Goal: Information Seeking & Learning: Learn about a topic

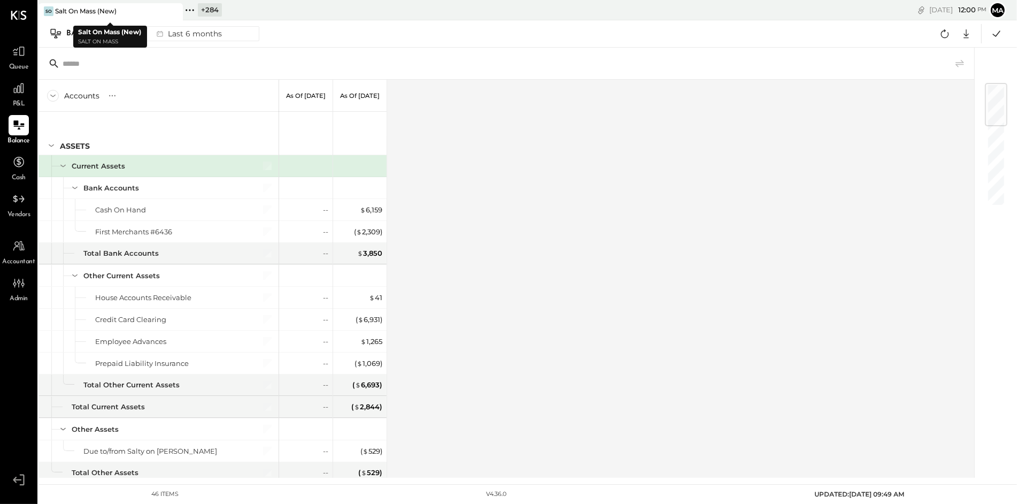
click at [175, 7] on icon at bounding box center [173, 11] width 13 height 13
click at [45, 11] on icon at bounding box center [45, 10] width 14 height 14
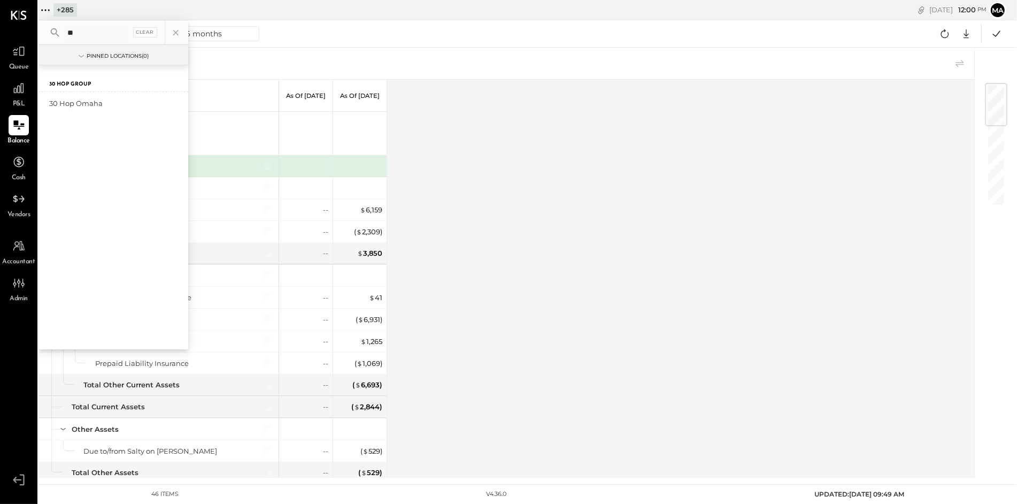
type input "*"
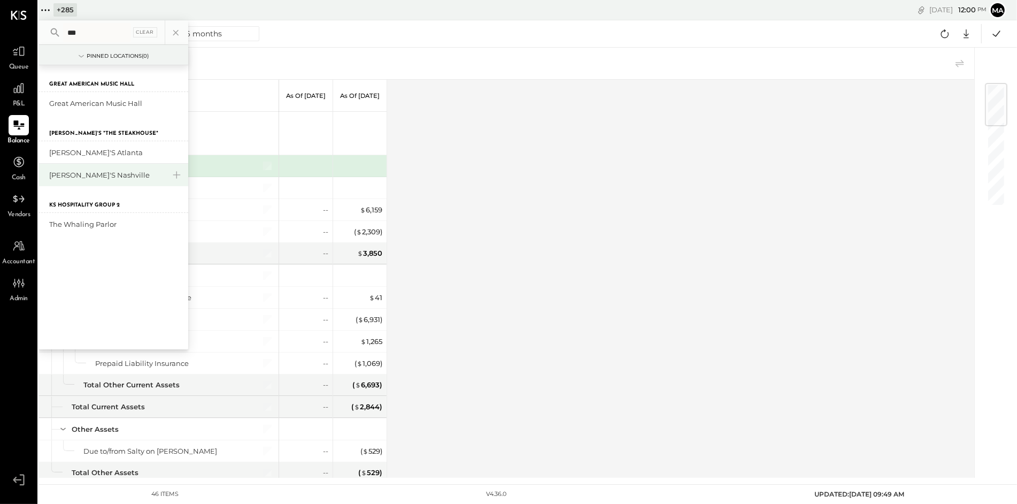
type input "***"
click at [81, 170] on div "[PERSON_NAME]'s Nashville" at bounding box center [106, 175] width 115 height 10
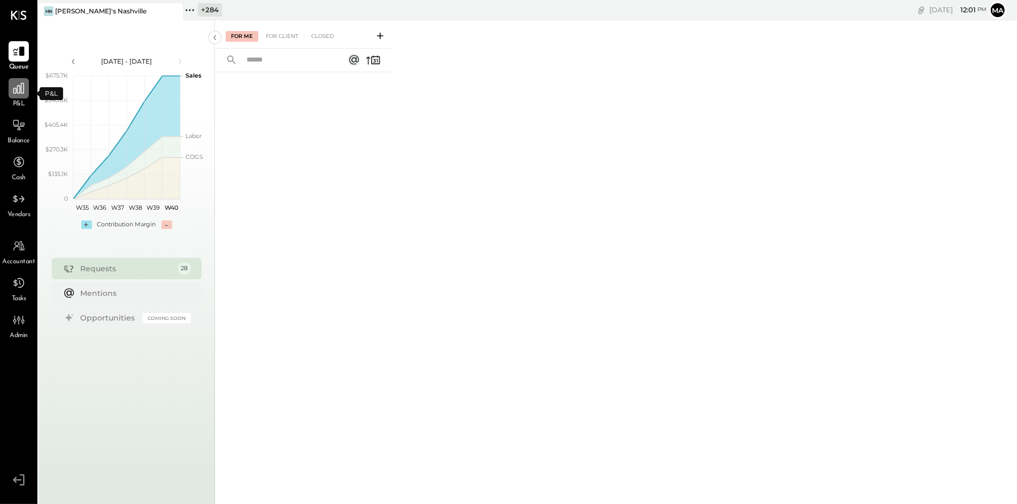
click at [18, 90] on icon at bounding box center [19, 88] width 14 height 14
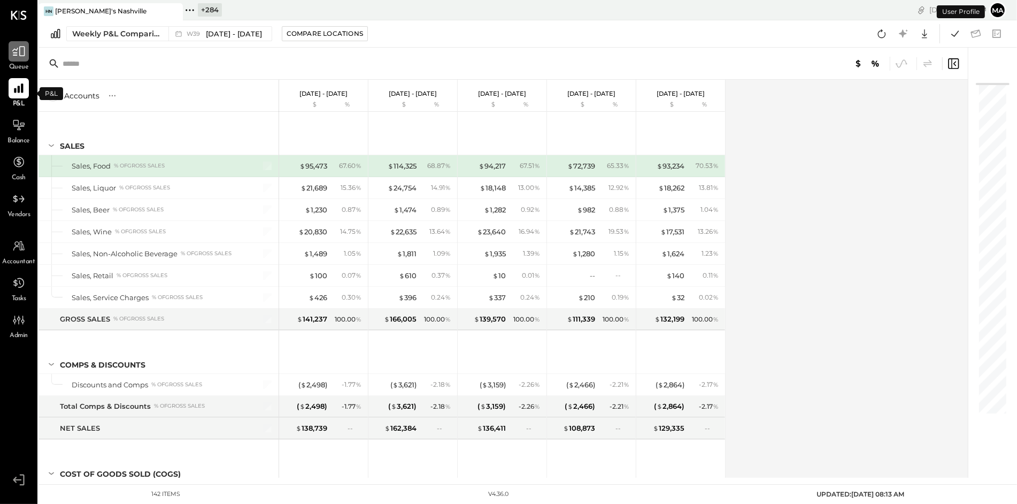
click at [24, 53] on icon at bounding box center [19, 51] width 14 height 14
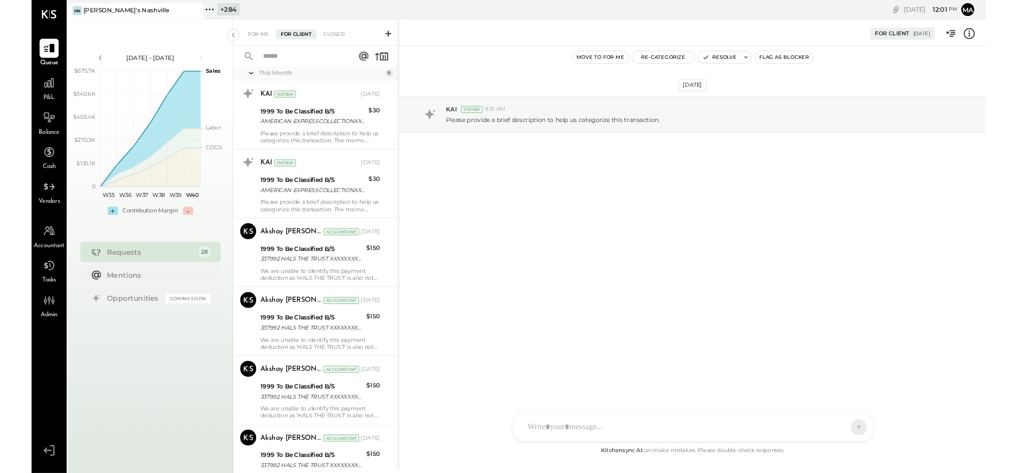
scroll to position [1691, 0]
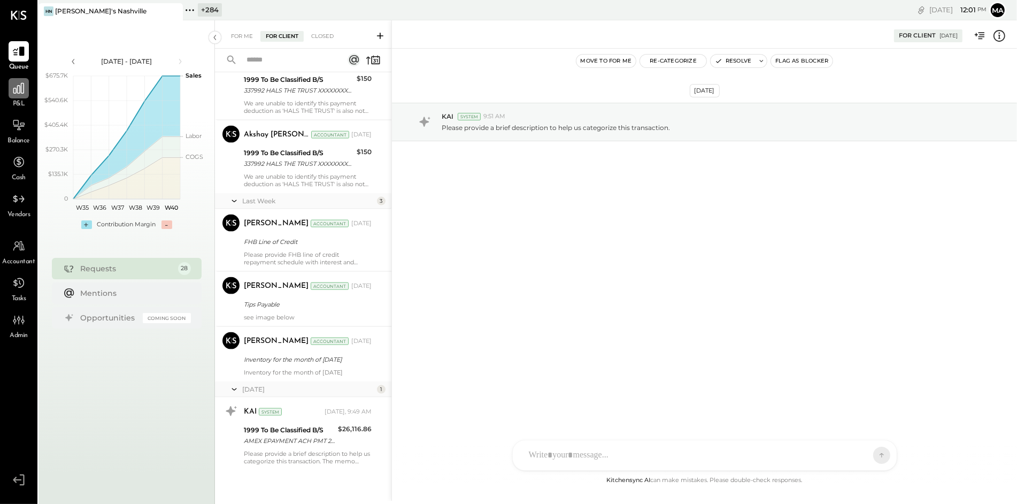
click at [22, 88] on icon at bounding box center [19, 88] width 14 height 14
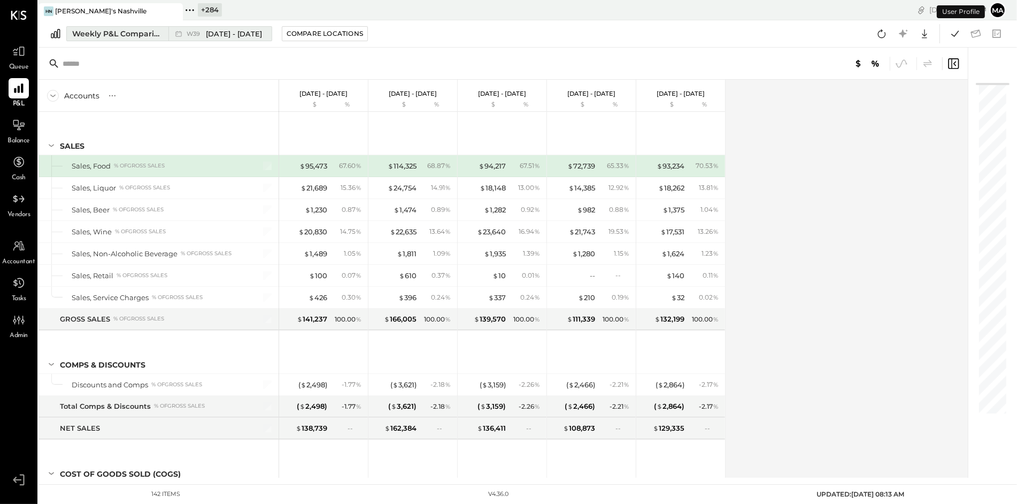
click at [151, 32] on div "Weekly P&L Comparison" at bounding box center [117, 33] width 90 height 11
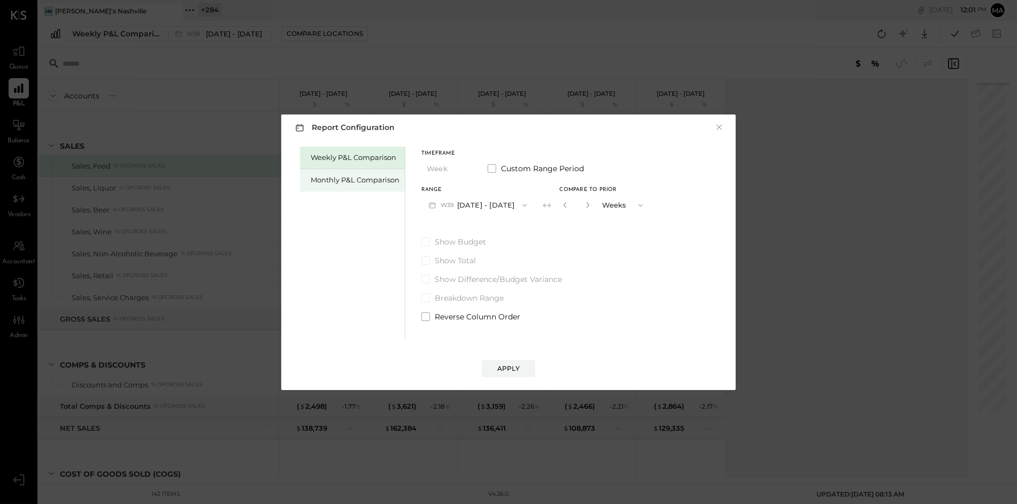
click at [343, 176] on div "Monthly P&L Comparison" at bounding box center [355, 180] width 89 height 10
click at [468, 202] on button "M09 [DATE] - [DATE]" at bounding box center [477, 205] width 113 height 20
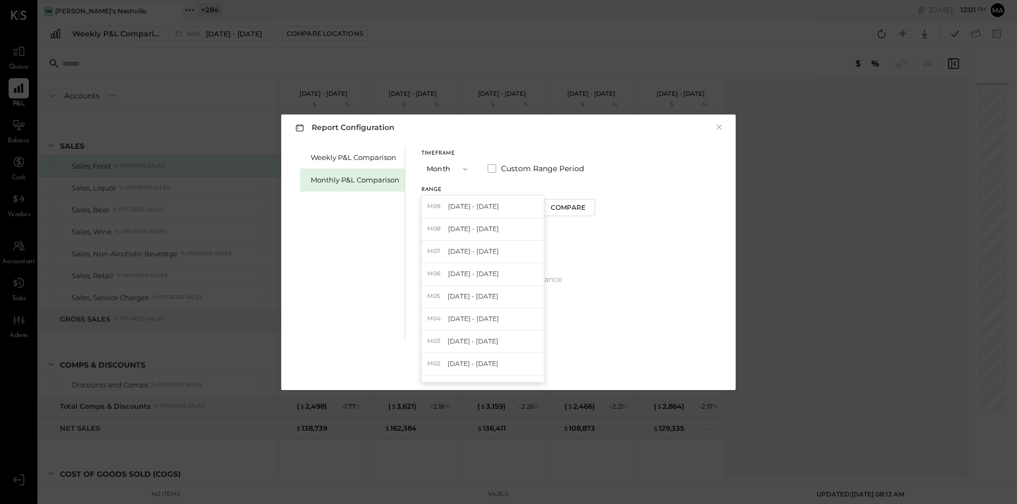
drag, startPoint x: 470, startPoint y: 223, endPoint x: 487, endPoint y: 225, distance: 17.2
click at [471, 223] on div "M08 Aug 1 - 31, 2025" at bounding box center [483, 229] width 122 height 22
click at [562, 207] on div "Compare" at bounding box center [568, 207] width 35 height 9
click at [585, 204] on icon "button" at bounding box center [587, 205] width 6 height 6
drag, startPoint x: 585, startPoint y: 204, endPoint x: 577, endPoint y: 205, distance: 7.6
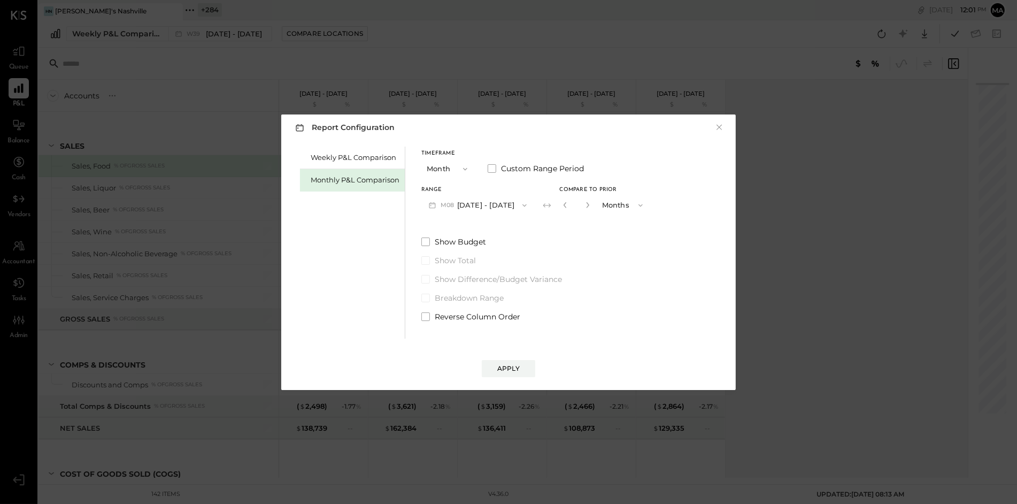
click at [584, 204] on icon "button" at bounding box center [587, 205] width 6 height 6
type input "*"
click at [515, 365] on div "Apply" at bounding box center [508, 367] width 22 height 9
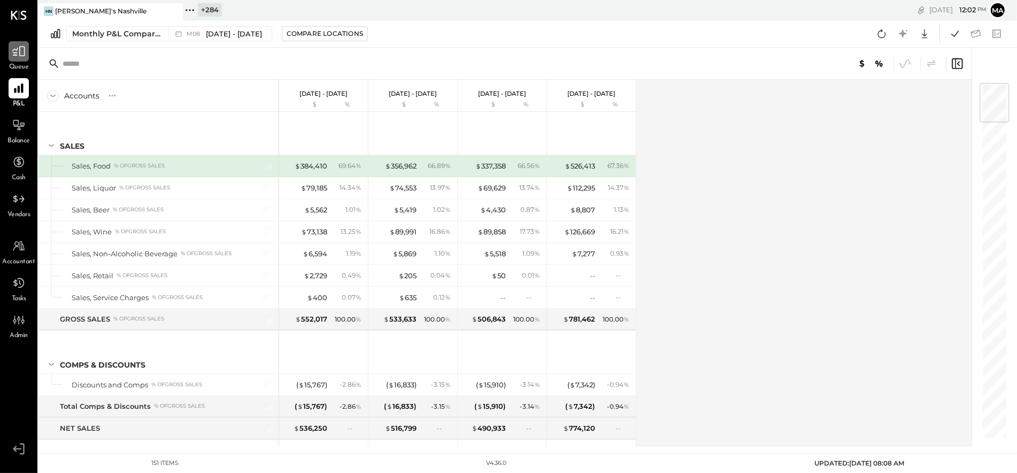
click at [21, 57] on icon at bounding box center [19, 51] width 14 height 14
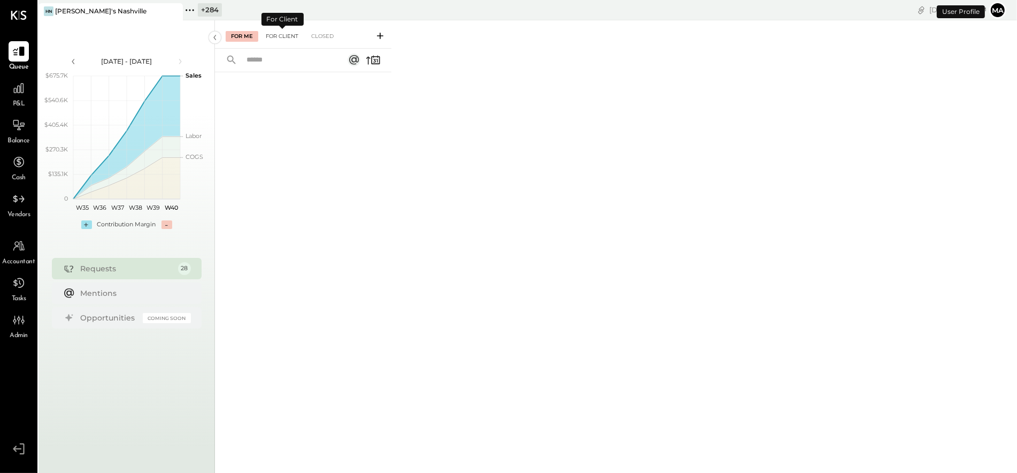
click at [284, 40] on div "For Client" at bounding box center [281, 36] width 43 height 11
click at [281, 34] on div "For Client" at bounding box center [281, 36] width 43 height 11
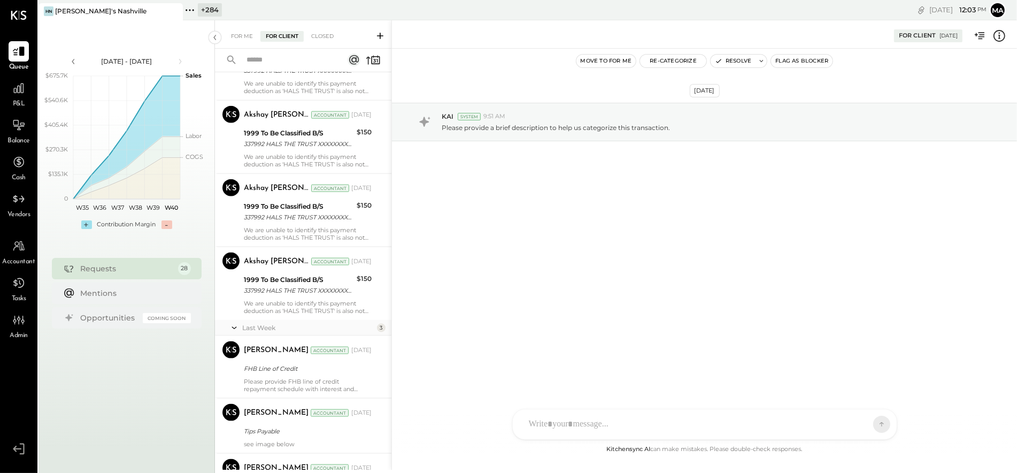
scroll to position [1573, 0]
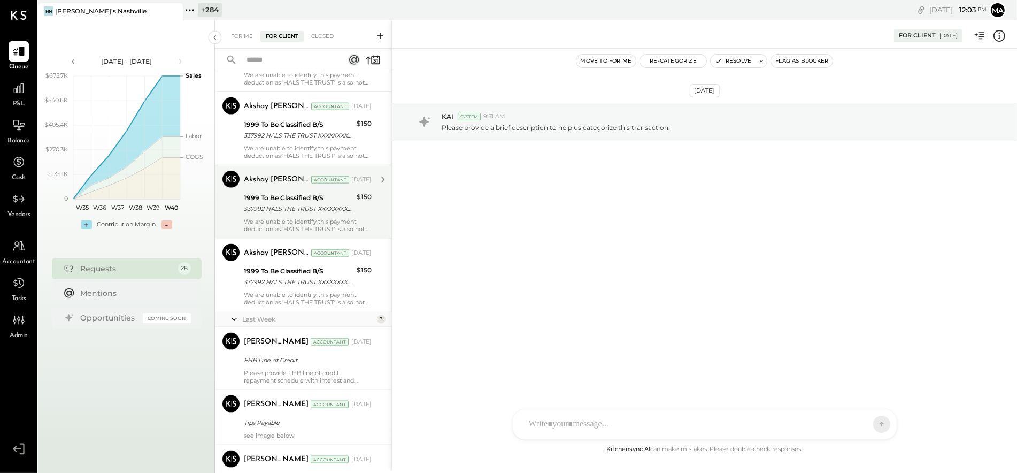
click at [308, 209] on div "337992 HALS THE TRUST XXXXXXXX7992 Company ID: XXXXXX7403 Company Name: 337992 …" at bounding box center [299, 208] width 110 height 11
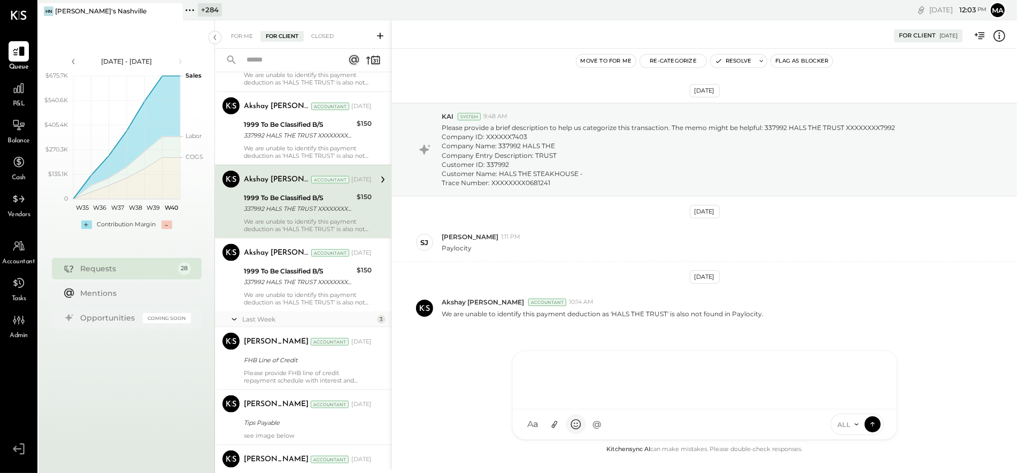
click at [578, 424] on div "AK [PERSON_NAME] [PERSON_NAME] [PERSON_NAME] MG [PERSON_NAME] HN [PERSON_NAME] …" at bounding box center [704, 394] width 385 height 89
type input "****"
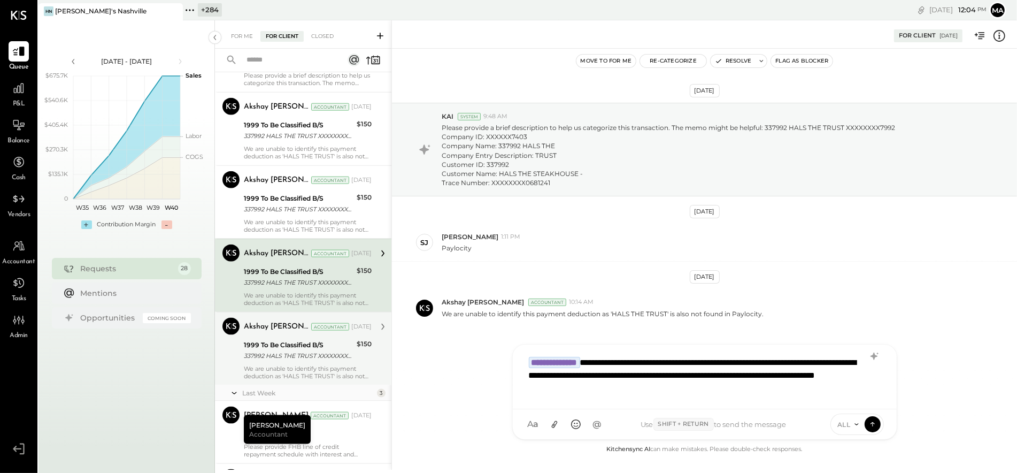
scroll to position [1498, 0]
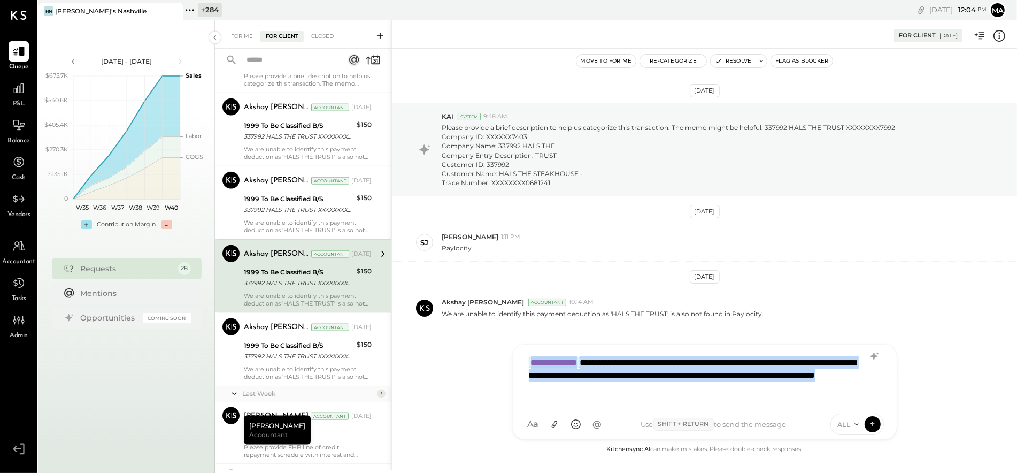
drag, startPoint x: 678, startPoint y: 385, endPoint x: 522, endPoint y: 348, distance: 161.0
click at [522, 348] on div "**********" at bounding box center [705, 376] width 384 height 65
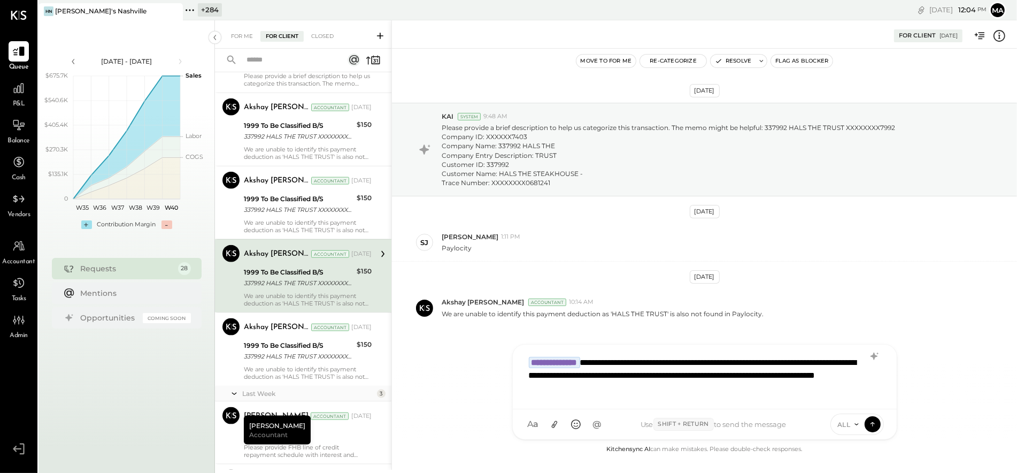
click at [1003, 33] on icon at bounding box center [999, 36] width 12 height 12
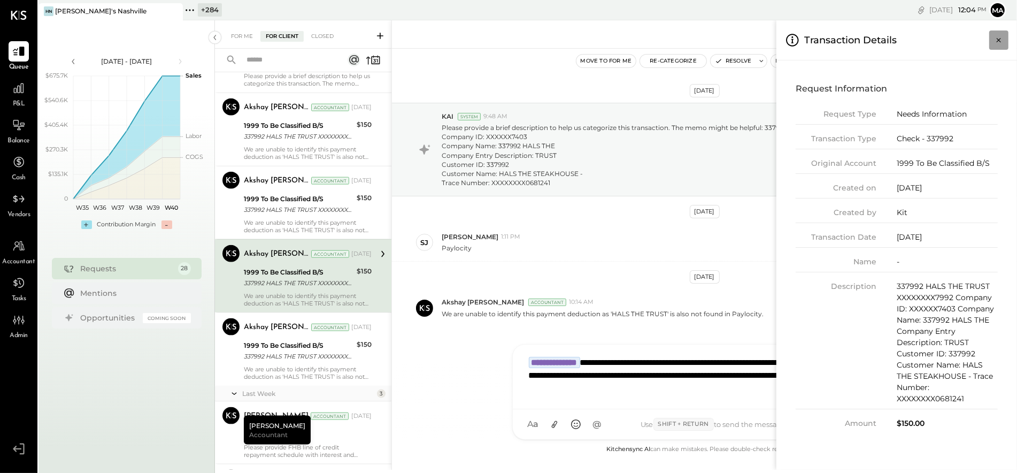
click at [1001, 36] on icon "Close panel" at bounding box center [998, 40] width 11 height 11
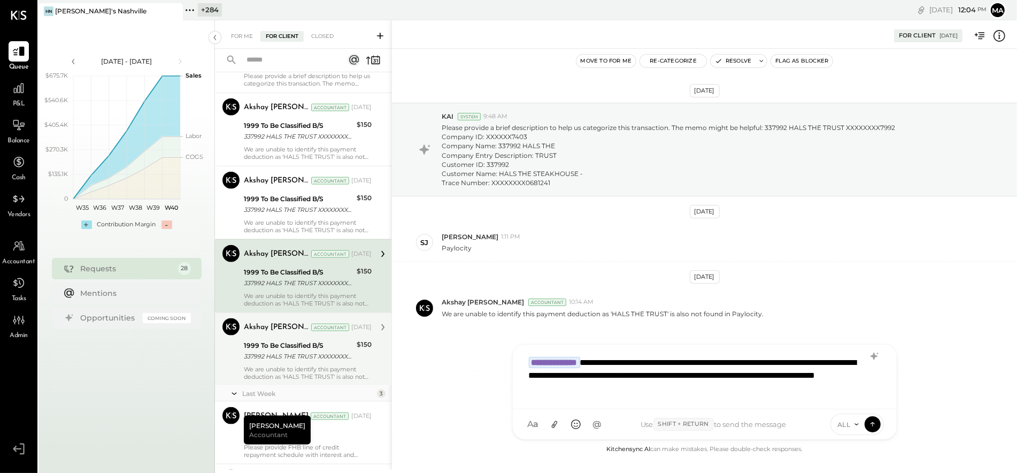
click at [295, 348] on div "1999 To Be Classified B/S" at bounding box center [299, 345] width 110 height 11
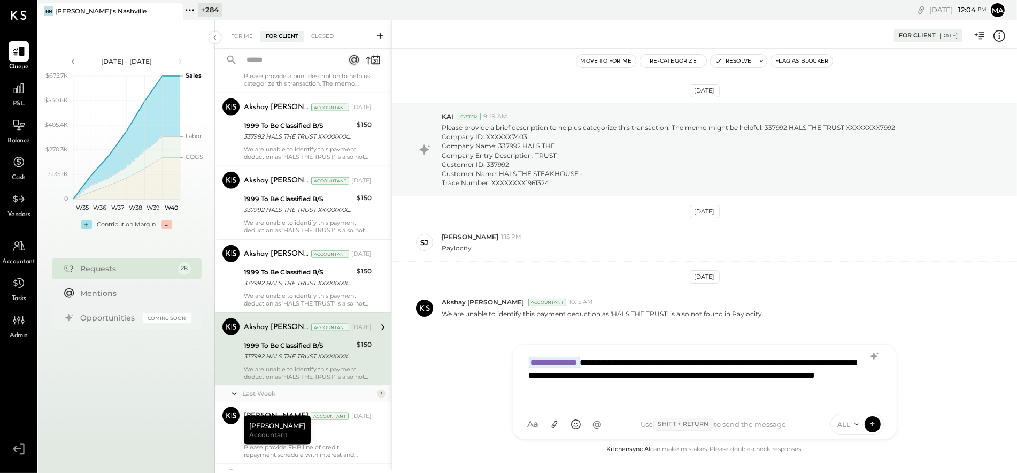
click at [1004, 36] on icon at bounding box center [999, 36] width 14 height 14
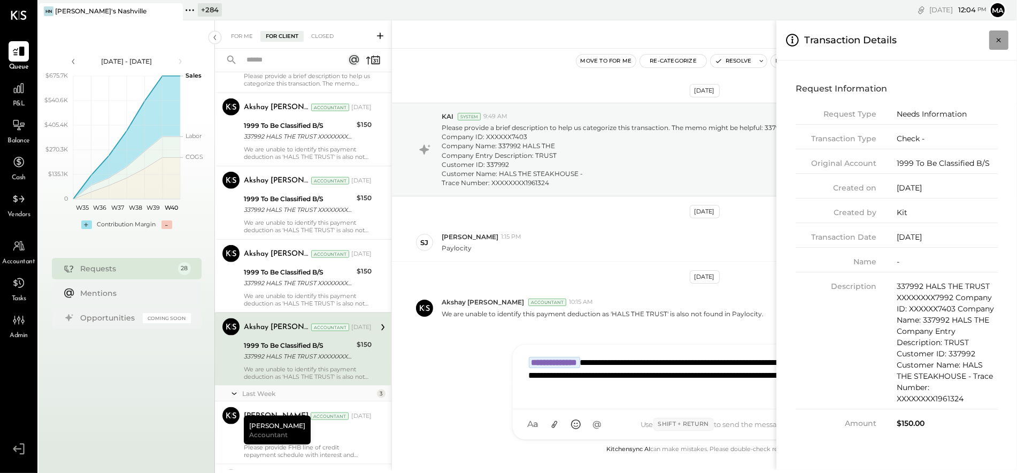
click at [999, 39] on icon "Close panel" at bounding box center [998, 40] width 4 height 4
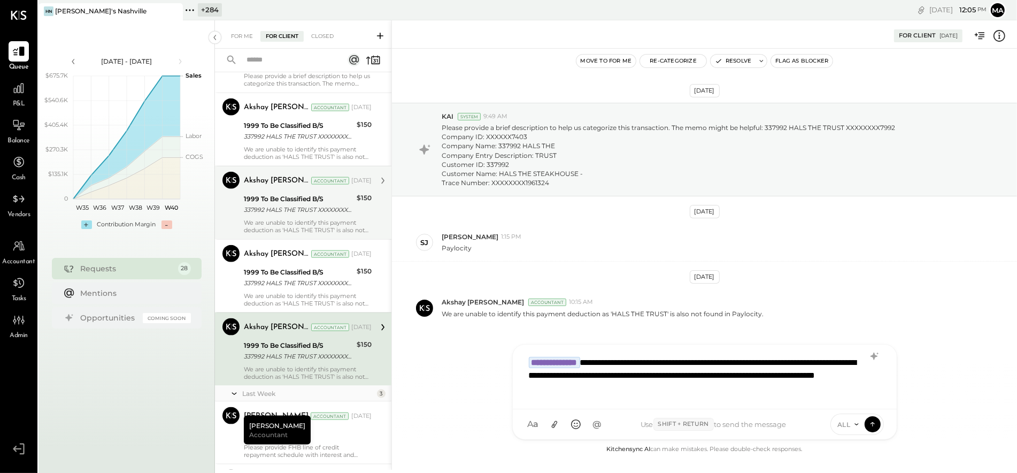
click at [337, 216] on div "1999 To Be Classified B/S 337992 HALS THE TRUST XXXXXXXX7992 Company ID: XXXXXX…" at bounding box center [299, 204] width 110 height 24
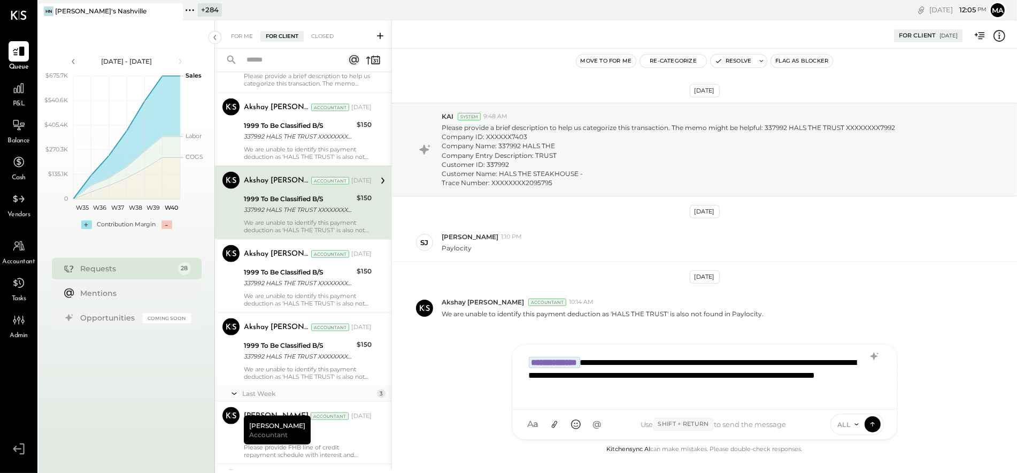
click at [998, 34] on icon at bounding box center [999, 36] width 14 height 14
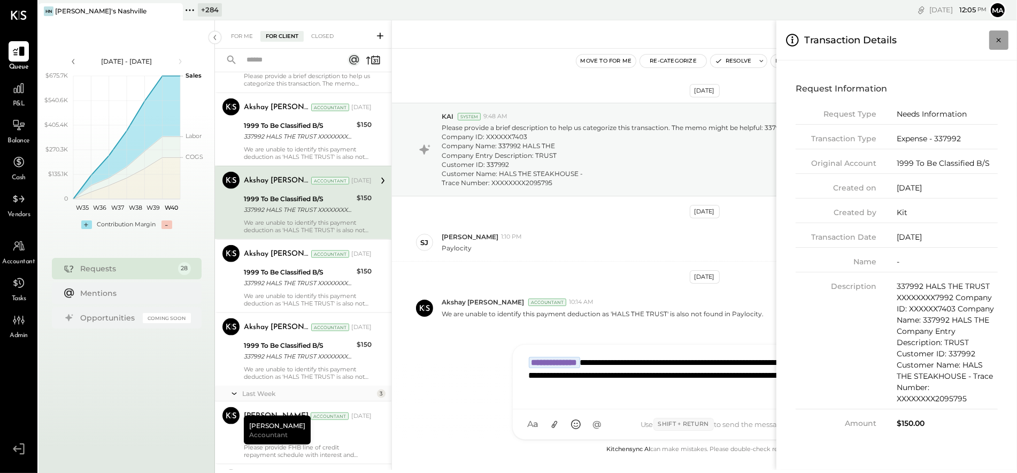
click at [1001, 35] on icon "Close panel" at bounding box center [998, 40] width 11 height 11
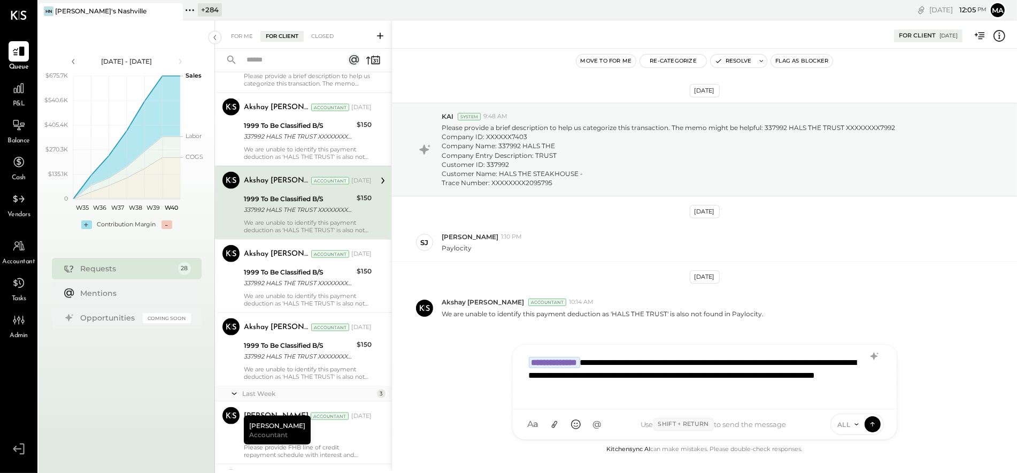
click at [719, 394] on div "**********" at bounding box center [704, 375] width 362 height 49
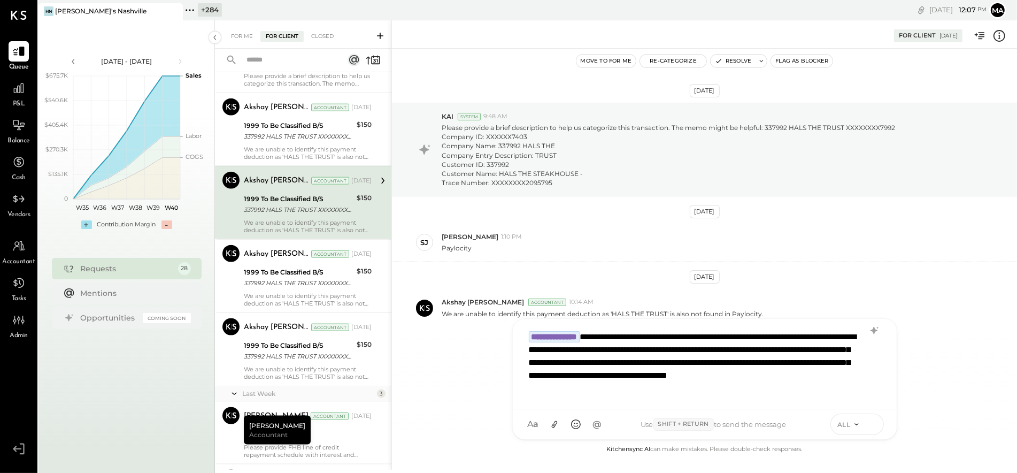
click at [872, 420] on icon at bounding box center [873, 423] width 10 height 11
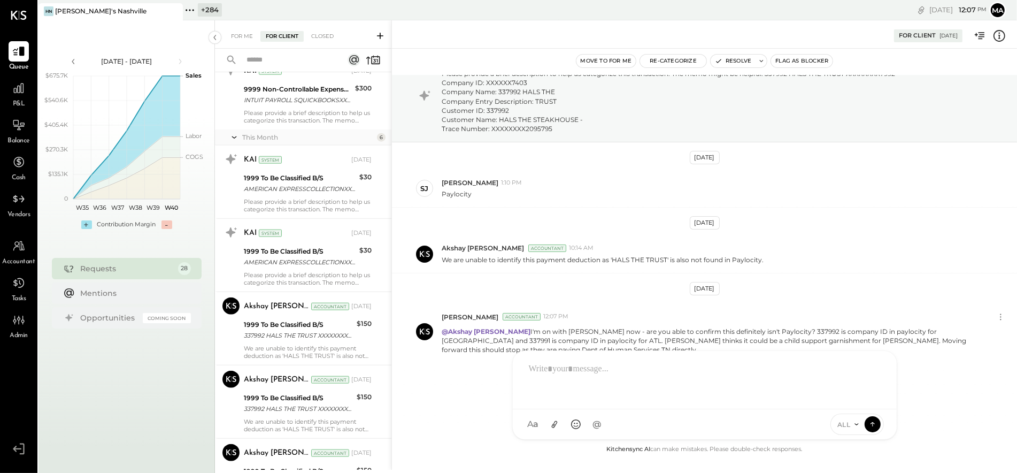
scroll to position [1299, 0]
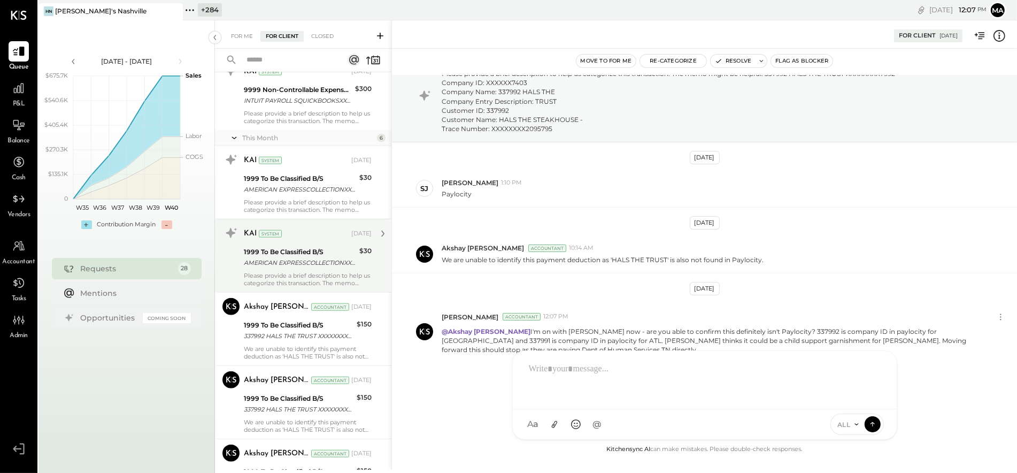
click at [311, 266] on div "AMERICAN EXPRESSCOLLECTIONXXXXXXXXXXXX0862 Company ID: XXXXXX2250 Company Name:…" at bounding box center [300, 262] width 112 height 11
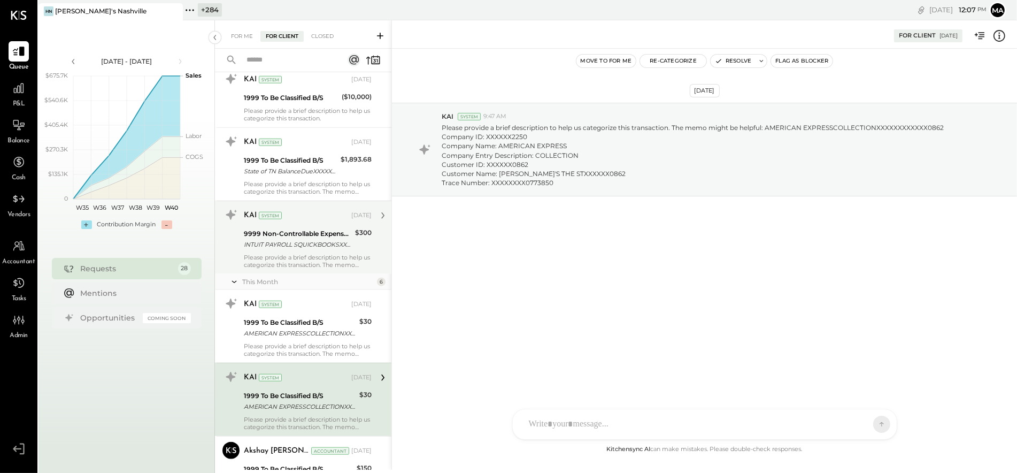
click at [293, 247] on div "INTUIT PAYROLL SQUICKBOOKSXXXXXXXX3803726 Company ID: XXXXXX6679 Company Name: …" at bounding box center [298, 244] width 108 height 11
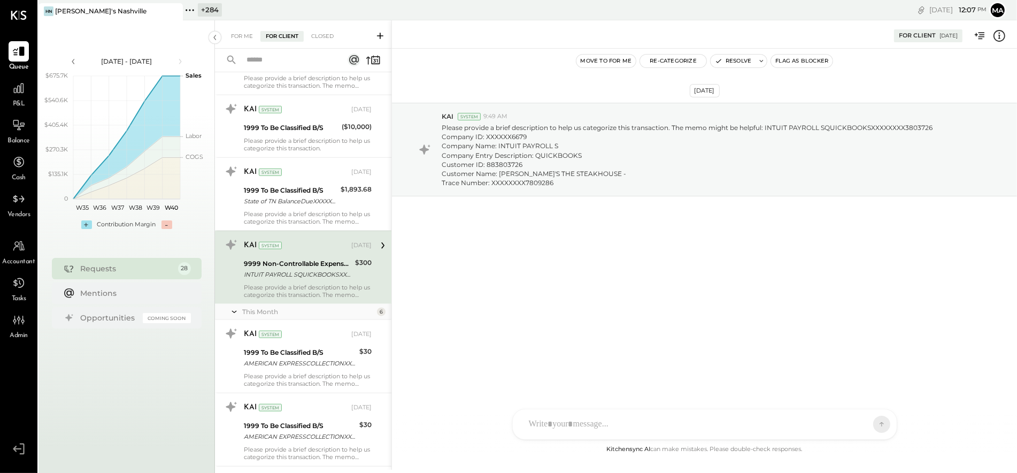
scroll to position [1118, 0]
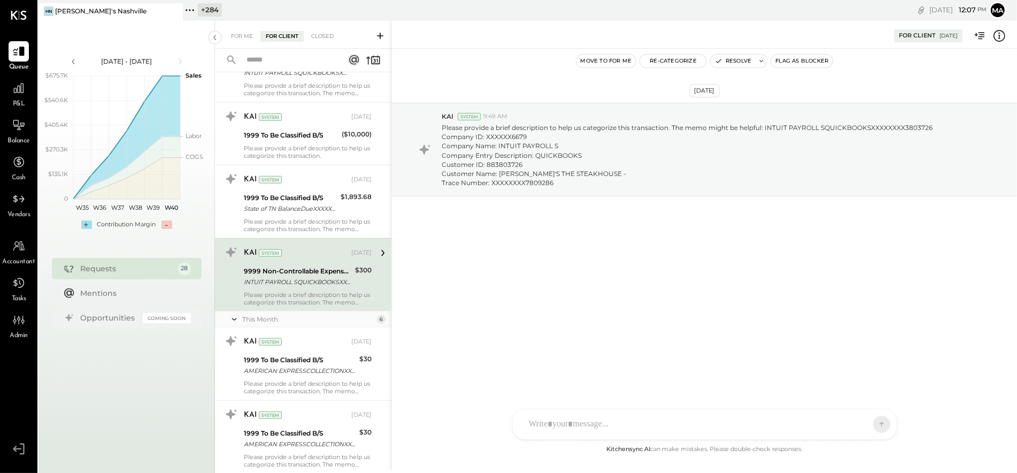
click at [1000, 35] on icon at bounding box center [999, 35] width 2 height 1
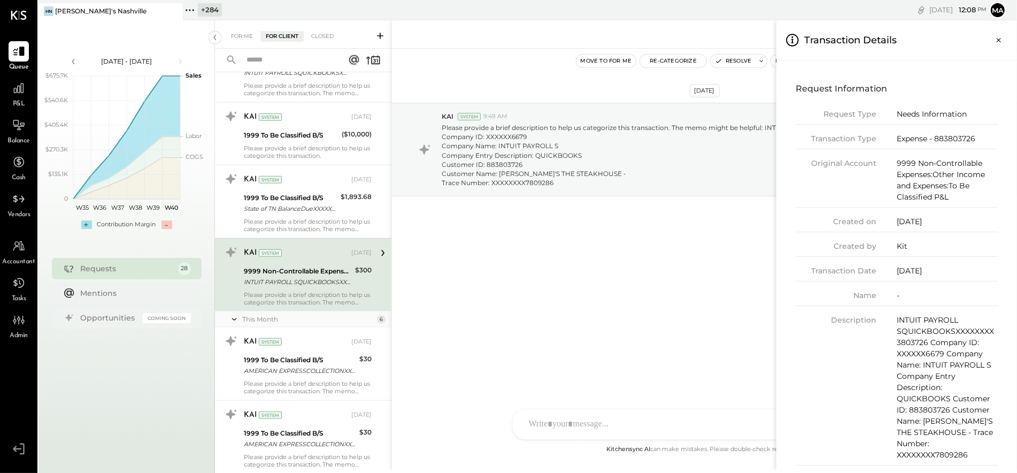
drag, startPoint x: 1001, startPoint y: 41, endPoint x: 700, endPoint y: 82, distance: 304.3
click at [1001, 41] on icon "Close panel" at bounding box center [998, 40] width 11 height 11
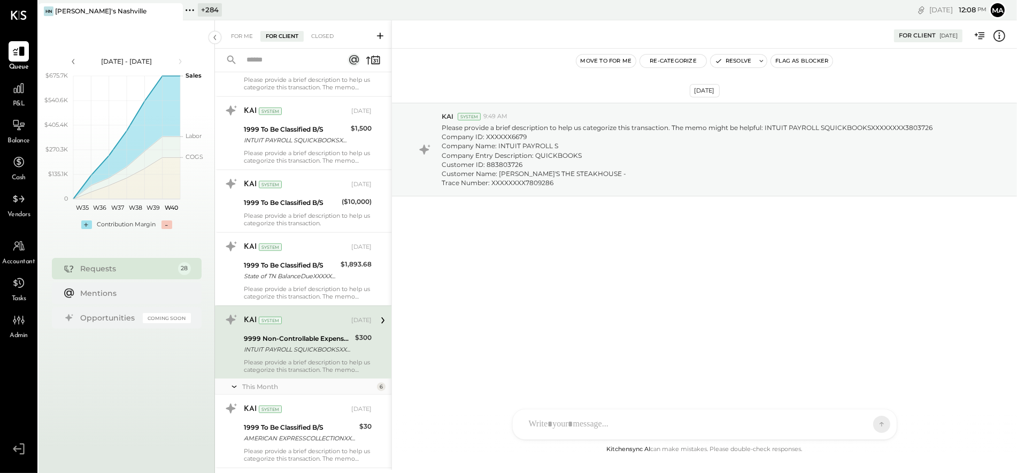
scroll to position [1050, 0]
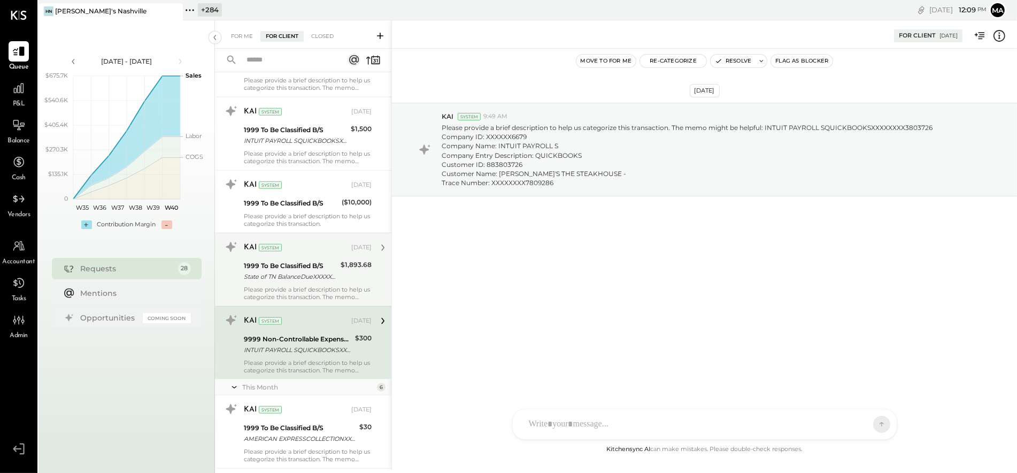
click at [292, 269] on div "1999 To Be Classified B/S" at bounding box center [291, 265] width 94 height 11
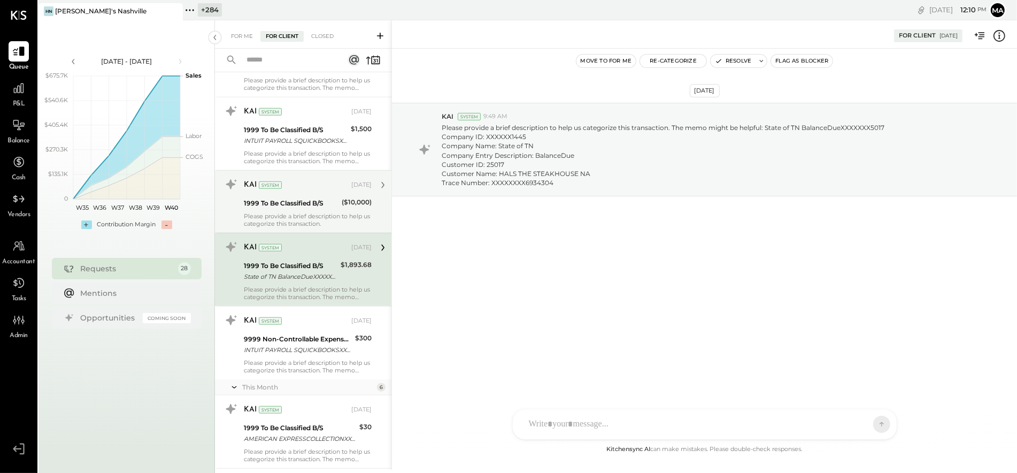
click at [300, 203] on div "1999 To Be Classified B/S" at bounding box center [291, 203] width 95 height 11
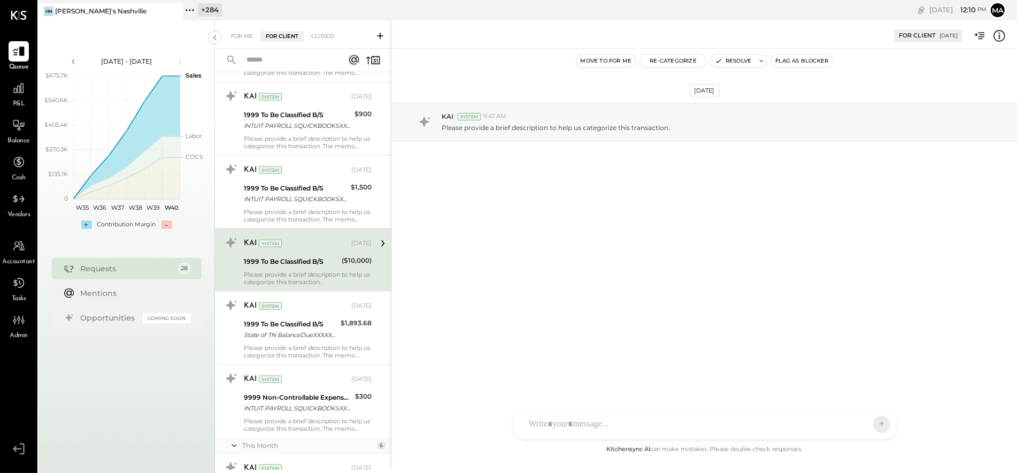
scroll to position [990, 0]
click at [300, 203] on div "INTUIT PAYROLL SQUICKBOOKSXXXXXXXX3803726 Company ID: XXXXXX6679 Company Name: …" at bounding box center [296, 200] width 104 height 11
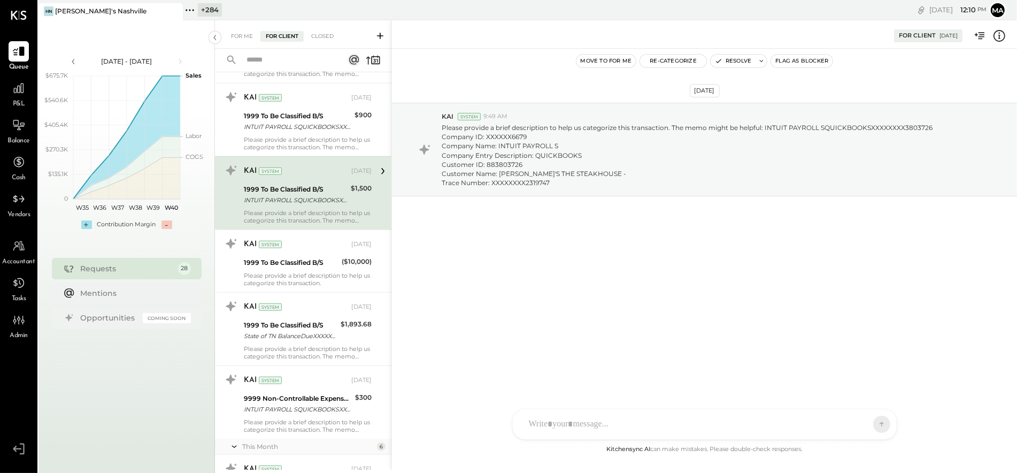
click at [1002, 36] on icon at bounding box center [999, 36] width 14 height 14
click at [305, 134] on div "For Me For Client Closed Urgent Blockers This Month 1 Akshay koshti Accountant …" at bounding box center [616, 244] width 802 height 449
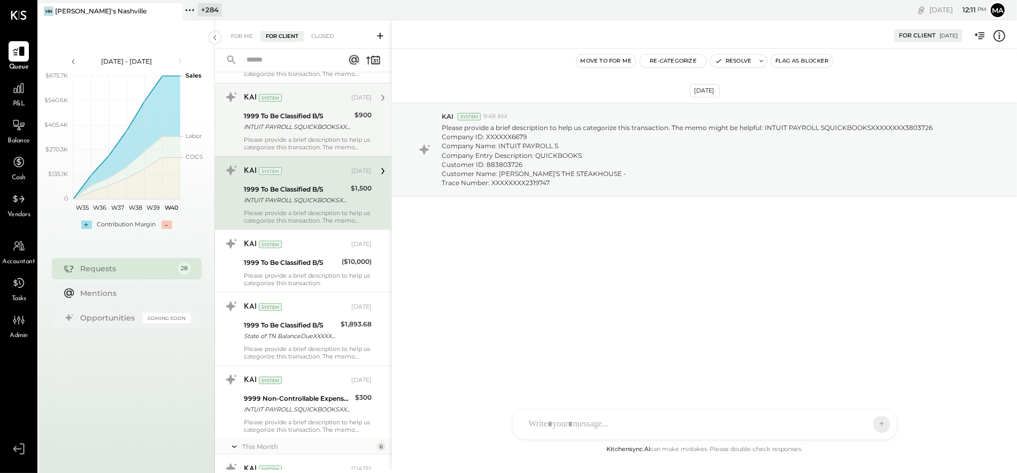
click at [314, 132] on div "INTUIT PAYROLL SQUICKBOOKSXXXXXXXX3803726 Company ID: XXXXXX6679 Company Name: …" at bounding box center [297, 126] width 107 height 11
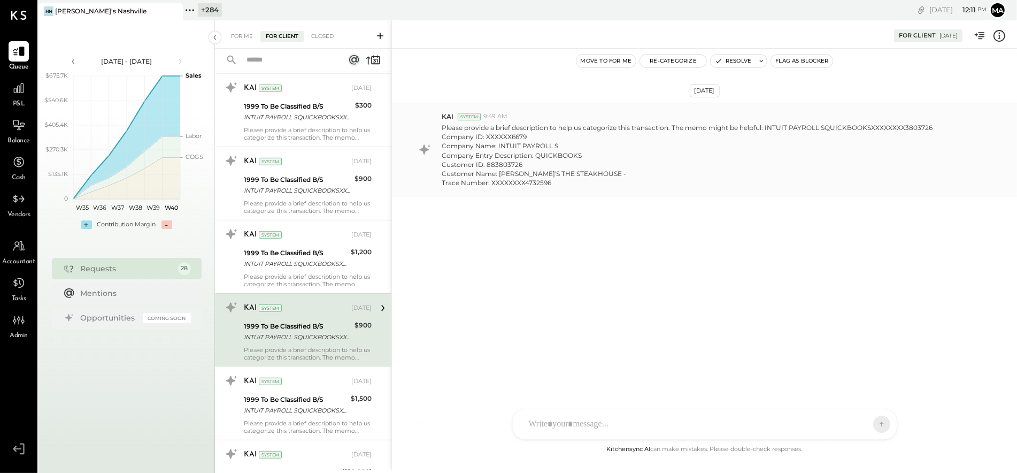
scroll to position [775, 0]
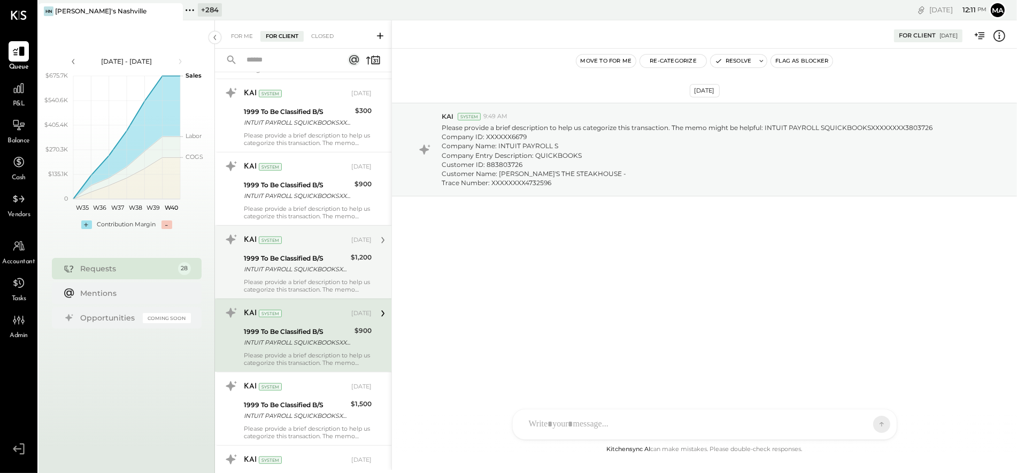
click at [306, 276] on div "KAI System Aug 08, 2025 1999 To Be Classified B/S INTUIT PAYROLL SQUICKBOOKSXXX…" at bounding box center [308, 262] width 128 height 62
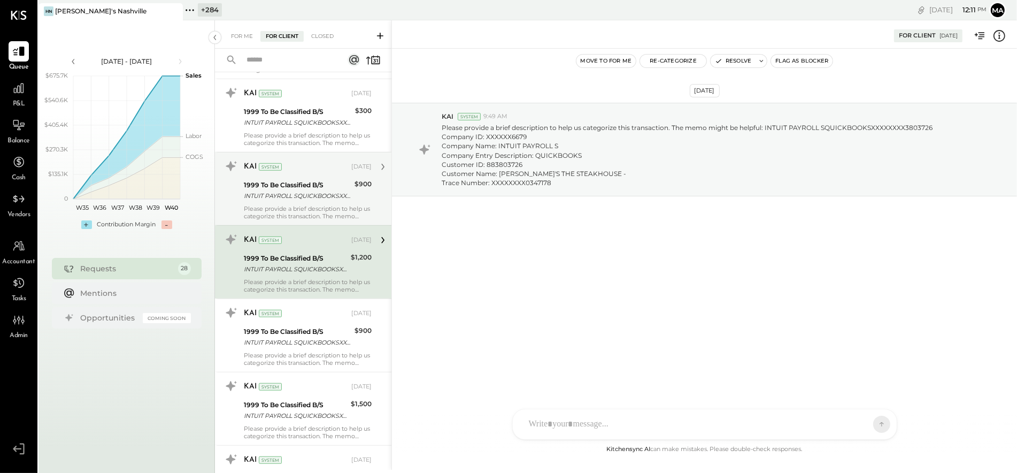
click at [289, 193] on div "INTUIT PAYROLL SQUICKBOOKSXXXXXXXX3803726 Company ID: XXXXXX6679 Company Name: …" at bounding box center [297, 195] width 107 height 11
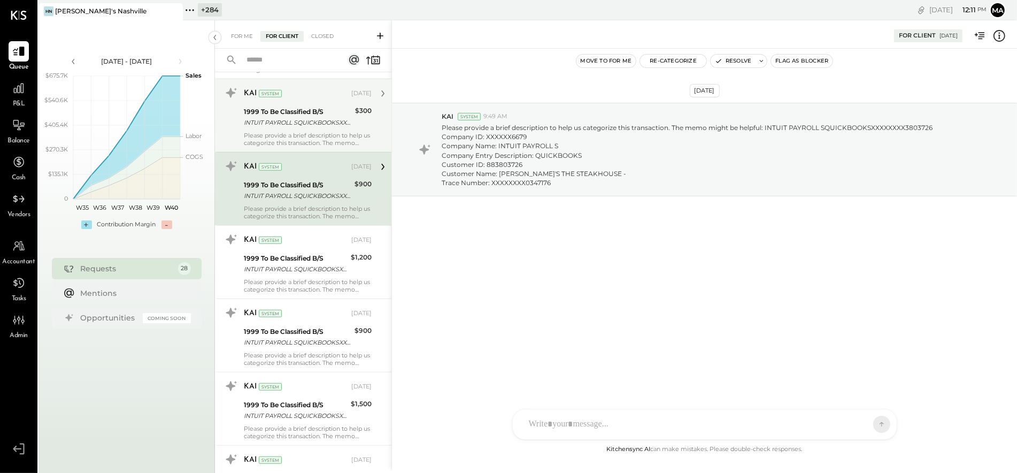
click at [299, 125] on div "INTUIT PAYROLL SQUICKBOOKSXXXXXXXX3803726 Company ID: XXXXXX6679 Company Name: …" at bounding box center [298, 122] width 108 height 11
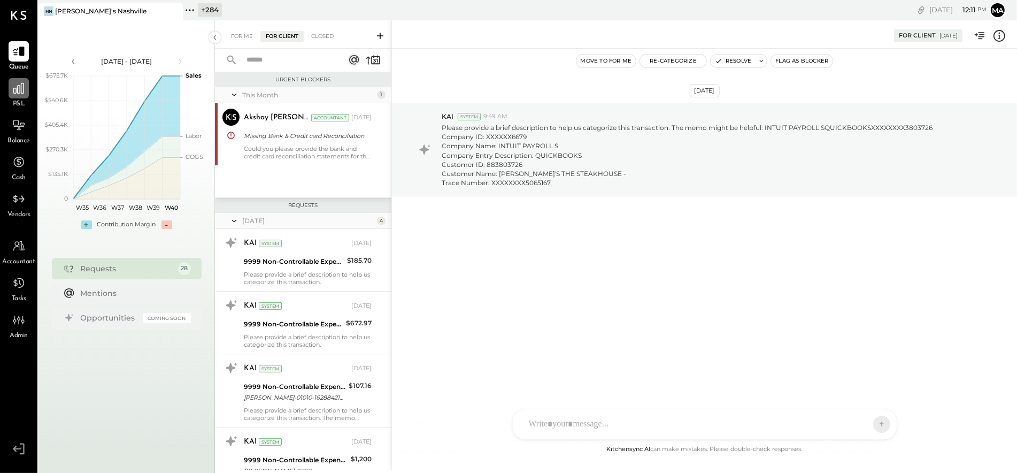
click at [24, 91] on icon at bounding box center [19, 88] width 14 height 14
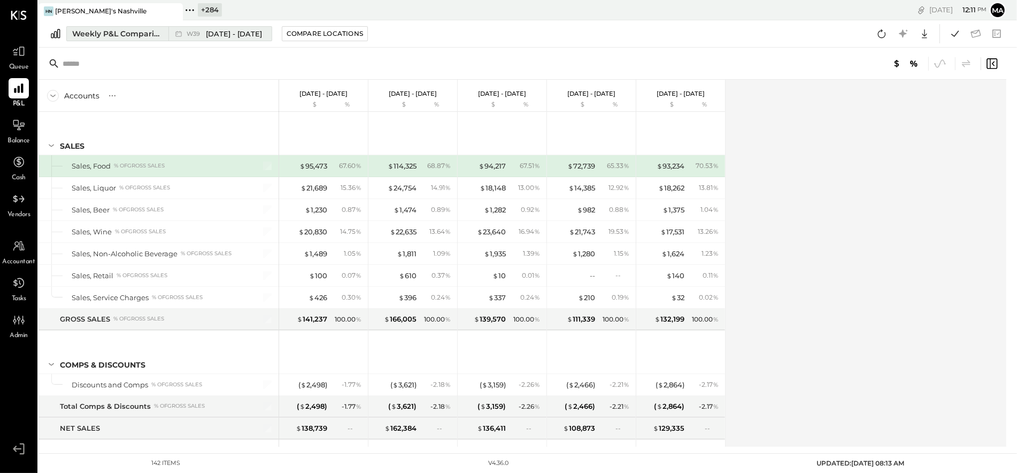
click at [153, 32] on div "Weekly P&L Comparison" at bounding box center [117, 33] width 90 height 11
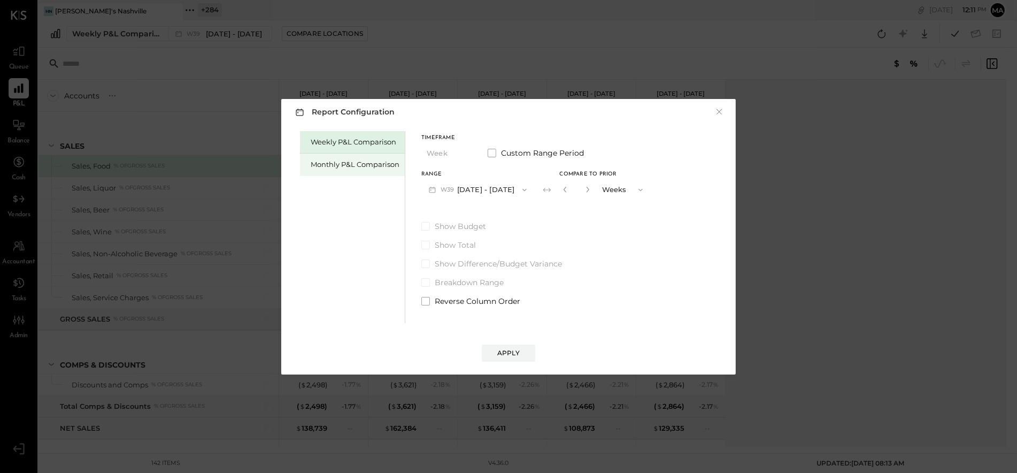
click at [361, 168] on div "Monthly P&L Comparison" at bounding box center [355, 164] width 89 height 10
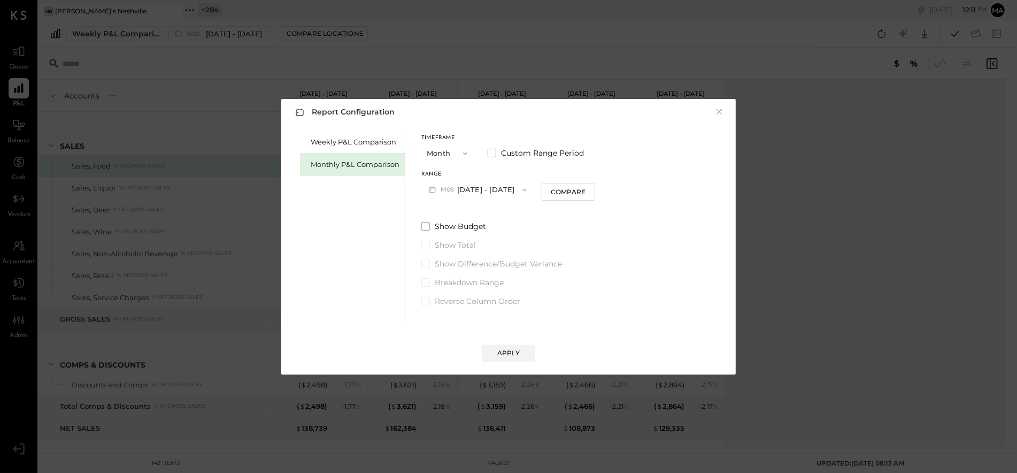
click at [495, 190] on button "M09 [DATE] - [DATE]" at bounding box center [477, 190] width 113 height 20
click at [489, 210] on span "[DATE] - [DATE]" at bounding box center [473, 212] width 51 height 9
click at [562, 190] on div "Compare" at bounding box center [568, 191] width 35 height 9
click at [584, 189] on icon "button" at bounding box center [587, 189] width 6 height 6
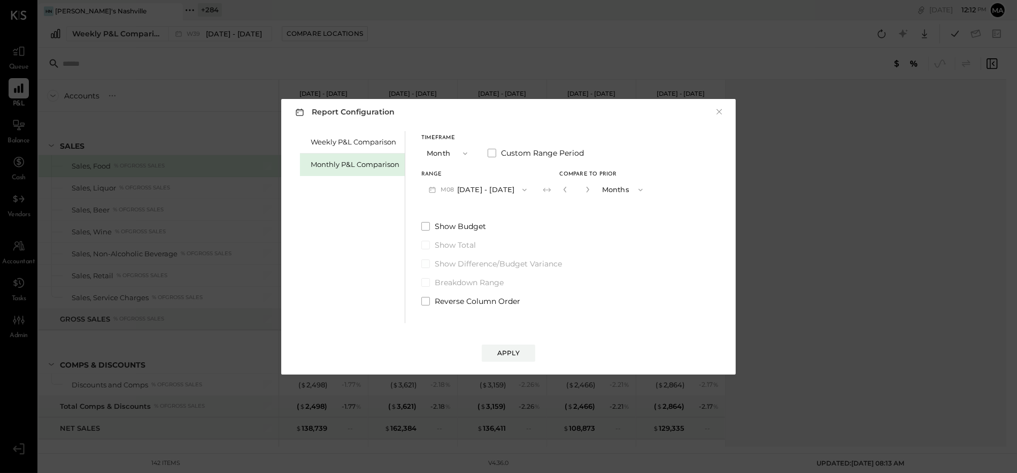
type input "*"
click at [510, 351] on div "Apply" at bounding box center [508, 352] width 22 height 9
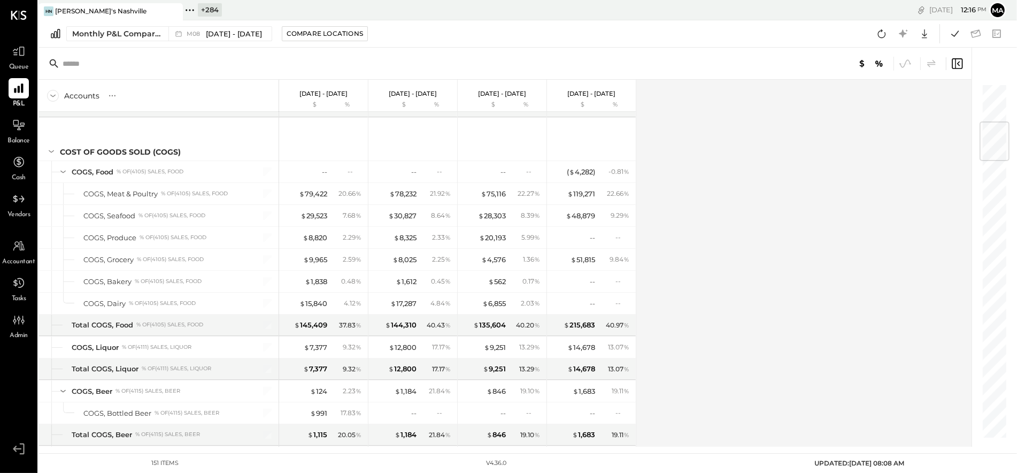
scroll to position [324, 0]
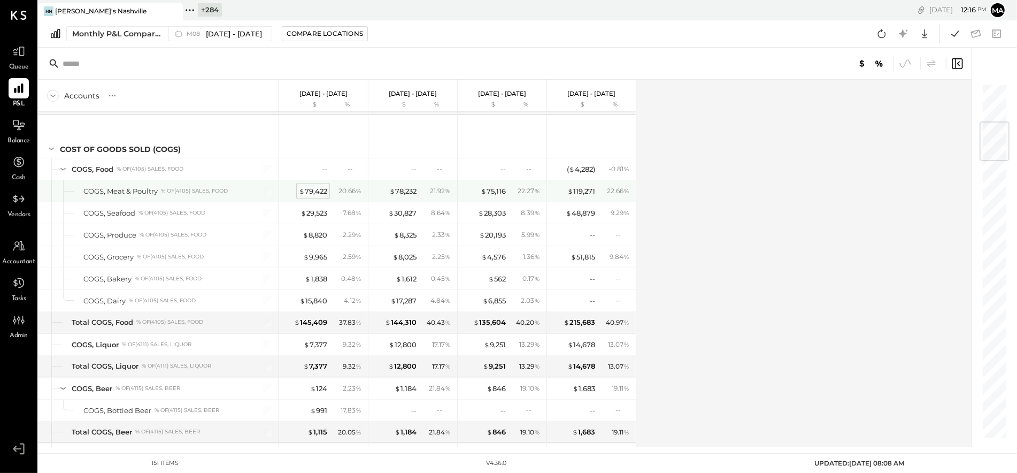
click at [311, 190] on div "$ 79,422" at bounding box center [313, 191] width 28 height 10
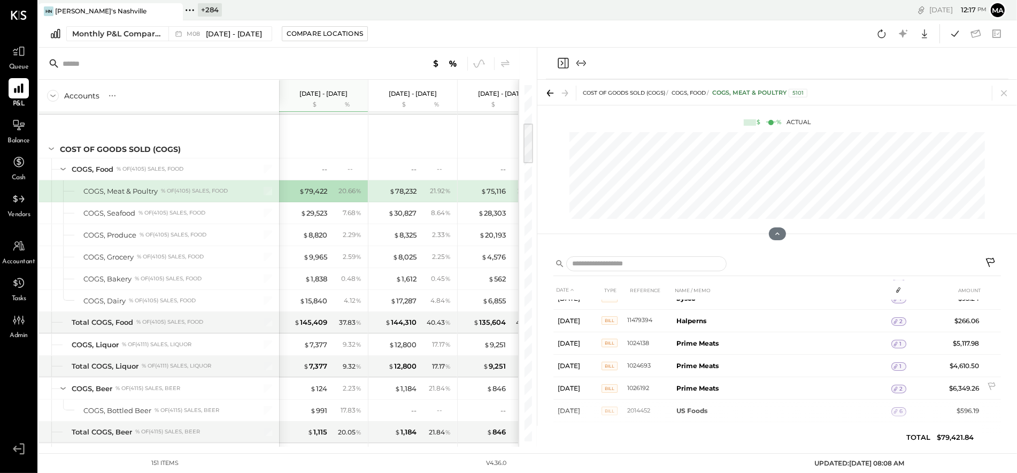
scroll to position [432, 0]
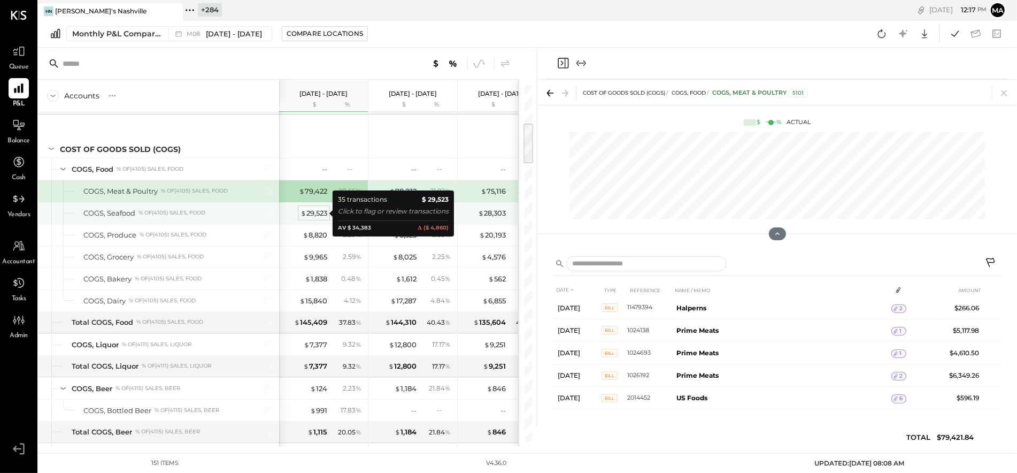
click at [314, 214] on div "$ 29,523" at bounding box center [313, 213] width 27 height 10
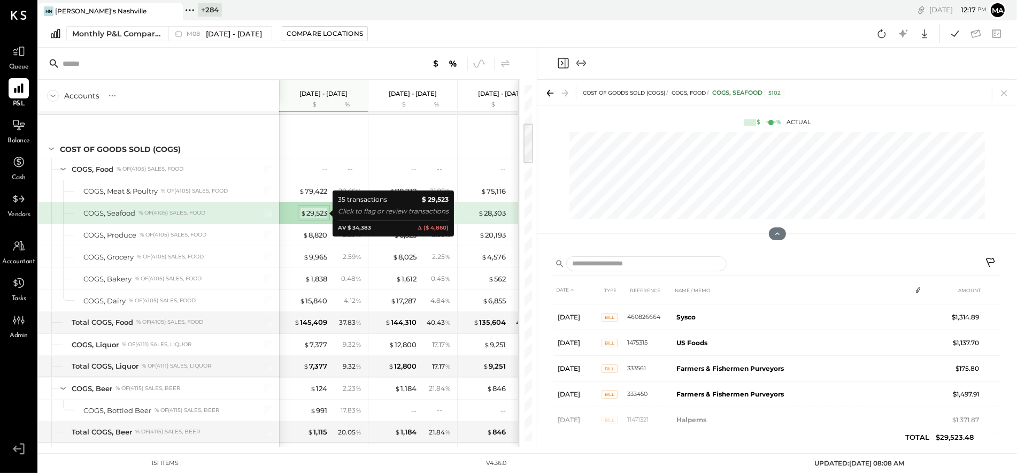
scroll to position [490, 0]
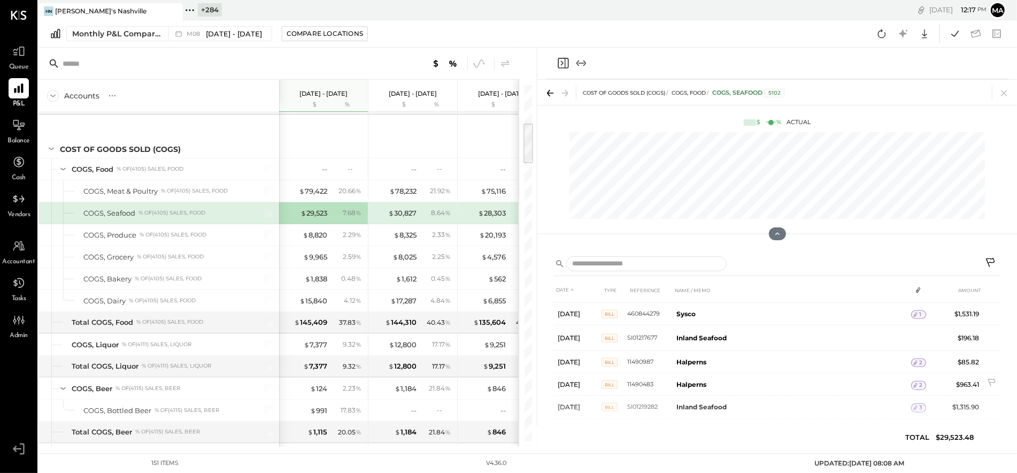
scroll to position [690, 0]
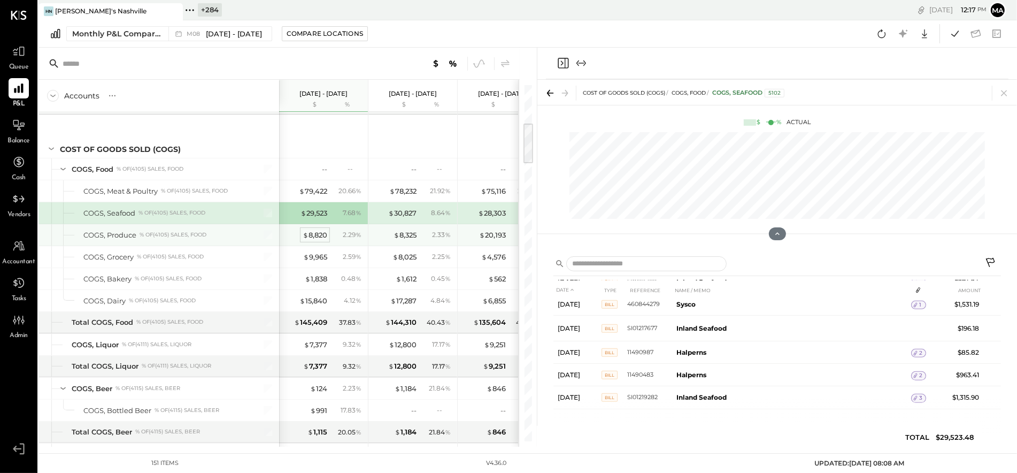
click at [311, 233] on div "$ 8,820" at bounding box center [315, 235] width 25 height 10
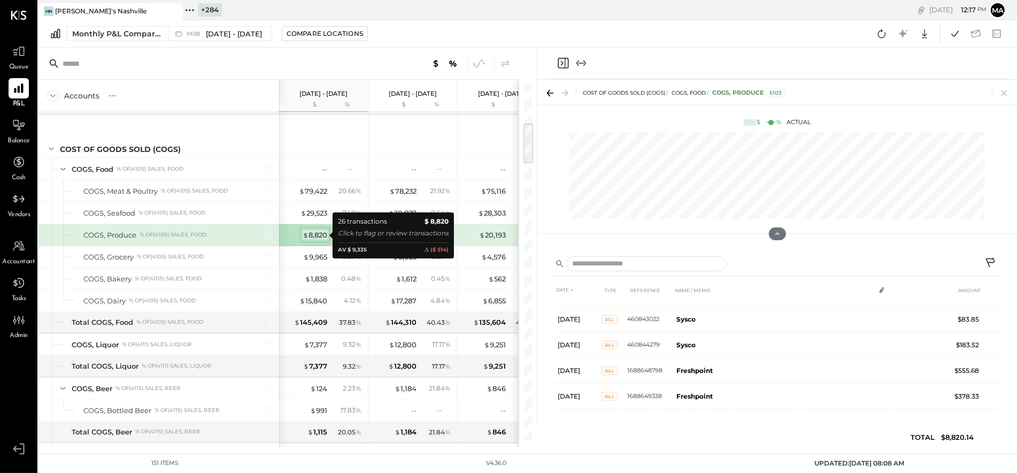
scroll to position [559, 0]
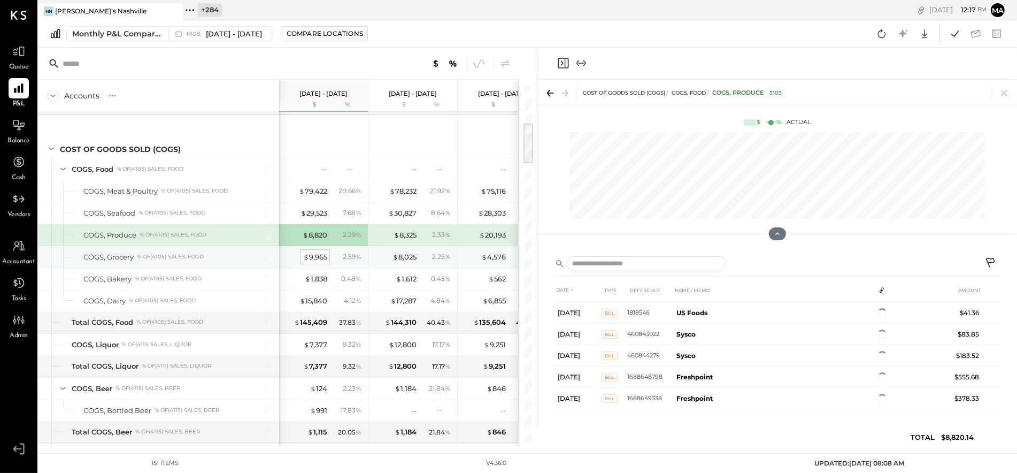
click at [317, 256] on div "$ 9,965" at bounding box center [315, 257] width 24 height 10
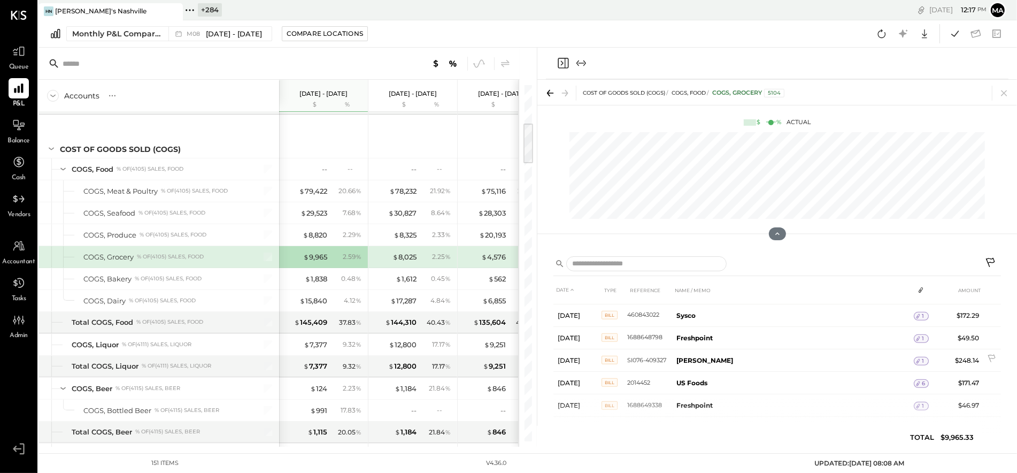
scroll to position [829, 0]
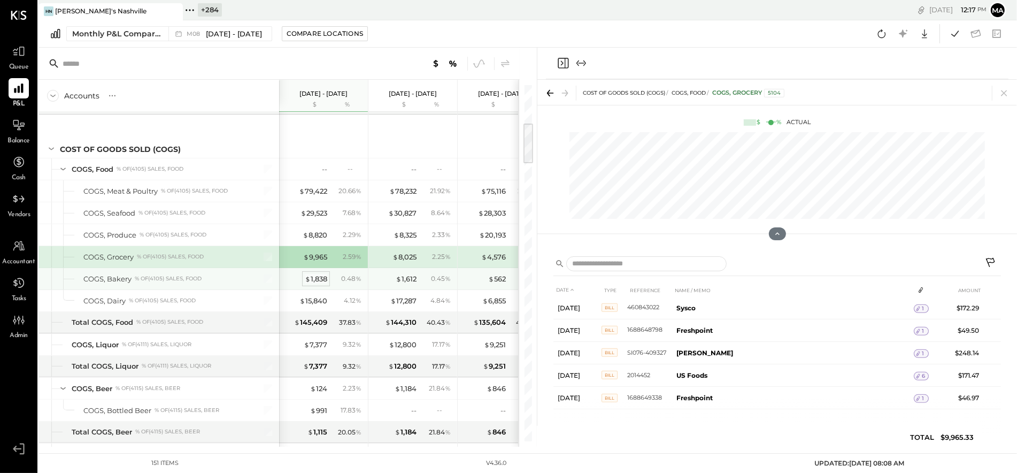
click at [318, 277] on div "$ 1,838" at bounding box center [316, 279] width 22 height 10
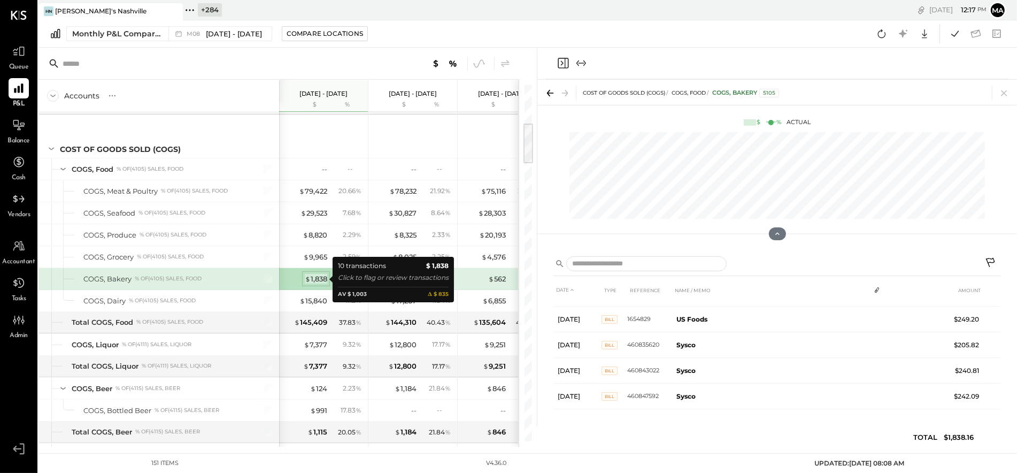
scroll to position [148, 0]
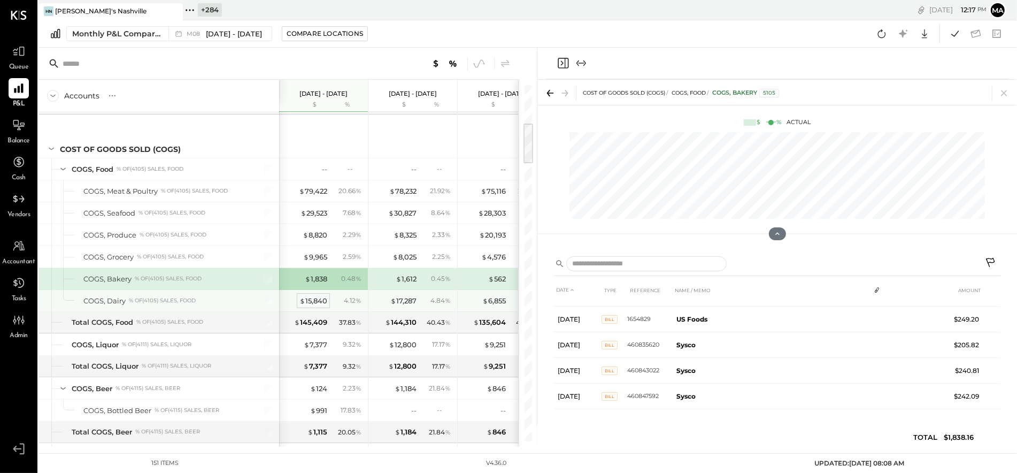
click at [312, 301] on div "$ 15,840" at bounding box center [313, 301] width 28 height 10
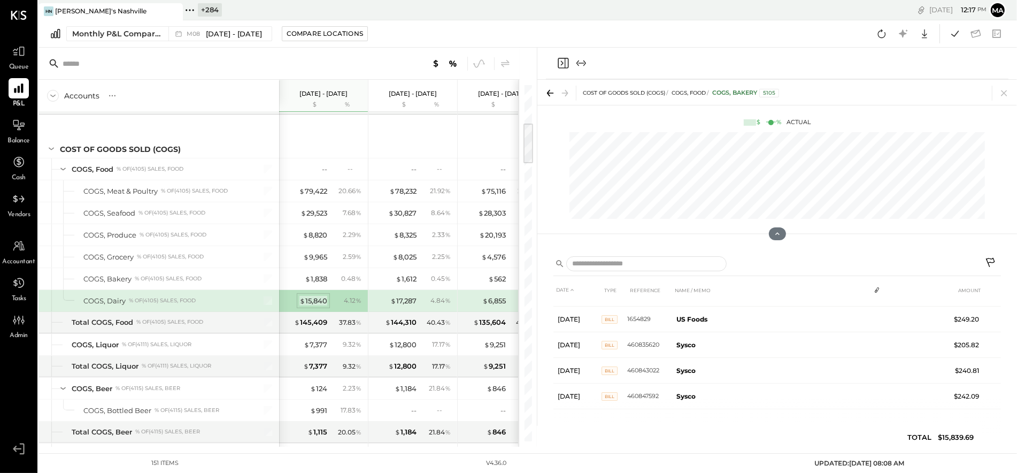
scroll to position [739, 0]
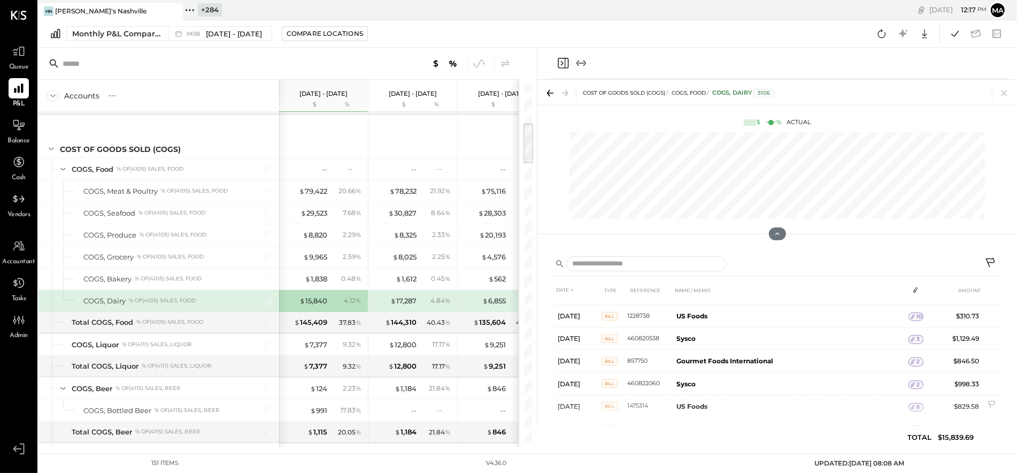
scroll to position [161, 0]
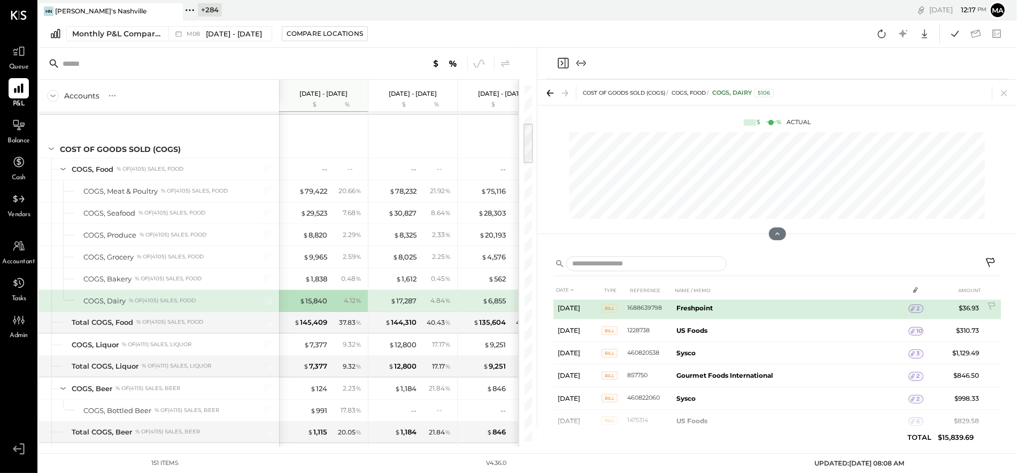
click at [917, 307] on span "2" at bounding box center [917, 308] width 3 height 7
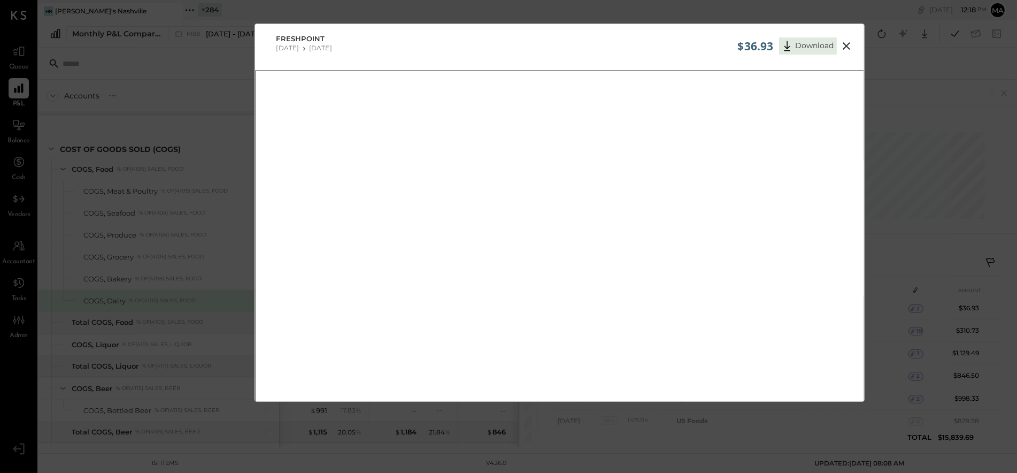
click at [849, 46] on icon at bounding box center [846, 46] width 13 height 13
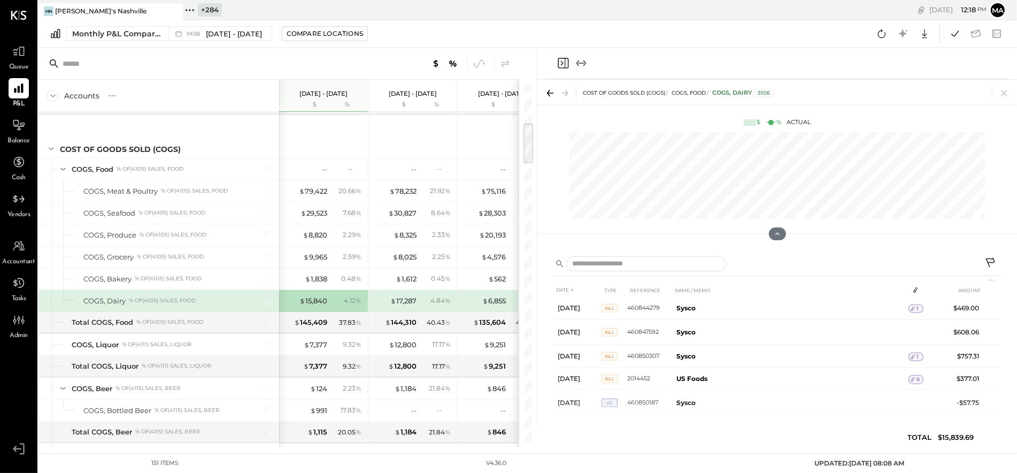
scroll to position [642, 0]
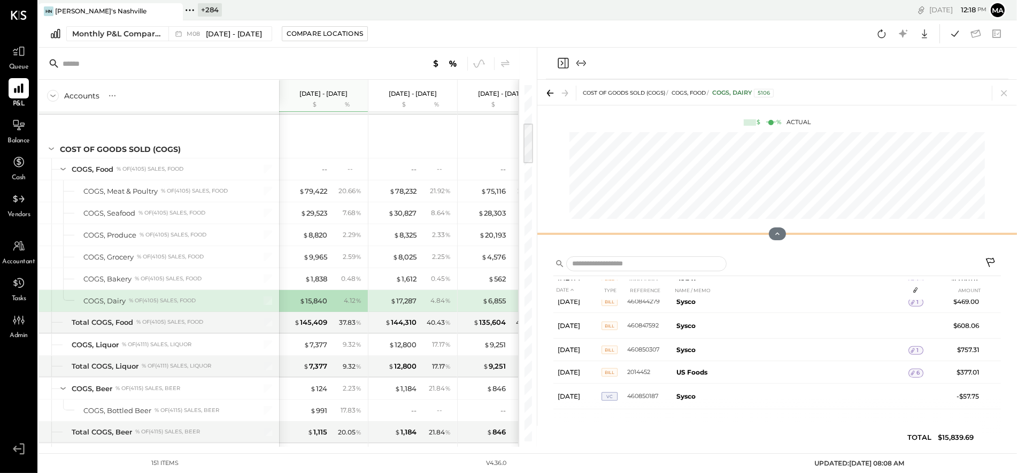
click at [537, 228] on div at bounding box center [776, 233] width 479 height 21
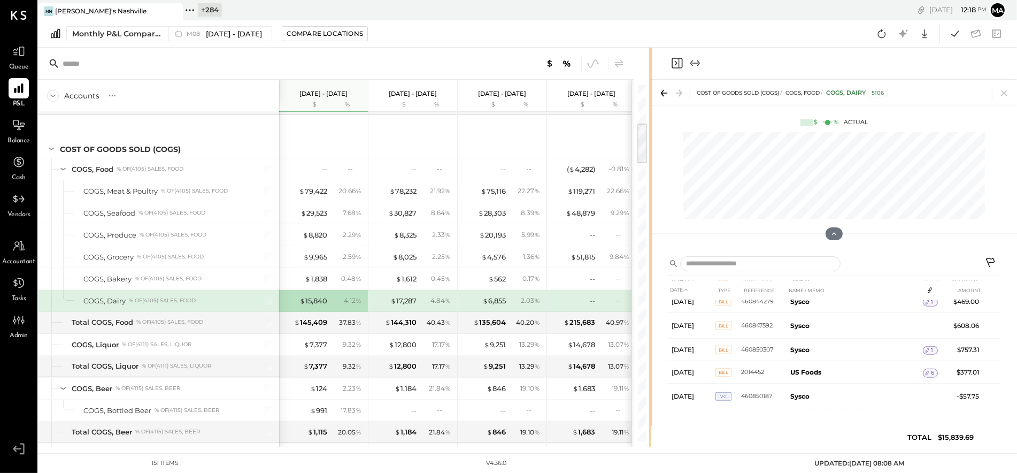
drag, startPoint x: 536, startPoint y: 227, endPoint x: 556, endPoint y: 251, distance: 31.5
click at [651, 229] on div "Accounts S % GL Aug 1 - 31, 2025 $ % Jul 1 - 31, 2025 $ % Jun 1 - 30, 2025 $ % …" at bounding box center [527, 247] width 978 height 399
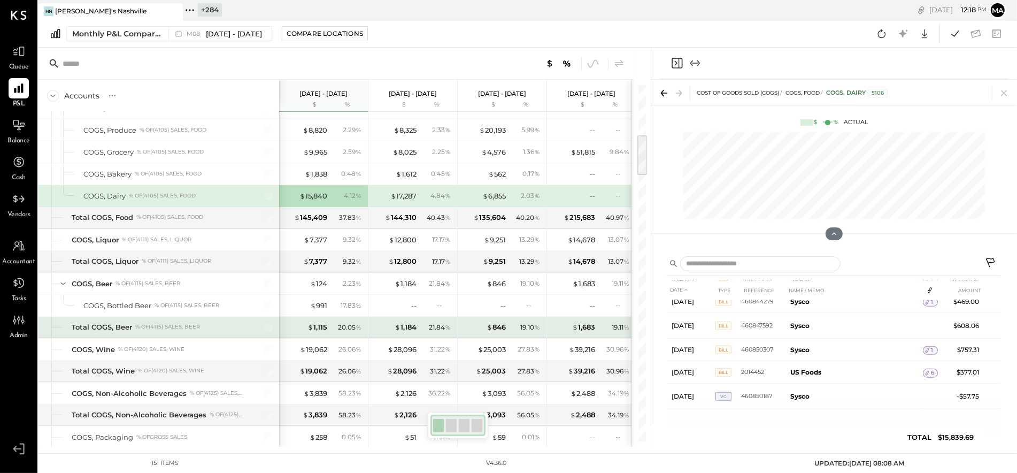
scroll to position [442, 0]
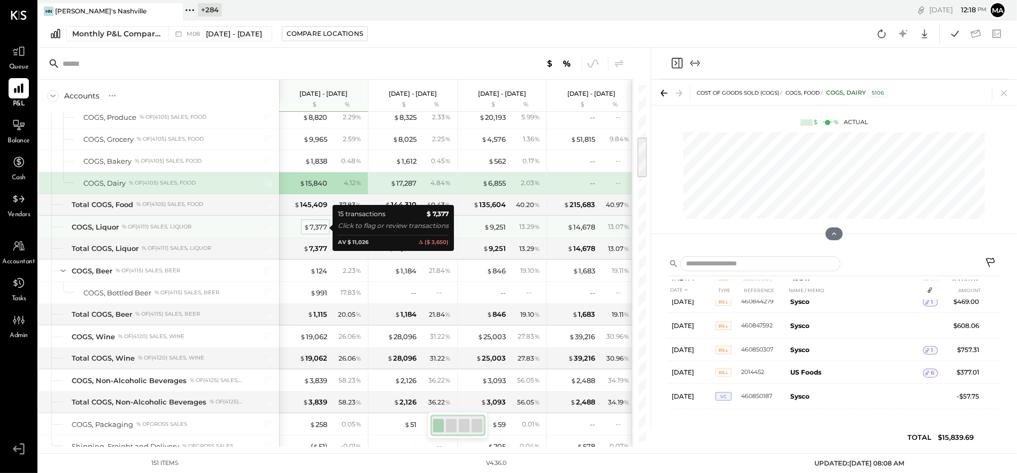
click at [315, 226] on div "$ 7,377" at bounding box center [316, 227] width 24 height 10
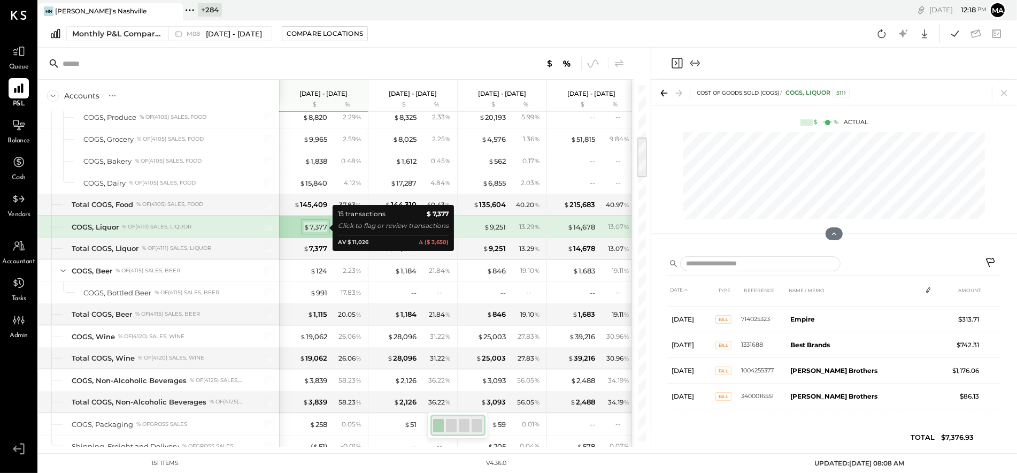
scroll to position [276, 0]
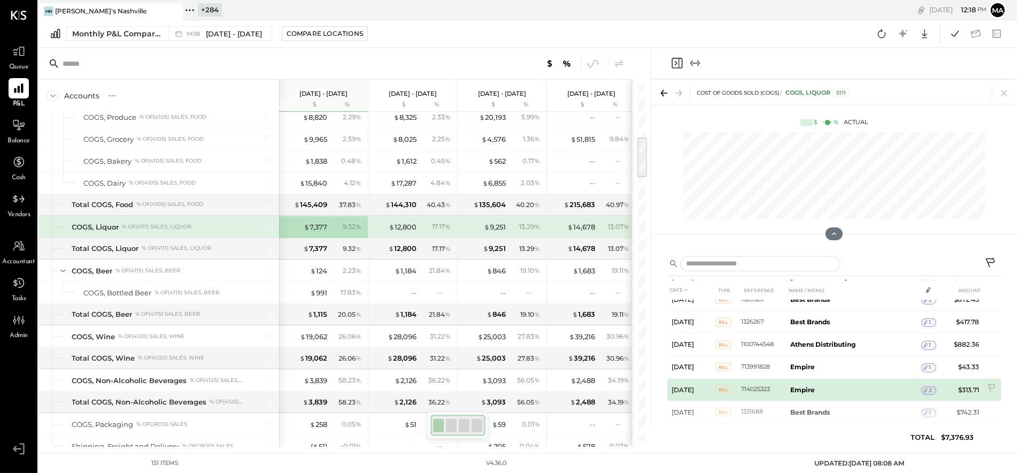
scroll to position [229, 0]
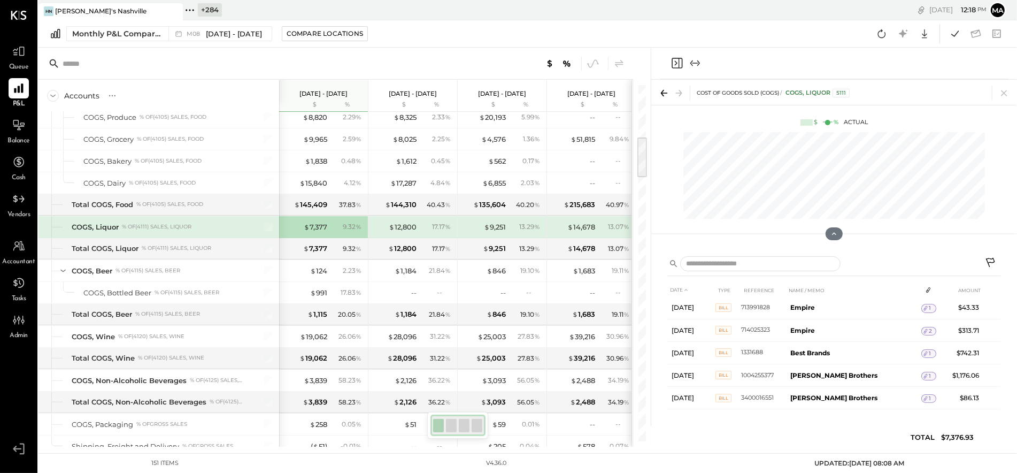
click at [988, 259] on icon at bounding box center [991, 263] width 13 height 13
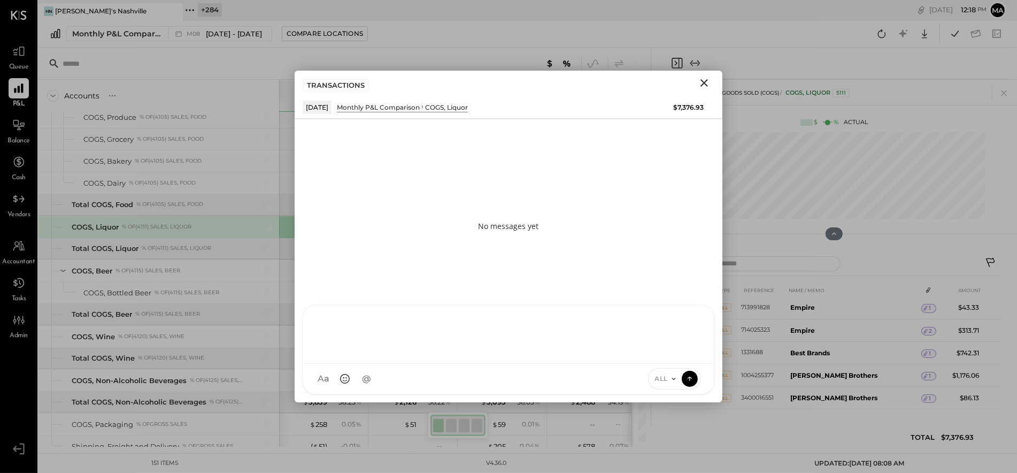
click at [543, 374] on div "AK [PERSON_NAME] [PERSON_NAME] [PERSON_NAME] MG [PERSON_NAME] HN [PERSON_NAME] …" at bounding box center [509, 349] width 412 height 89
type input "*****"
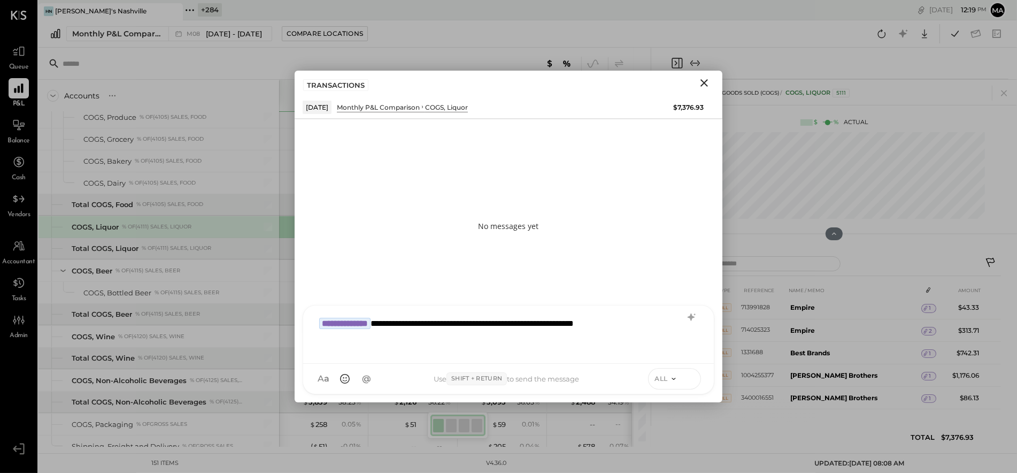
click at [694, 378] on icon at bounding box center [690, 378] width 10 height 11
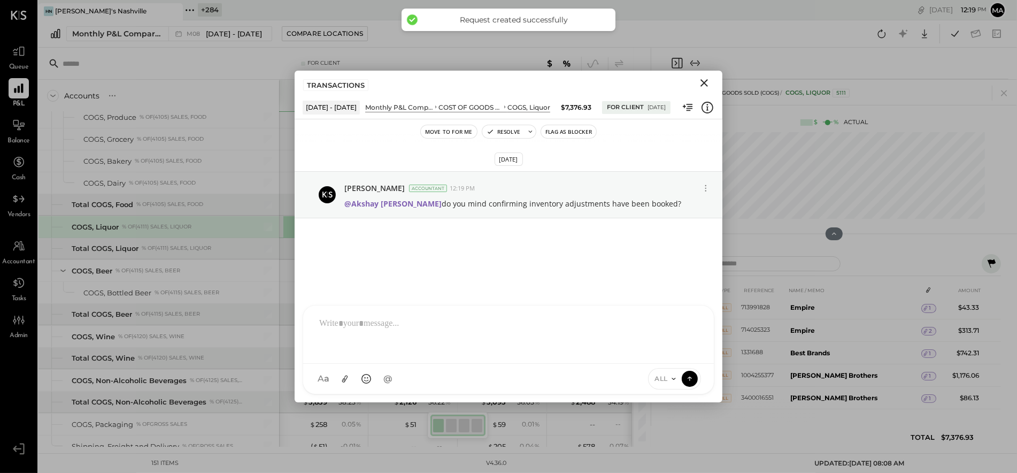
click at [704, 83] on icon "Close" at bounding box center [703, 82] width 7 height 7
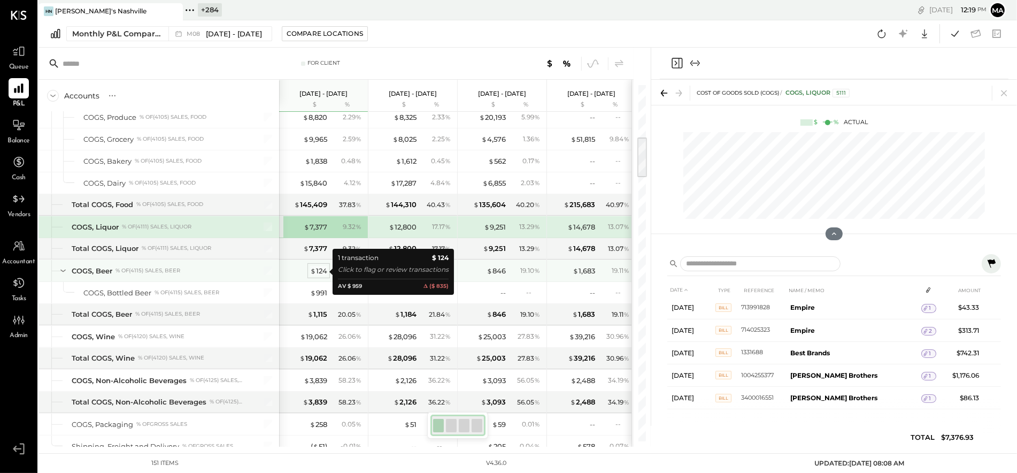
click at [320, 270] on div "$ 124" at bounding box center [318, 271] width 17 height 10
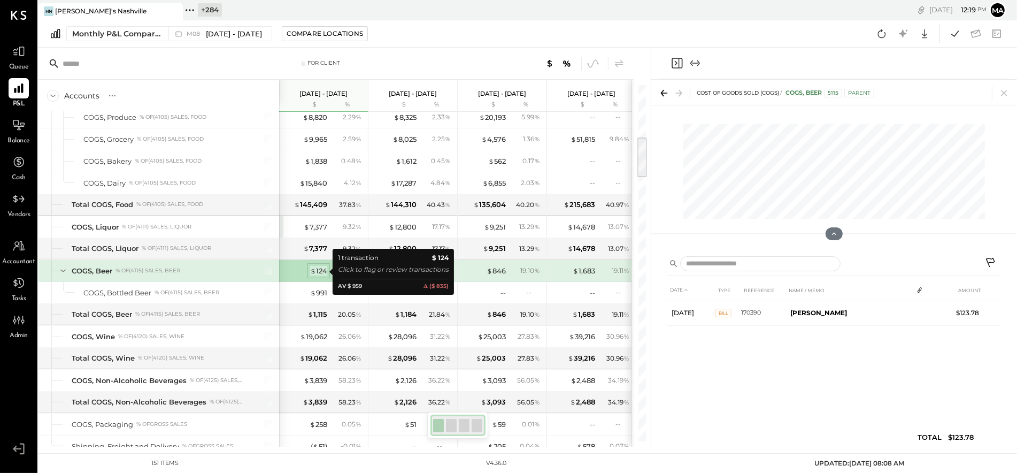
scroll to position [0, 0]
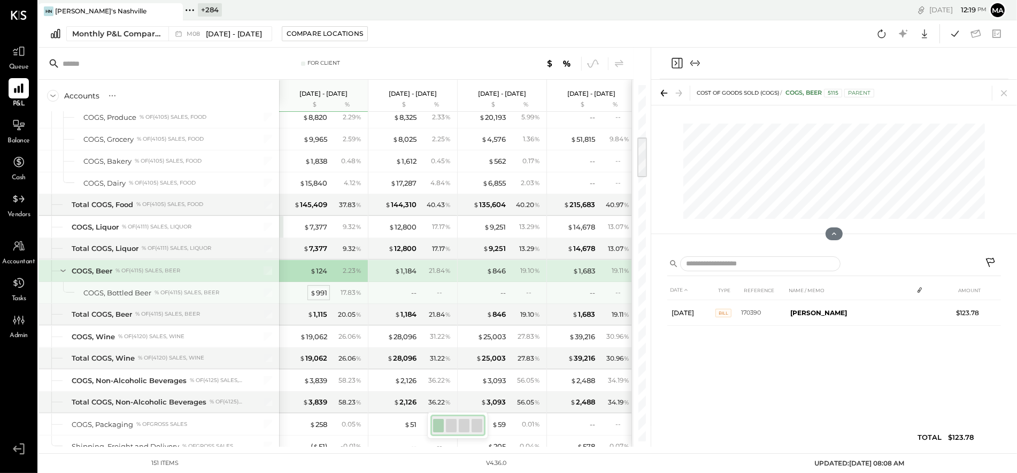
click at [319, 291] on div "$ 991" at bounding box center [318, 293] width 17 height 10
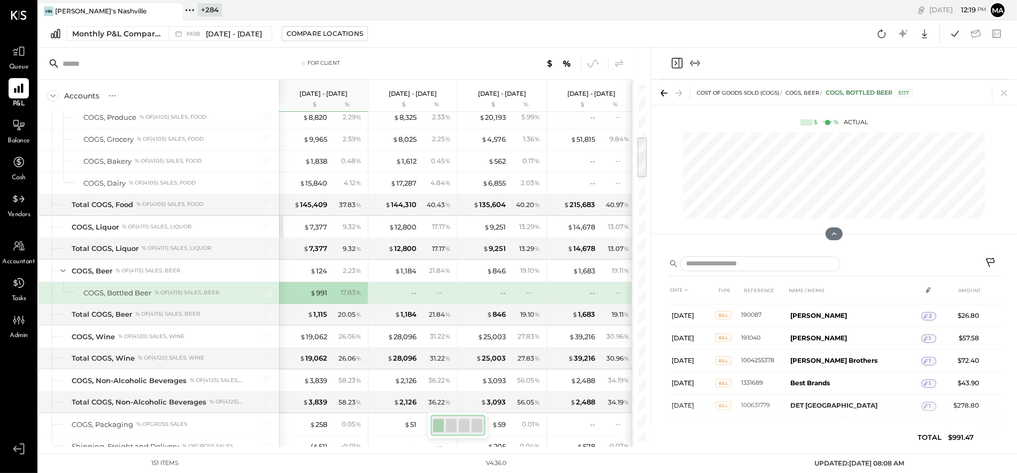
scroll to position [116, 0]
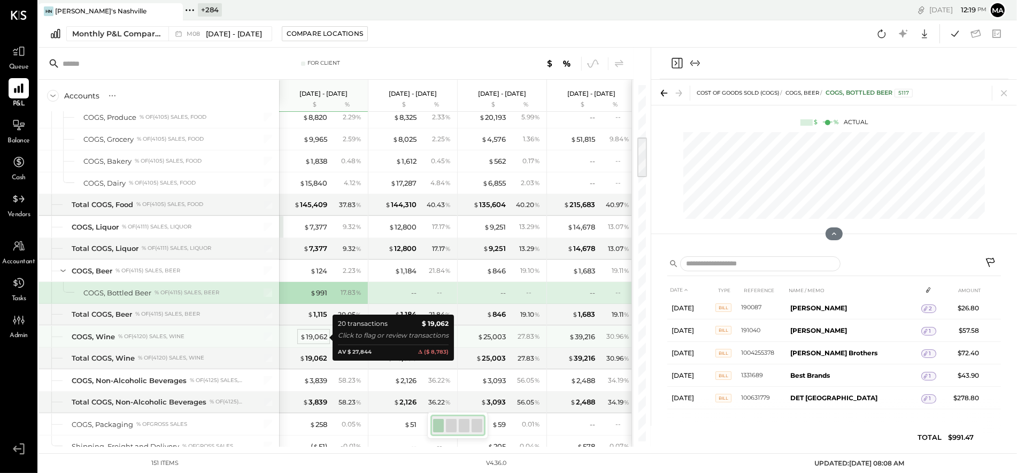
click at [316, 334] on div "$ 19,062" at bounding box center [313, 336] width 27 height 10
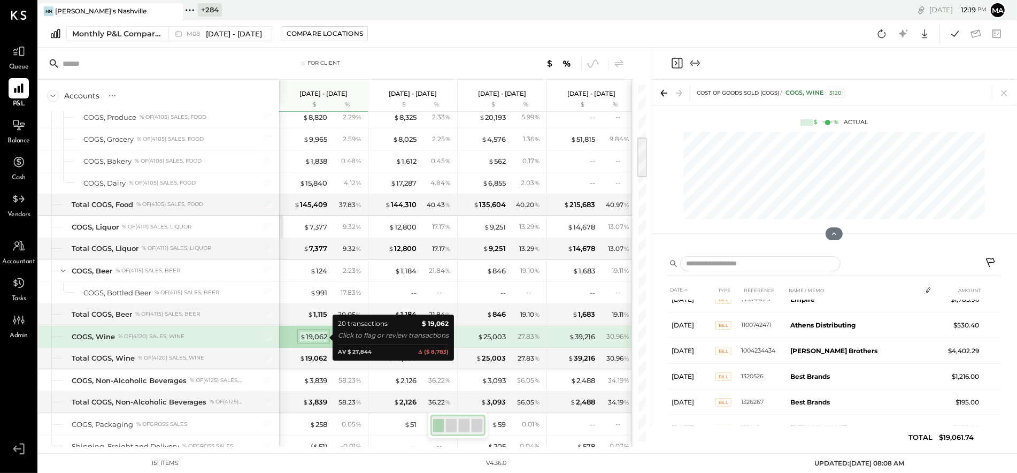
scroll to position [130, 0]
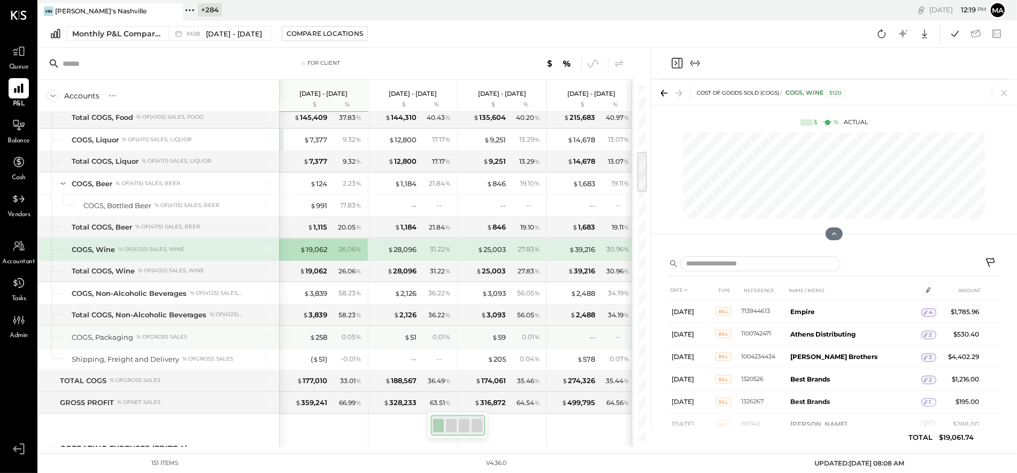
scroll to position [591, 0]
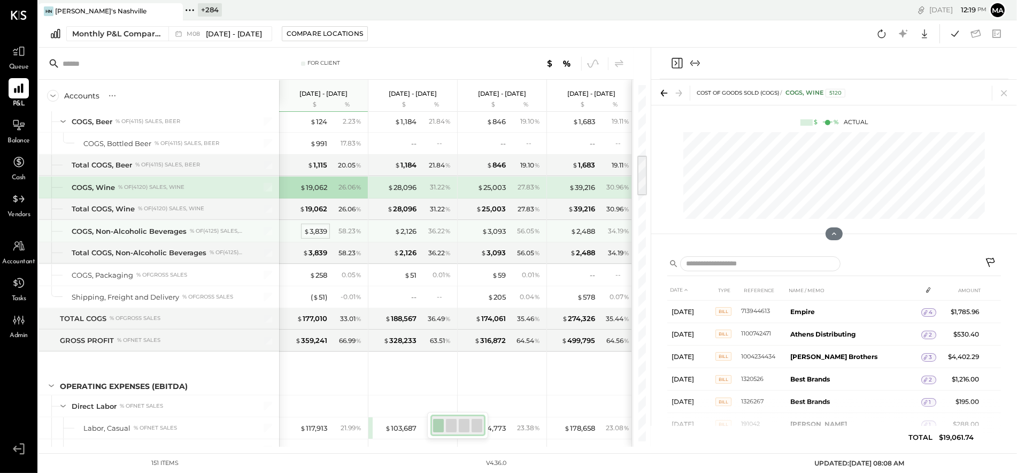
click at [318, 227] on div "$ 3,839" at bounding box center [316, 231] width 24 height 10
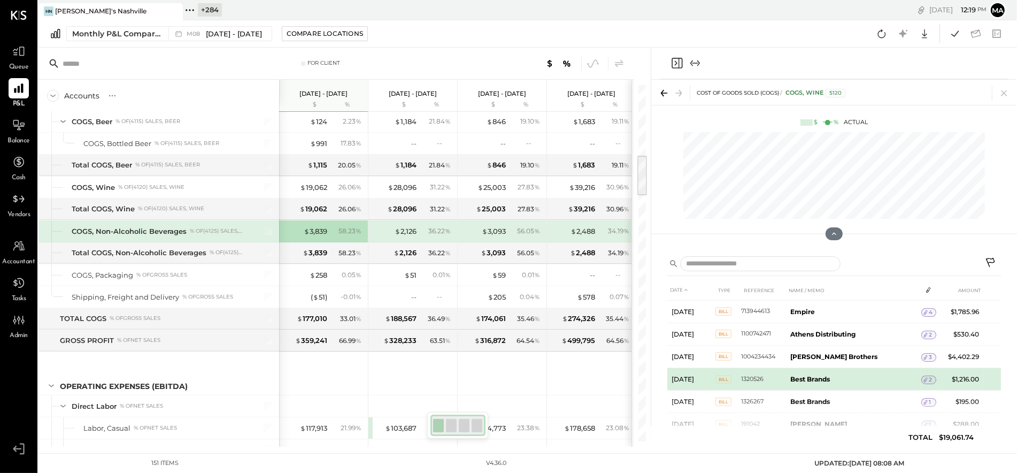
scroll to position [595, 0]
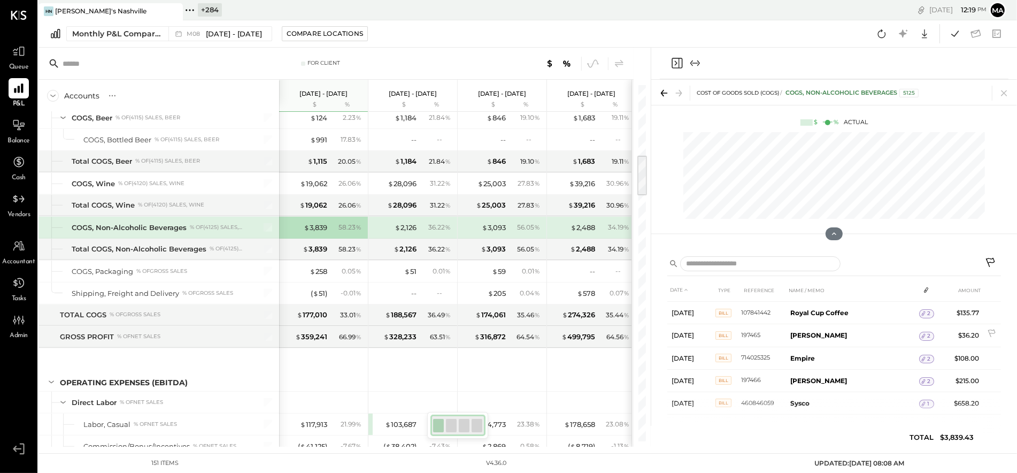
scroll to position [365, 0]
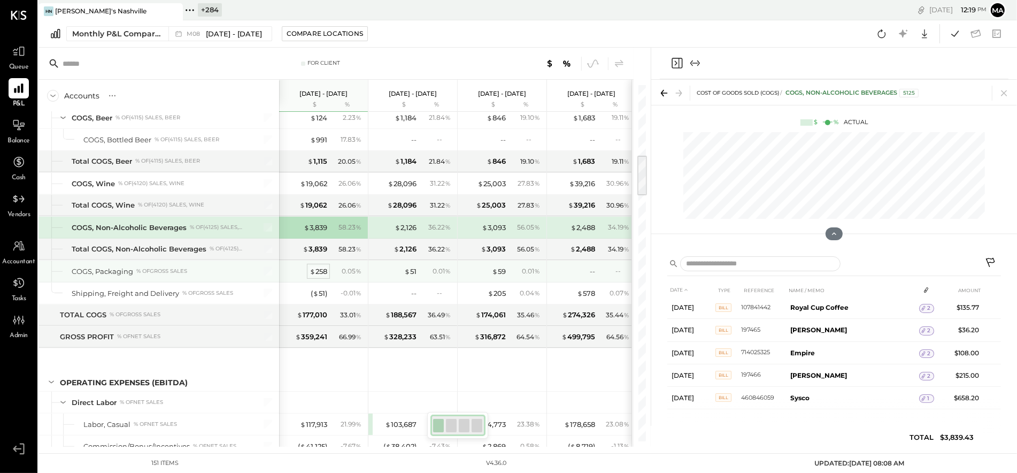
click at [317, 272] on div "$ 258" at bounding box center [318, 271] width 18 height 10
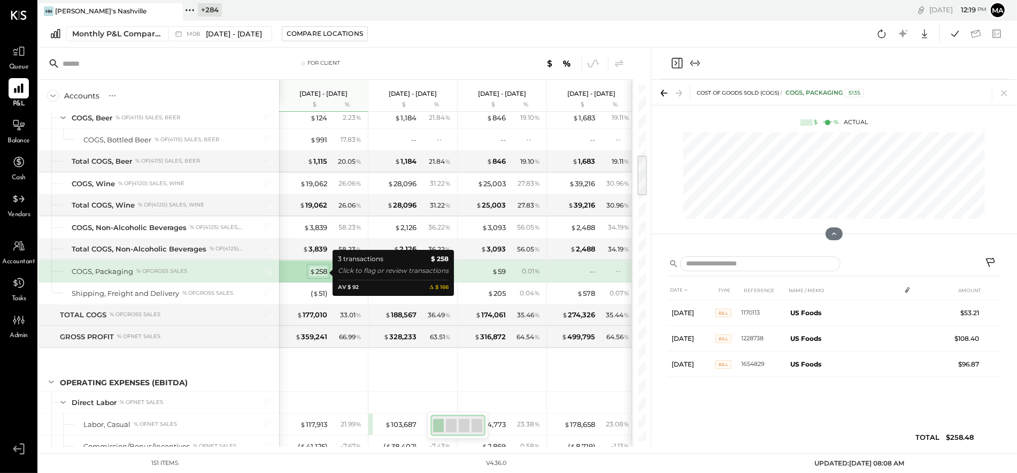
scroll to position [0, 0]
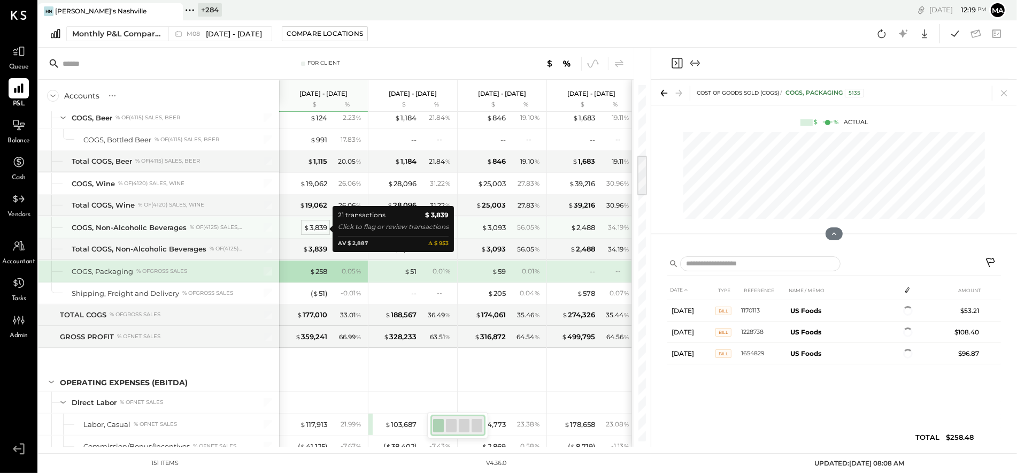
click at [316, 228] on div "$ 3,839" at bounding box center [316, 227] width 24 height 10
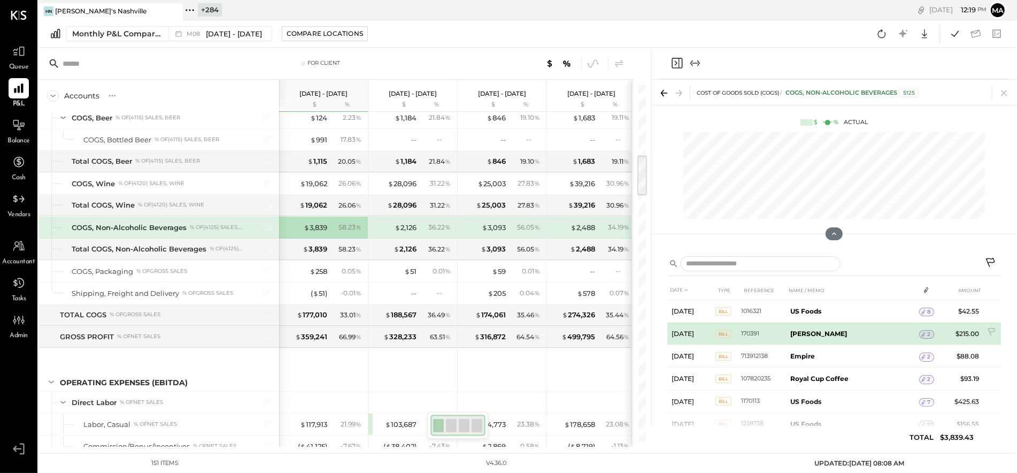
click at [927, 332] on span "2" at bounding box center [928, 333] width 3 height 7
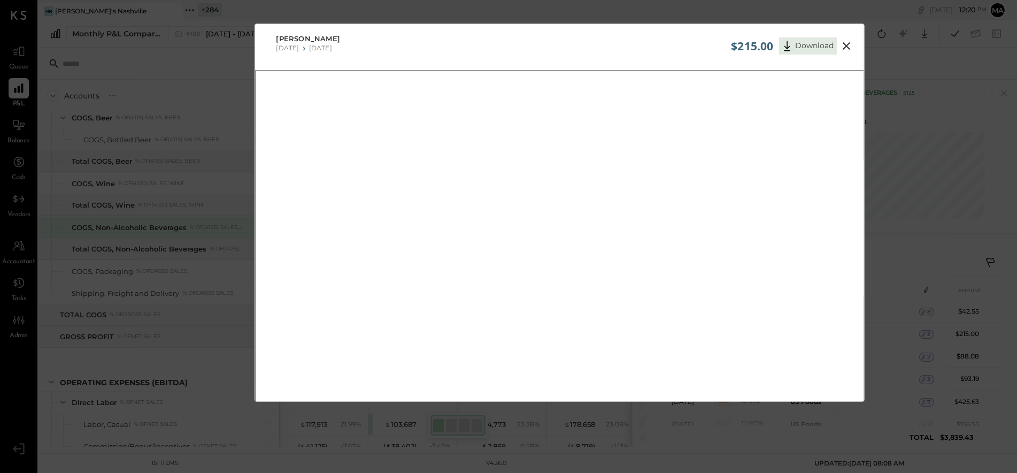
click at [848, 44] on icon at bounding box center [846, 46] width 13 height 13
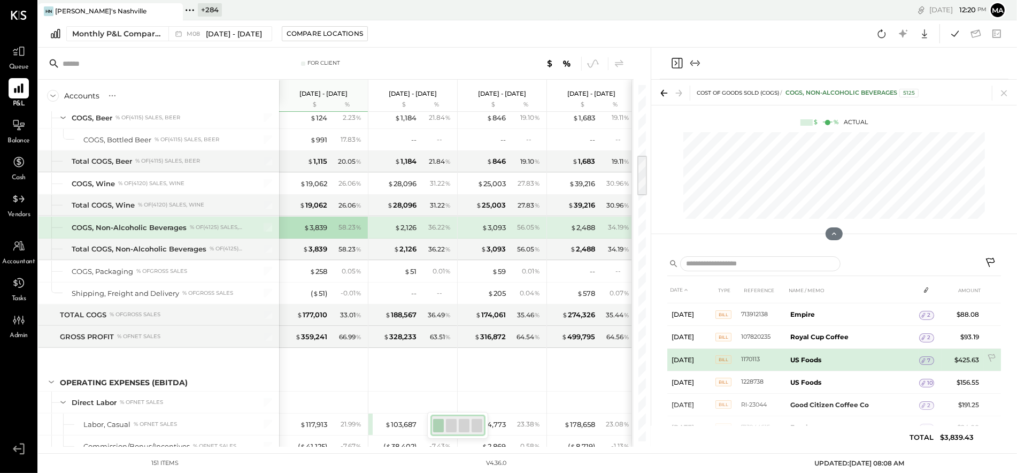
scroll to position [44, 0]
click at [927, 356] on span "7" at bounding box center [928, 357] width 3 height 7
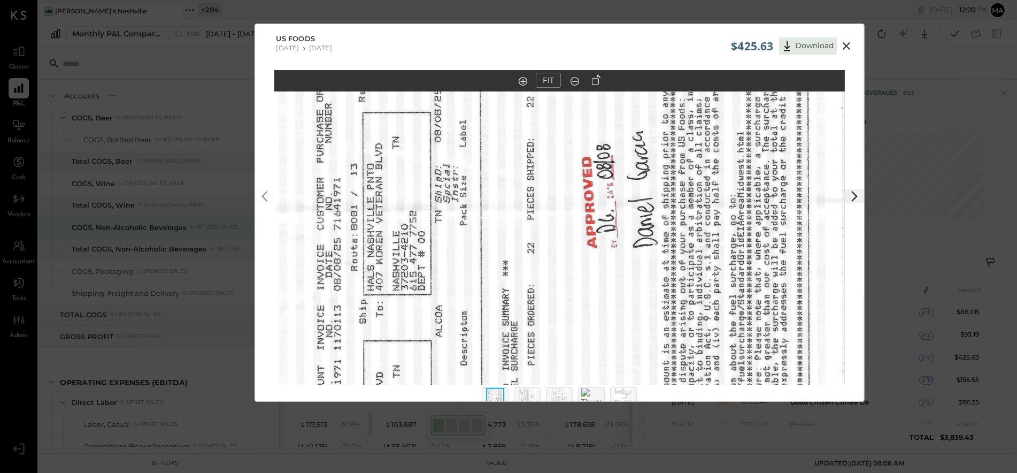
click at [595, 76] on icon at bounding box center [596, 79] width 9 height 11
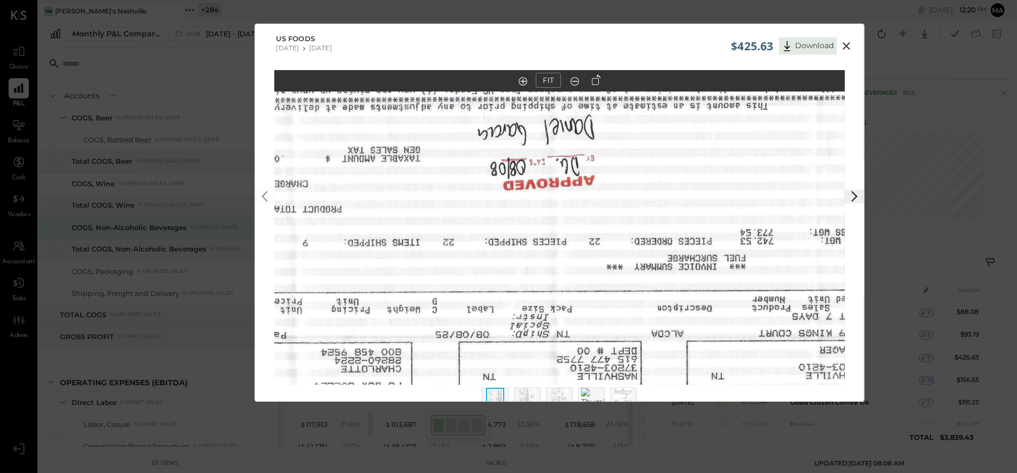
click at [595, 76] on icon at bounding box center [596, 79] width 9 height 11
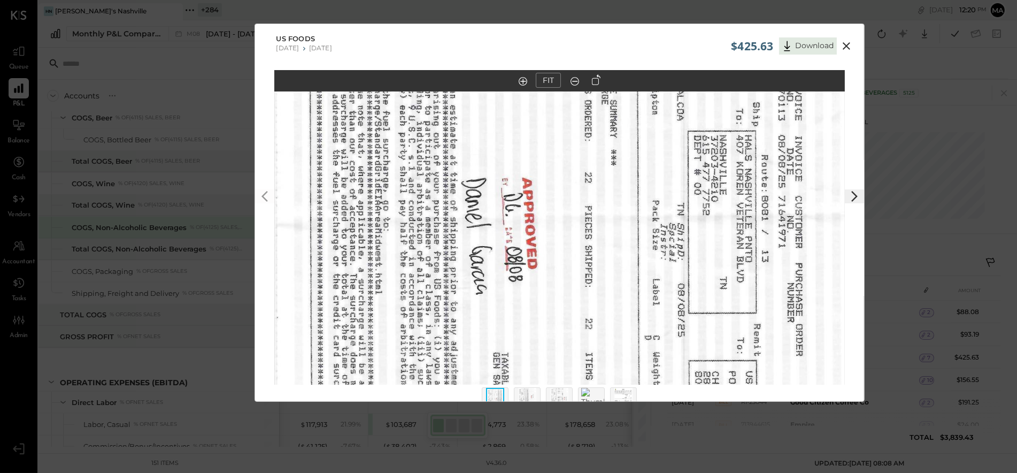
click at [595, 76] on icon at bounding box center [596, 79] width 9 height 11
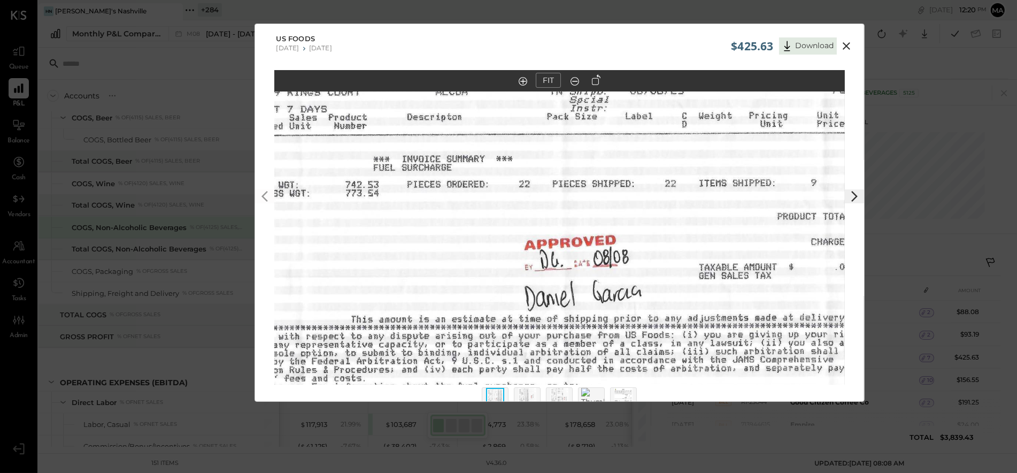
click at [528, 392] on img at bounding box center [527, 400] width 18 height 24
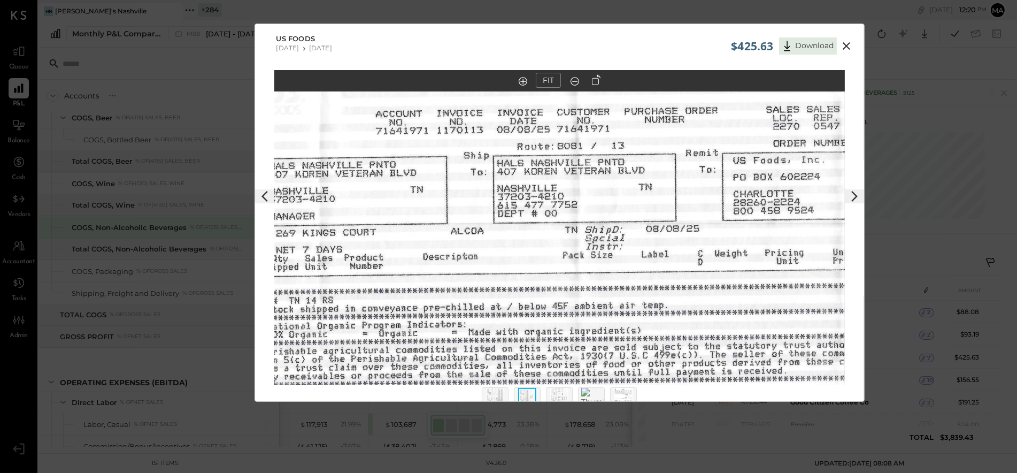
drag, startPoint x: 517, startPoint y: 177, endPoint x: 534, endPoint y: 312, distance: 136.3
click at [534, 312] on img at bounding box center [576, 348] width 738 height 570
click at [566, 393] on img at bounding box center [559, 400] width 18 height 24
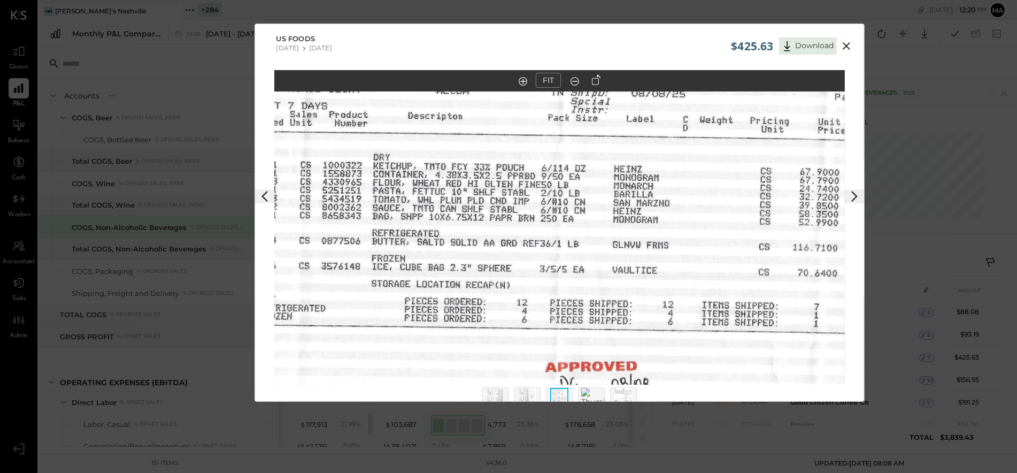
click at [595, 393] on img at bounding box center [594, 403] width 26 height 30
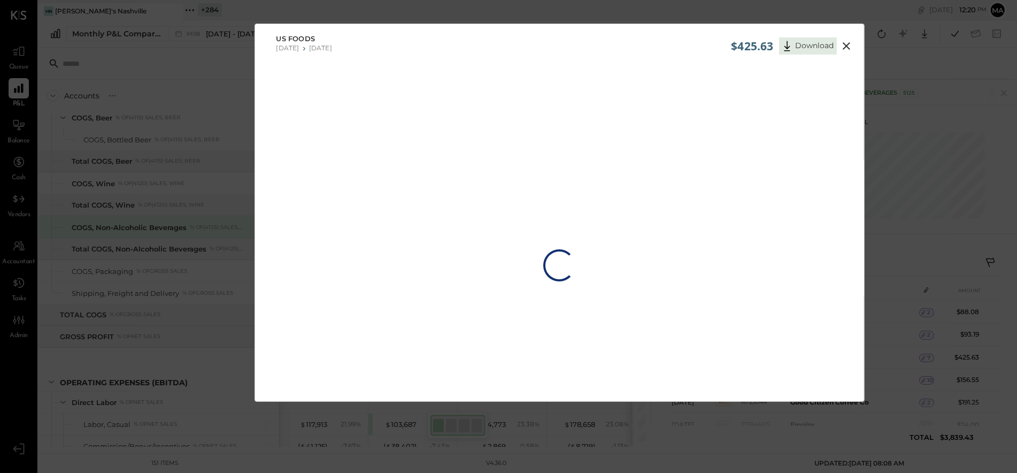
click at [623, 392] on div "Loading…" at bounding box center [559, 265] width 609 height 390
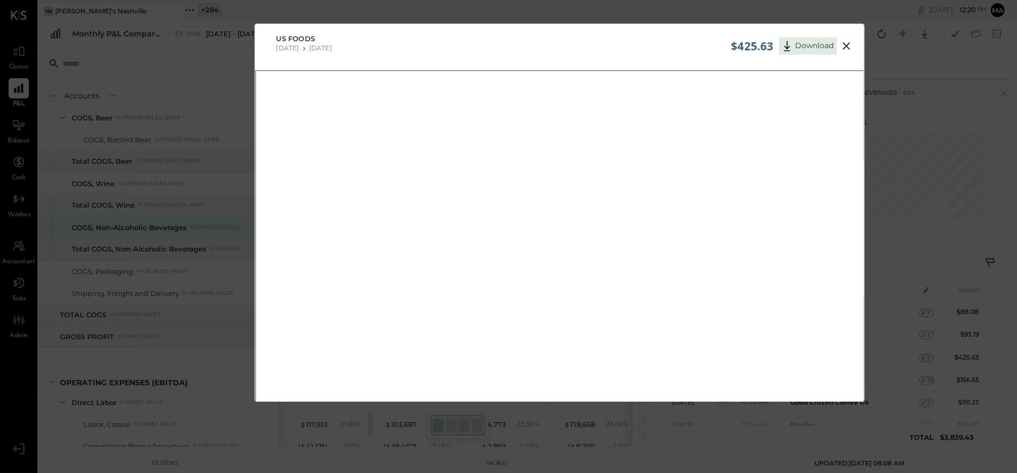
click at [844, 41] on icon at bounding box center [846, 46] width 13 height 13
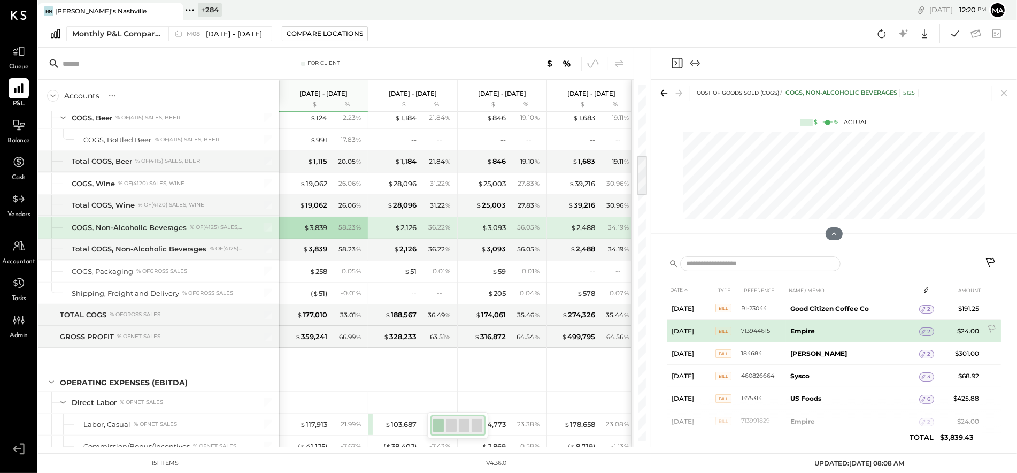
scroll to position [143, 0]
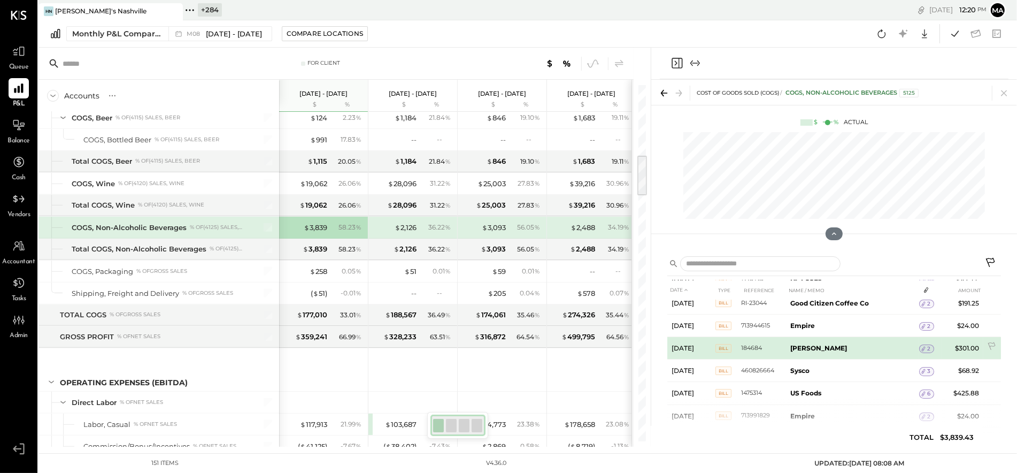
click at [927, 346] on span "2" at bounding box center [928, 348] width 3 height 7
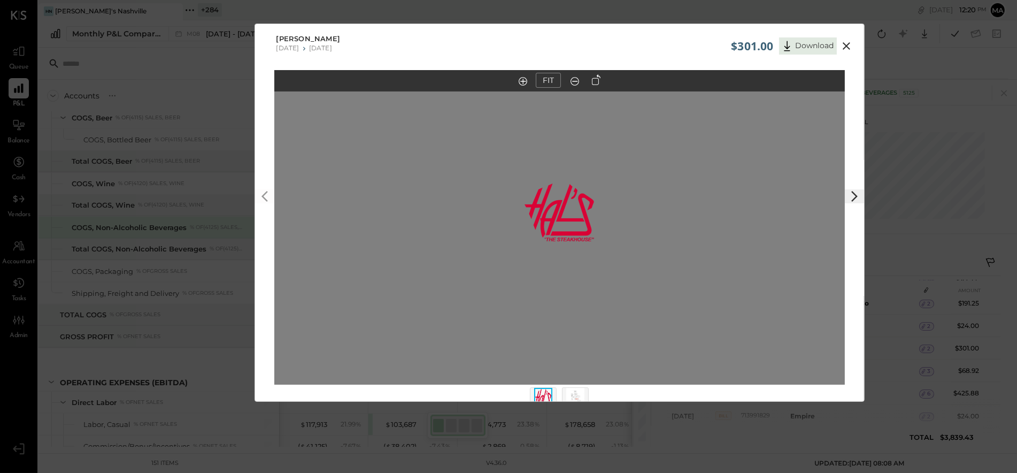
click at [575, 393] on img at bounding box center [575, 400] width 18 height 24
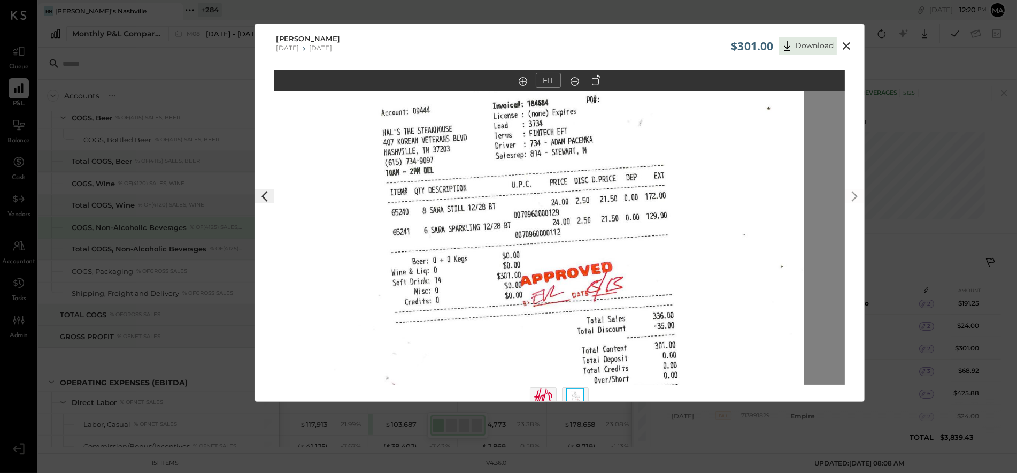
drag, startPoint x: 586, startPoint y: 199, endPoint x: 549, endPoint y: 280, distance: 88.7
click at [546, 284] on img at bounding box center [519, 299] width 570 height 738
click at [846, 45] on icon at bounding box center [845, 45] width 7 height 7
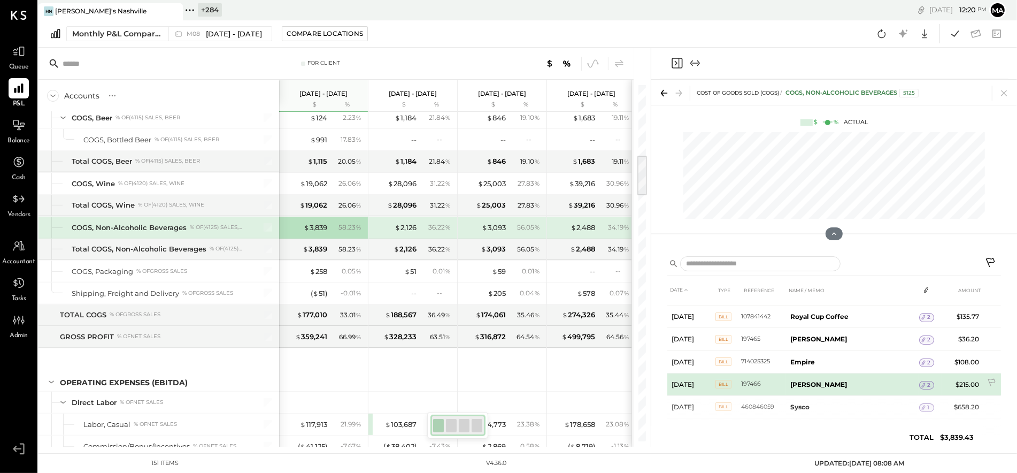
scroll to position [365, 0]
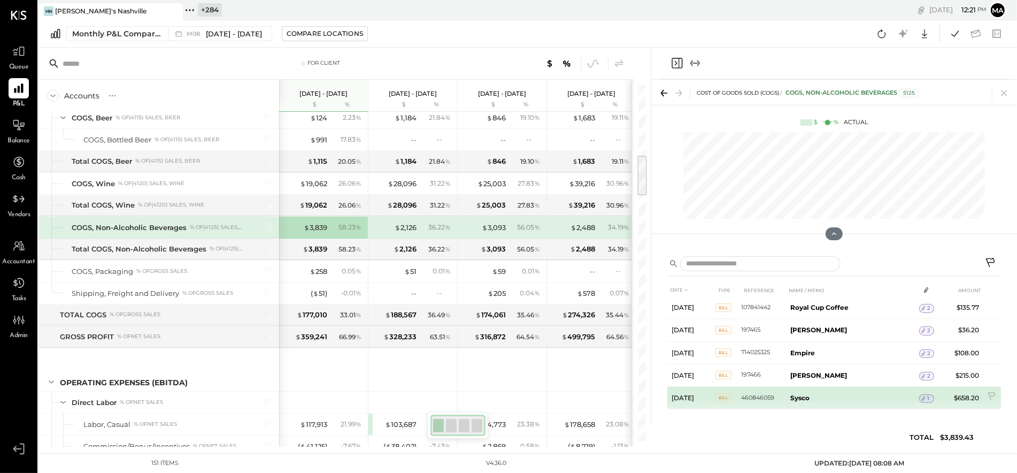
click at [925, 396] on icon at bounding box center [922, 397] width 7 height 7
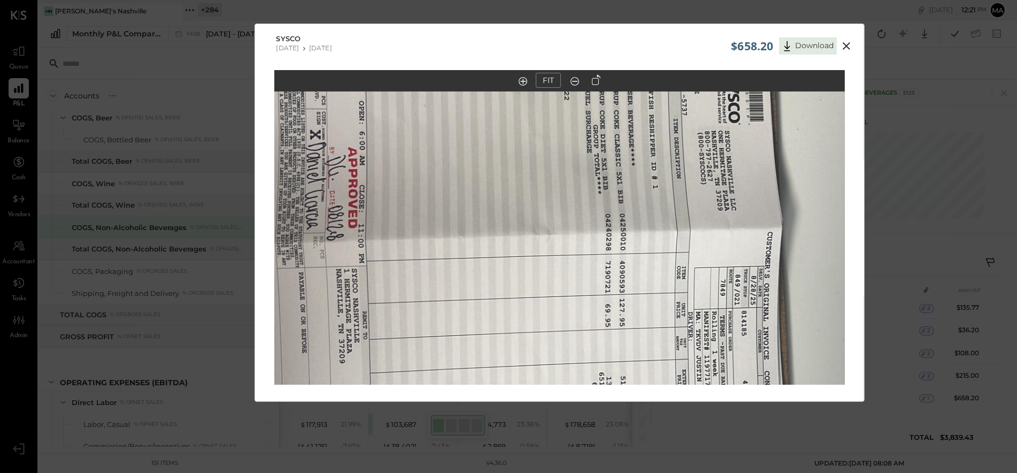
click at [592, 80] on icon at bounding box center [596, 79] width 9 height 11
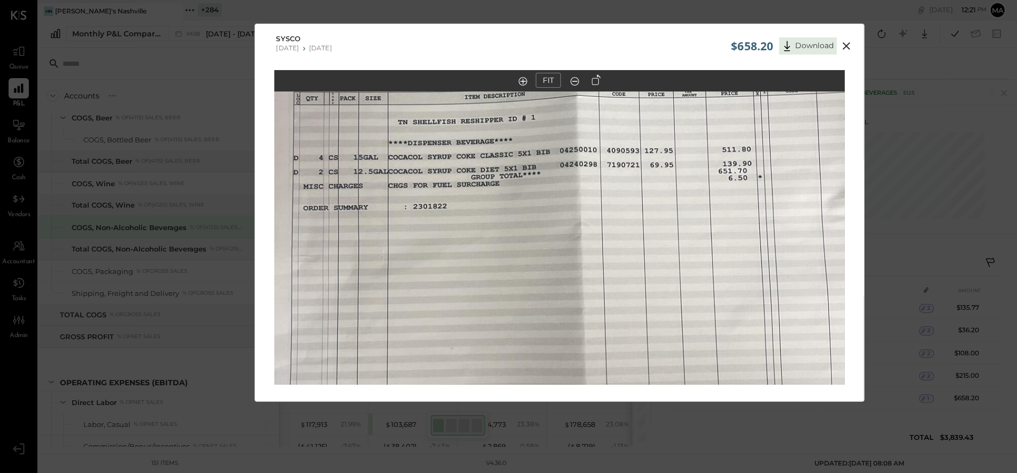
click at [593, 289] on img at bounding box center [559, 213] width 1014 height 570
click at [845, 45] on icon at bounding box center [845, 45] width 7 height 7
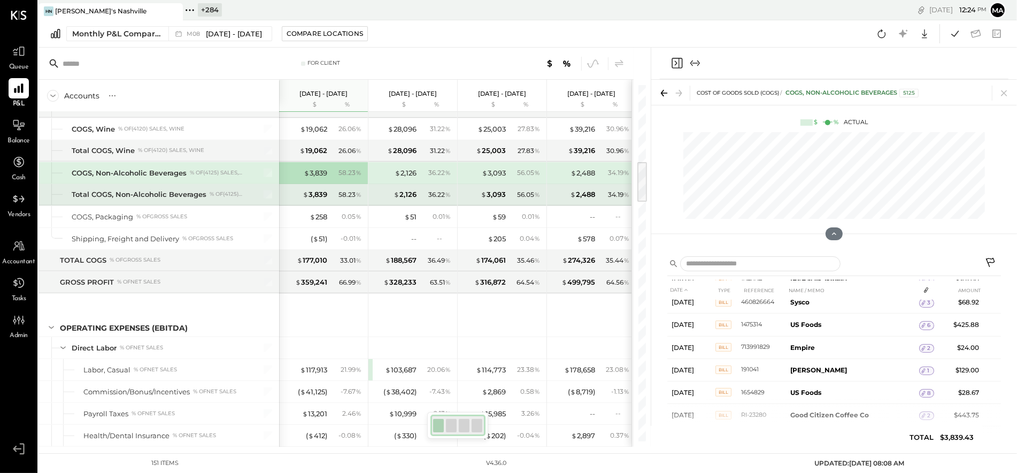
scroll to position [0, 1]
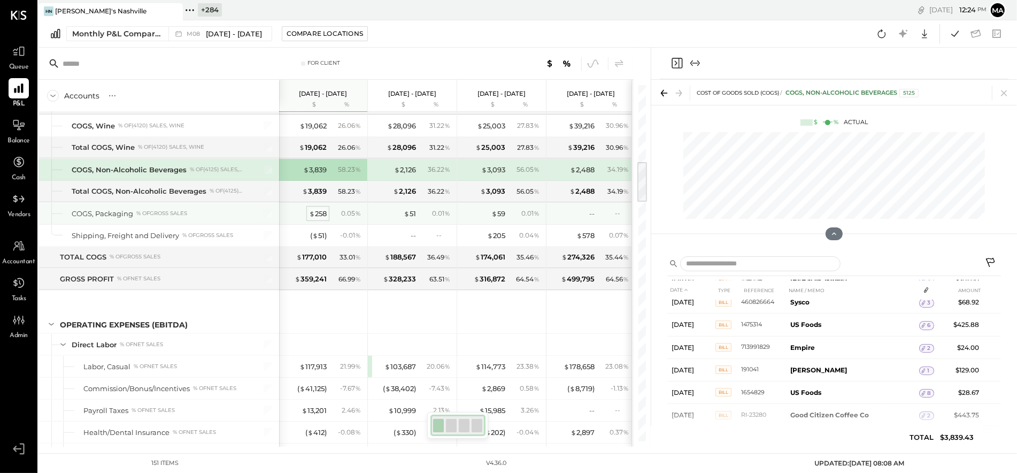
click at [318, 212] on div "$ 258" at bounding box center [318, 213] width 18 height 10
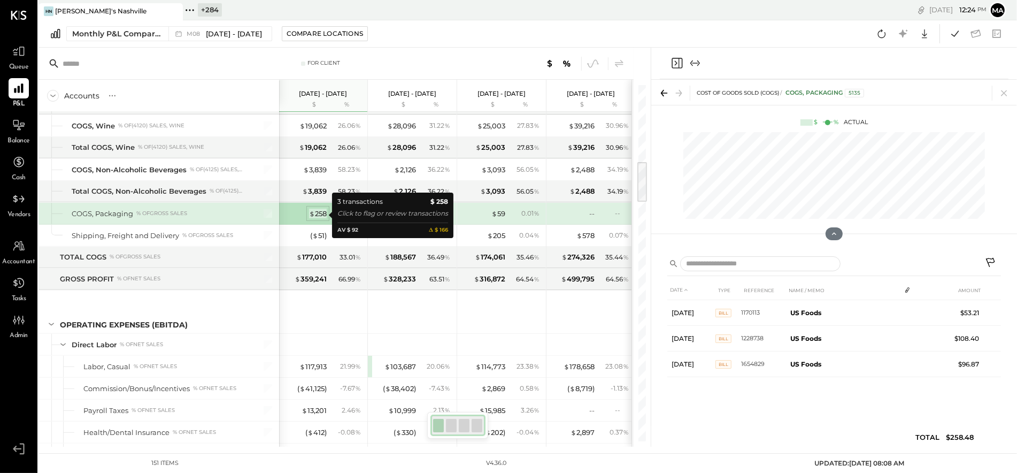
scroll to position [0, 0]
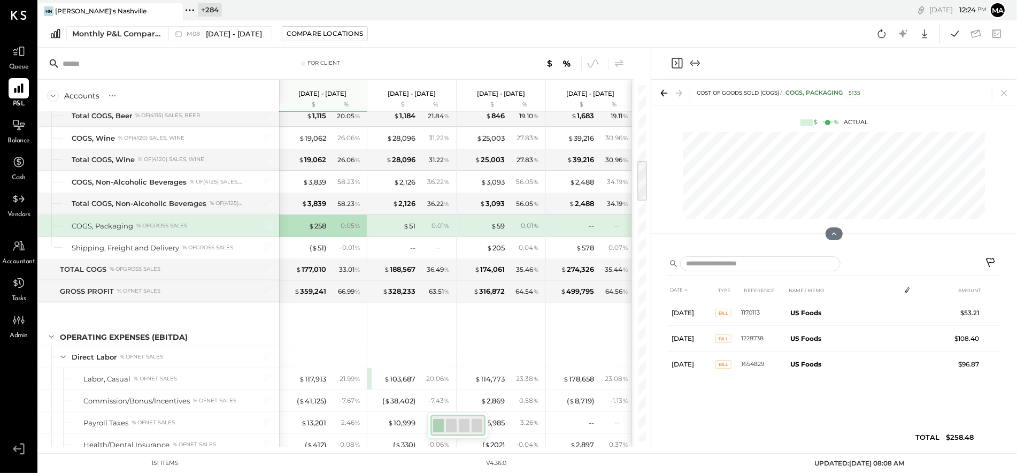
scroll to position [643, 0]
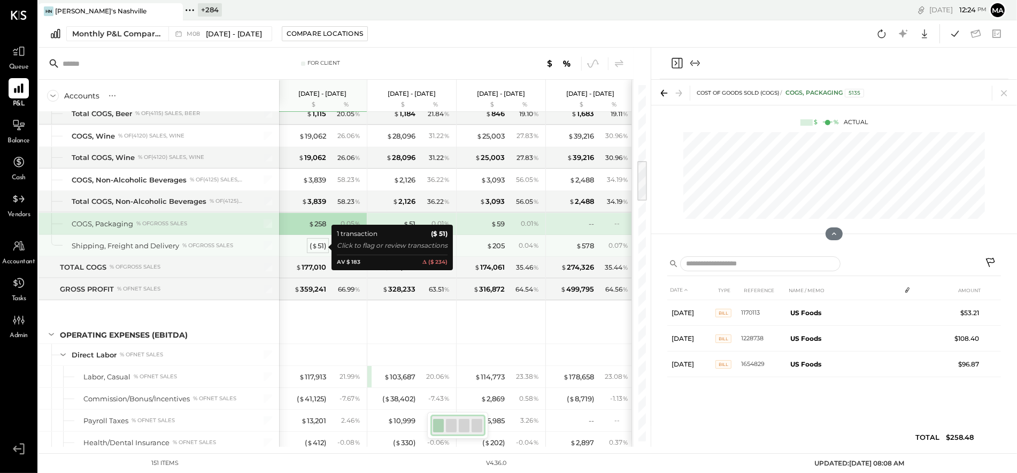
click at [318, 249] on div "( $ 51 )" at bounding box center [317, 246] width 17 height 10
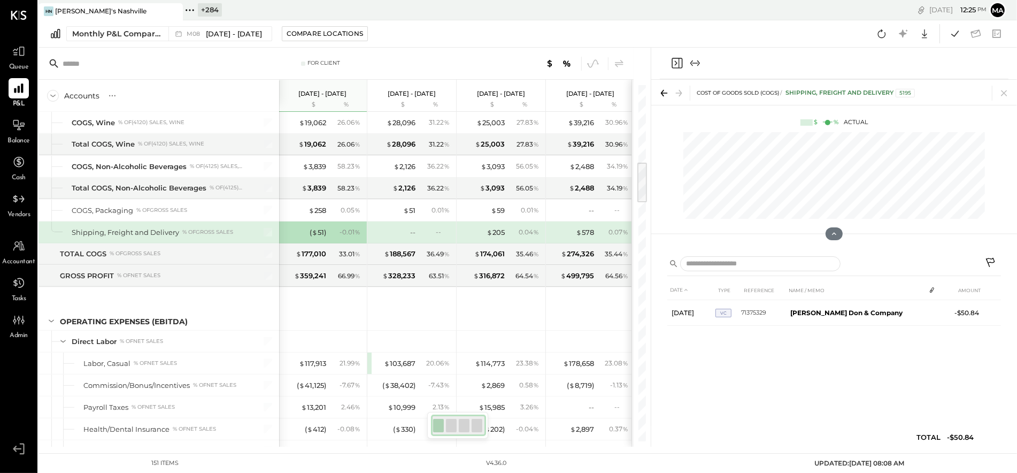
scroll to position [0, 2]
click at [632, 259] on div at bounding box center [633, 263] width 3 height 367
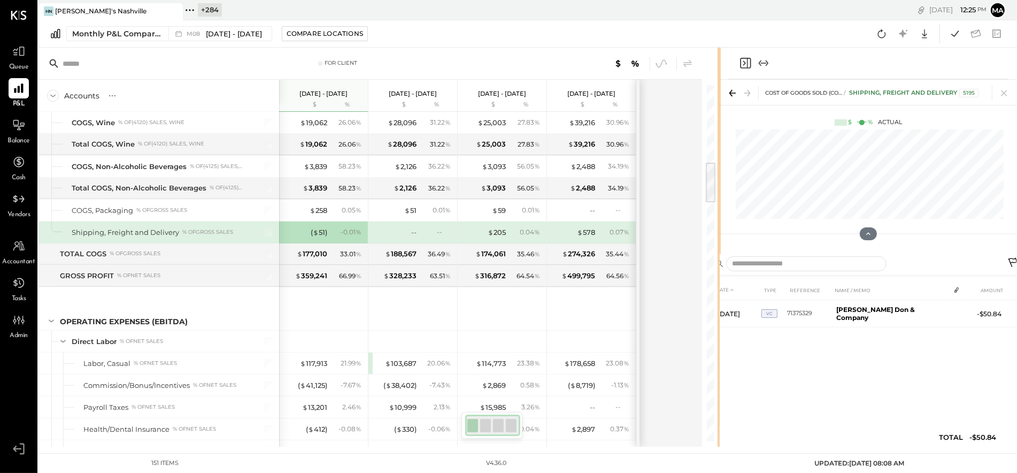
drag, startPoint x: 649, startPoint y: 259, endPoint x: 721, endPoint y: 257, distance: 72.2
click at [721, 257] on div "For Client Accounts S % GL [DATE] - [DATE] $ % [DATE] - [DATE] $ % [DATE] - [DA…" at bounding box center [527, 247] width 978 height 399
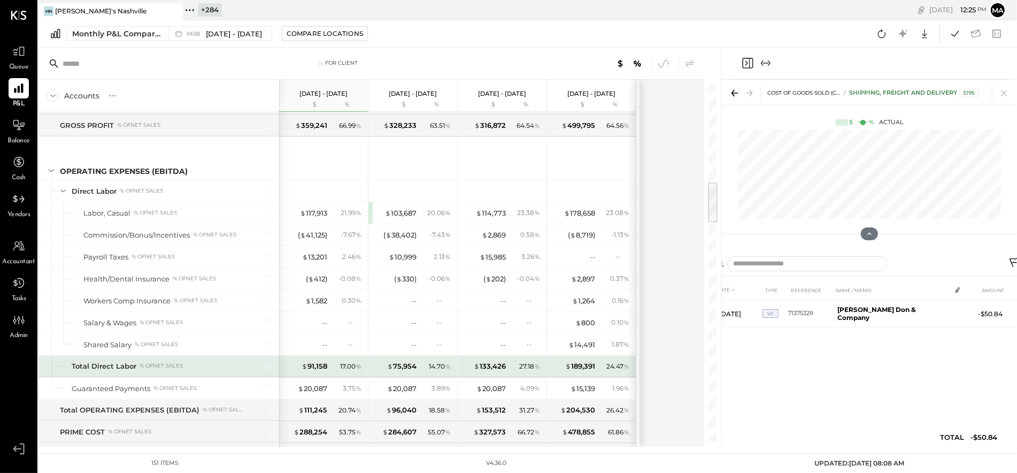
scroll to position [862, 0]
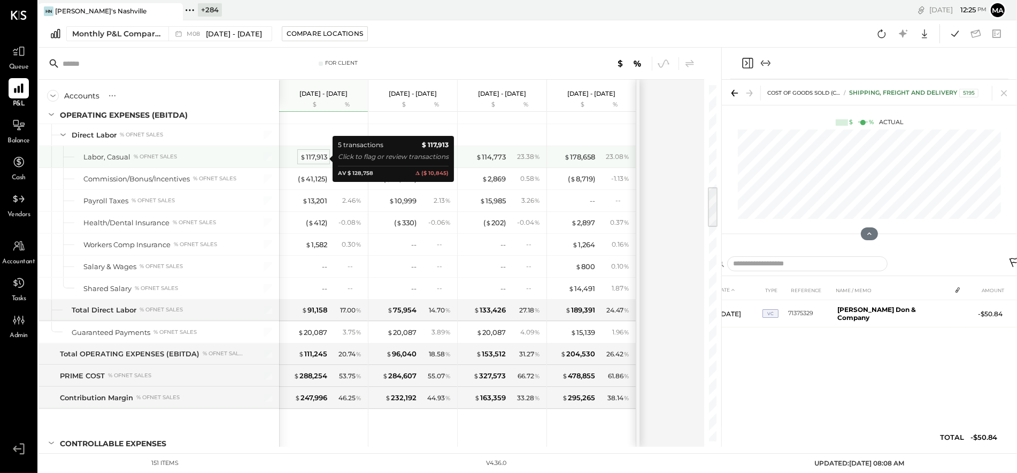
click at [316, 157] on div "$ 117,913" at bounding box center [313, 157] width 27 height 10
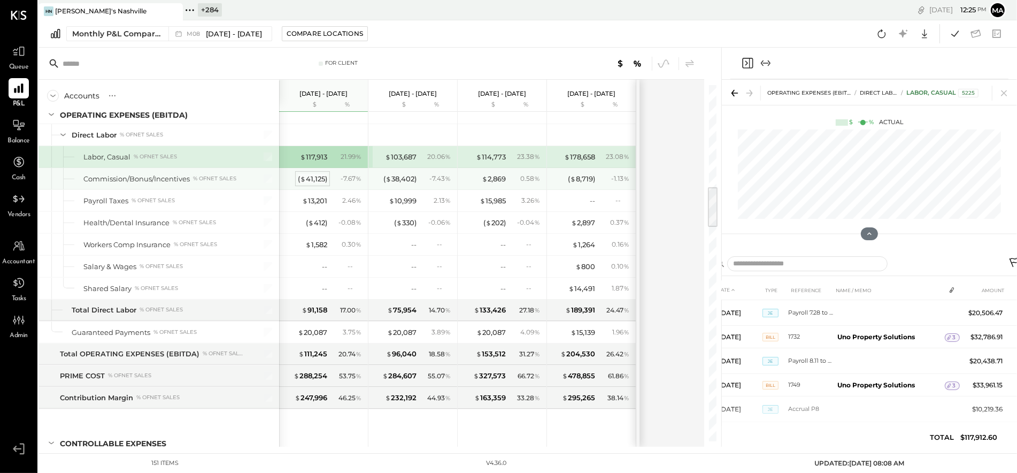
click at [311, 180] on div "( $ 41,125 )" at bounding box center [312, 179] width 29 height 10
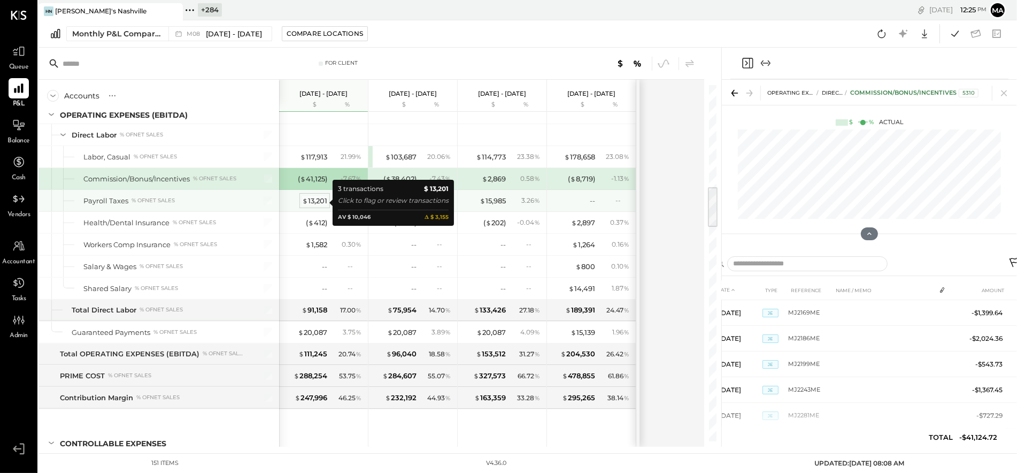
click at [317, 203] on div "$ 13,201" at bounding box center [314, 201] width 25 height 10
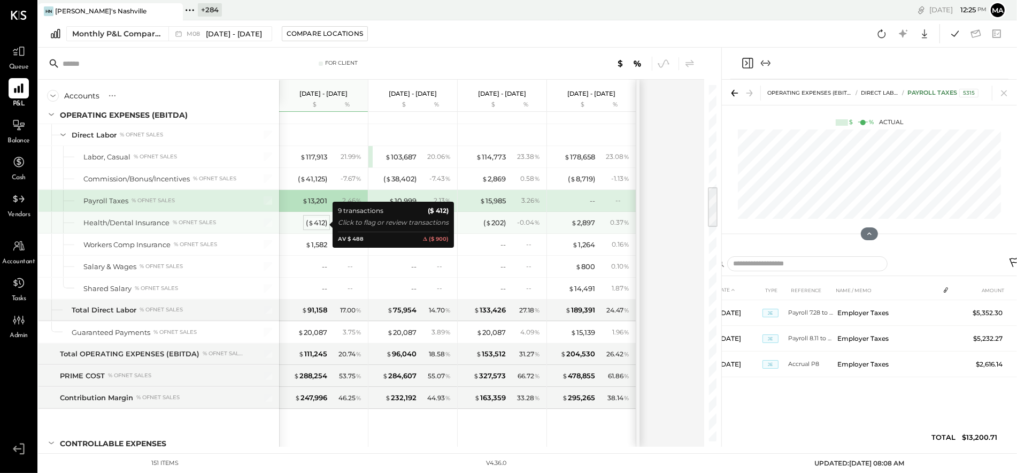
click at [319, 226] on div "( $ 412 )" at bounding box center [316, 223] width 21 height 10
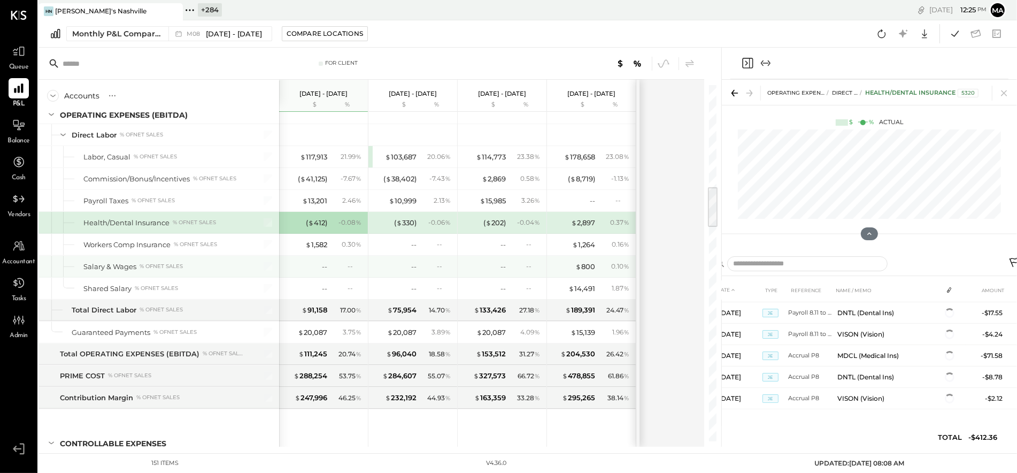
scroll to position [122, 0]
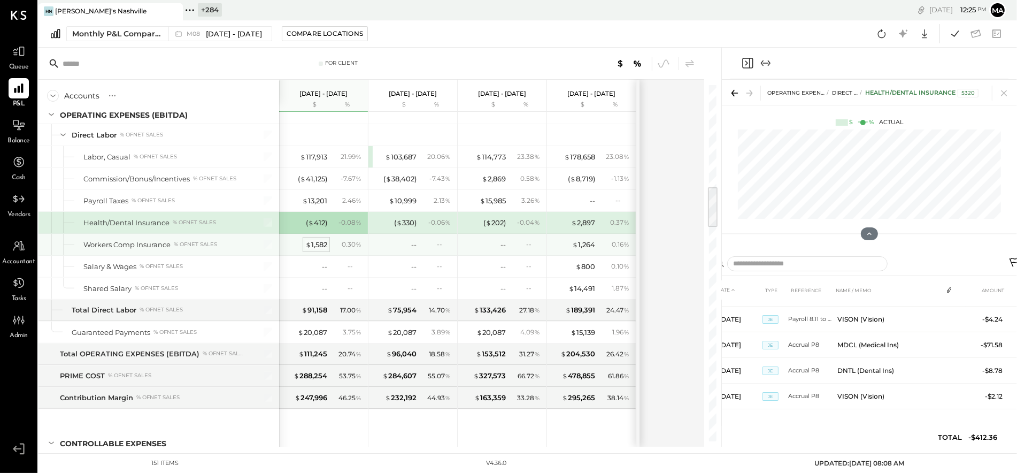
click at [315, 247] on div "$ 1,582" at bounding box center [316, 244] width 22 height 10
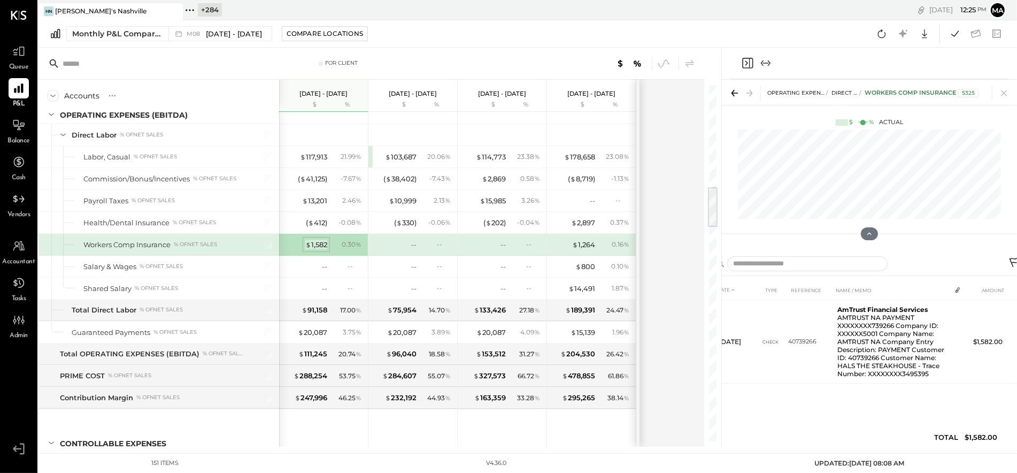
scroll to position [0, 0]
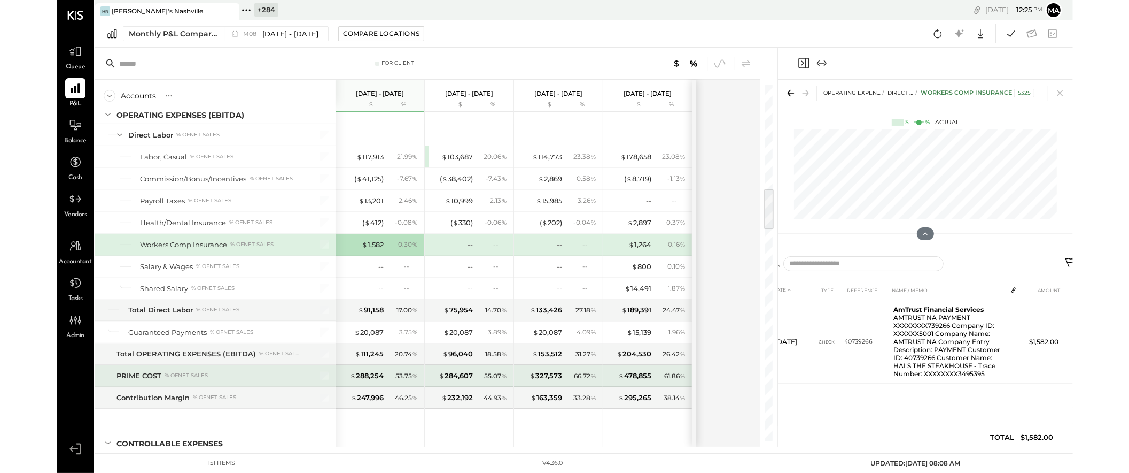
scroll to position [936, 0]
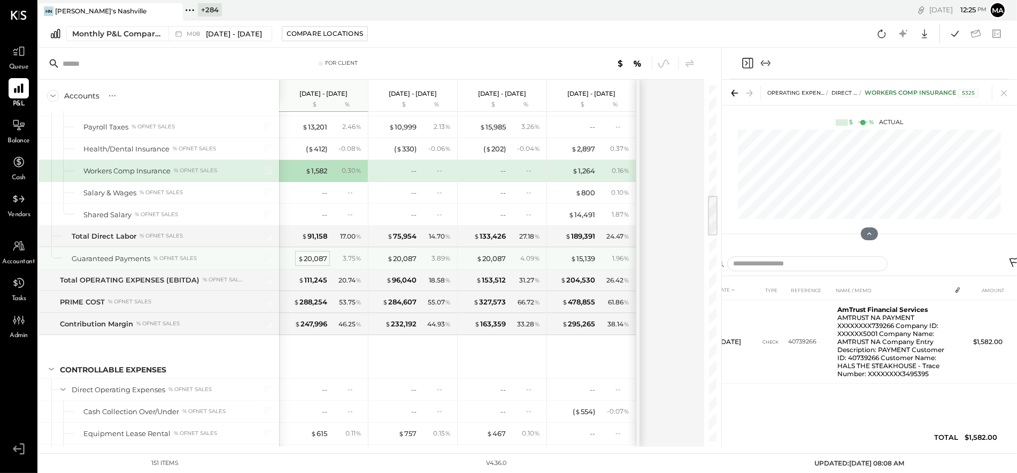
click at [308, 258] on div "$ 20,087" at bounding box center [312, 258] width 29 height 10
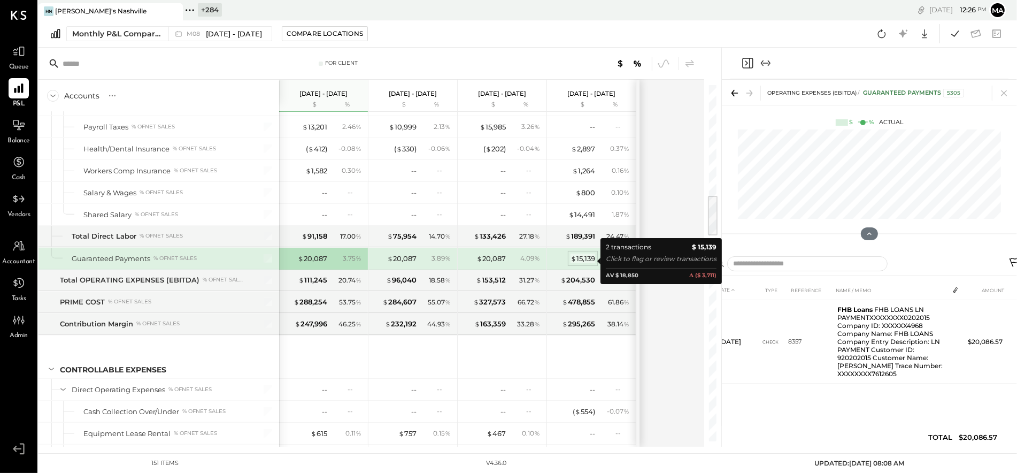
click at [581, 260] on div "$ 15,139" at bounding box center [582, 258] width 25 height 10
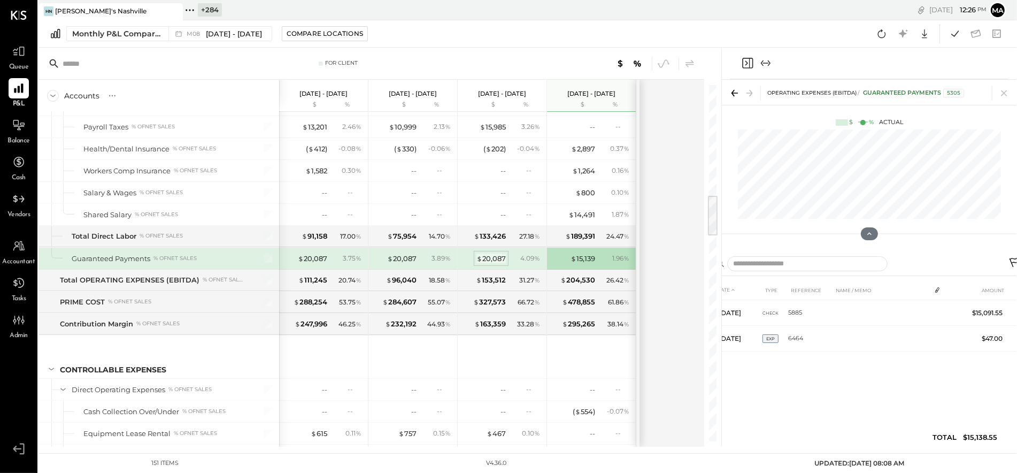
click at [491, 260] on div "$ 20,087" at bounding box center [490, 258] width 29 height 10
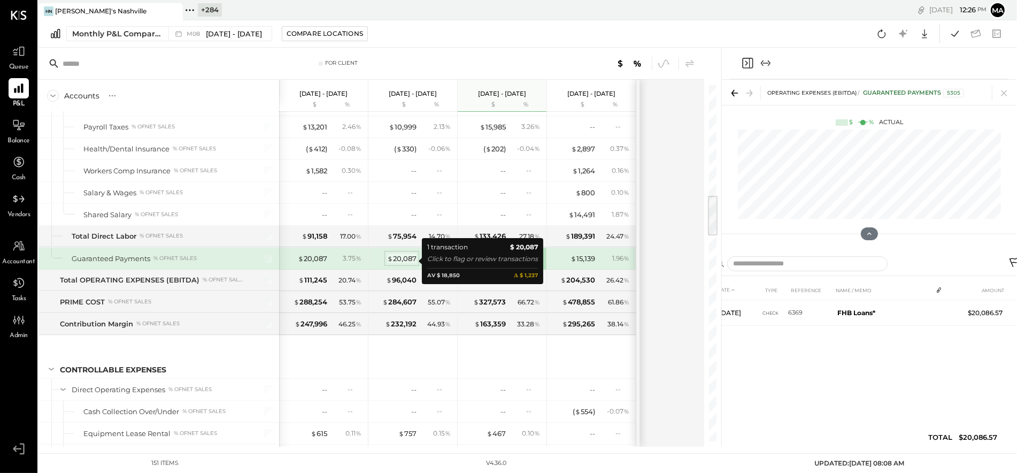
click at [401, 258] on div "$ 20,087" at bounding box center [401, 258] width 29 height 10
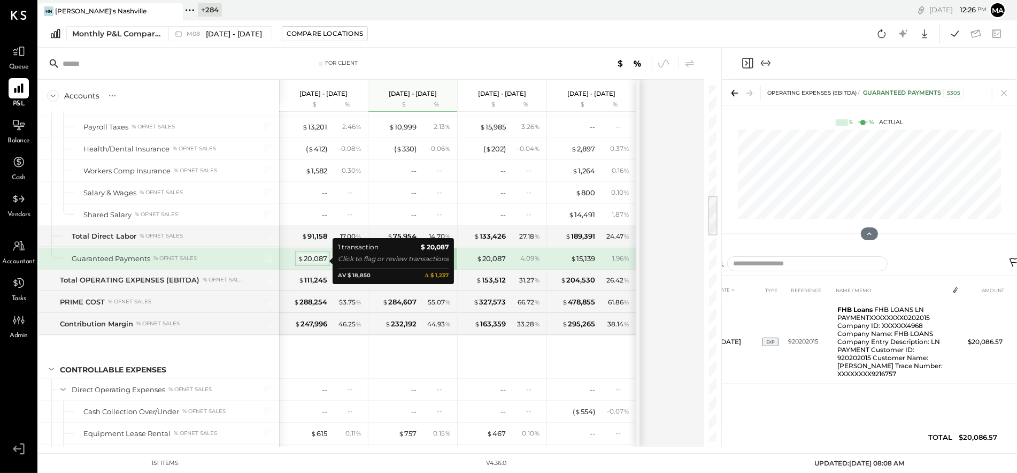
click at [309, 261] on div "$ 20,087" at bounding box center [312, 258] width 29 height 10
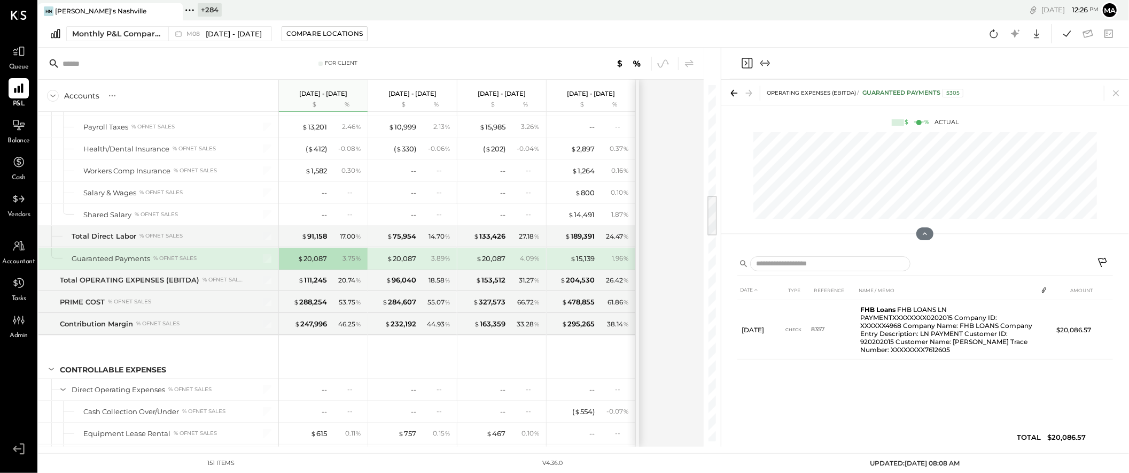
click at [1016, 258] on icon at bounding box center [1103, 263] width 13 height 13
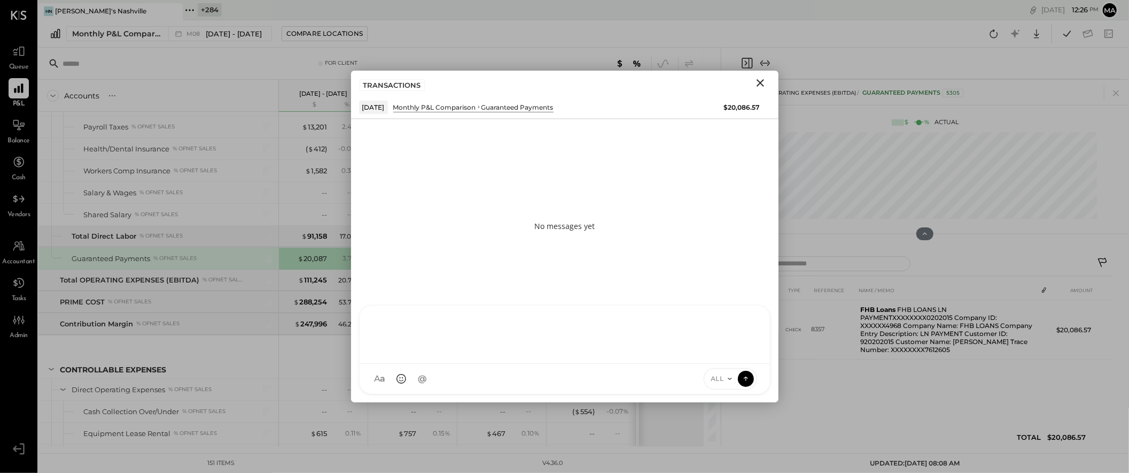
click at [595, 374] on div "AK [PERSON_NAME] [PERSON_NAME] [PERSON_NAME] MG [PERSON_NAME] HN [PERSON_NAME] …" at bounding box center [565, 349] width 412 height 89
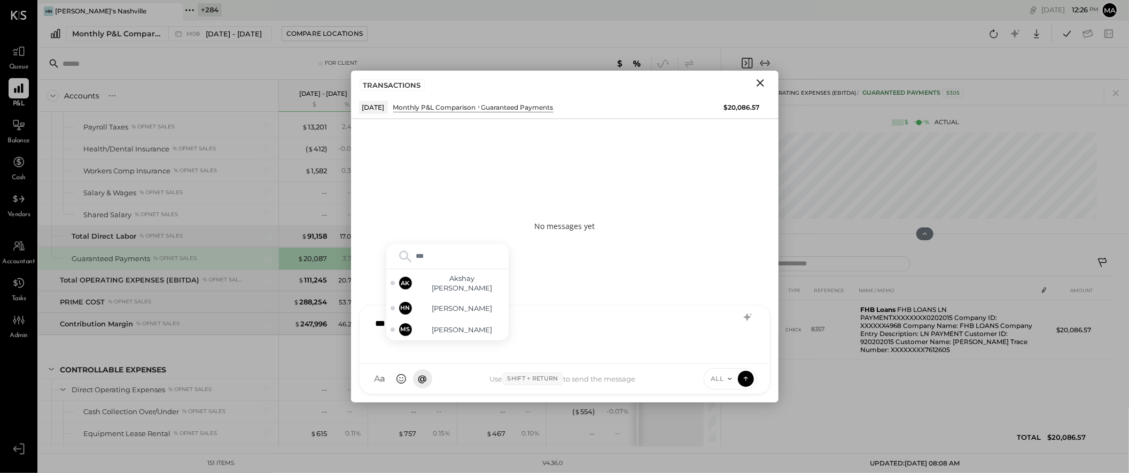
type input "****"
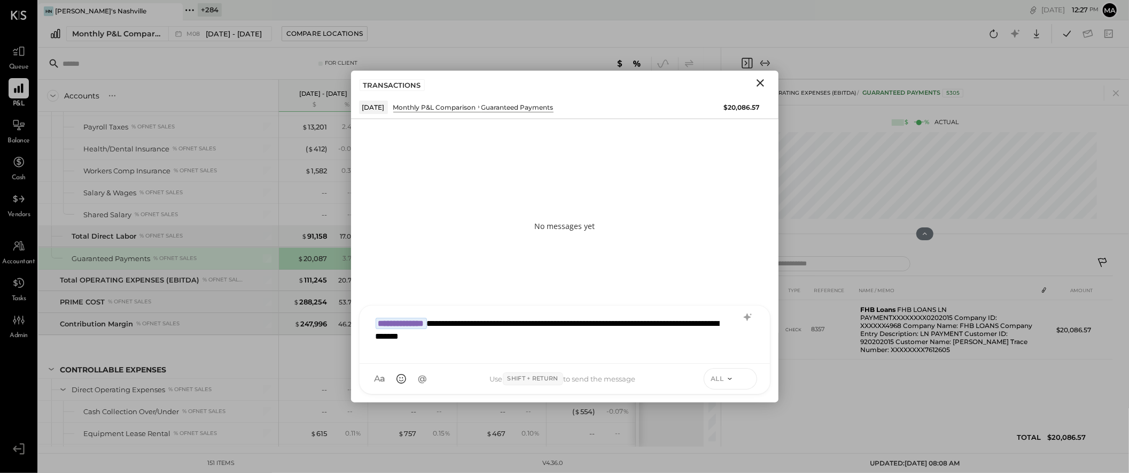
click at [744, 376] on icon at bounding box center [746, 378] width 10 height 11
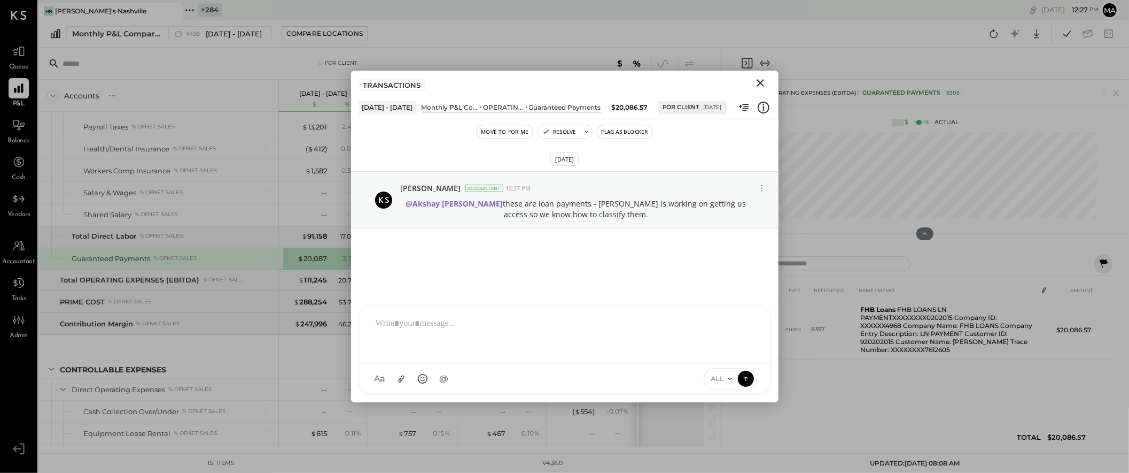
click at [760, 82] on icon "Close" at bounding box center [760, 82] width 7 height 7
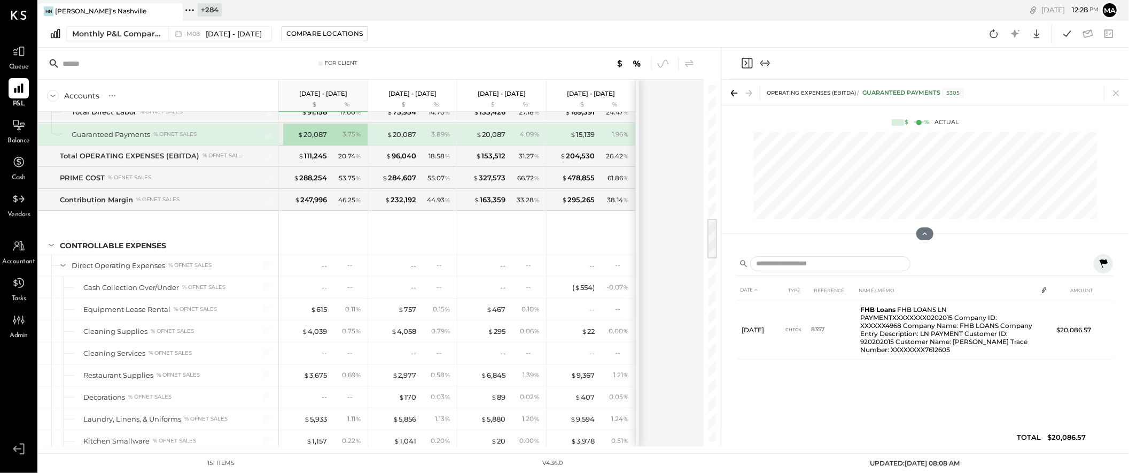
scroll to position [1201, 0]
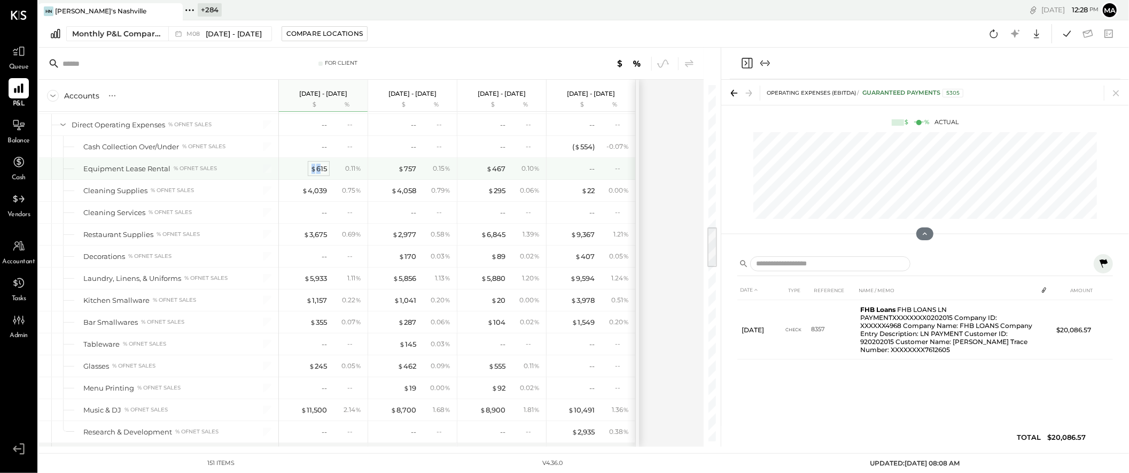
click at [320, 169] on div "$ 615" at bounding box center [319, 169] width 17 height 10
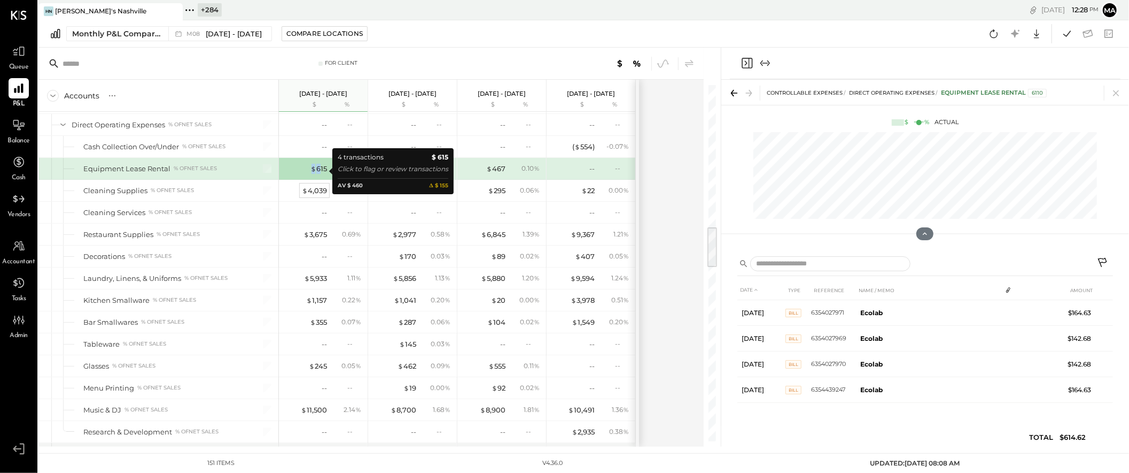
click at [318, 192] on div "$ 4,039" at bounding box center [314, 190] width 25 height 10
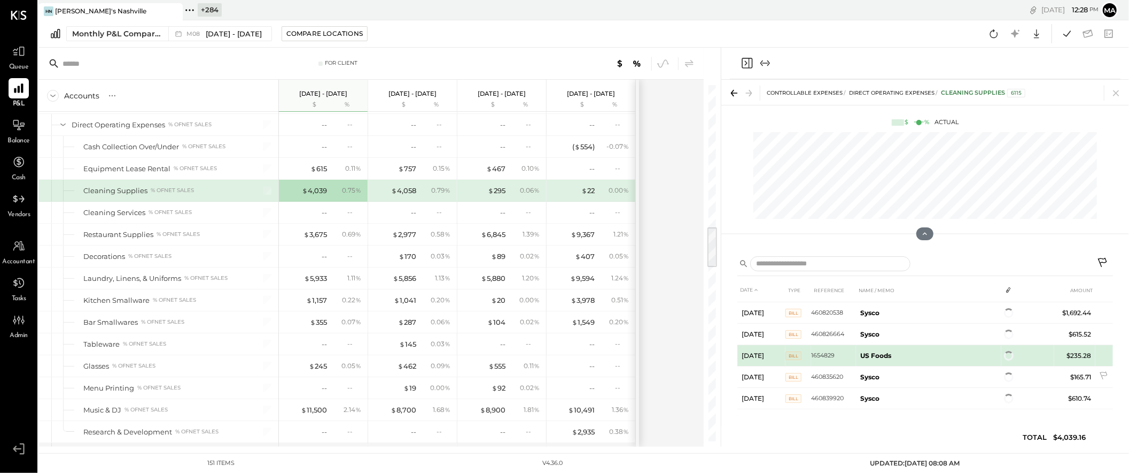
scroll to position [105, 0]
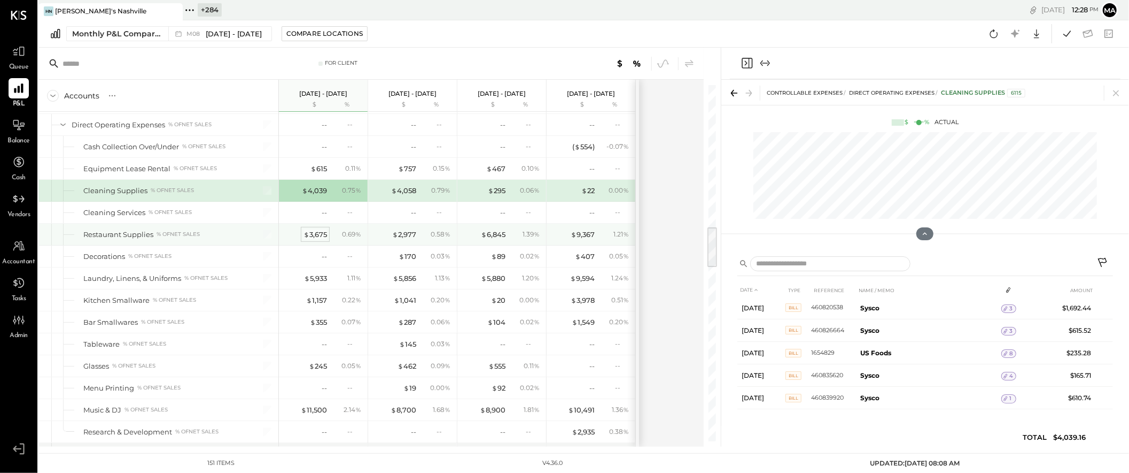
click at [318, 234] on div "$ 3,675" at bounding box center [316, 234] width 24 height 10
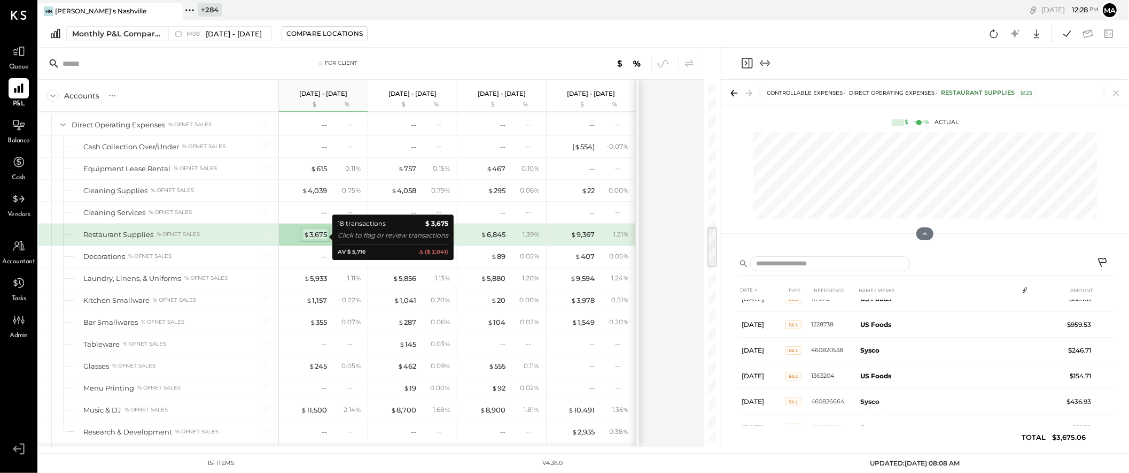
scroll to position [148, 0]
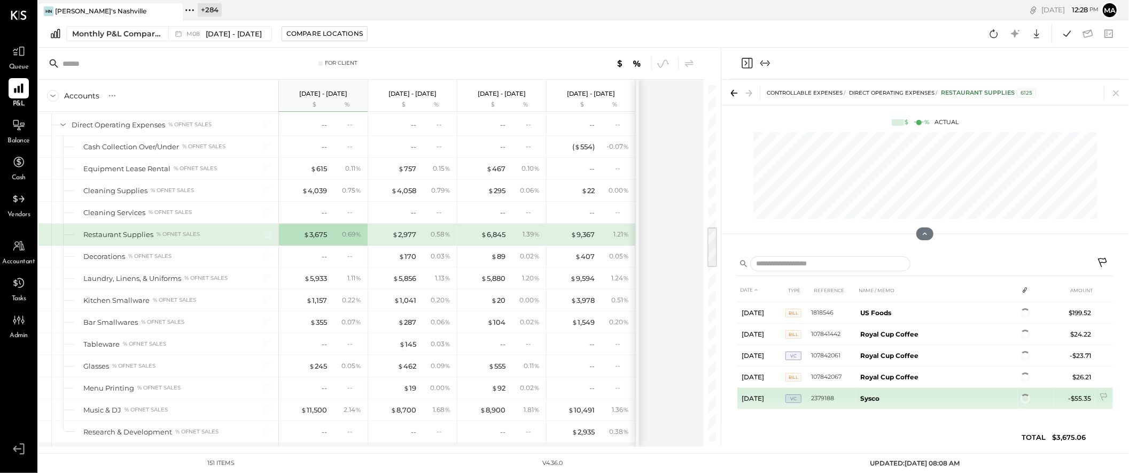
scroll to position [303, 0]
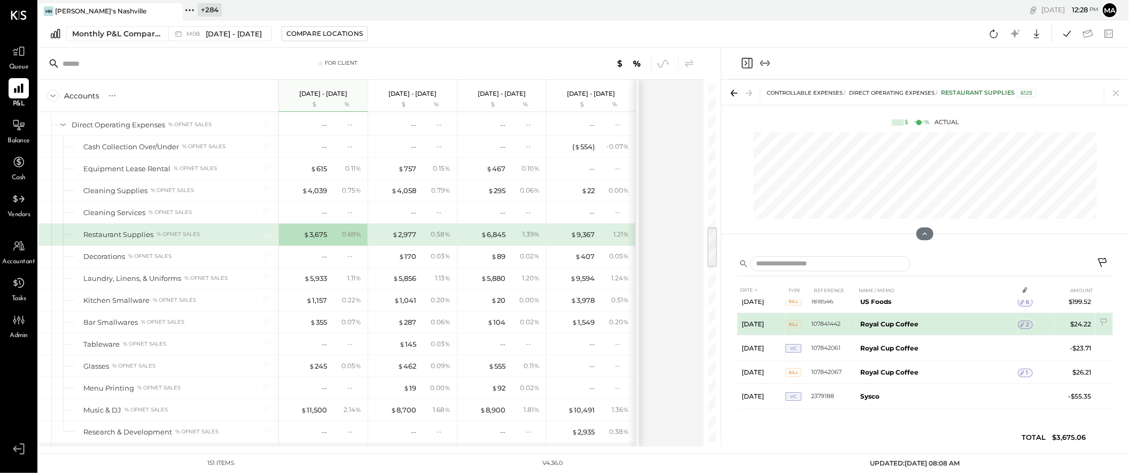
click at [1016, 322] on span "2" at bounding box center [1027, 324] width 3 height 7
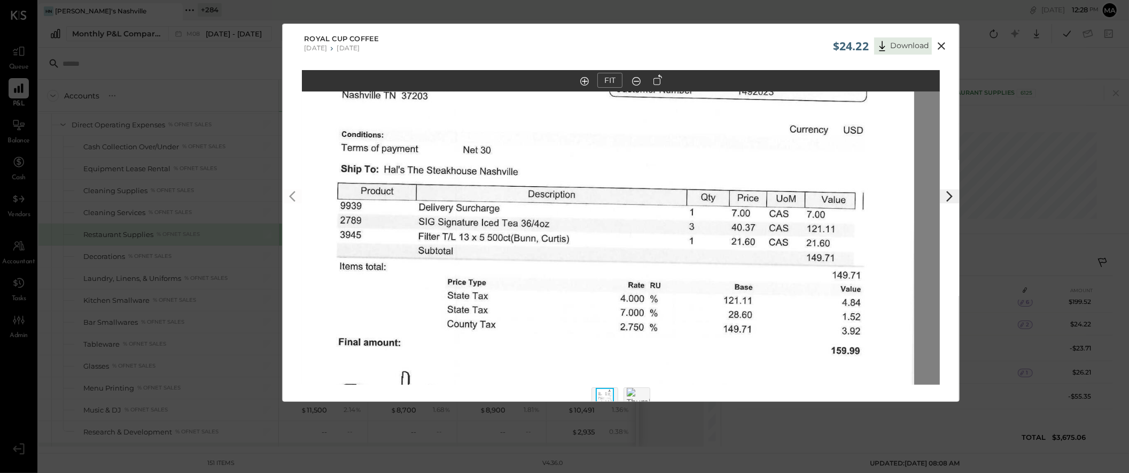
drag, startPoint x: 627, startPoint y: 234, endPoint x: 601, endPoint y: 282, distance: 54.5
click at [601, 282] on img at bounding box center [595, 261] width 638 height 826
click at [941, 43] on icon at bounding box center [941, 46] width 13 height 13
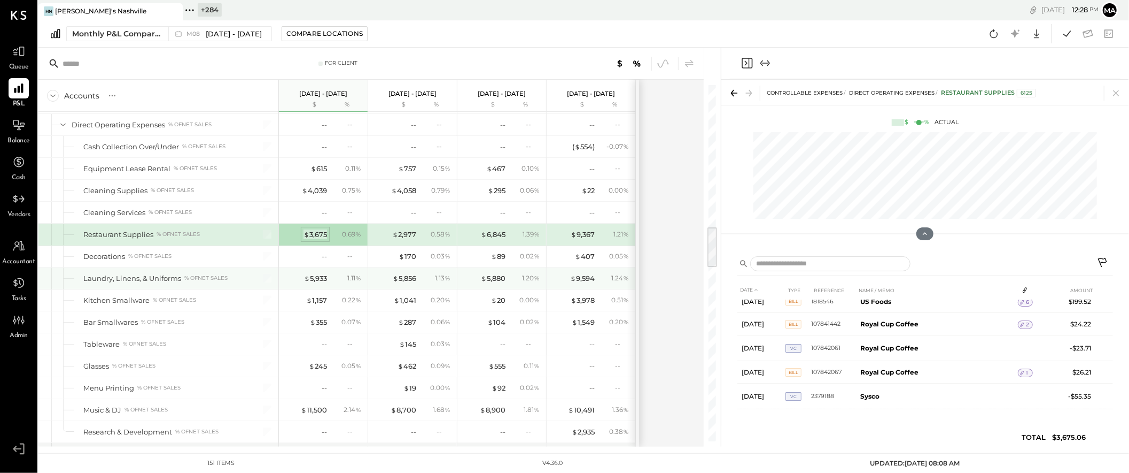
drag, startPoint x: 315, startPoint y: 282, endPoint x: 315, endPoint y: 231, distance: 50.2
click at [315, 282] on div "$ 5,933" at bounding box center [315, 278] width 23 height 10
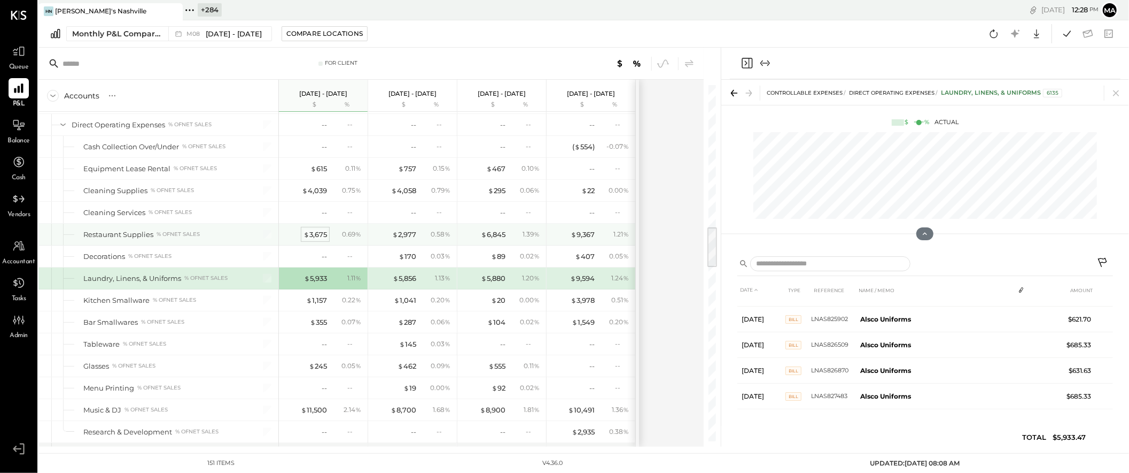
scroll to position [148, 0]
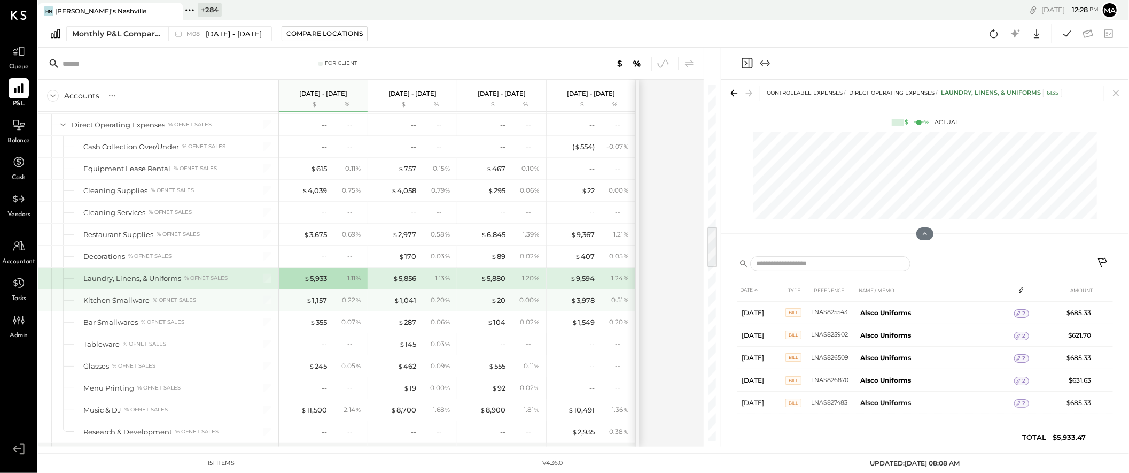
scroll to position [116, 0]
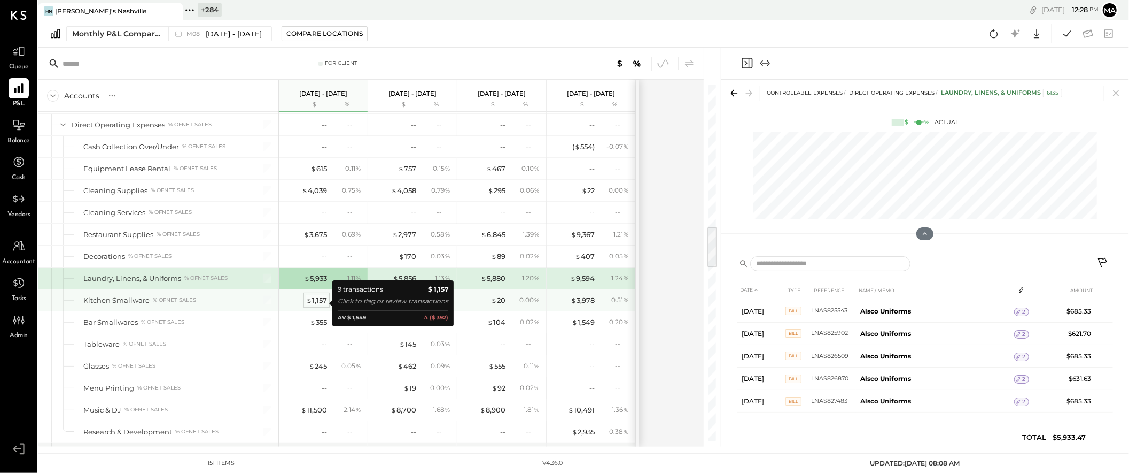
click at [320, 301] on div "$ 1,157" at bounding box center [316, 300] width 21 height 10
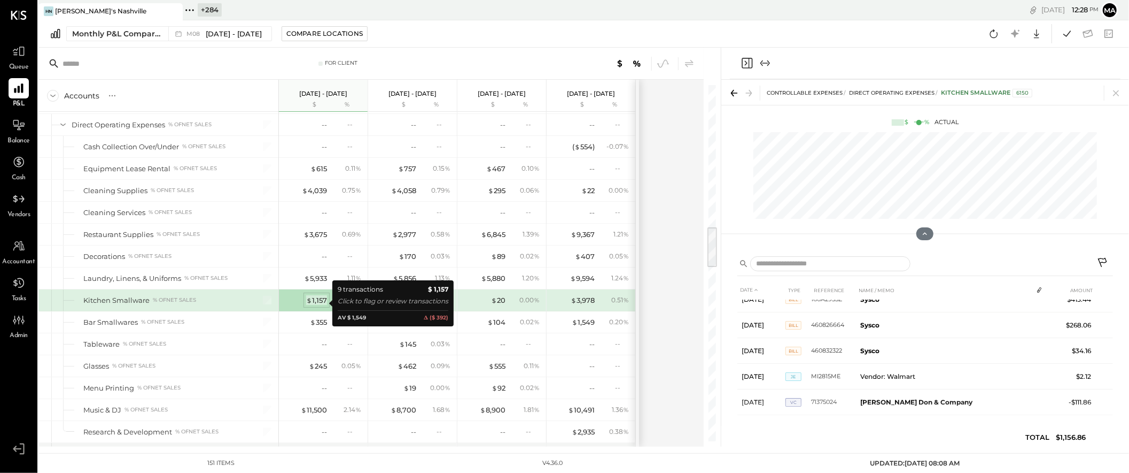
scroll to position [122, 0]
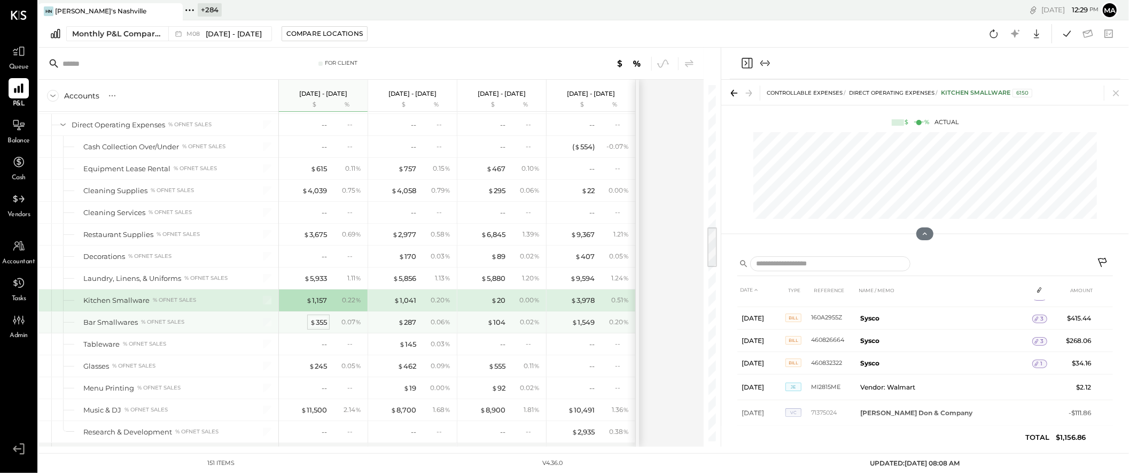
scroll to position [100, 0]
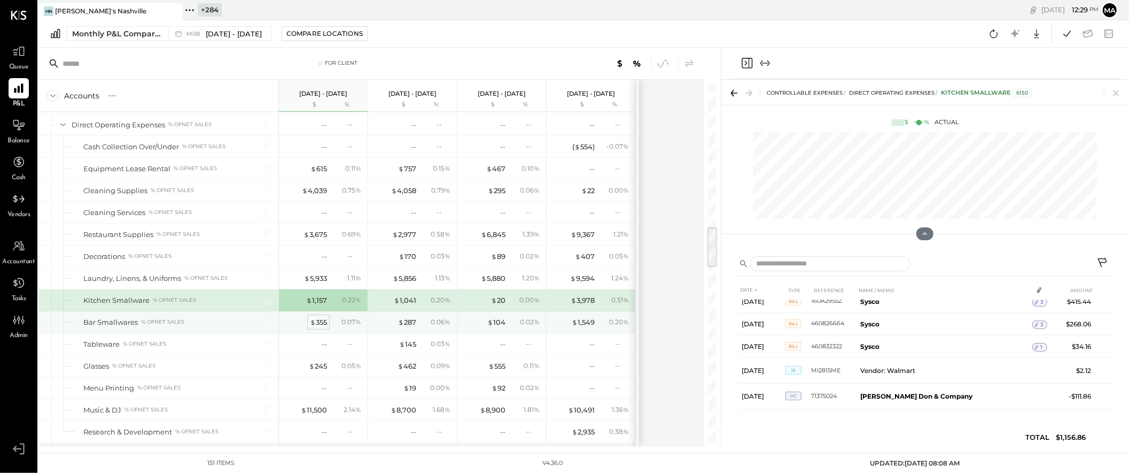
click at [318, 324] on div "$ 355" at bounding box center [318, 322] width 17 height 10
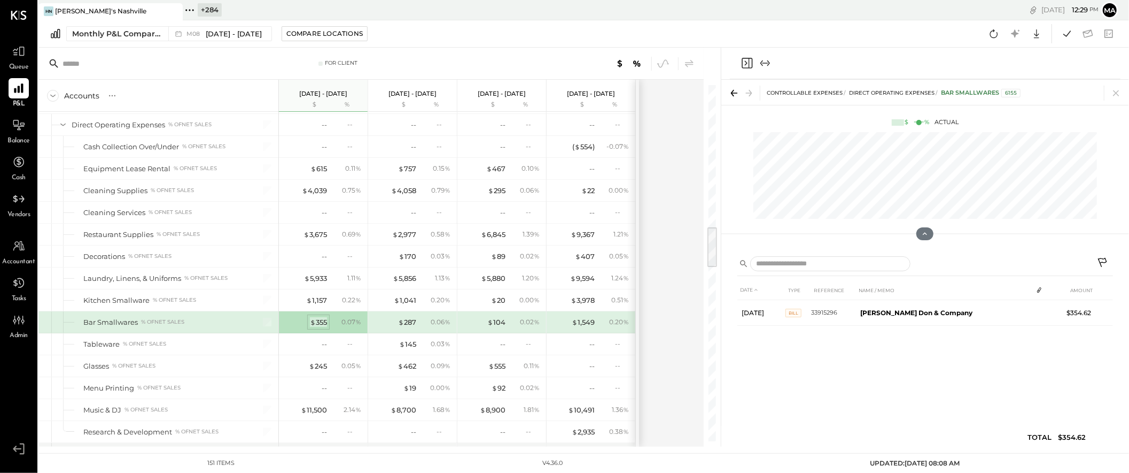
scroll to position [0, 0]
click at [318, 365] on div "$ 384,410 69.64 % $ 79,185 14.34 % $ 5,562 1.01 % $ 73,138 13.25 % $ 6,594 1.19…" at bounding box center [323, 399] width 89 height 2976
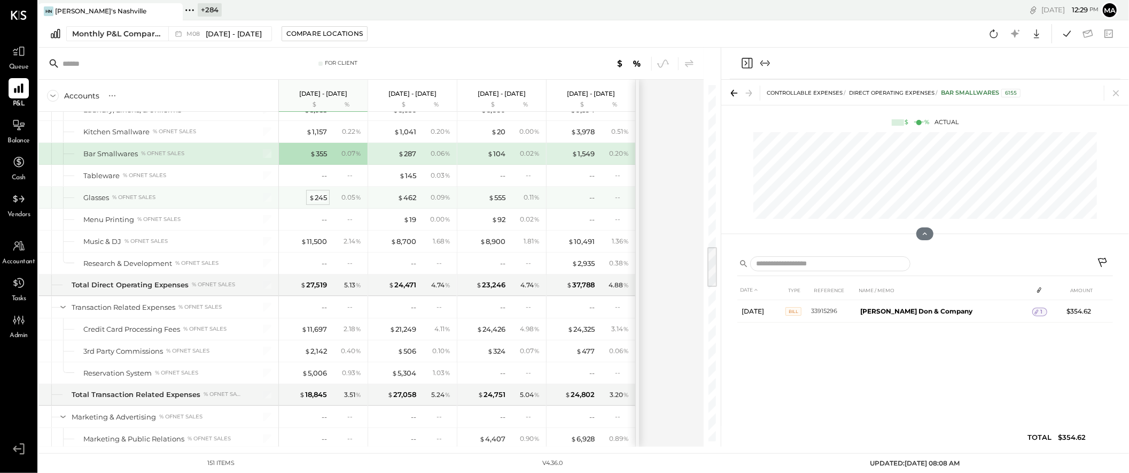
click at [315, 202] on div "$ 245" at bounding box center [318, 197] width 18 height 10
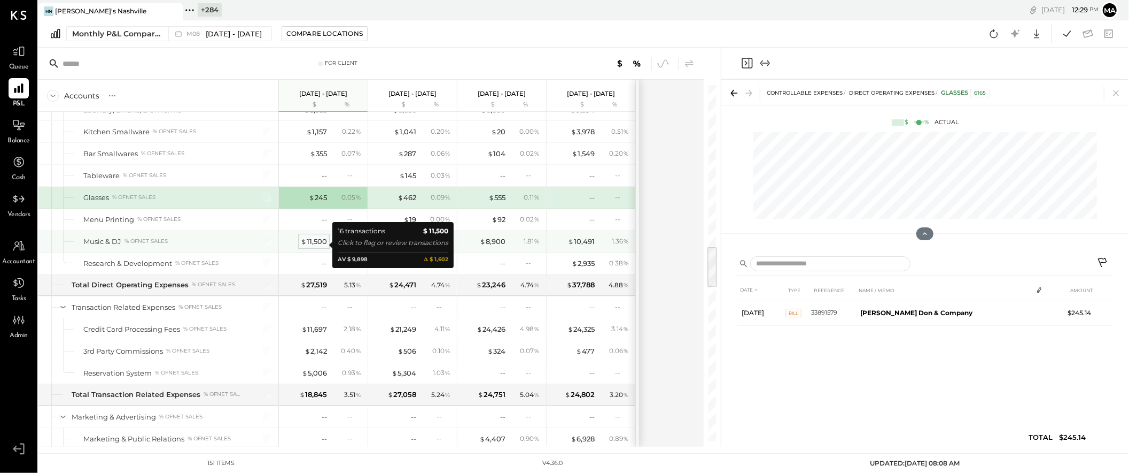
click at [316, 244] on div "$ 11,500" at bounding box center [314, 241] width 26 height 10
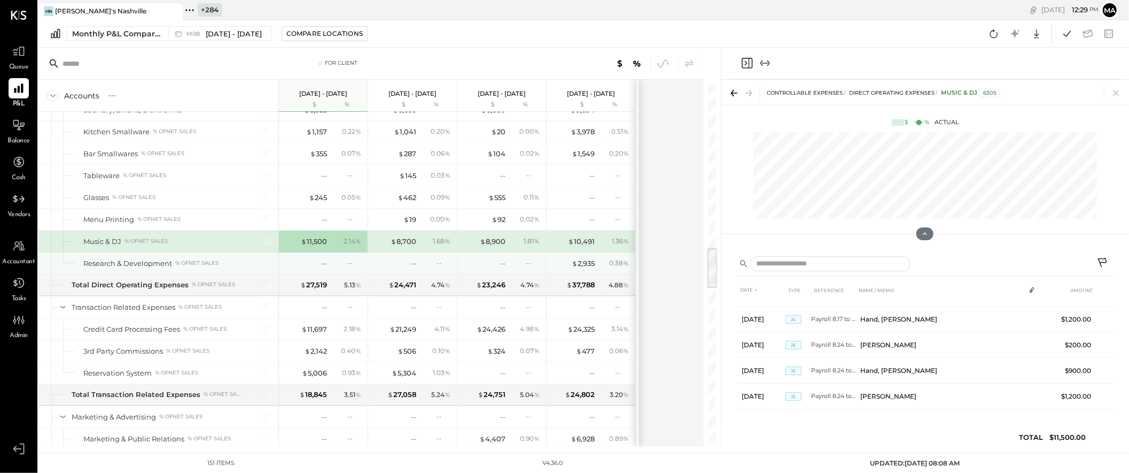
scroll to position [1385, 0]
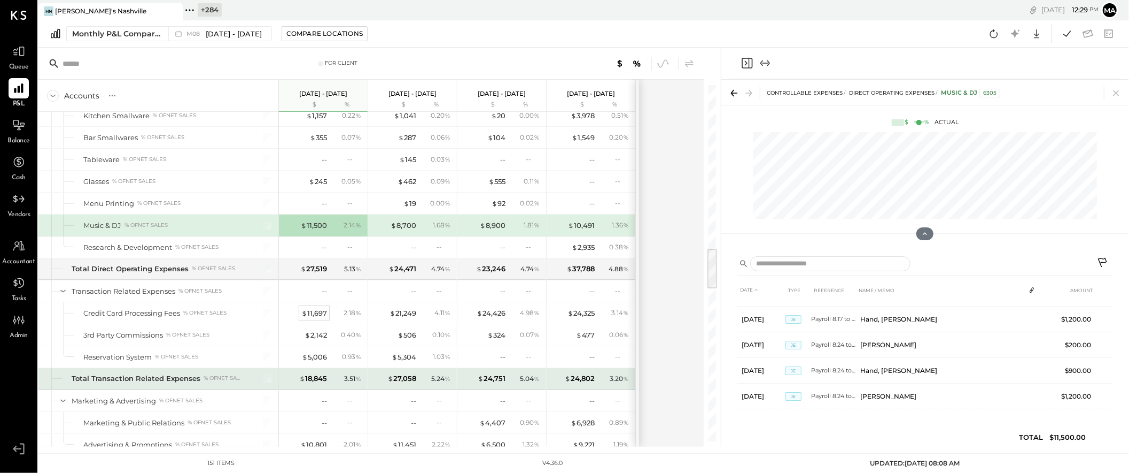
click at [312, 316] on div "$ 384,410 69.64 % $ 79,185 14.34 % $ 5,562 1.01 % $ 73,138 13.25 % $ 6,594 1.19…" at bounding box center [323, 215] width 89 height 2976
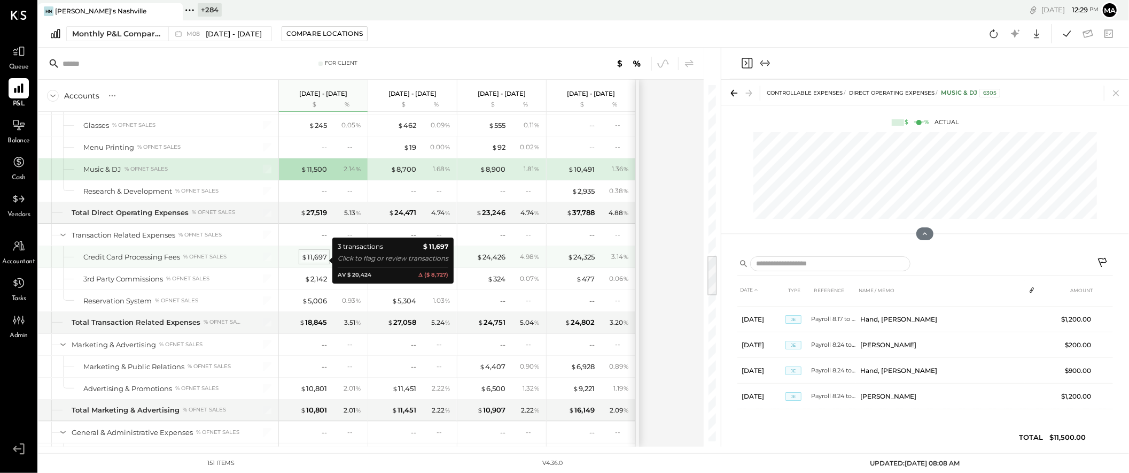
click at [316, 260] on div "$ 11,697" at bounding box center [314, 257] width 26 height 10
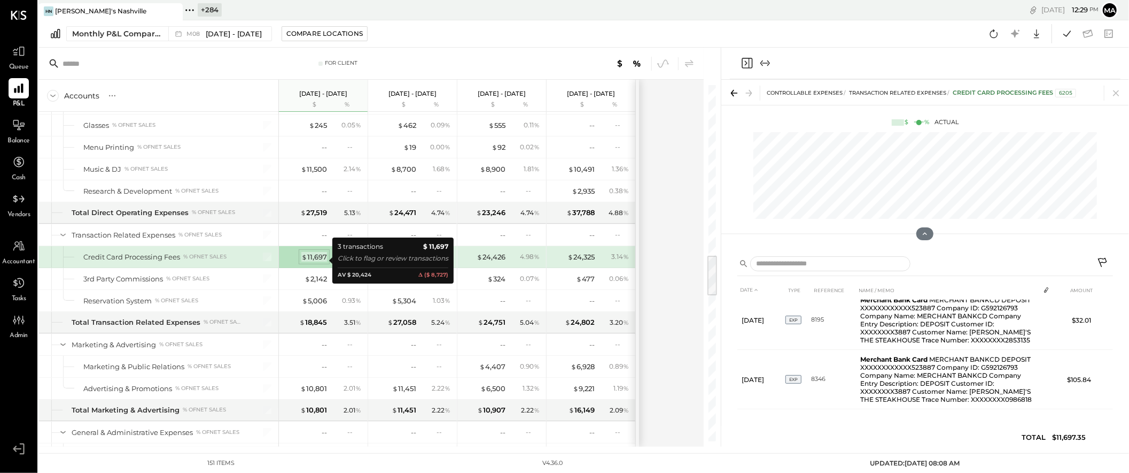
scroll to position [63, 0]
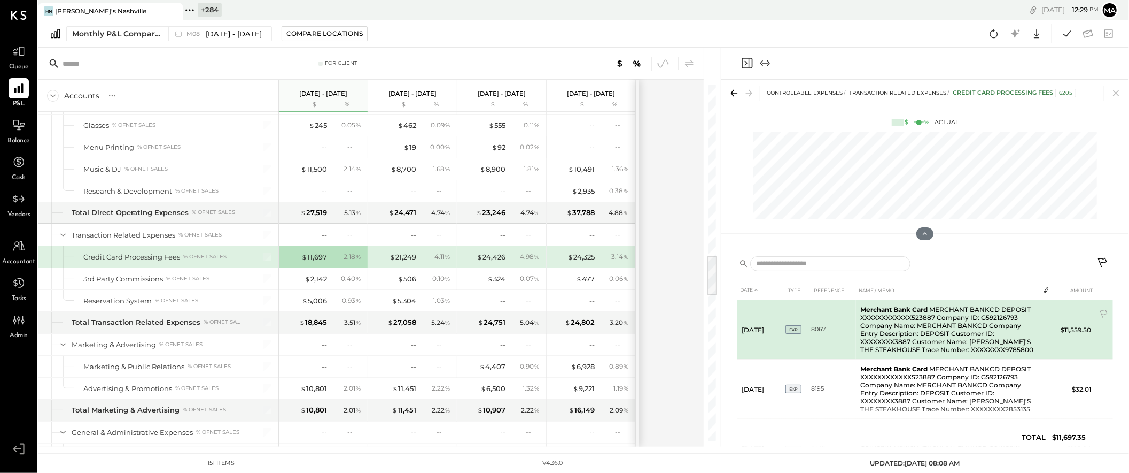
scroll to position [63, 0]
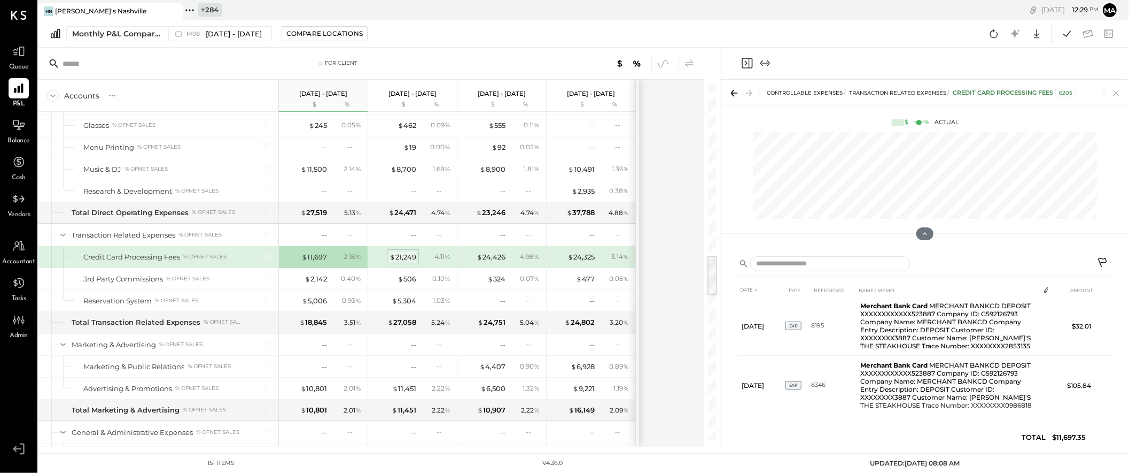
click at [399, 255] on div "$ 21,249" at bounding box center [403, 257] width 27 height 10
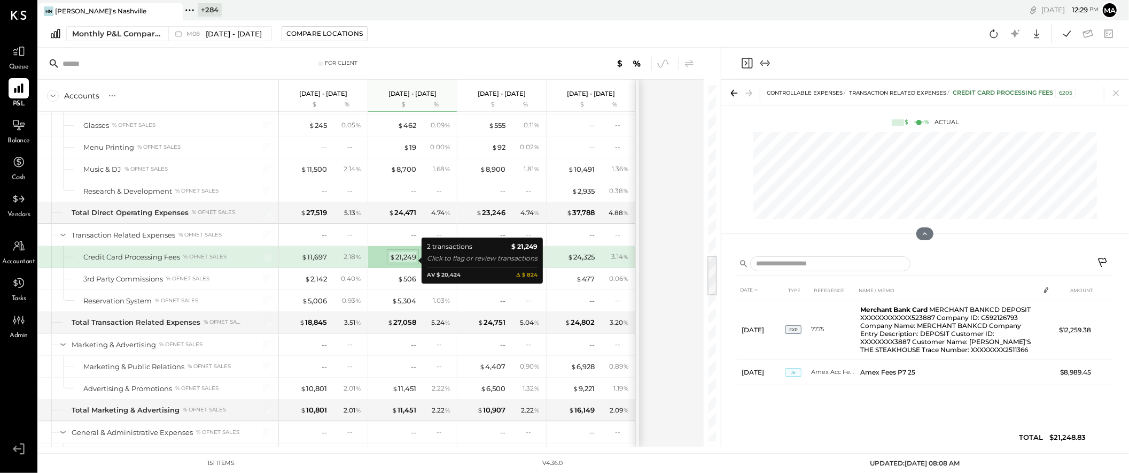
scroll to position [0, 0]
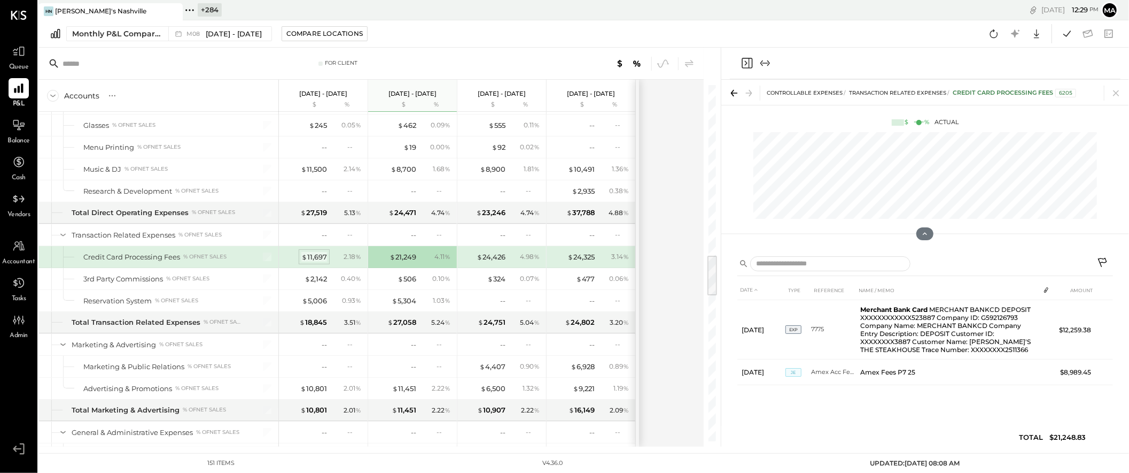
drag, startPoint x: 495, startPoint y: 259, endPoint x: 319, endPoint y: 257, distance: 176.4
click at [495, 259] on div "$ 24,426" at bounding box center [491, 257] width 29 height 10
click at [497, 258] on div "$ 24,426" at bounding box center [491, 257] width 29 height 10
click at [314, 257] on div "$ 11,697" at bounding box center [314, 257] width 26 height 10
click at [319, 257] on div "$ 11,697" at bounding box center [314, 257] width 26 height 10
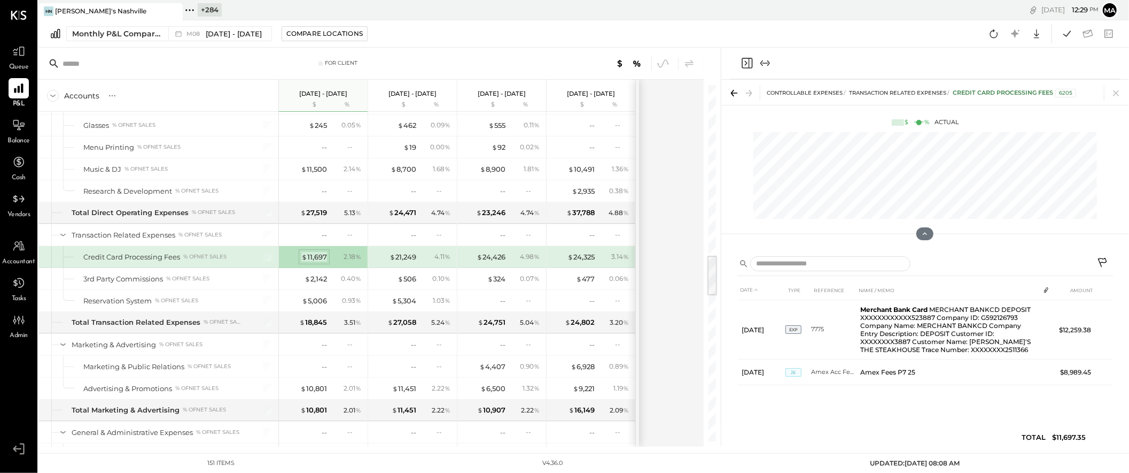
click at [322, 259] on div "$ 11,697" at bounding box center [314, 257] width 26 height 10
click at [1016, 258] on icon at bounding box center [1103, 263] width 13 height 13
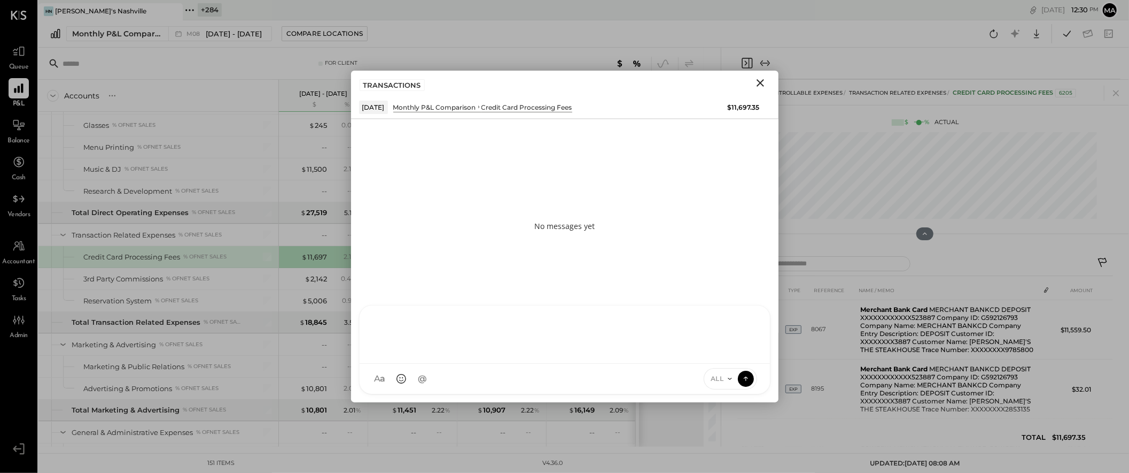
click at [524, 377] on div "AK [PERSON_NAME] [PERSON_NAME] [PERSON_NAME] MG [PERSON_NAME] HN [PERSON_NAME] …" at bounding box center [565, 349] width 412 height 89
type input "****"
click at [749, 377] on icon at bounding box center [746, 378] width 10 height 11
click at [761, 82] on icon "Close" at bounding box center [760, 82] width 7 height 7
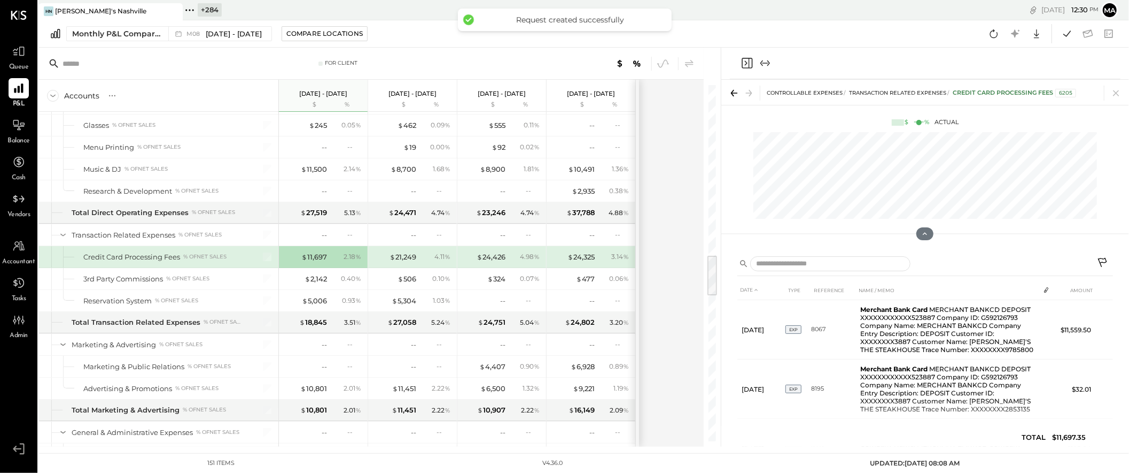
click at [761, 81] on div "CONTROLLABLE EXPENSES Transaction Related Expenses Credit Card Processing Fees …" at bounding box center [926, 92] width 408 height 25
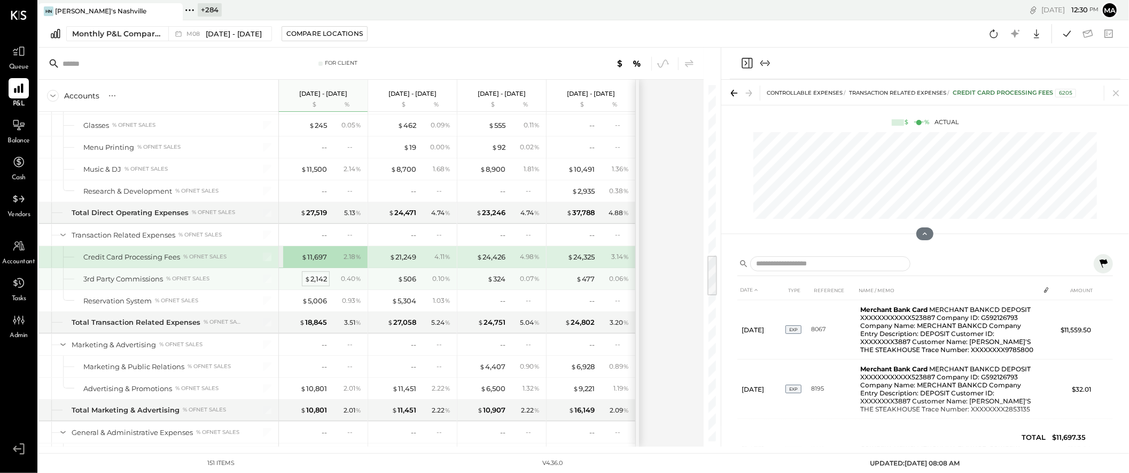
click at [320, 281] on div "$ 2,142" at bounding box center [316, 279] width 22 height 10
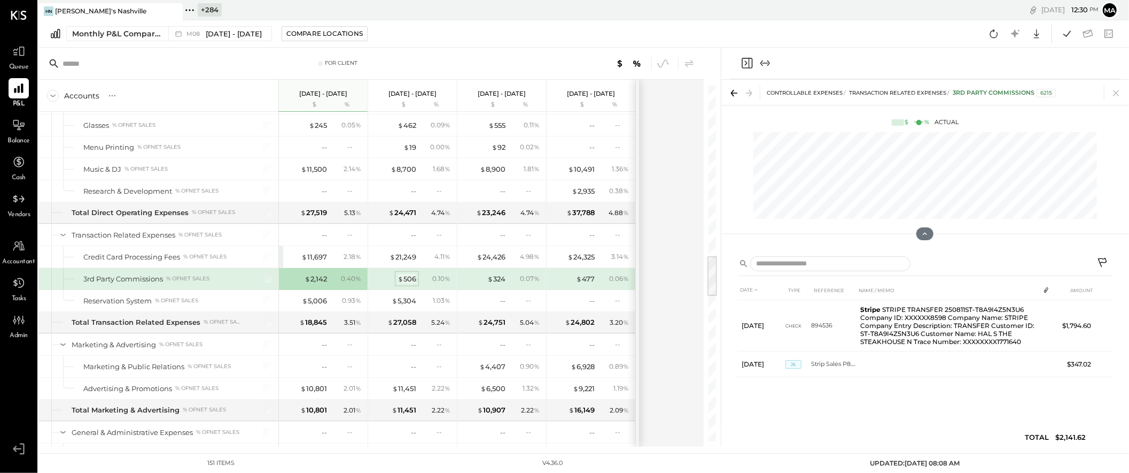
scroll to position [1445, 0]
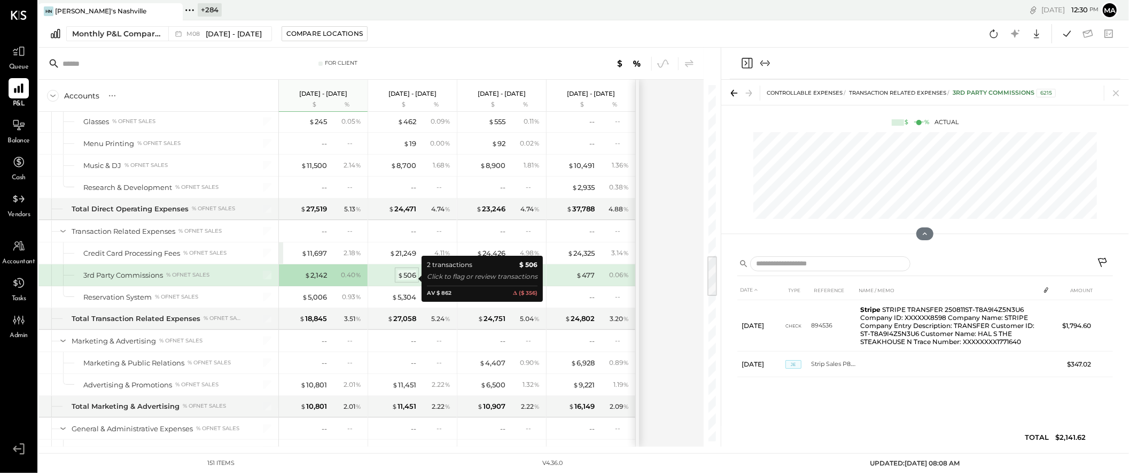
click at [408, 278] on div "$ 506" at bounding box center [407, 275] width 19 height 10
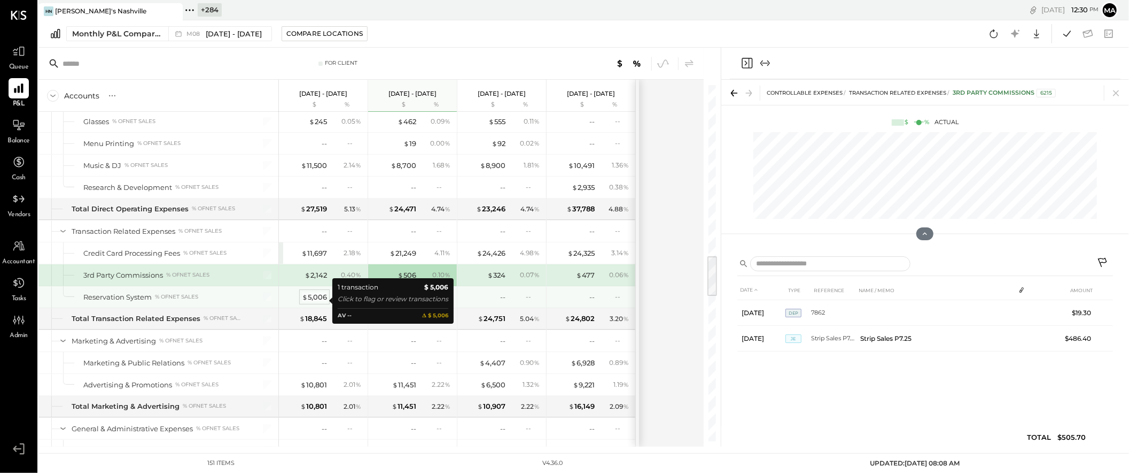
click at [316, 298] on div "$ 5,006" at bounding box center [314, 297] width 25 height 10
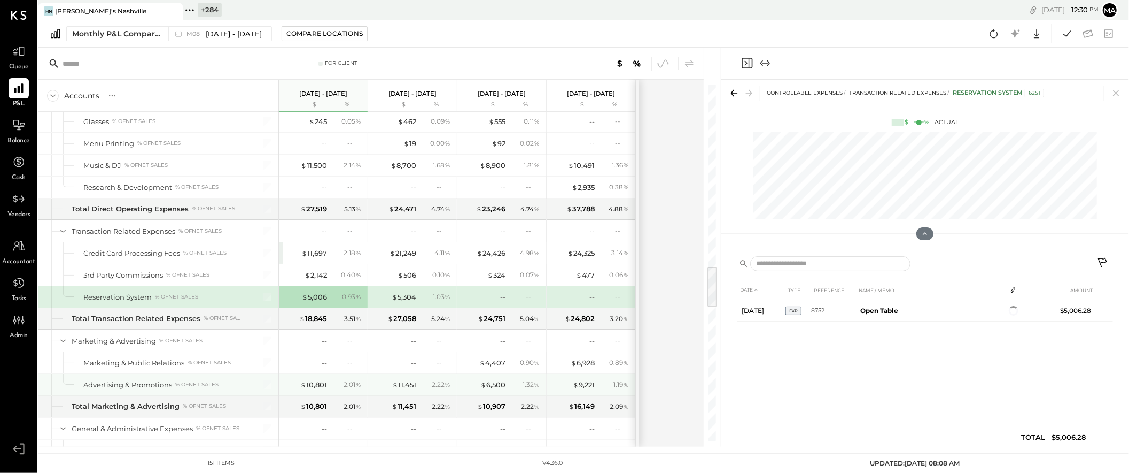
scroll to position [1536, 0]
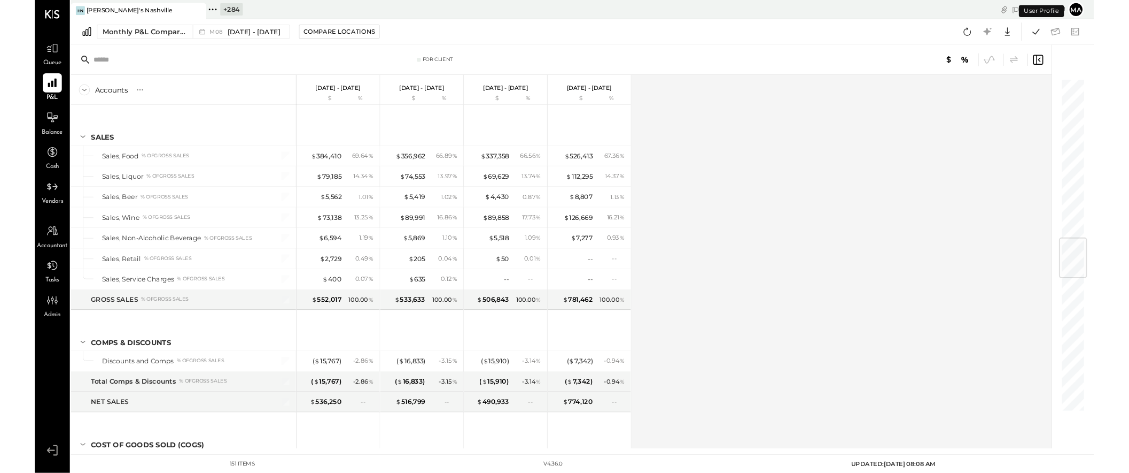
scroll to position [1440, 0]
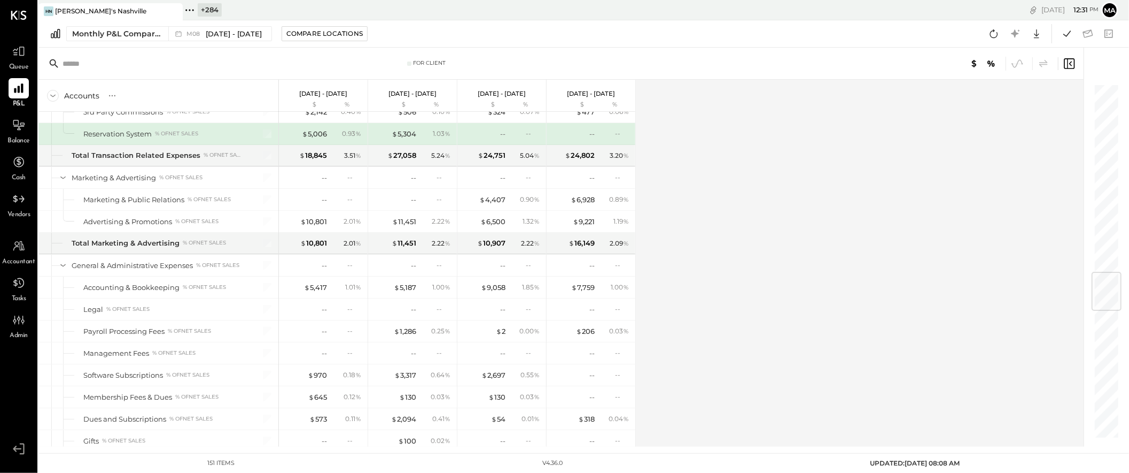
scroll to position [1614, 0]
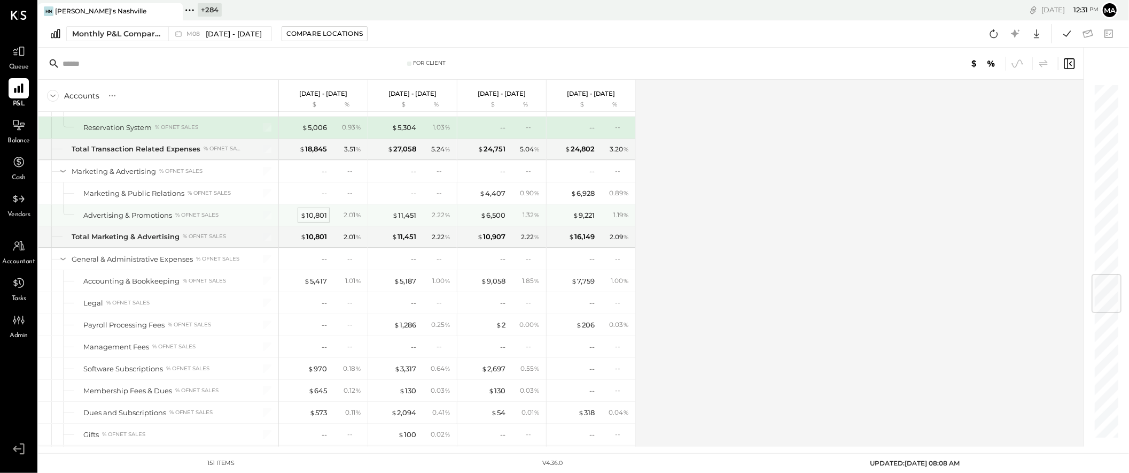
click at [312, 217] on div "$ 10,801" at bounding box center [313, 215] width 27 height 10
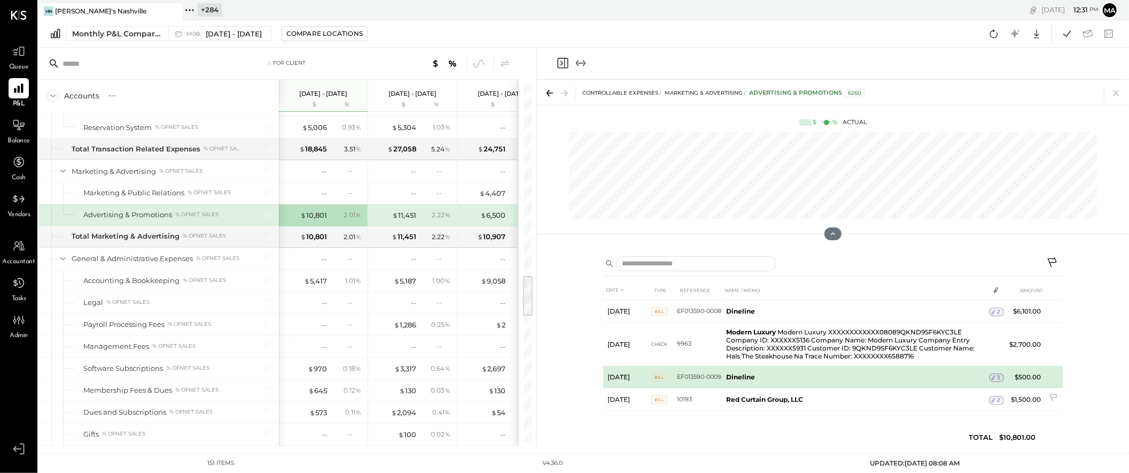
scroll to position [1, 0]
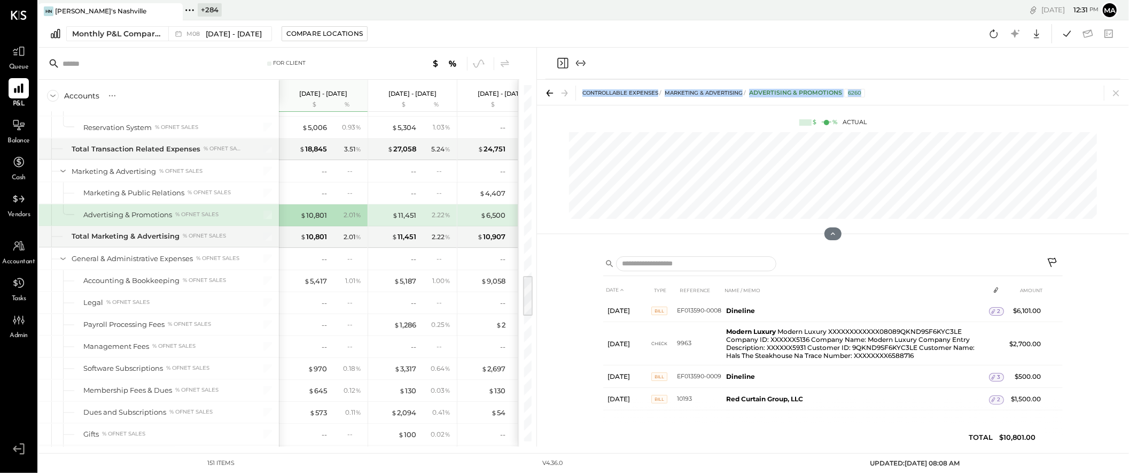
drag, startPoint x: 534, startPoint y: 122, endPoint x: 546, endPoint y: 123, distance: 11.8
click at [547, 122] on div "For Client Accounts S % GL [DATE] - [DATE] $ % [DATE] - [DATE] $ % [DATE] - [DA…" at bounding box center [583, 247] width 1091 height 399
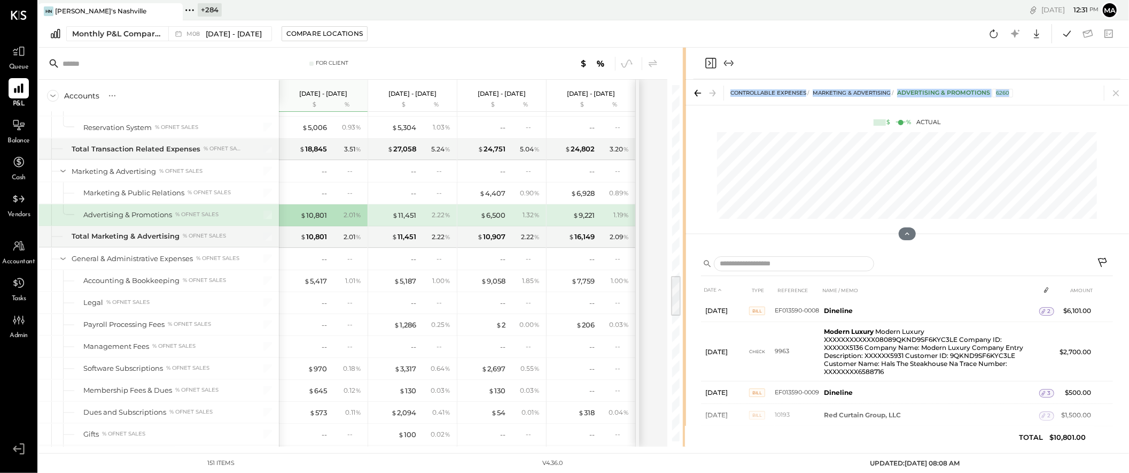
drag, startPoint x: 536, startPoint y: 124, endPoint x: 685, endPoint y: 124, distance: 149.7
click at [685, 124] on div "For Client Accounts S % GL [DATE] - [DATE] $ % [DATE] - [DATE] $ % [DATE] - [DA…" at bounding box center [583, 247] width 1091 height 399
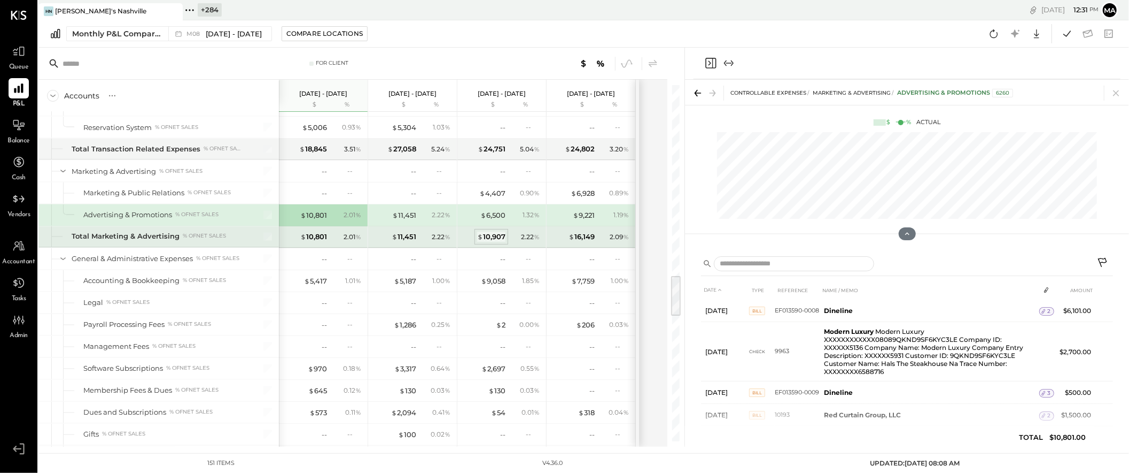
click at [494, 238] on div "$ 10,907" at bounding box center [491, 236] width 28 height 10
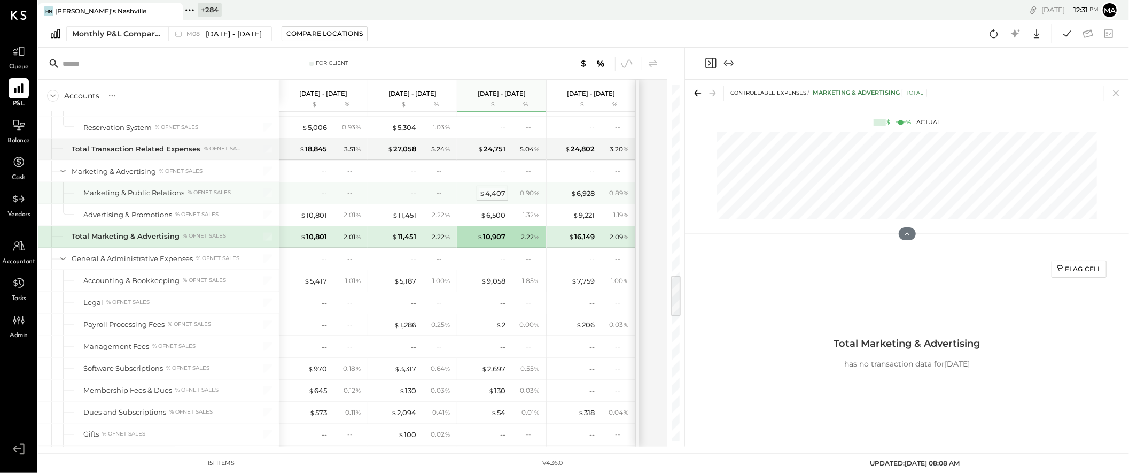
click at [495, 193] on div "$ 4,407" at bounding box center [492, 193] width 26 height 10
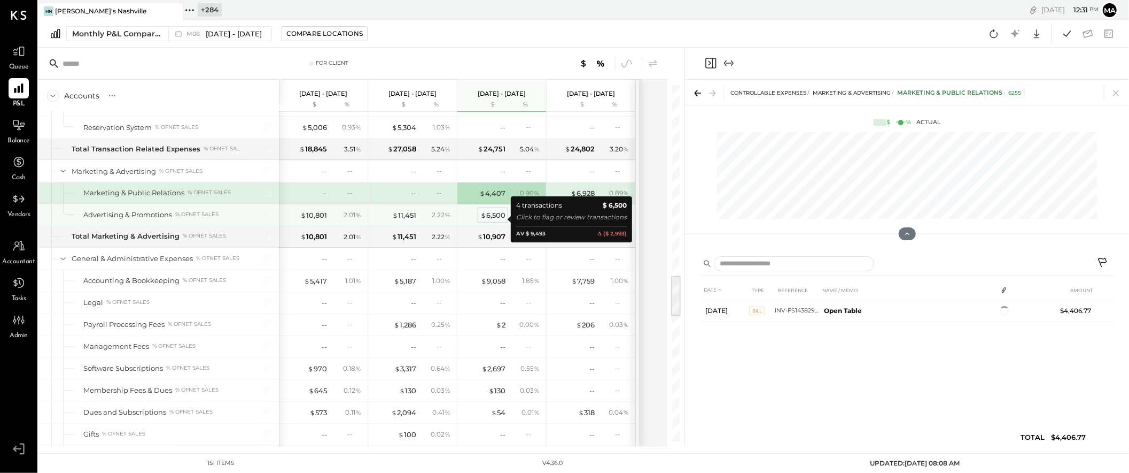
click at [494, 216] on div "$ 6,500" at bounding box center [493, 215] width 25 height 10
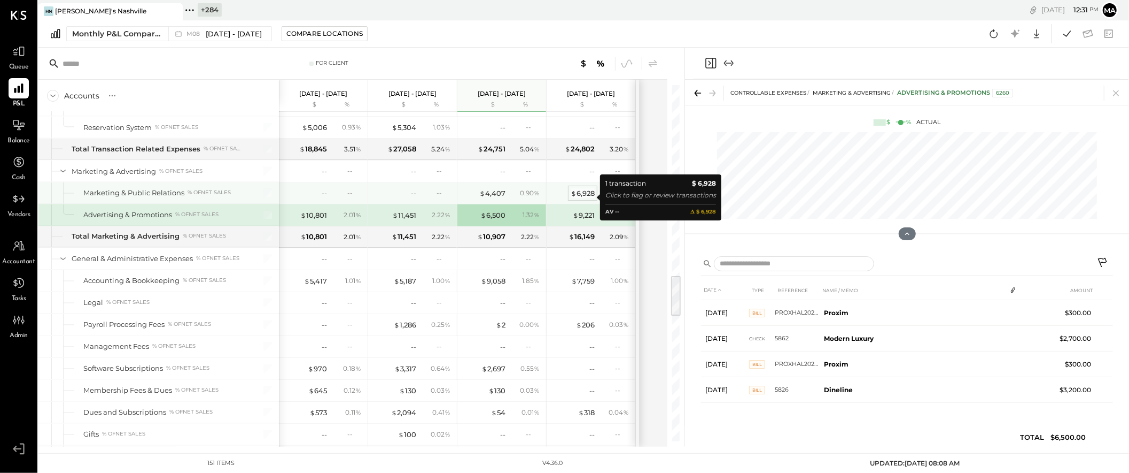
click at [583, 197] on div "$ 6,928" at bounding box center [583, 193] width 24 height 10
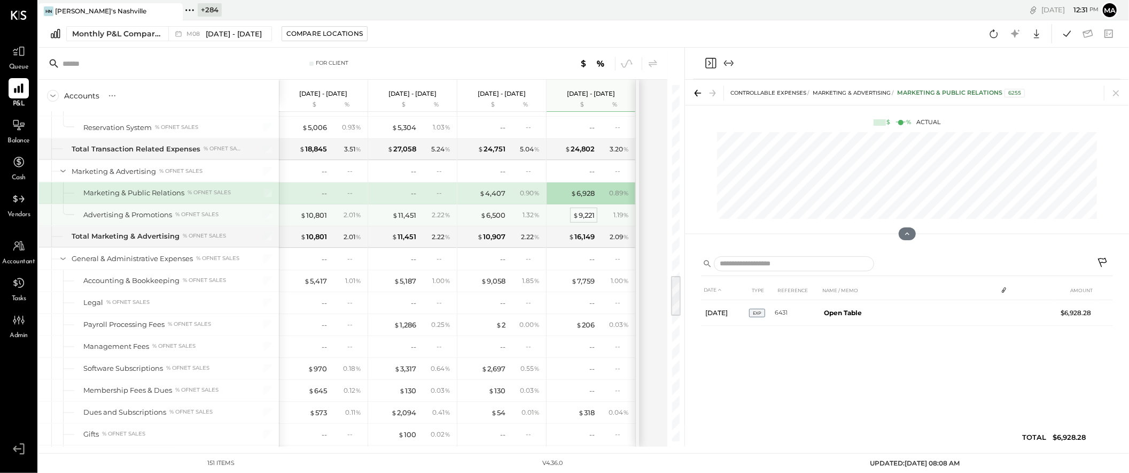
click at [578, 219] on div "$ 9,221" at bounding box center [584, 215] width 22 height 10
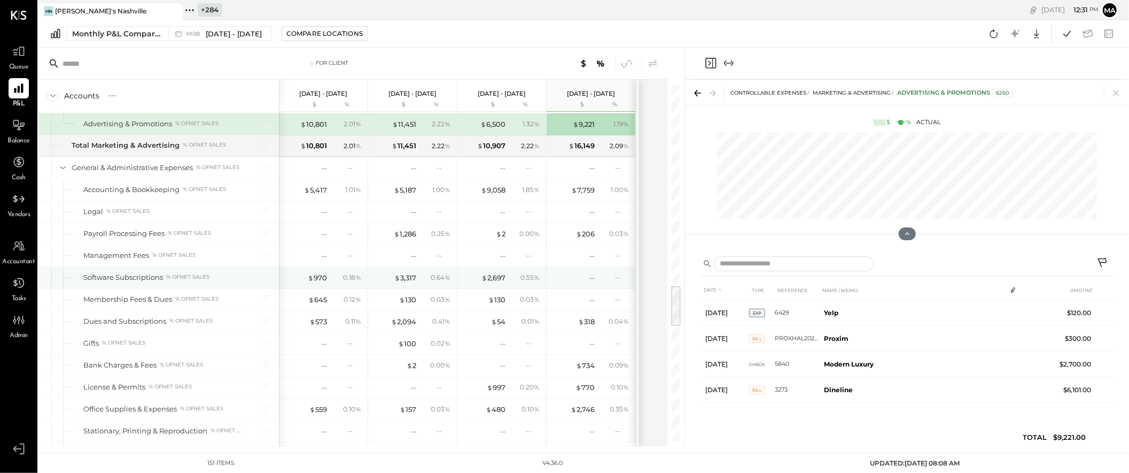
scroll to position [1706, 0]
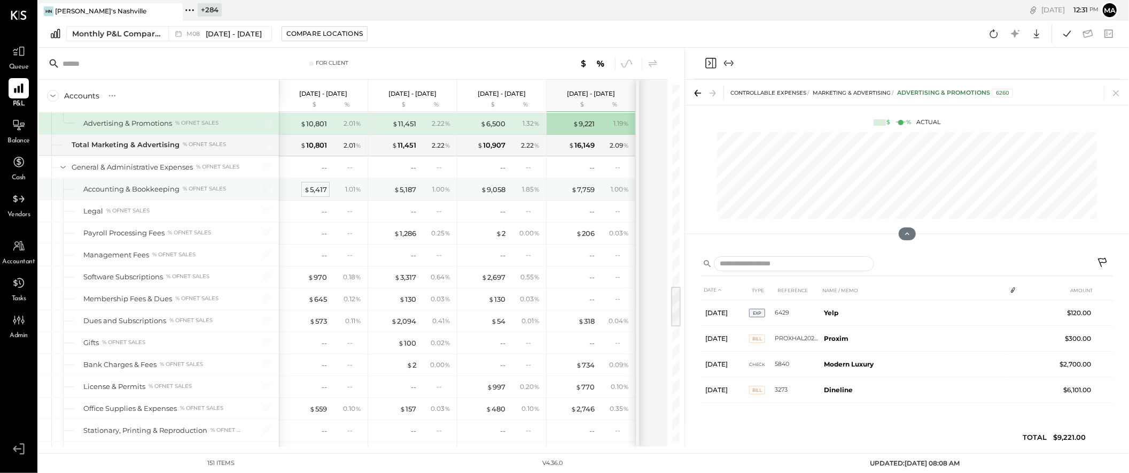
click at [315, 193] on div "$ 5,417" at bounding box center [315, 189] width 23 height 10
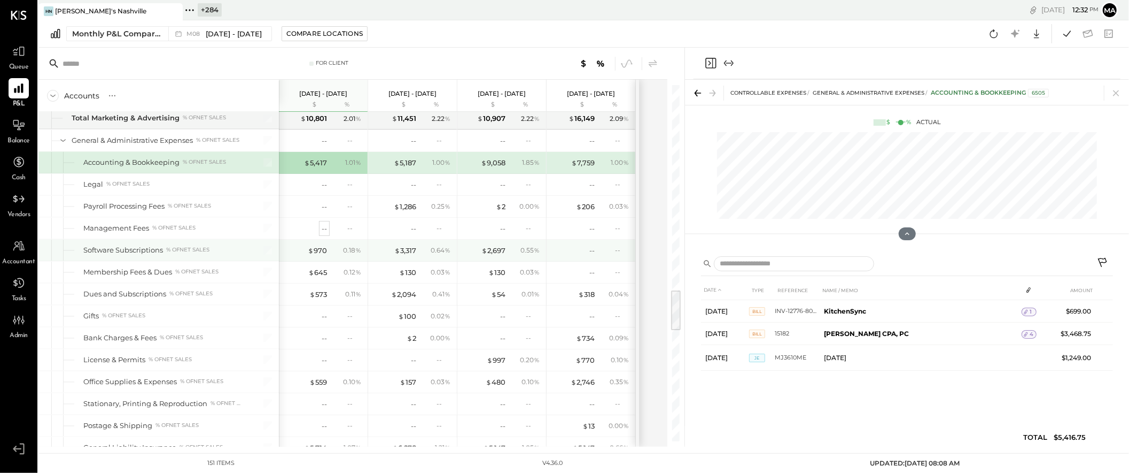
scroll to position [1734, 0]
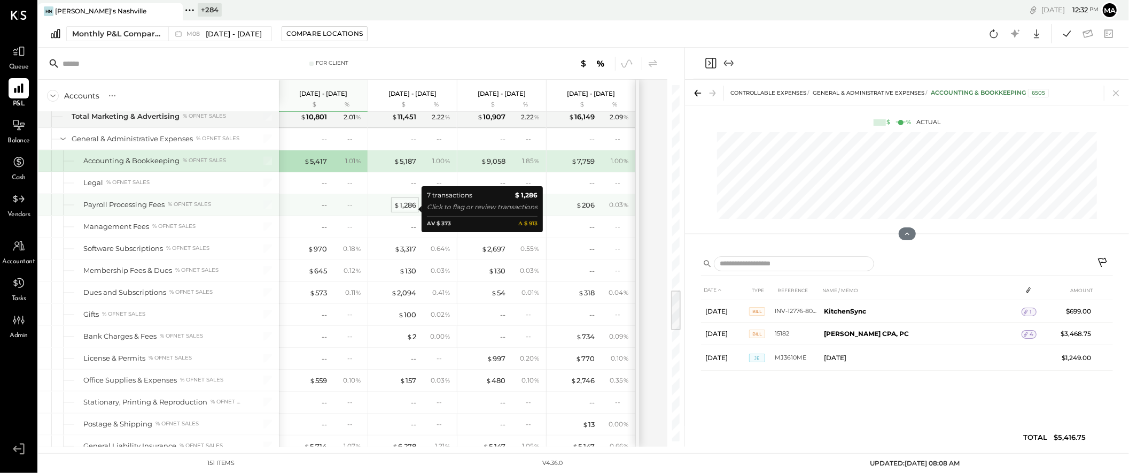
click at [405, 207] on div "$ 1,286" at bounding box center [405, 205] width 22 height 10
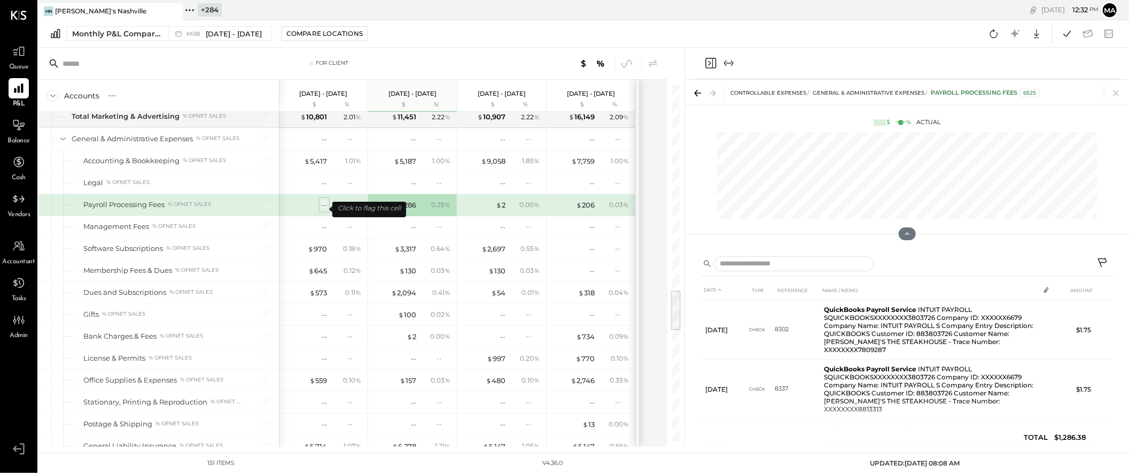
click at [322, 210] on div "--" at bounding box center [324, 205] width 5 height 10
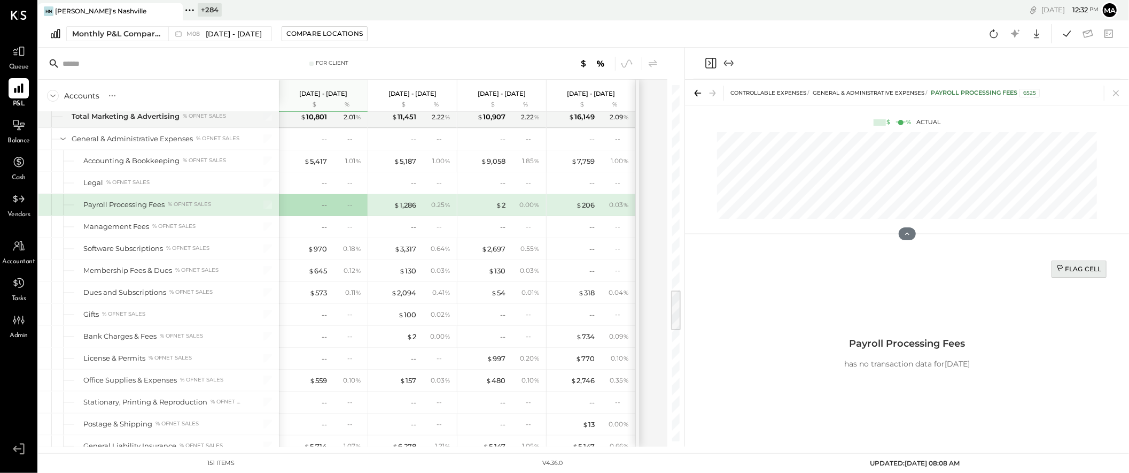
click at [1082, 269] on div "Flag Cell" at bounding box center [1079, 268] width 45 height 9
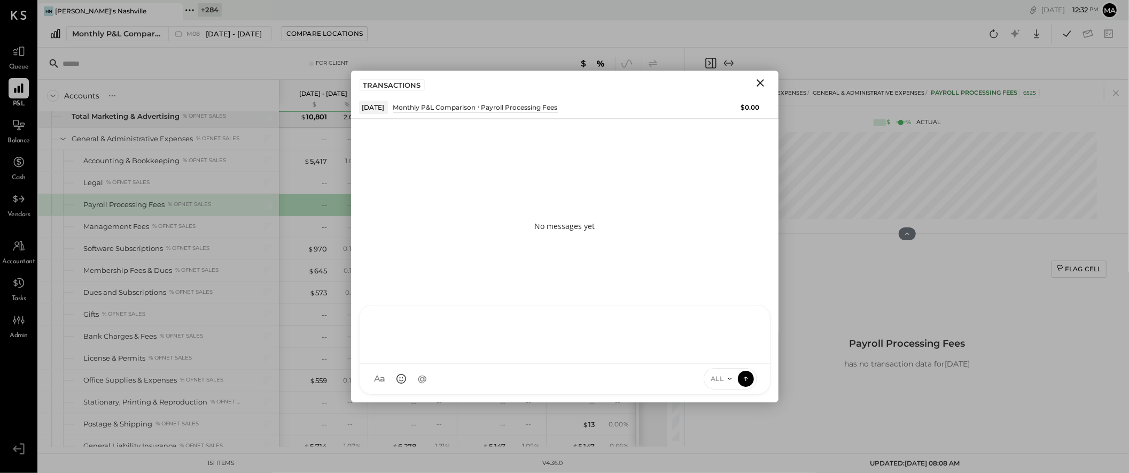
click at [579, 373] on div "AK [PERSON_NAME] [PERSON_NAME] [PERSON_NAME] MG [PERSON_NAME] HN [PERSON_NAME] …" at bounding box center [565, 349] width 412 height 89
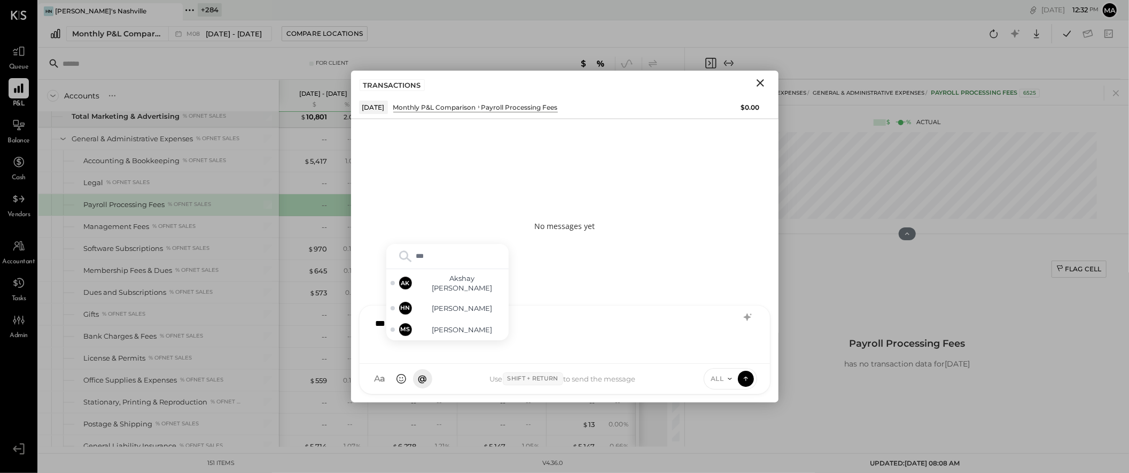
type input "****"
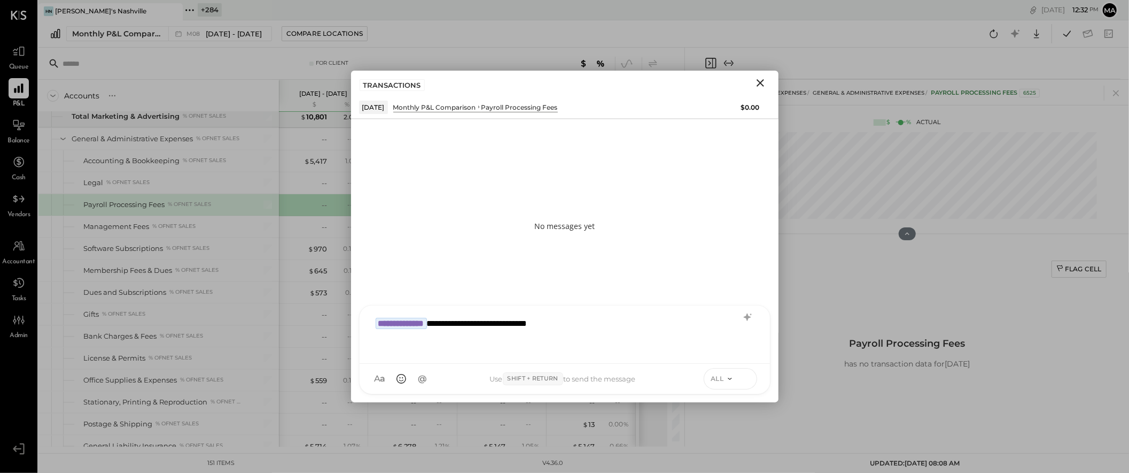
click at [747, 375] on icon at bounding box center [746, 378] width 10 height 11
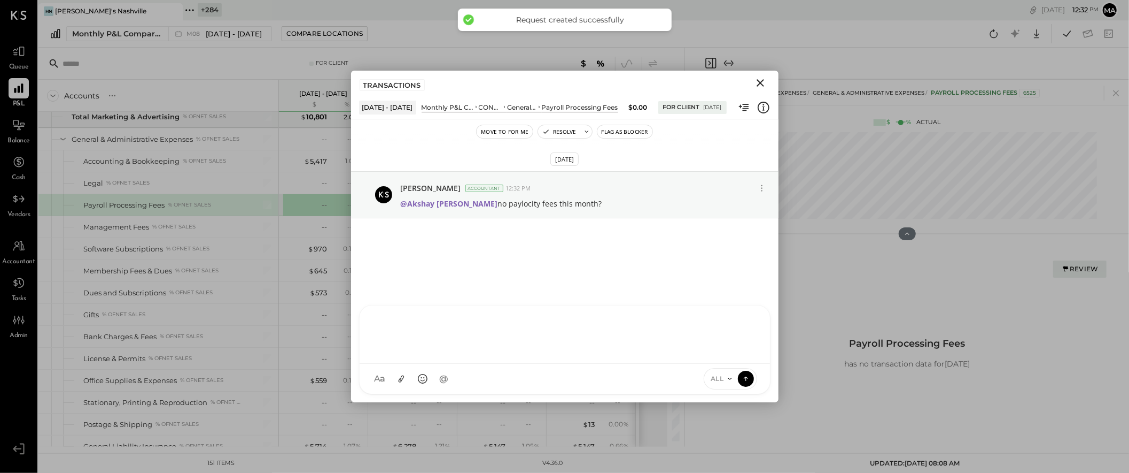
click at [763, 81] on icon "Close" at bounding box center [760, 82] width 13 height 13
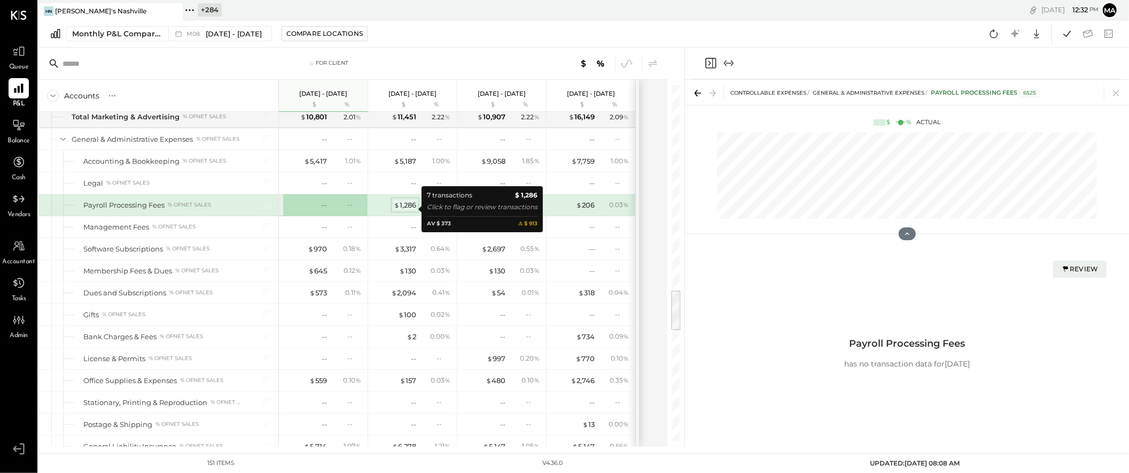
click at [403, 208] on div "$ 1,286" at bounding box center [405, 205] width 22 height 10
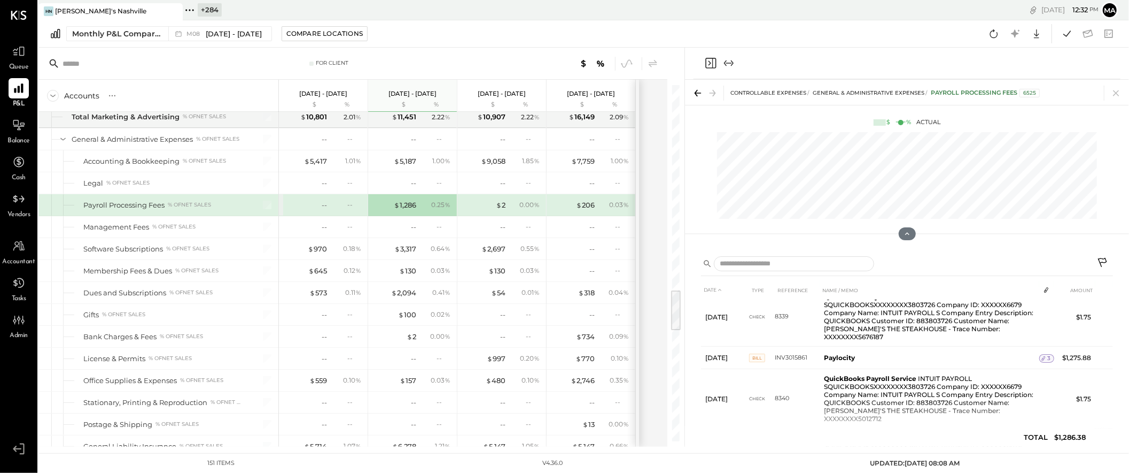
scroll to position [196, 0]
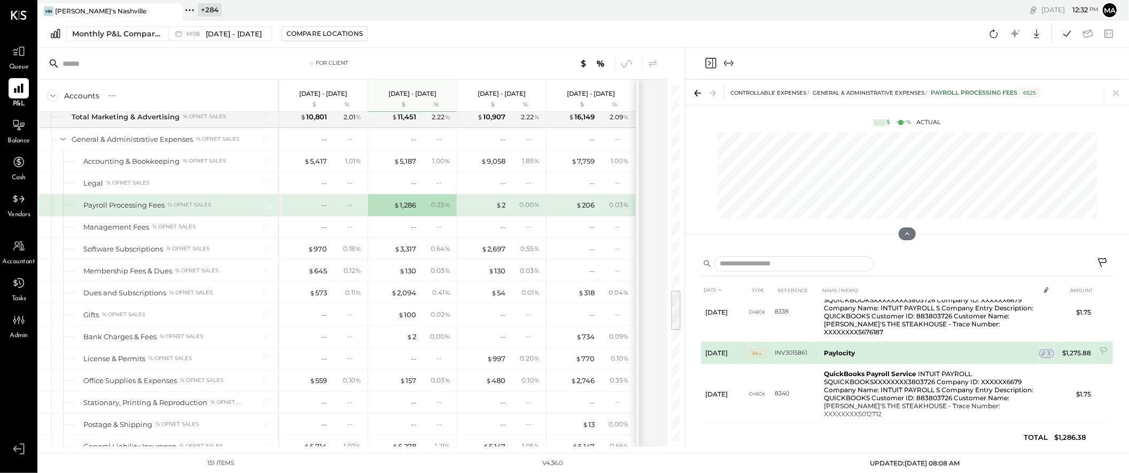
click at [1048, 350] on span "3" at bounding box center [1049, 353] width 3 height 7
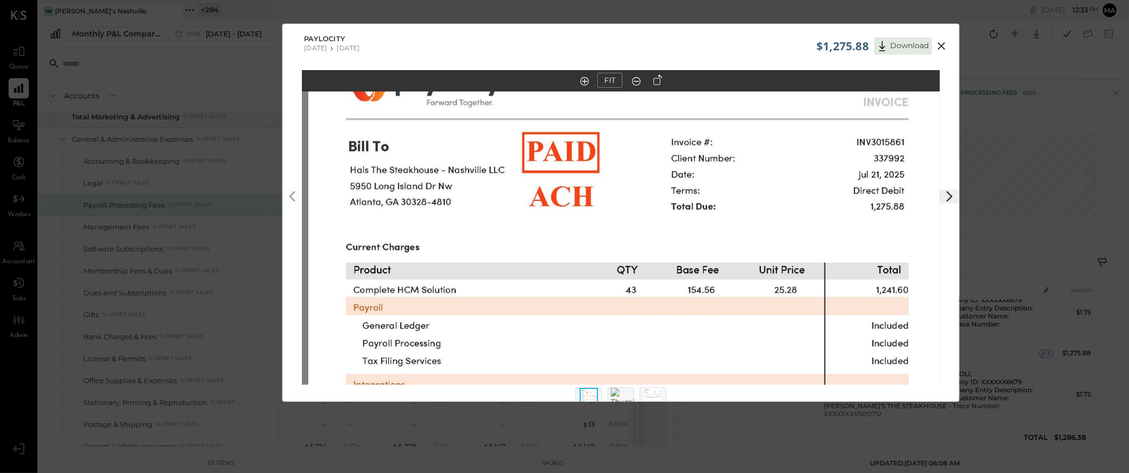
drag, startPoint x: 679, startPoint y: 161, endPoint x: 687, endPoint y: 390, distance: 228.4
click at [678, 411] on div "$1,275.88 Download Paylocity [DATE] [DATE] FIT" at bounding box center [564, 236] width 1129 height 473
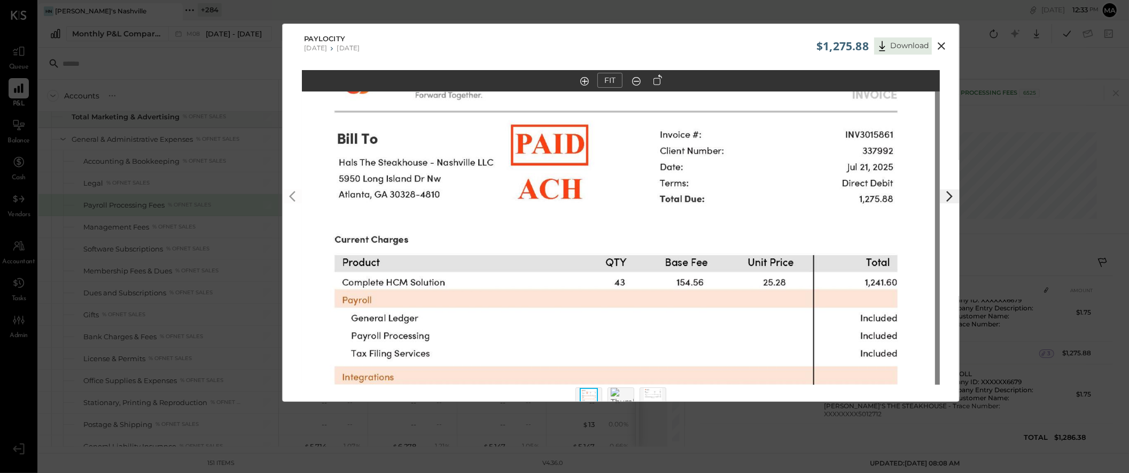
drag, startPoint x: 684, startPoint y: 275, endPoint x: 659, endPoint y: 504, distance: 230.7
click at [659, 473] on html "Queue P&L Balance Cash Vendors Accountant Tasks Admin v 4.36.0 HN Hal's [GEOGRA…" at bounding box center [564, 236] width 1129 height 473
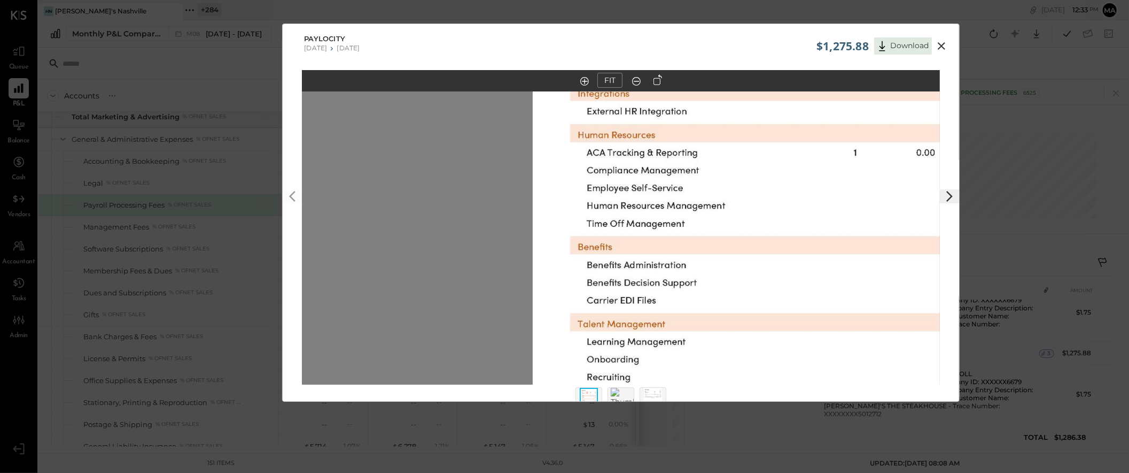
click at [943, 49] on icon at bounding box center [941, 45] width 7 height 7
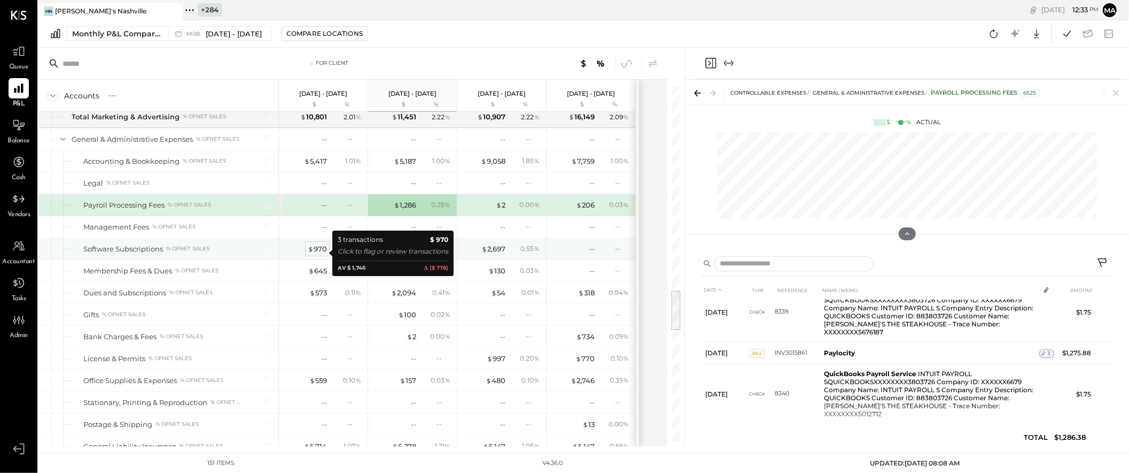
click at [321, 253] on div "$ 970" at bounding box center [317, 249] width 19 height 10
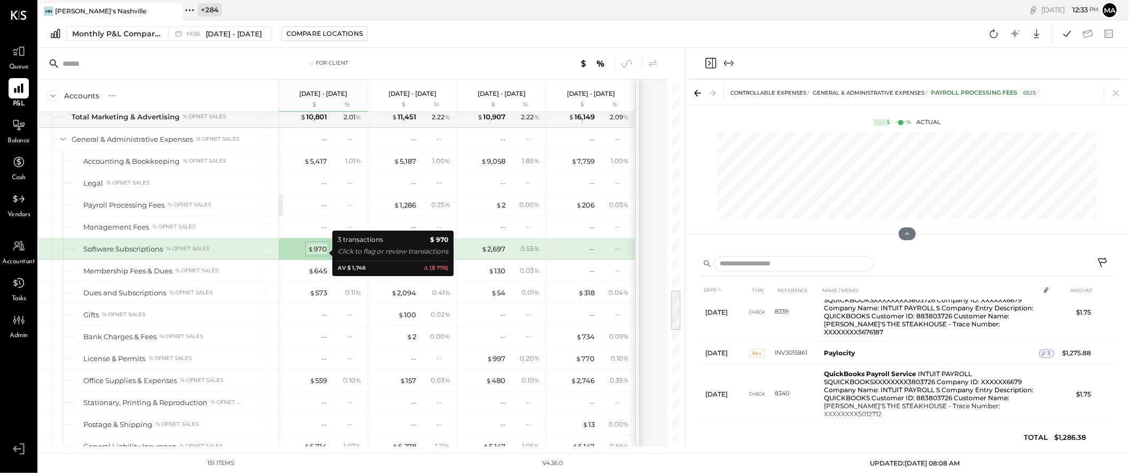
scroll to position [0, 0]
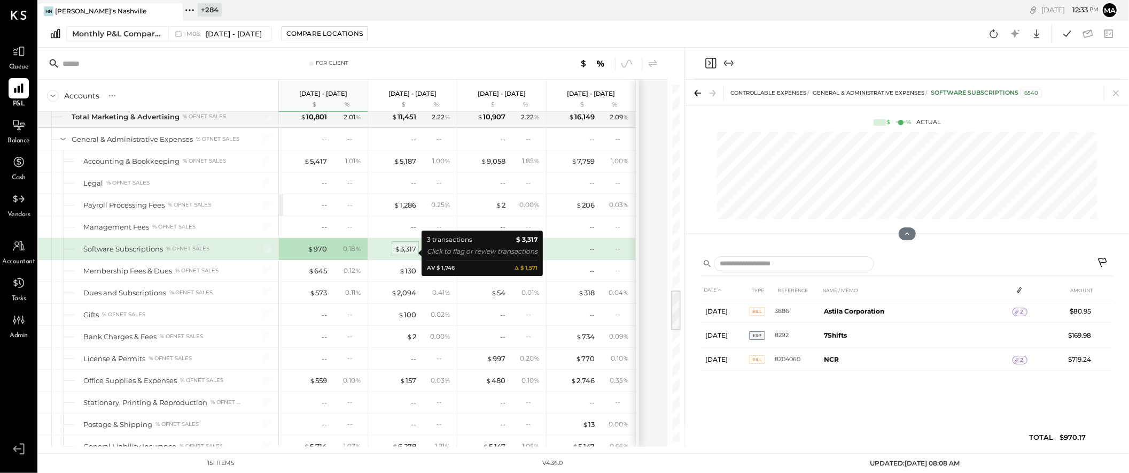
click at [406, 252] on div "$ 3,317" at bounding box center [405, 249] width 22 height 10
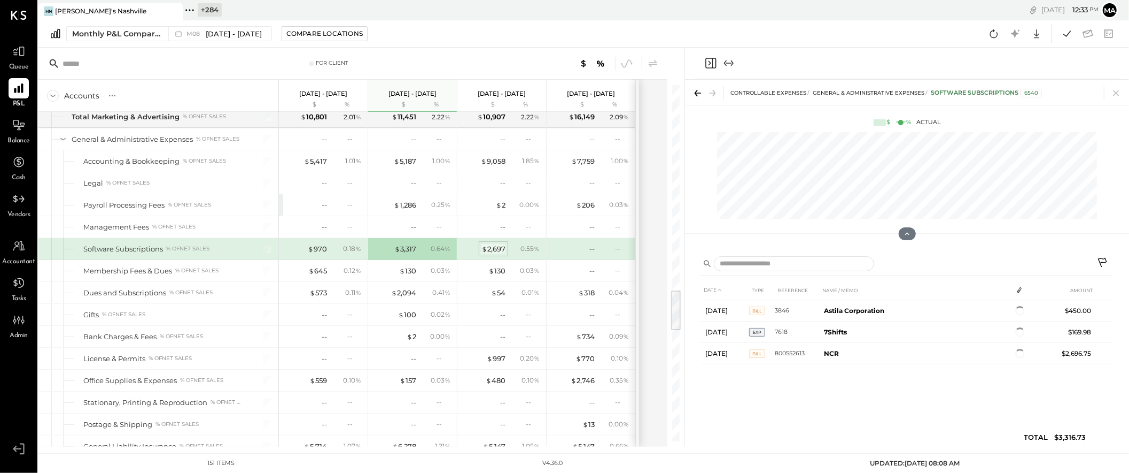
click at [496, 250] on div "$ 2,697" at bounding box center [494, 249] width 24 height 10
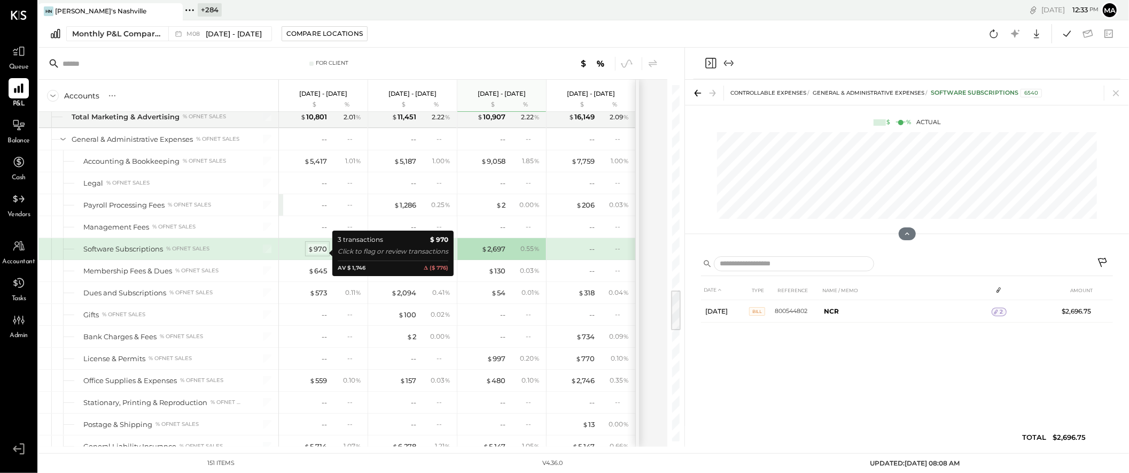
click at [316, 253] on div "$ 970" at bounding box center [317, 249] width 19 height 10
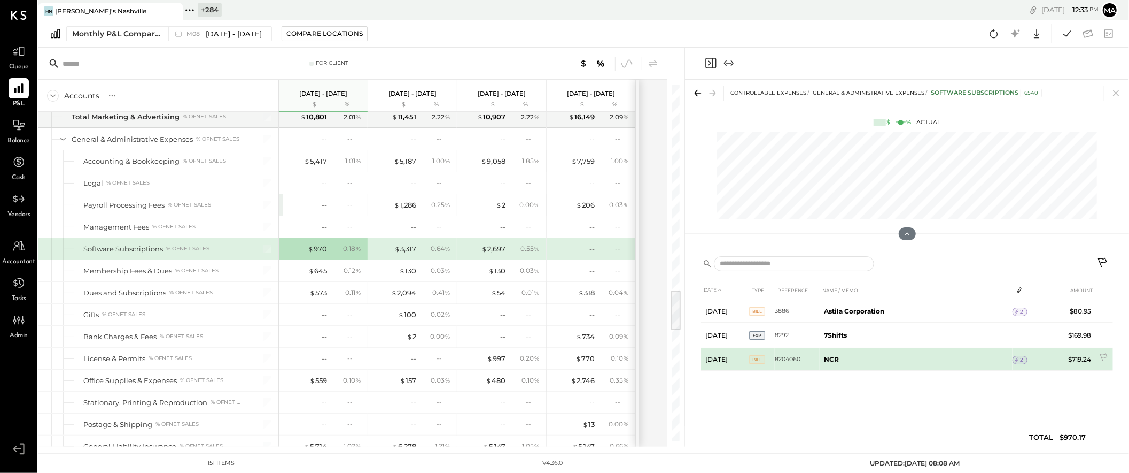
click at [1020, 358] on icon at bounding box center [1016, 359] width 7 height 7
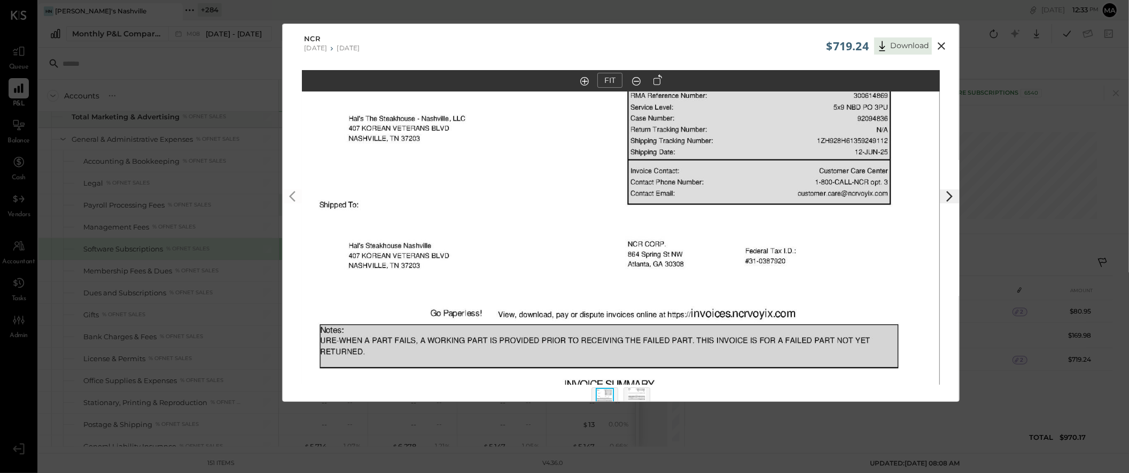
drag, startPoint x: 668, startPoint y: 240, endPoint x: 668, endPoint y: 416, distance: 175.9
click at [666, 423] on div "$719.24 Download NCR [DATE] [DATE] FIT" at bounding box center [564, 236] width 1129 height 473
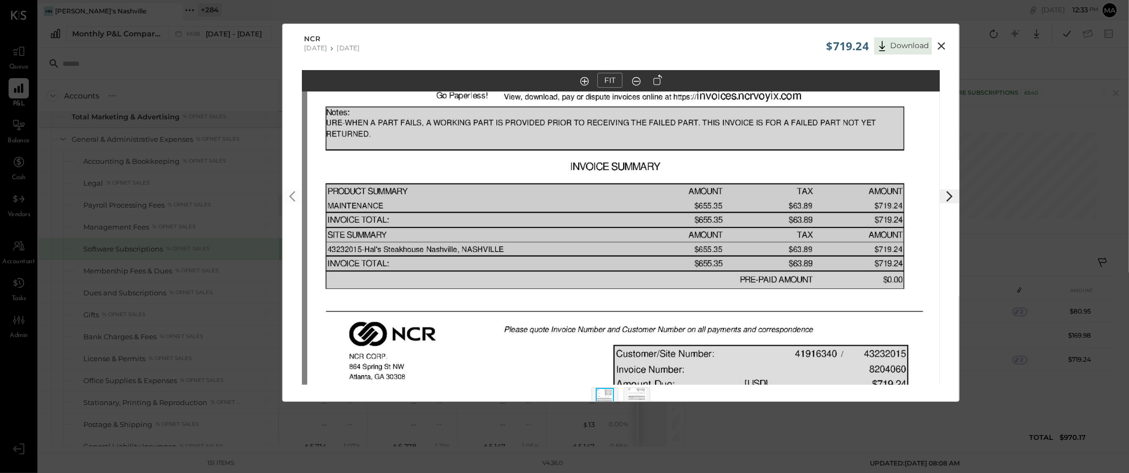
click at [674, 162] on img at bounding box center [626, 161] width 638 height 826
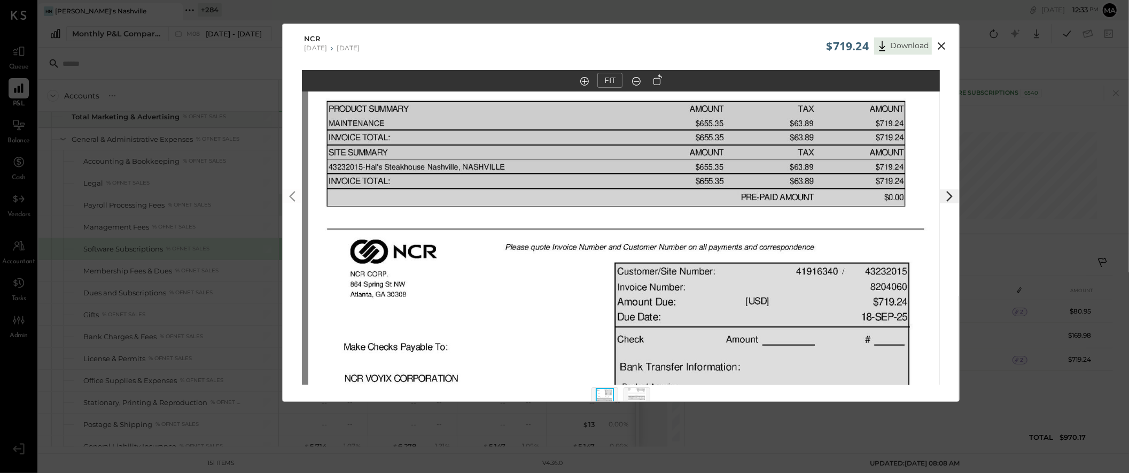
drag, startPoint x: 670, startPoint y: 284, endPoint x: 671, endPoint y: 206, distance: 78.0
click at [671, 206] on img at bounding box center [627, 78] width 638 height 826
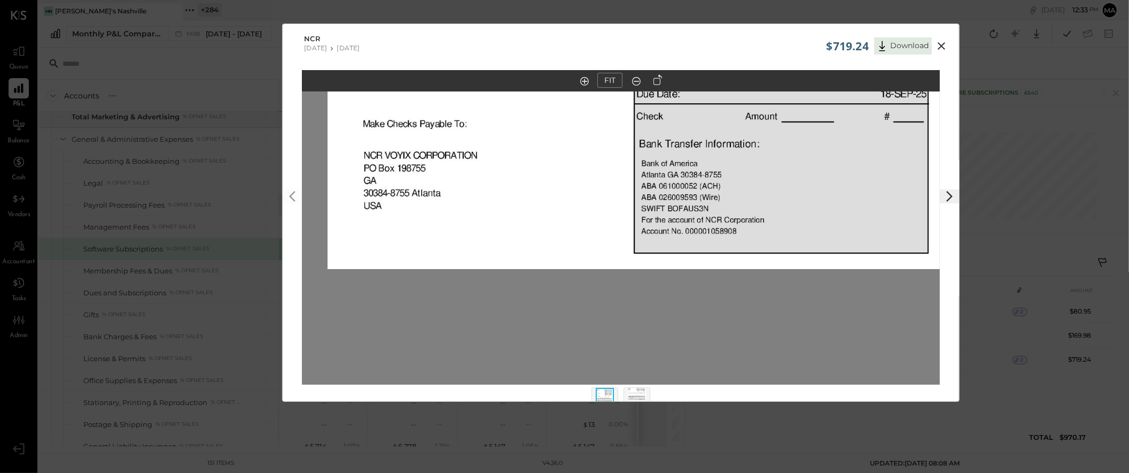
drag, startPoint x: 669, startPoint y: 313, endPoint x: 688, endPoint y: 85, distance: 229.1
click at [688, 85] on div "FIT" at bounding box center [621, 247] width 677 height 354
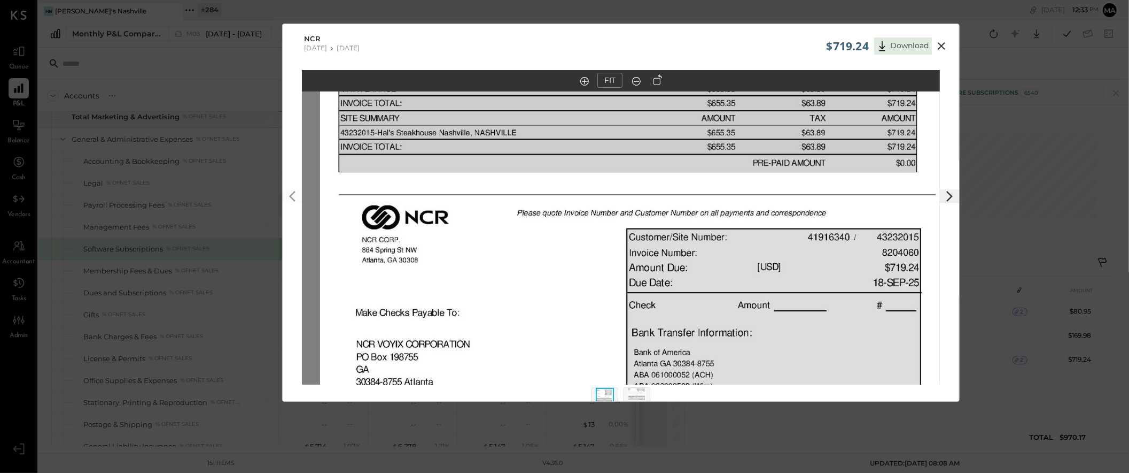
drag, startPoint x: 682, startPoint y: 281, endPoint x: 693, endPoint y: 330, distance: 49.9
click at [693, 329] on img at bounding box center [639, 44] width 638 height 826
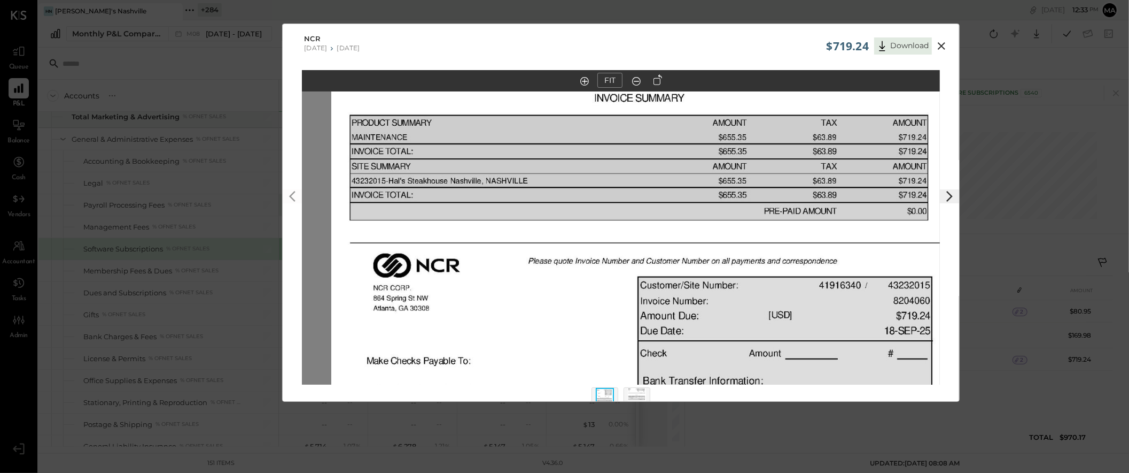
click at [943, 47] on icon at bounding box center [941, 46] width 13 height 13
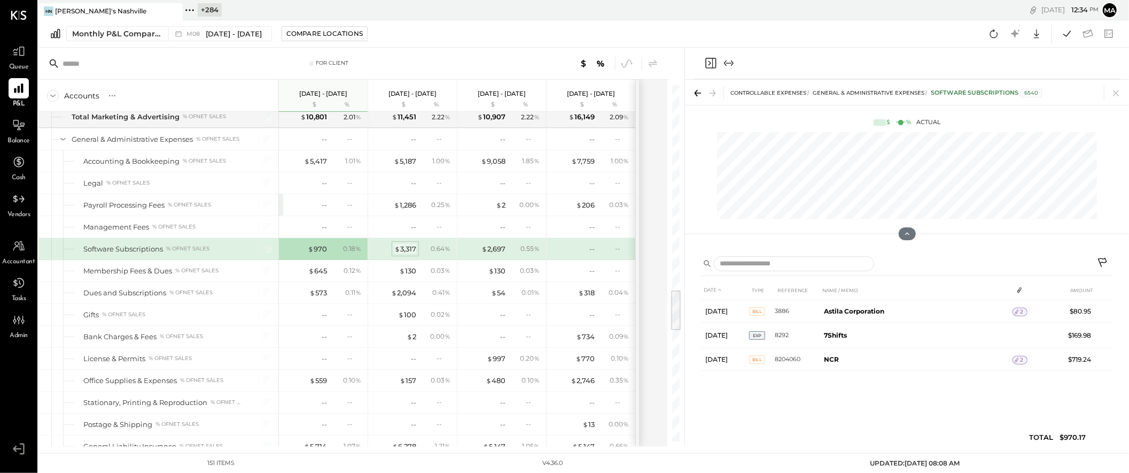
click at [408, 249] on div "$ 3,317" at bounding box center [405, 249] width 22 height 10
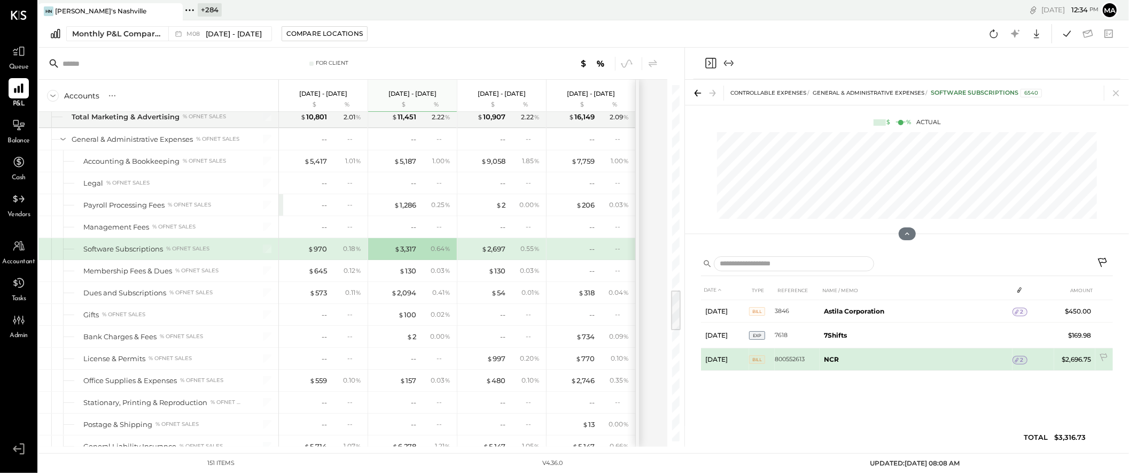
click at [1021, 357] on span "2" at bounding box center [1022, 359] width 3 height 7
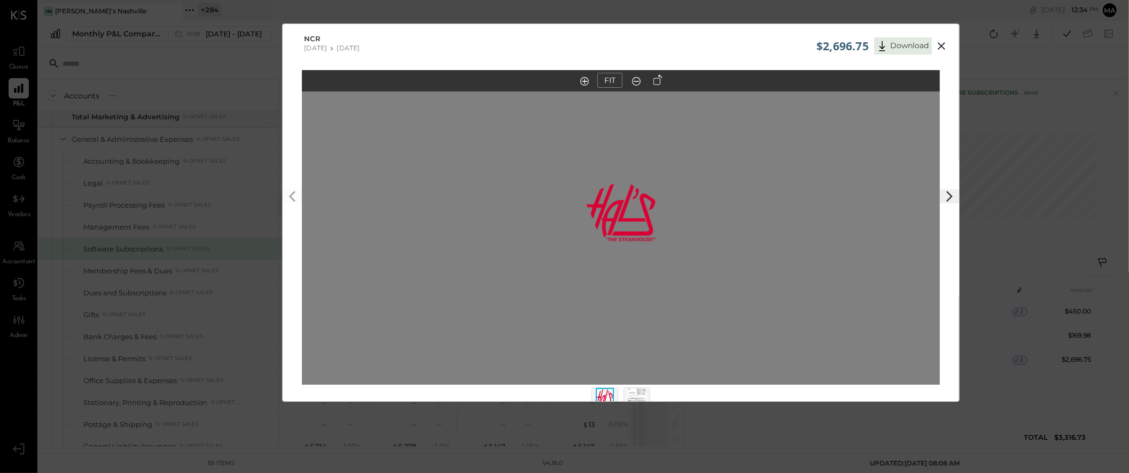
click at [637, 393] on img at bounding box center [637, 400] width 18 height 24
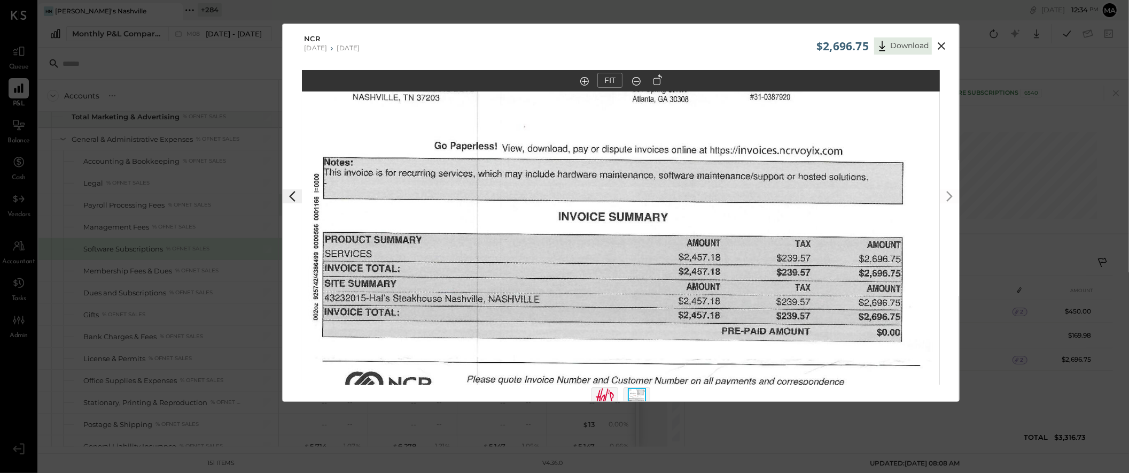
click at [945, 44] on icon at bounding box center [941, 46] width 13 height 13
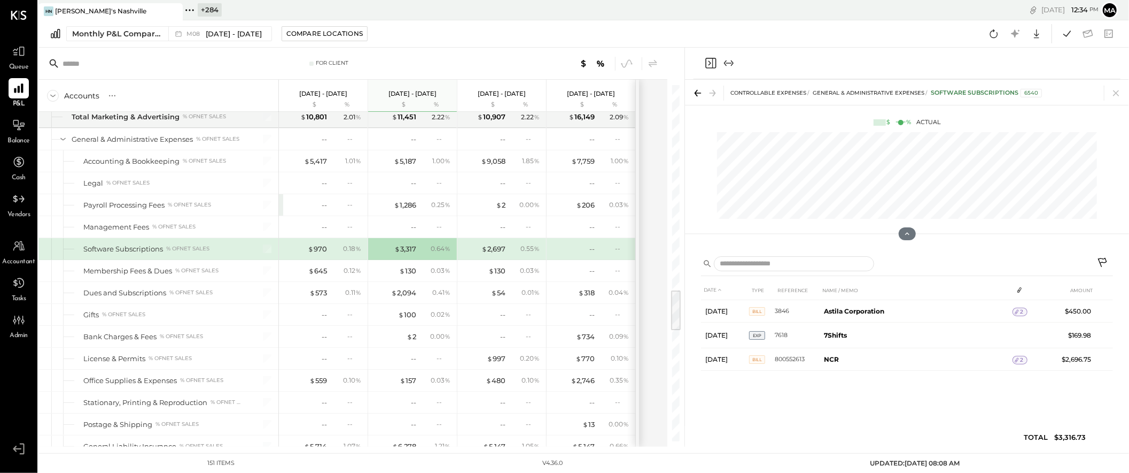
drag, startPoint x: 351, startPoint y: 252, endPoint x: 334, endPoint y: 250, distance: 16.6
click at [350, 252] on div "0.18 %" at bounding box center [352, 249] width 18 height 10
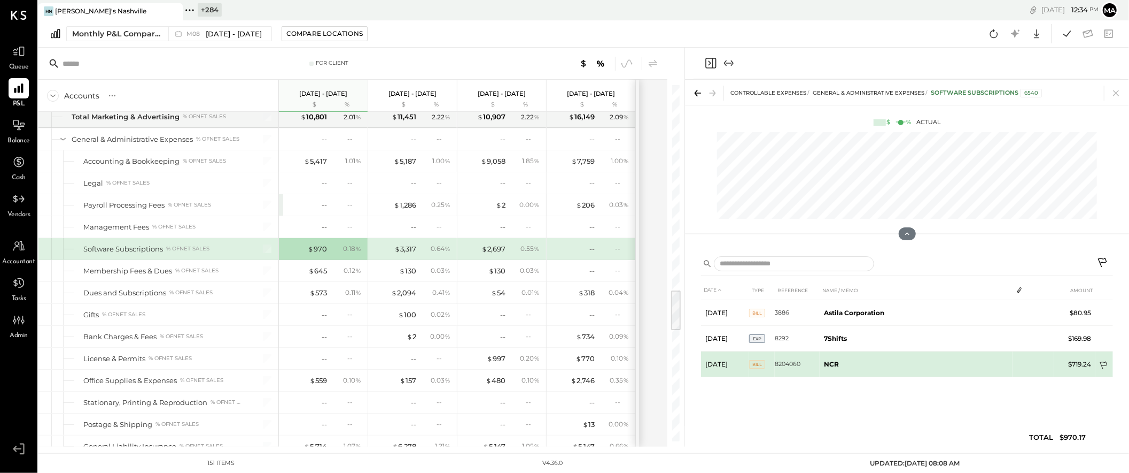
click at [1104, 364] on icon at bounding box center [1105, 366] width 11 height 11
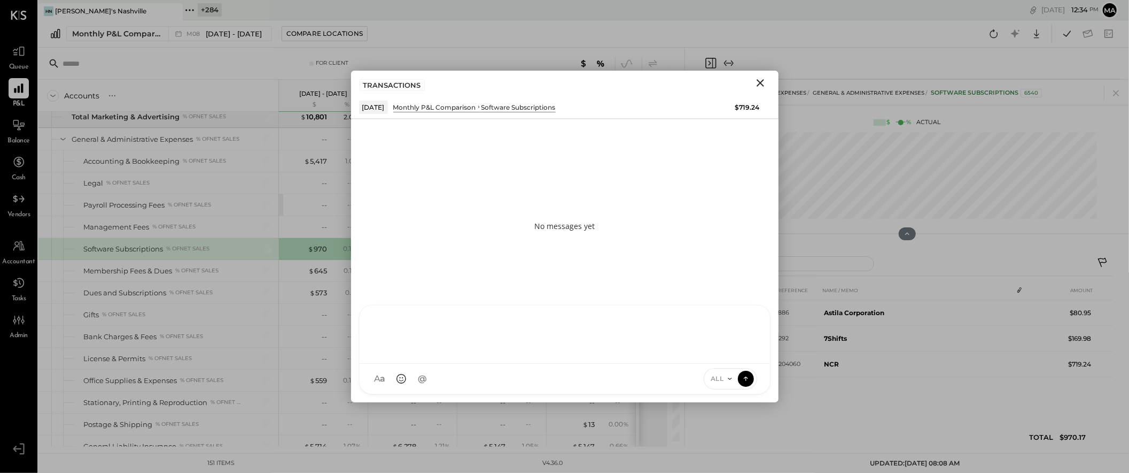
click at [473, 380] on div "AK [PERSON_NAME] [PERSON_NAME] [PERSON_NAME] MG [PERSON_NAME] HN [PERSON_NAME] …" at bounding box center [565, 349] width 412 height 89
type input "****"
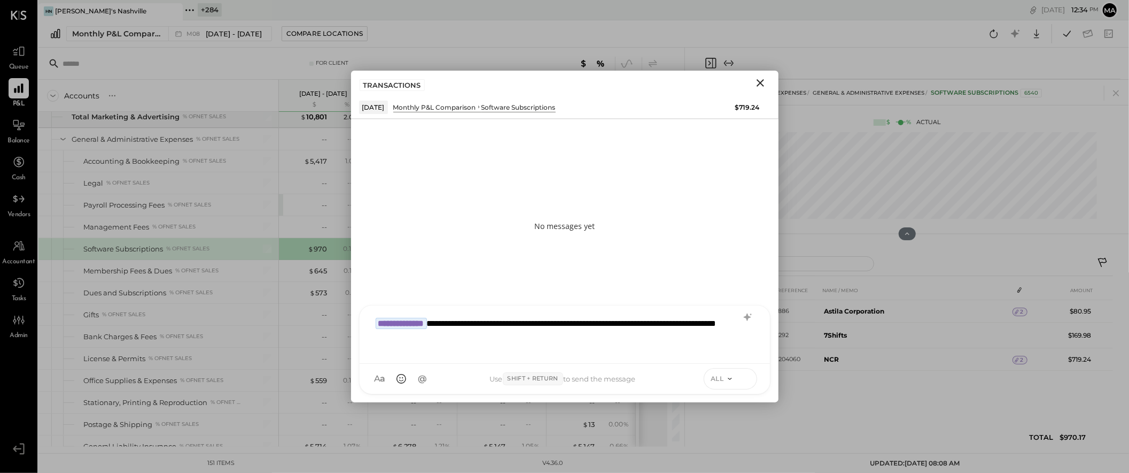
click at [748, 375] on icon at bounding box center [746, 378] width 10 height 11
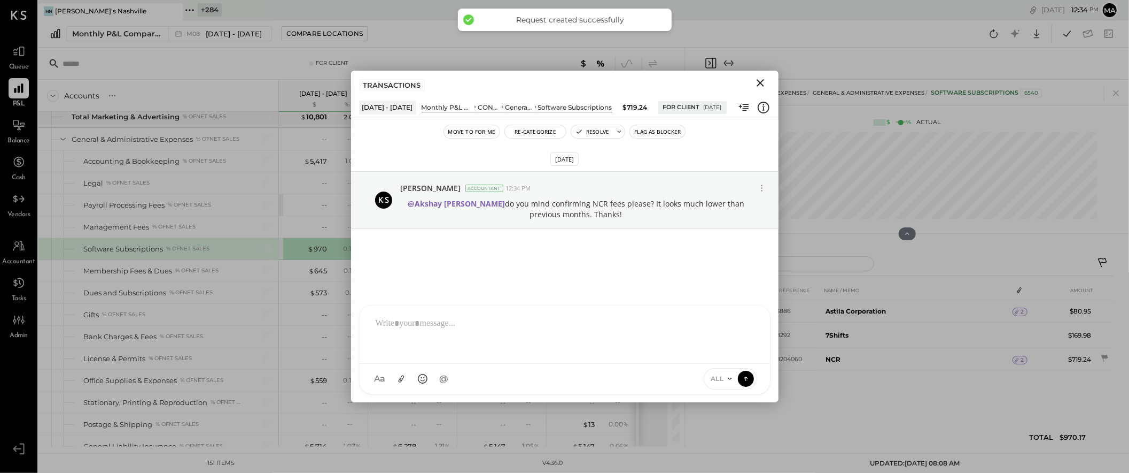
click at [760, 83] on icon "Close" at bounding box center [760, 82] width 7 height 7
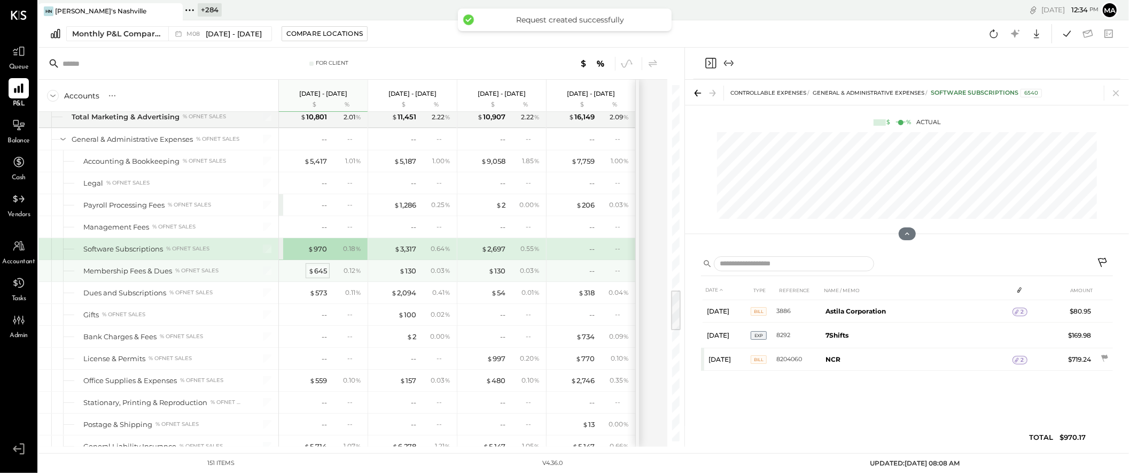
click at [321, 272] on div "$ 645" at bounding box center [317, 271] width 19 height 10
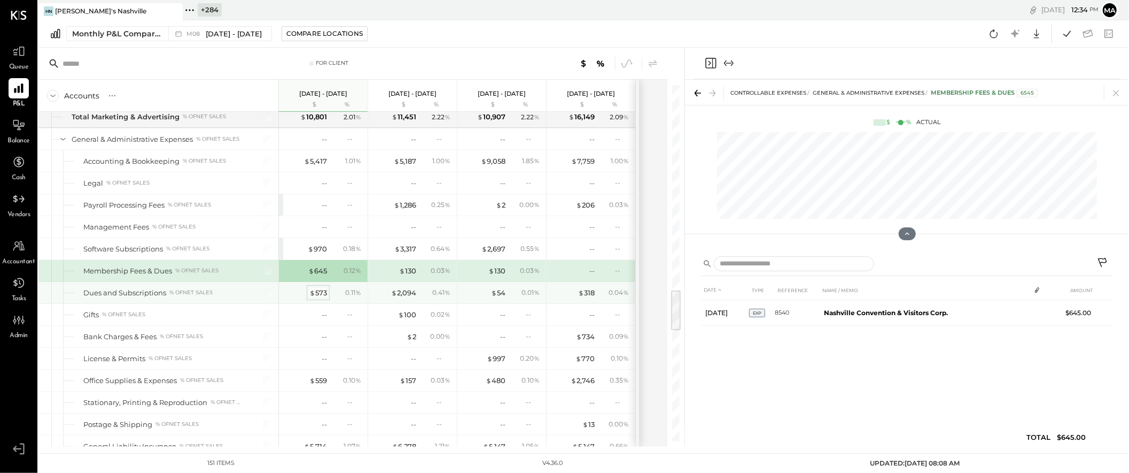
click at [318, 297] on div "$ 573" at bounding box center [318, 293] width 18 height 10
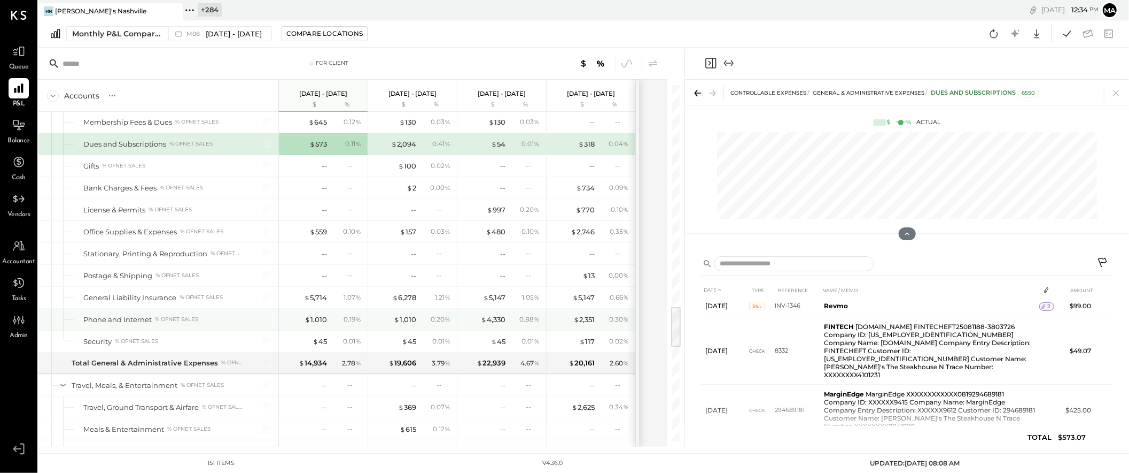
scroll to position [1890, 0]
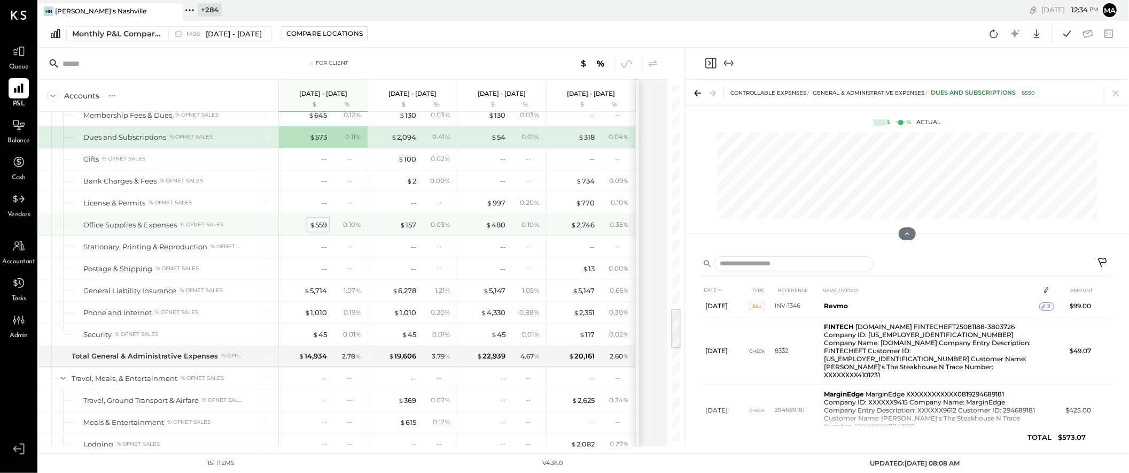
click at [319, 230] on div "$ 559" at bounding box center [318, 225] width 18 height 10
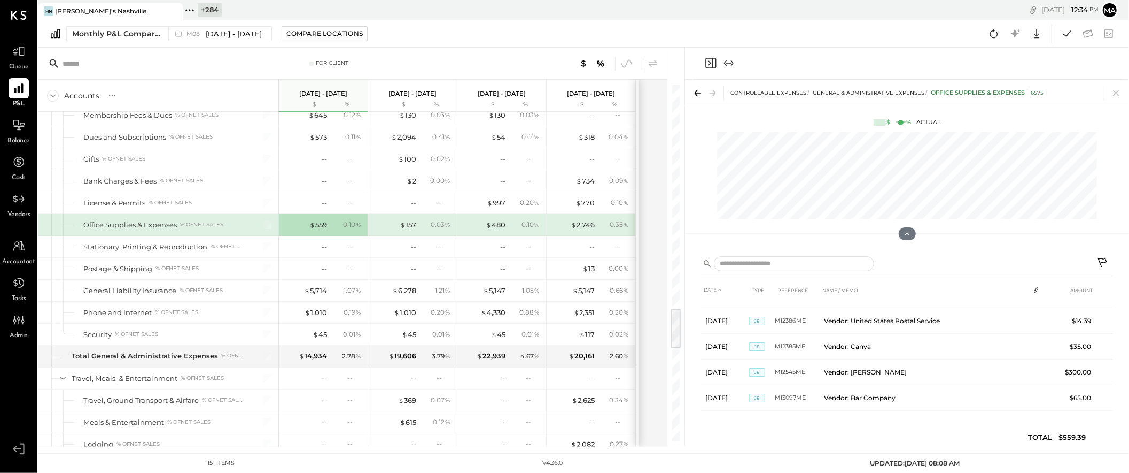
scroll to position [45, 0]
click at [320, 293] on div "$ 5,714" at bounding box center [315, 290] width 23 height 10
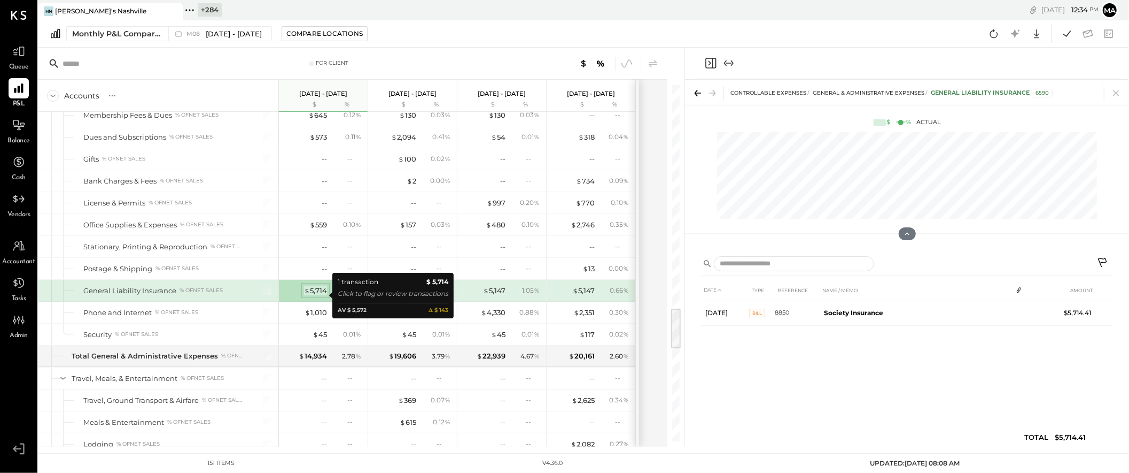
scroll to position [0, 0]
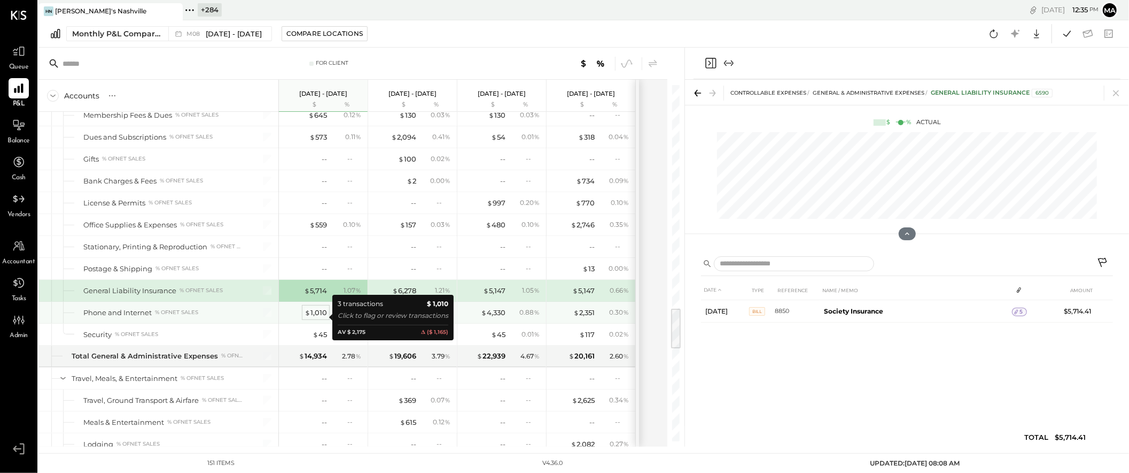
click at [314, 317] on div "$ 1,010" at bounding box center [316, 312] width 22 height 10
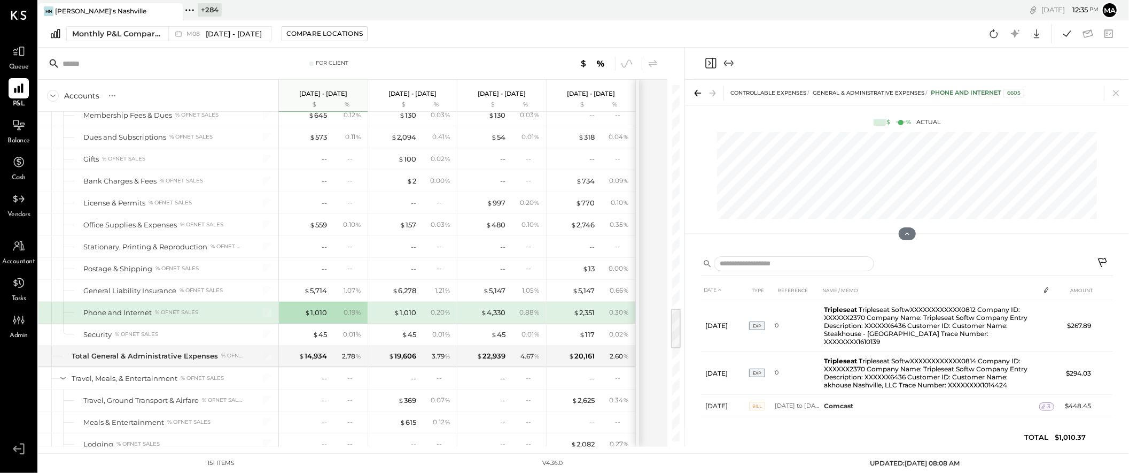
click at [1105, 259] on icon at bounding box center [1103, 263] width 13 height 13
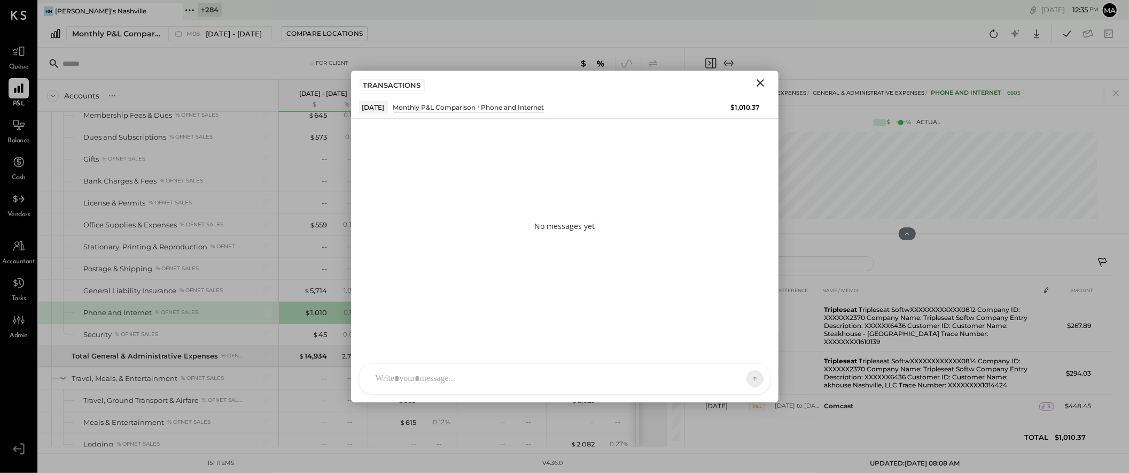
click at [692, 380] on div "AK [PERSON_NAME] [PERSON_NAME] [PERSON_NAME] MG [PERSON_NAME] HN [PERSON_NAME] …" at bounding box center [565, 378] width 412 height 31
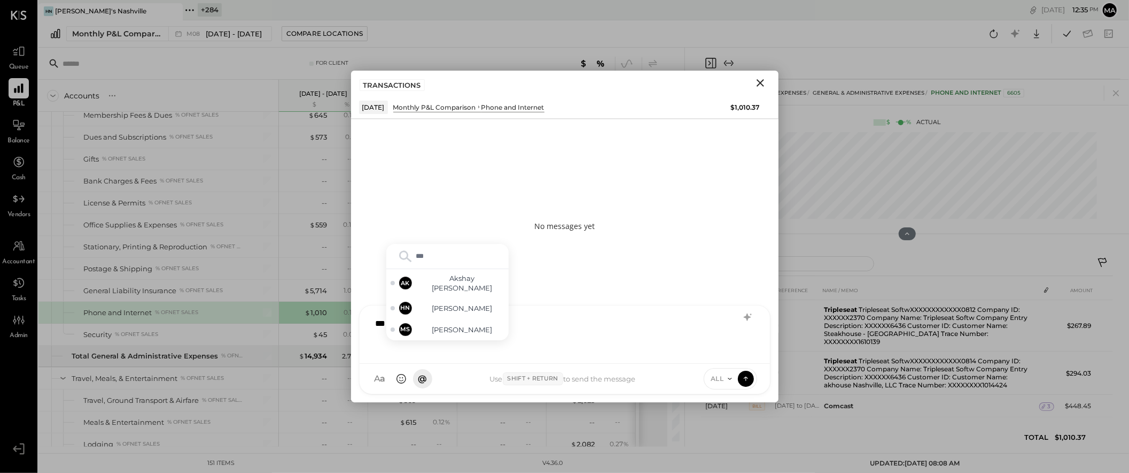
type input "****"
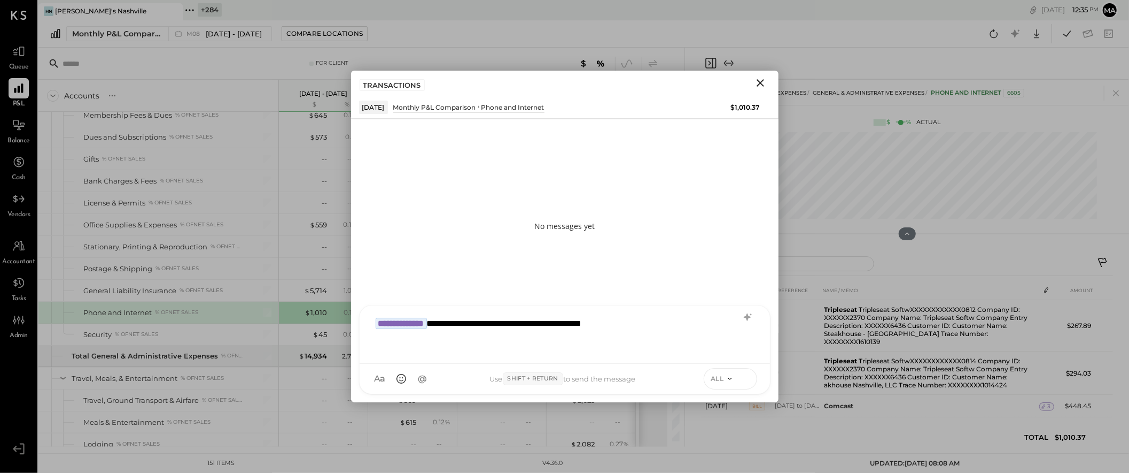
click at [743, 376] on icon at bounding box center [746, 378] width 10 height 11
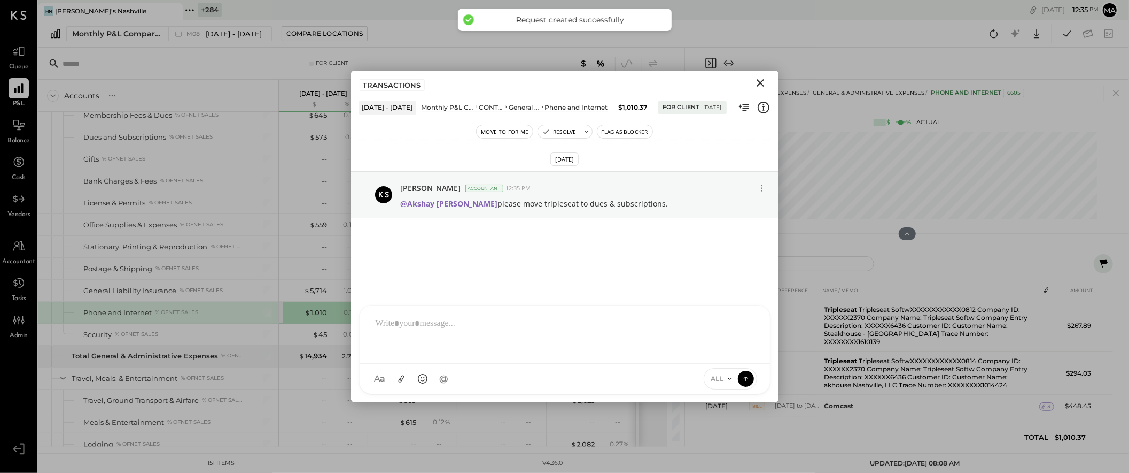
click at [761, 83] on icon "Close" at bounding box center [760, 82] width 7 height 7
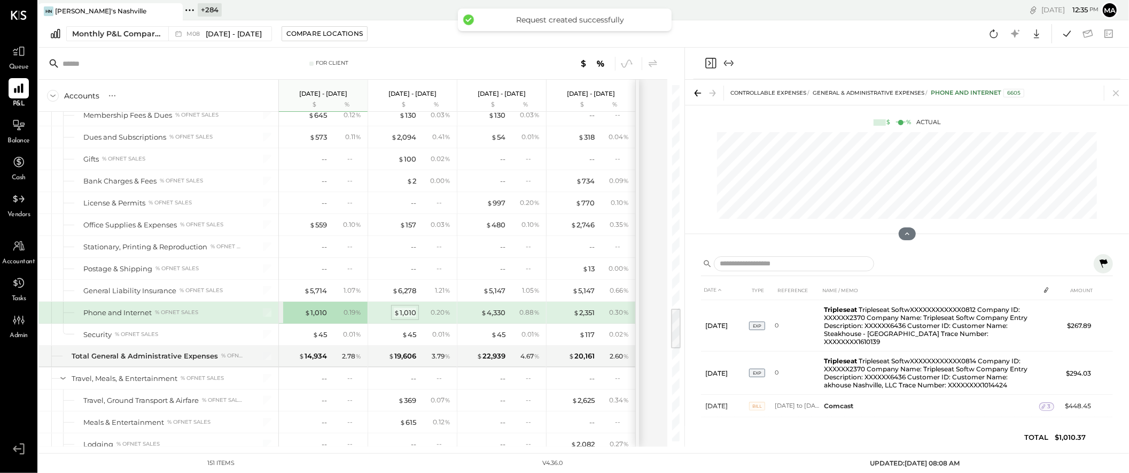
click at [408, 314] on div "$ 1,010" at bounding box center [405, 312] width 22 height 10
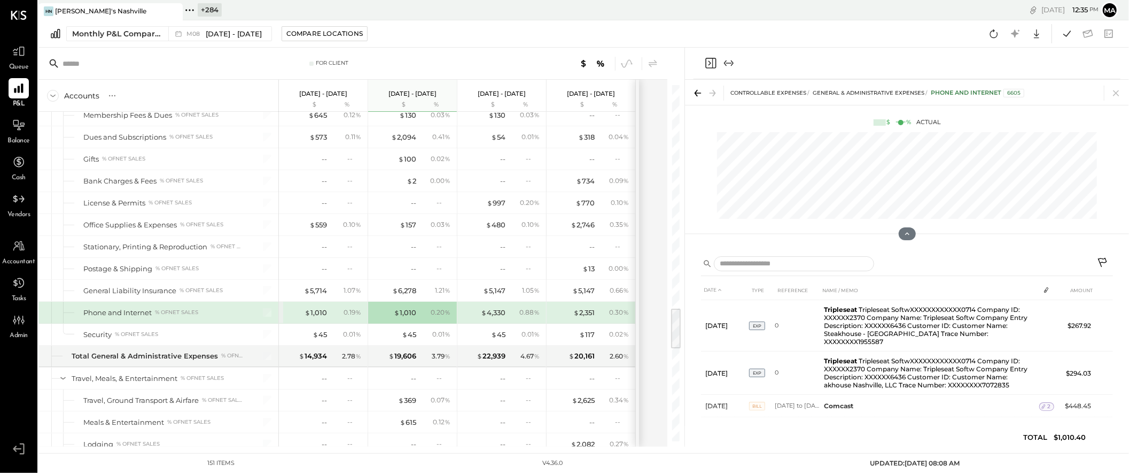
click at [1104, 259] on icon at bounding box center [1102, 262] width 9 height 9
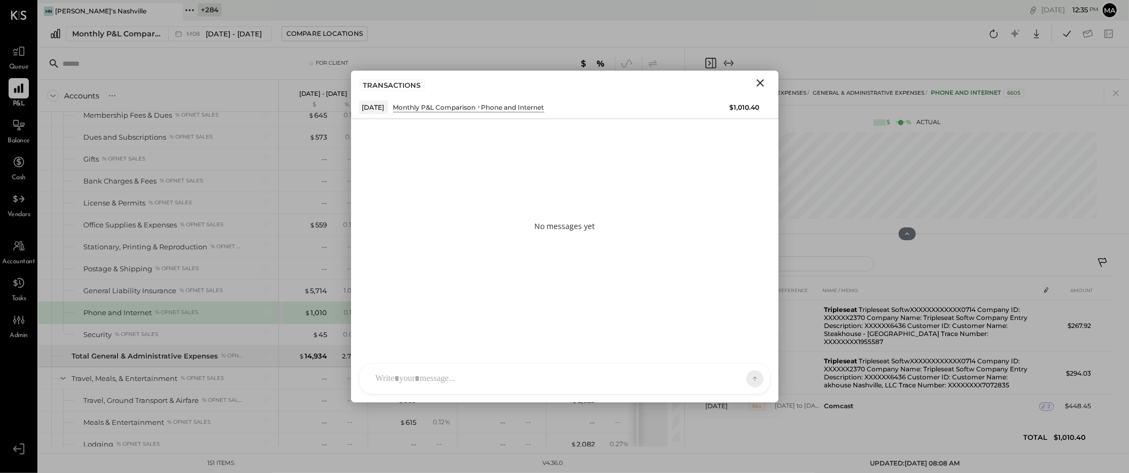
click at [660, 380] on div "AK [PERSON_NAME] [PERSON_NAME] [PERSON_NAME] MG [PERSON_NAME] HN [PERSON_NAME] …" at bounding box center [565, 378] width 412 height 31
type input "****"
click at [747, 375] on icon at bounding box center [746, 378] width 10 height 11
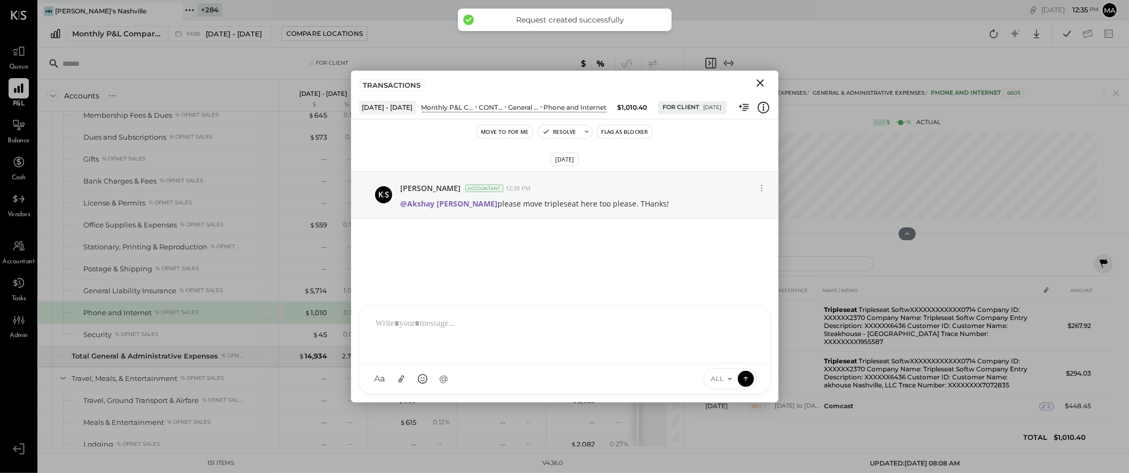
click at [760, 81] on icon "Close" at bounding box center [760, 82] width 13 height 13
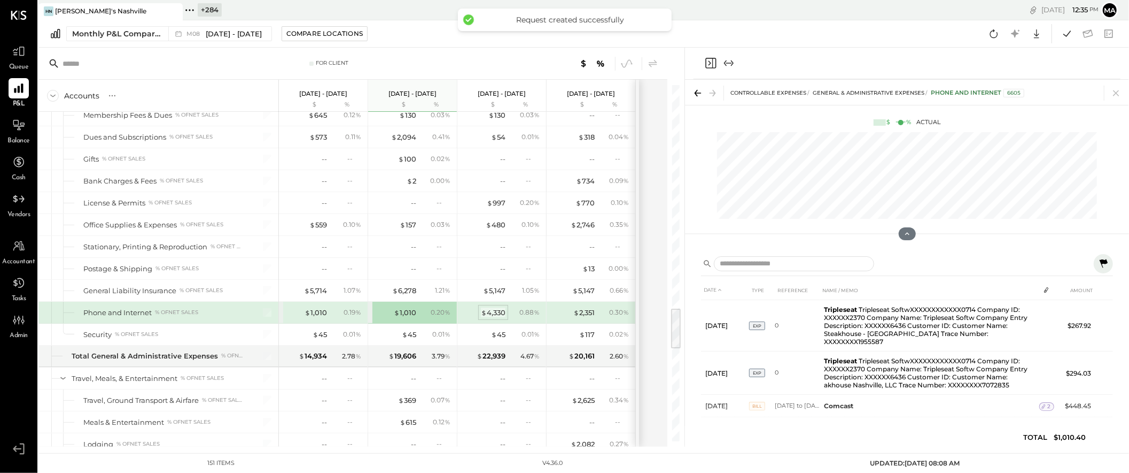
click at [491, 318] on div "$ 4,330" at bounding box center [493, 312] width 25 height 10
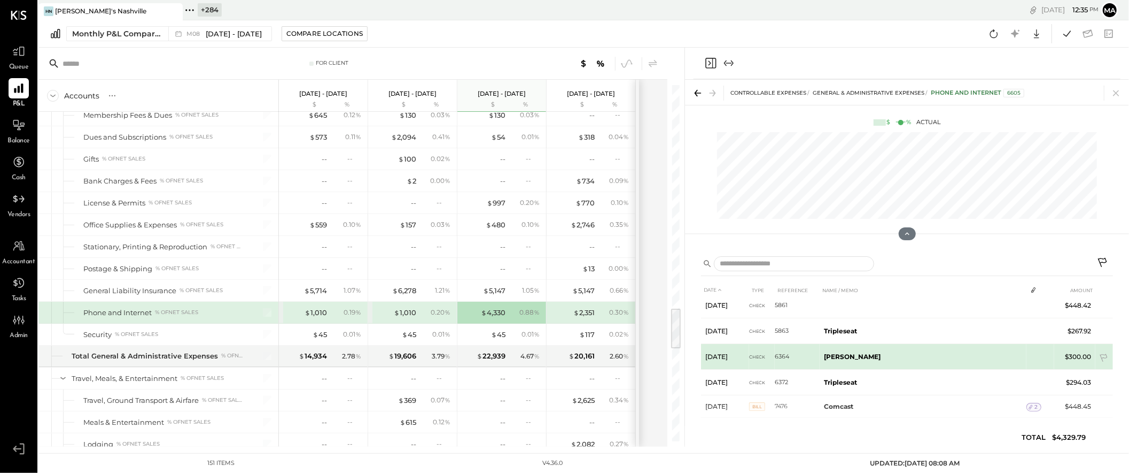
scroll to position [42, 0]
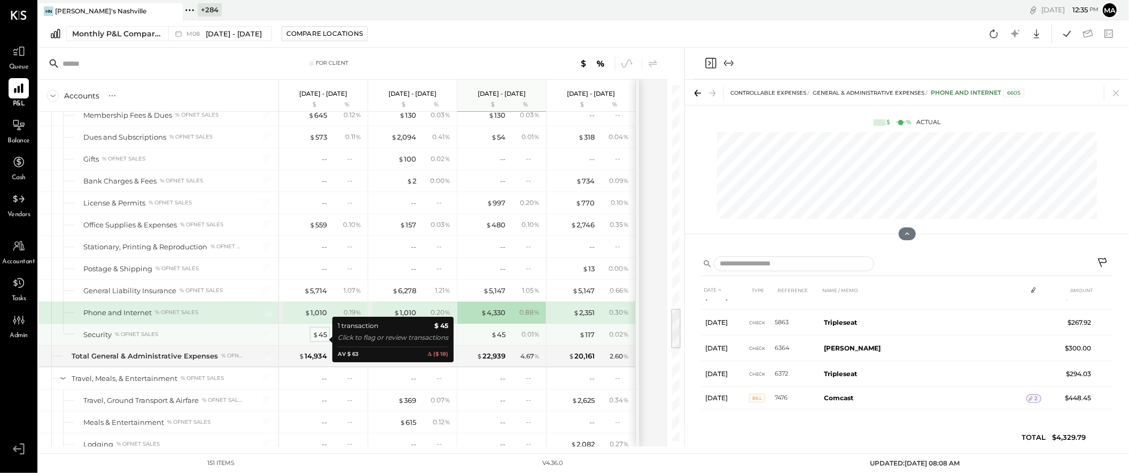
click at [322, 339] on div "$ 45" at bounding box center [320, 334] width 14 height 10
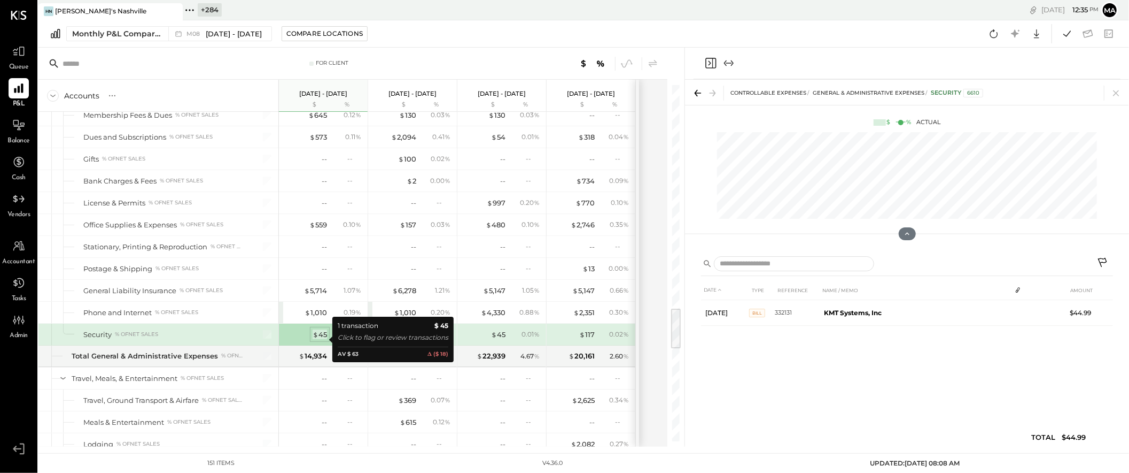
scroll to position [0, 0]
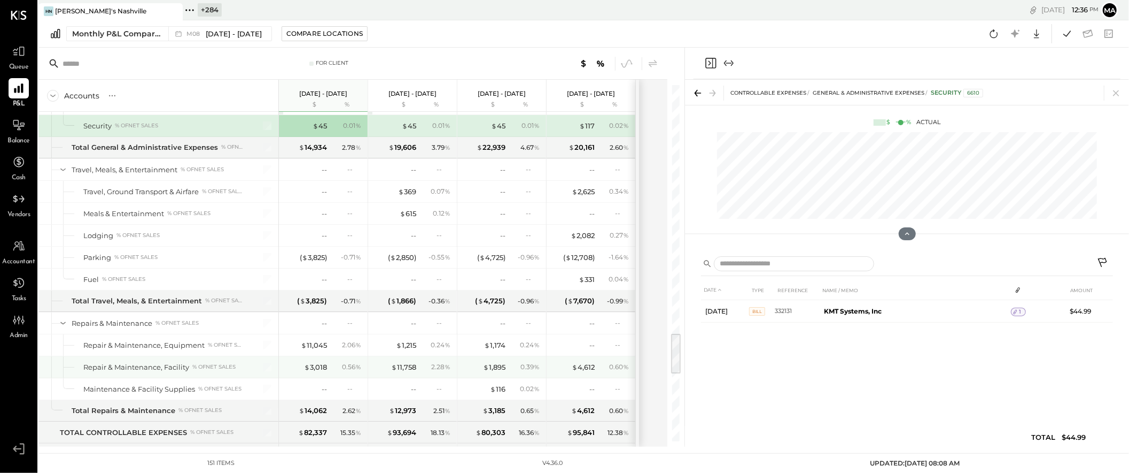
scroll to position [2121, 0]
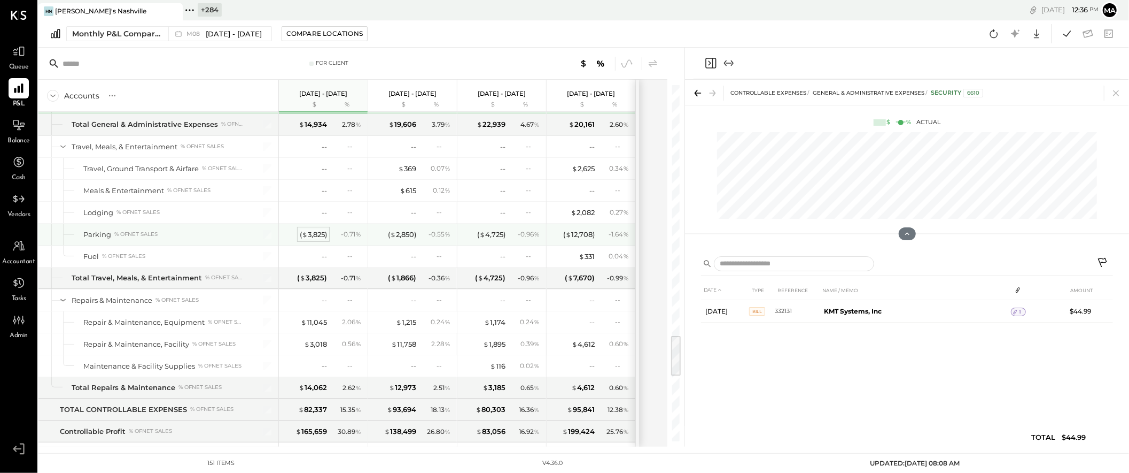
click at [308, 238] on div "( $ 3,825 )" at bounding box center [313, 234] width 27 height 10
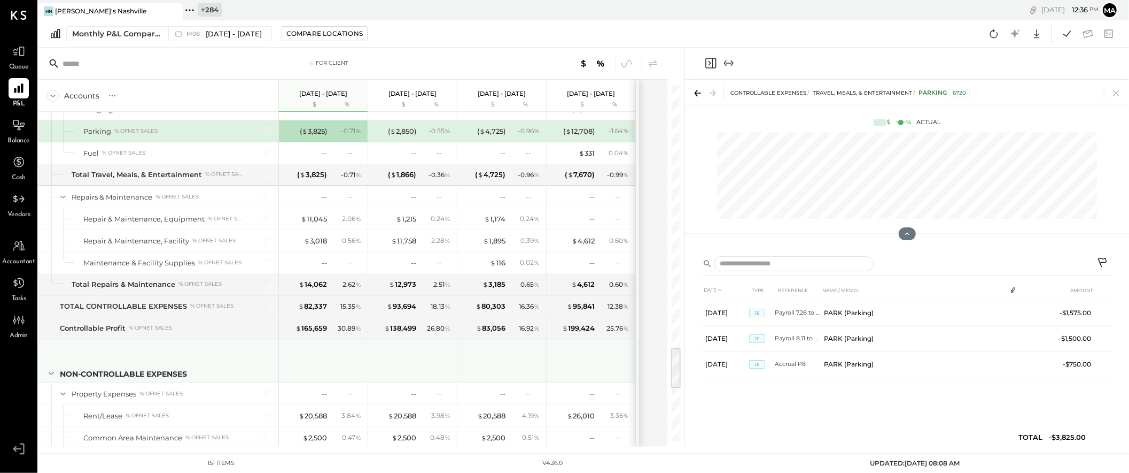
scroll to position [2225, 0]
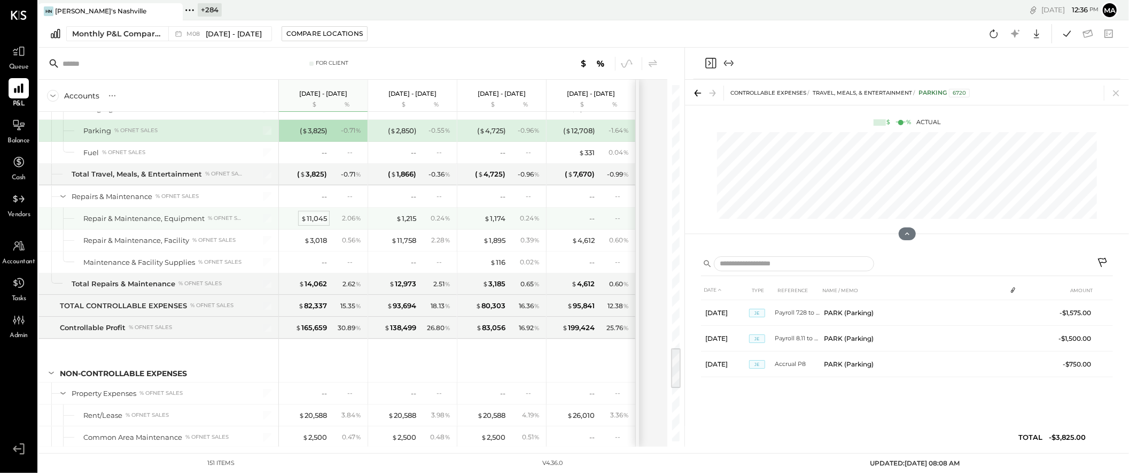
click at [318, 223] on div "$ 11,045" at bounding box center [314, 218] width 26 height 10
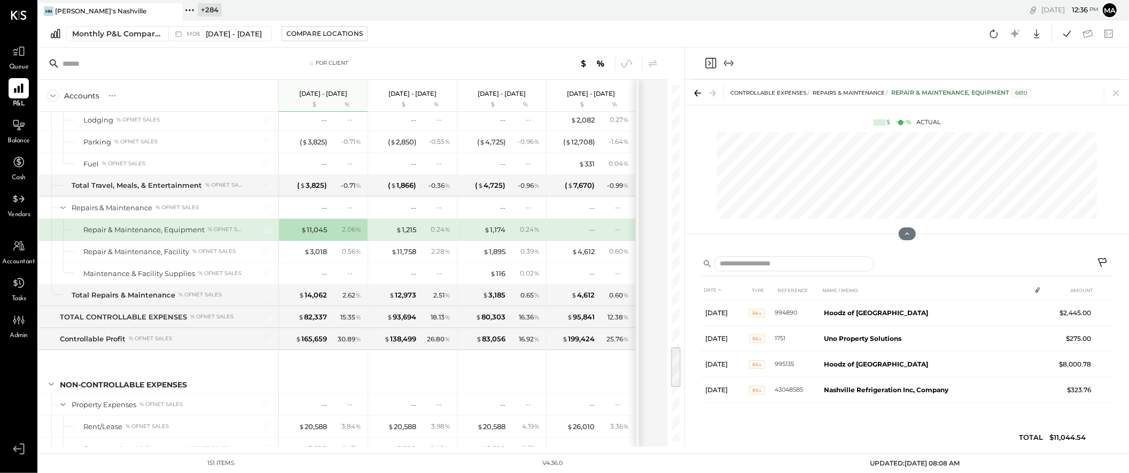
scroll to position [2214, 0]
click at [313, 145] on div "( $ 3,825 )" at bounding box center [313, 141] width 27 height 10
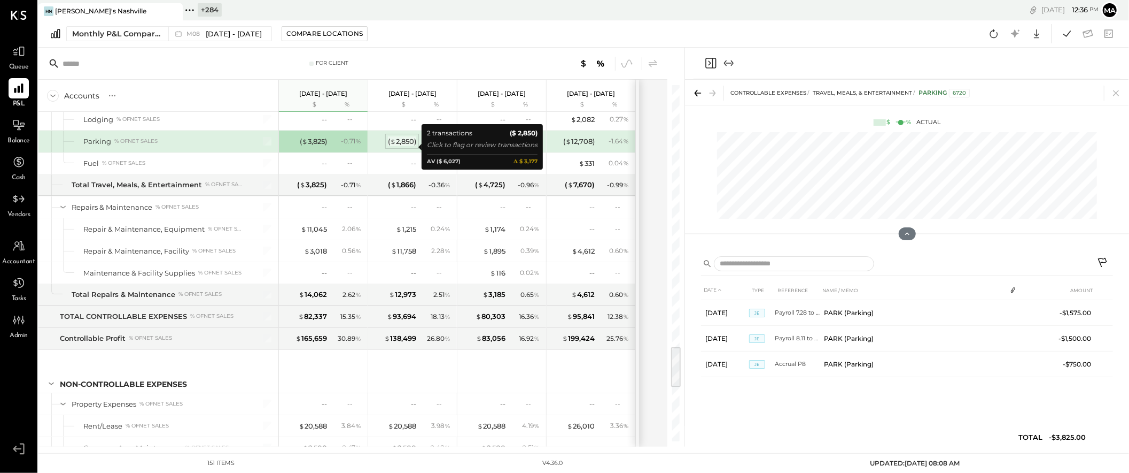
click at [404, 144] on div "( $ 2,850 )" at bounding box center [402, 141] width 28 height 10
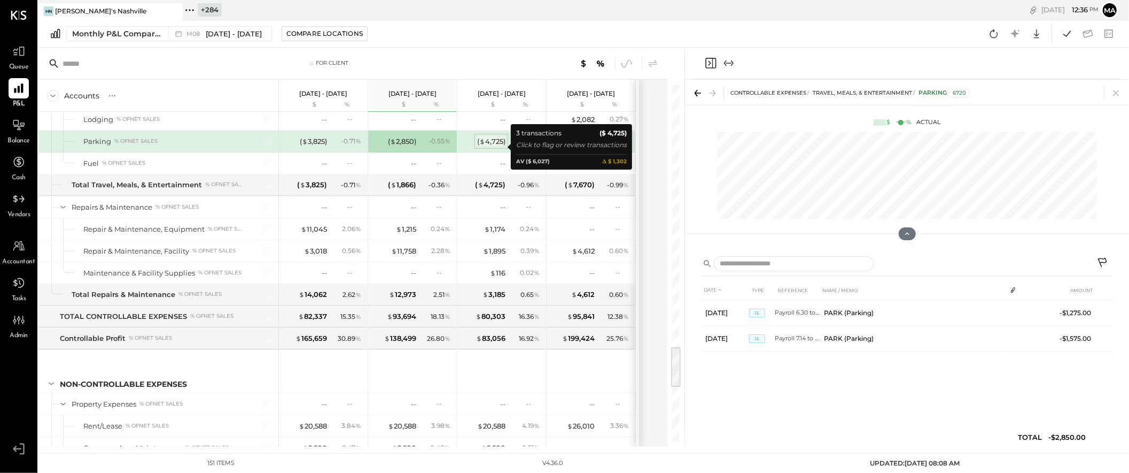
click at [490, 145] on div "( $ 4,725 )" at bounding box center [491, 141] width 28 height 10
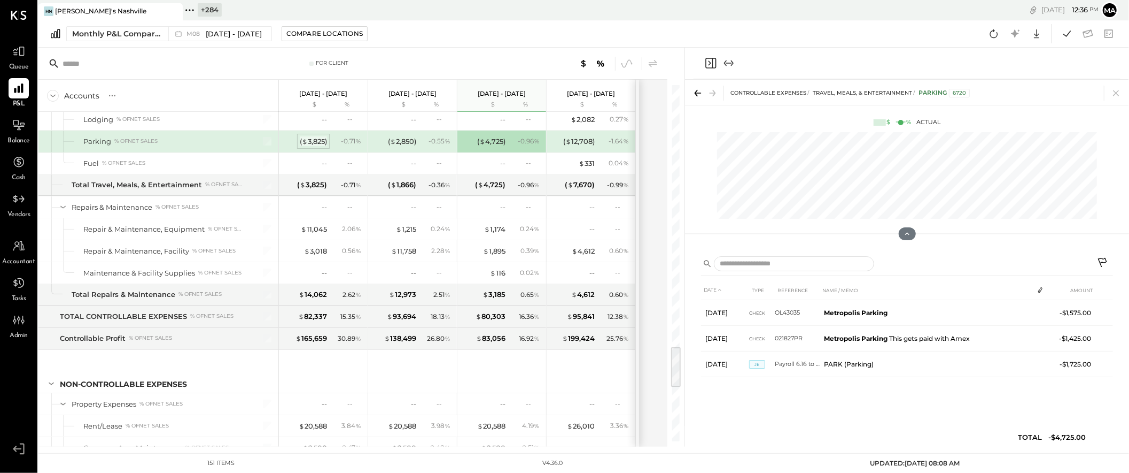
click at [311, 146] on div "( $ 3,825 )" at bounding box center [313, 141] width 27 height 10
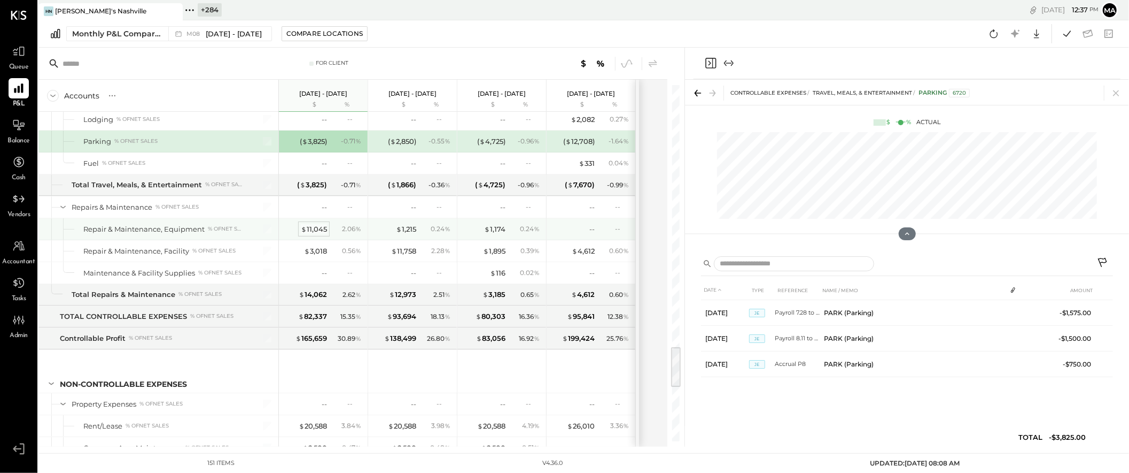
click at [313, 234] on div "$ 11,045" at bounding box center [314, 229] width 26 height 10
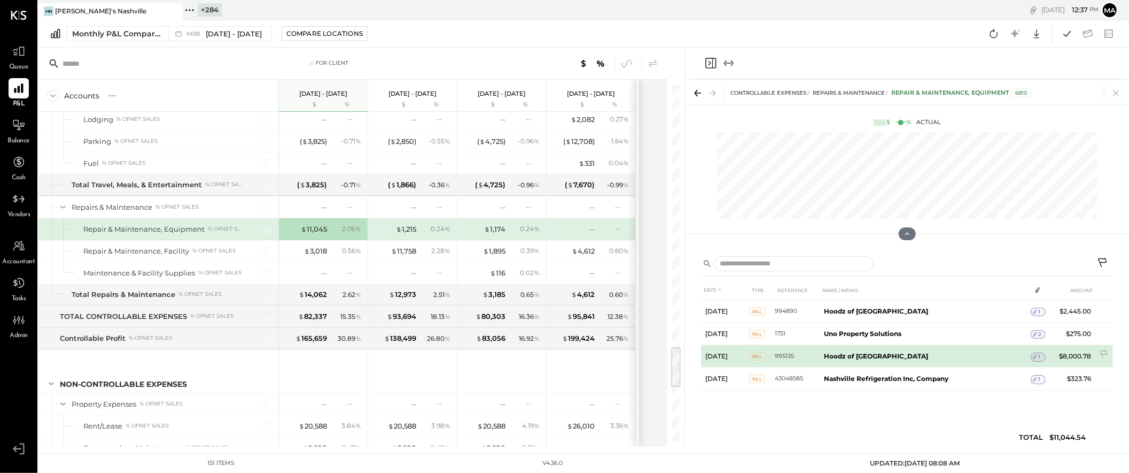
click at [1039, 354] on span "1" at bounding box center [1040, 356] width 2 height 7
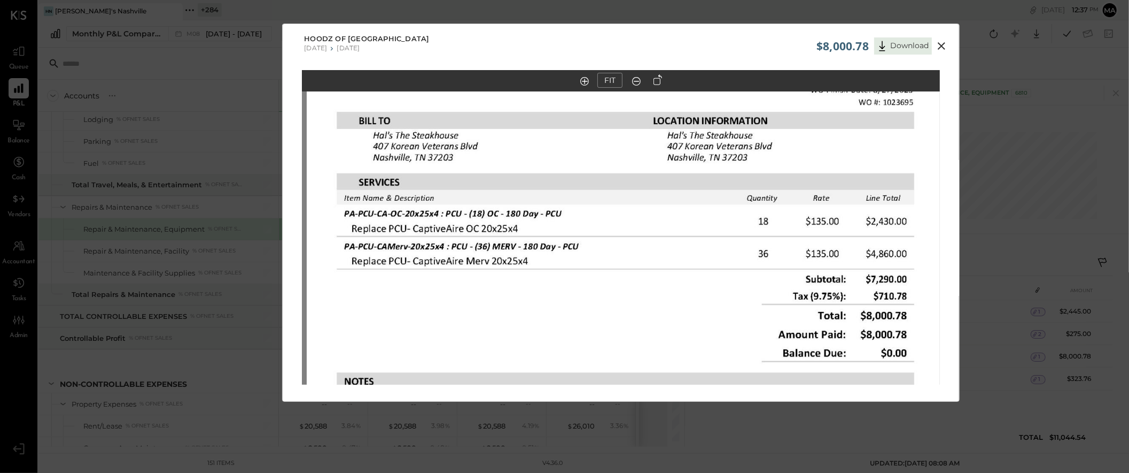
drag, startPoint x: 602, startPoint y: 181, endPoint x: 607, endPoint y: 322, distance: 140.7
click at [607, 322] on img at bounding box center [626, 353] width 638 height 848
click at [939, 43] on icon at bounding box center [941, 45] width 7 height 7
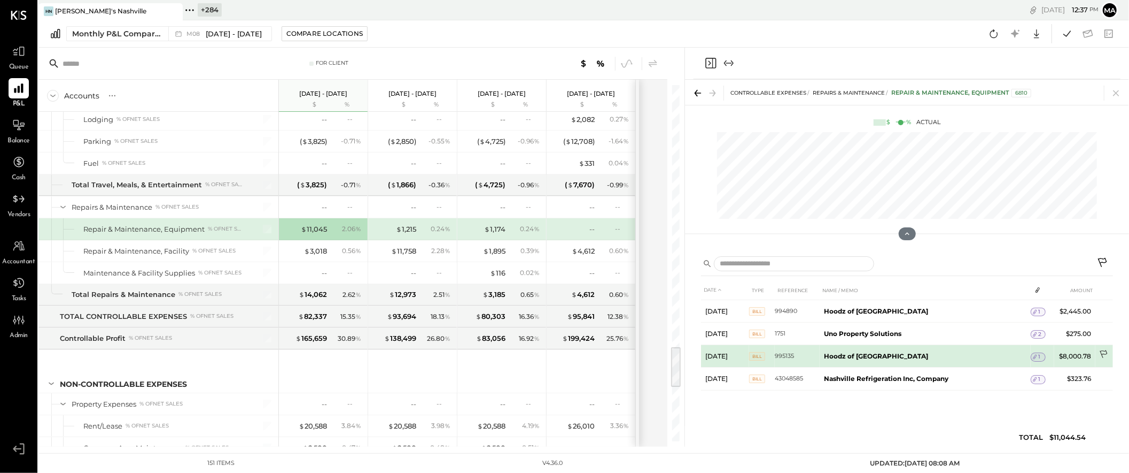
click at [1106, 351] on icon at bounding box center [1105, 355] width 11 height 11
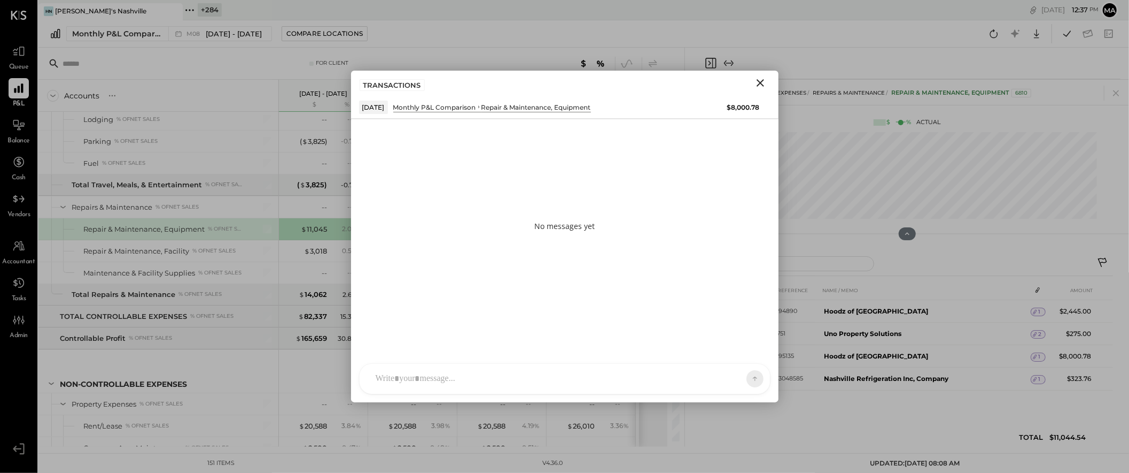
click at [578, 379] on div "AK [PERSON_NAME] [PERSON_NAME] [PERSON_NAME] MG [PERSON_NAME] HN [PERSON_NAME] …" at bounding box center [565, 378] width 412 height 31
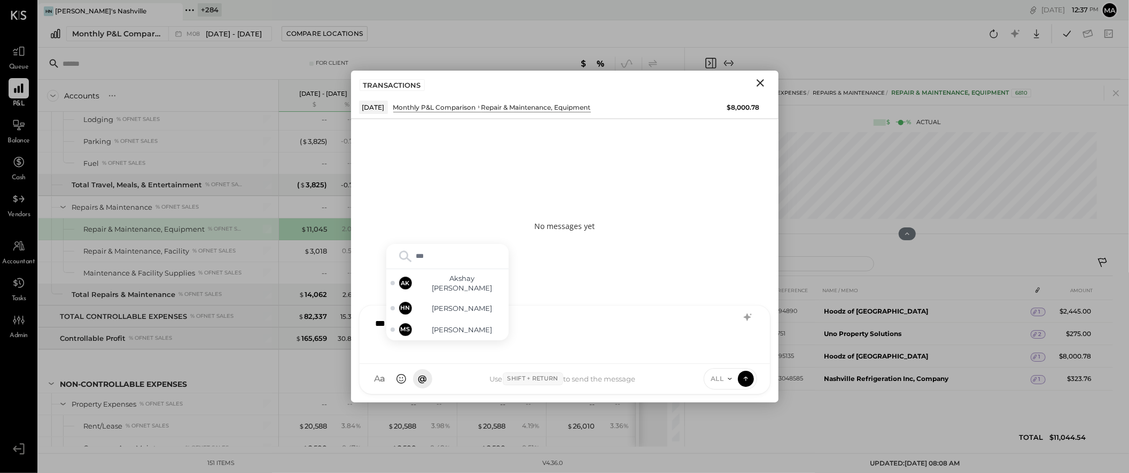
type input "****"
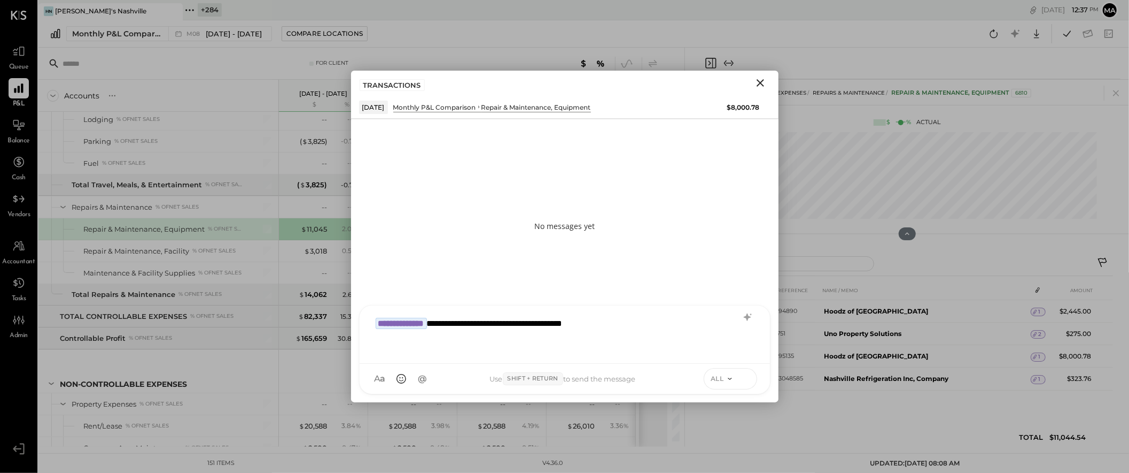
click at [746, 375] on icon at bounding box center [746, 378] width 10 height 11
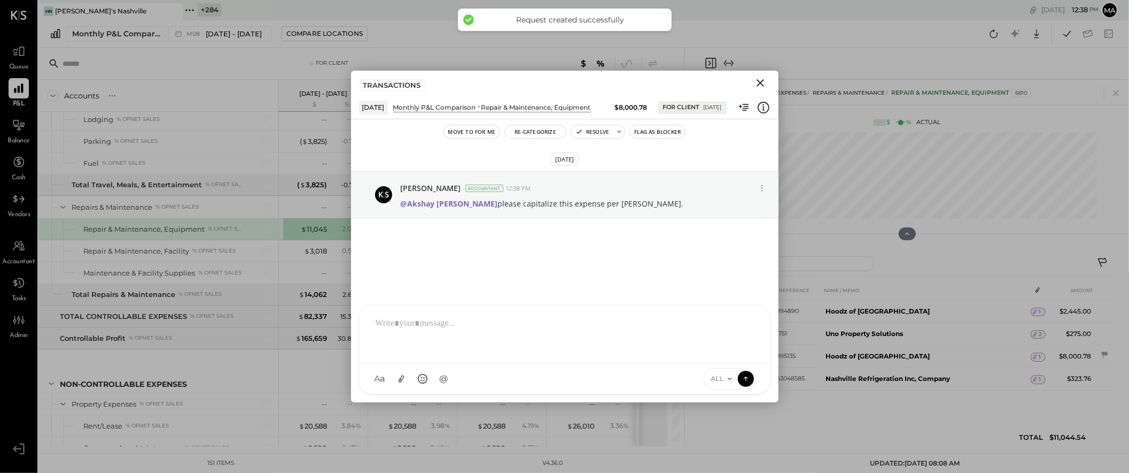
click at [760, 79] on icon "Close" at bounding box center [760, 82] width 13 height 13
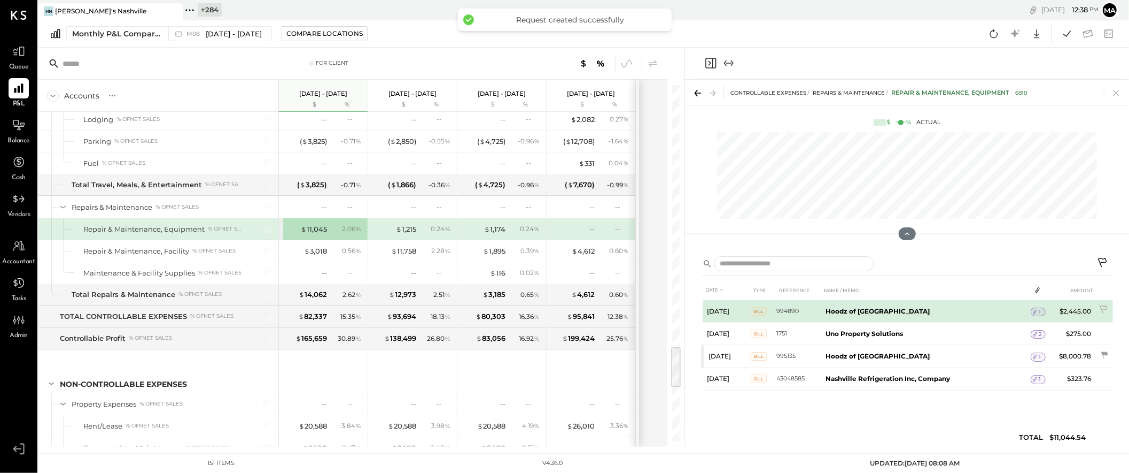
click at [1036, 309] on icon at bounding box center [1035, 311] width 7 height 7
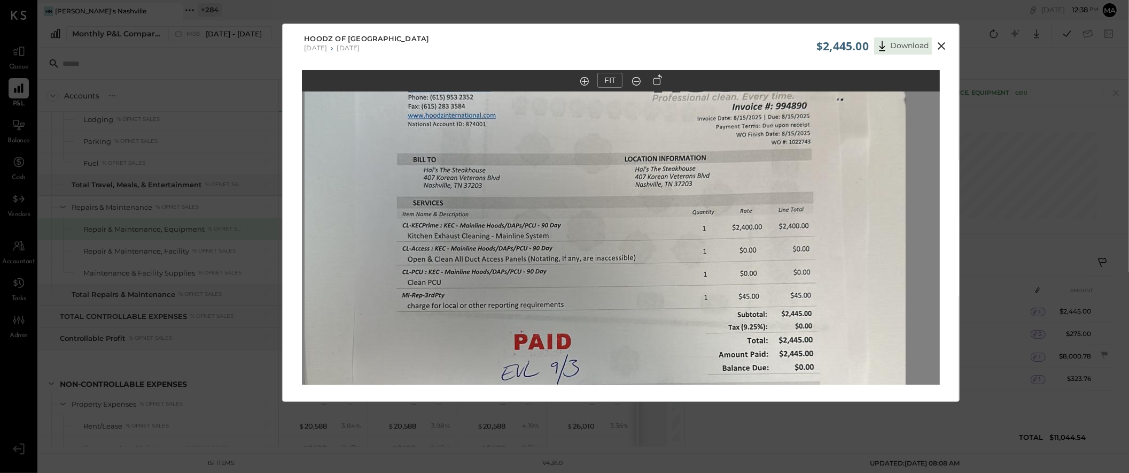
drag, startPoint x: 607, startPoint y: 180, endPoint x: 591, endPoint y: 306, distance: 127.1
click at [591, 306] on img at bounding box center [605, 338] width 601 height 1069
click at [943, 43] on icon at bounding box center [941, 46] width 13 height 13
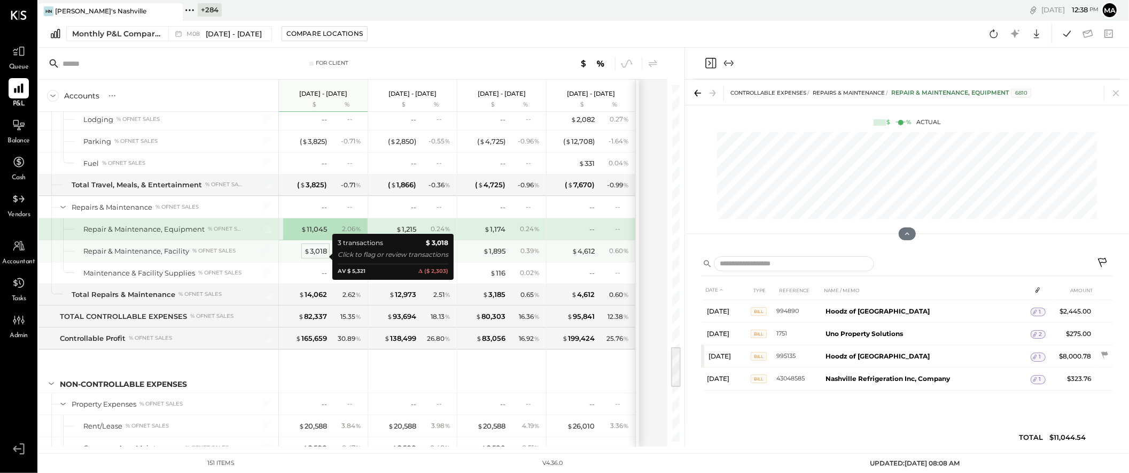
click at [316, 254] on div "$ 3,018" at bounding box center [315, 251] width 23 height 10
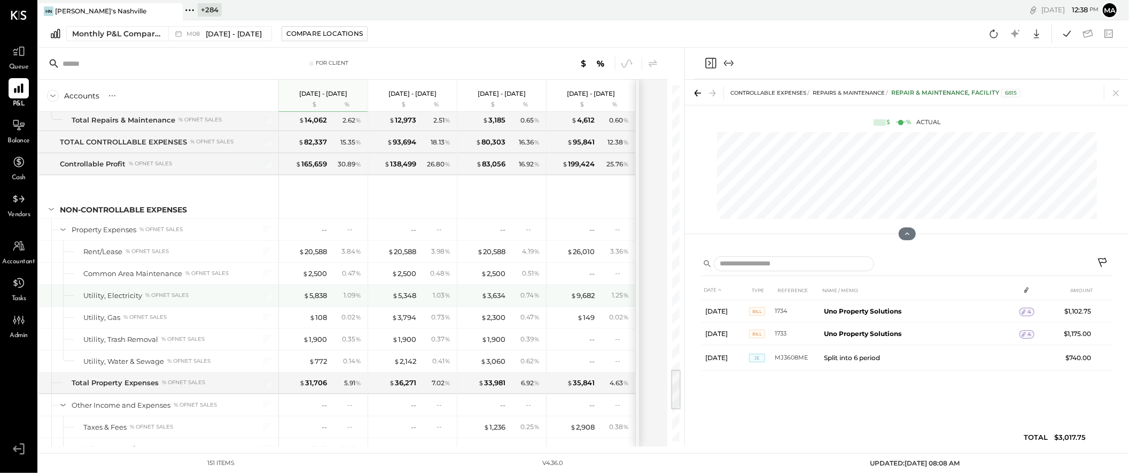
scroll to position [2418, 0]
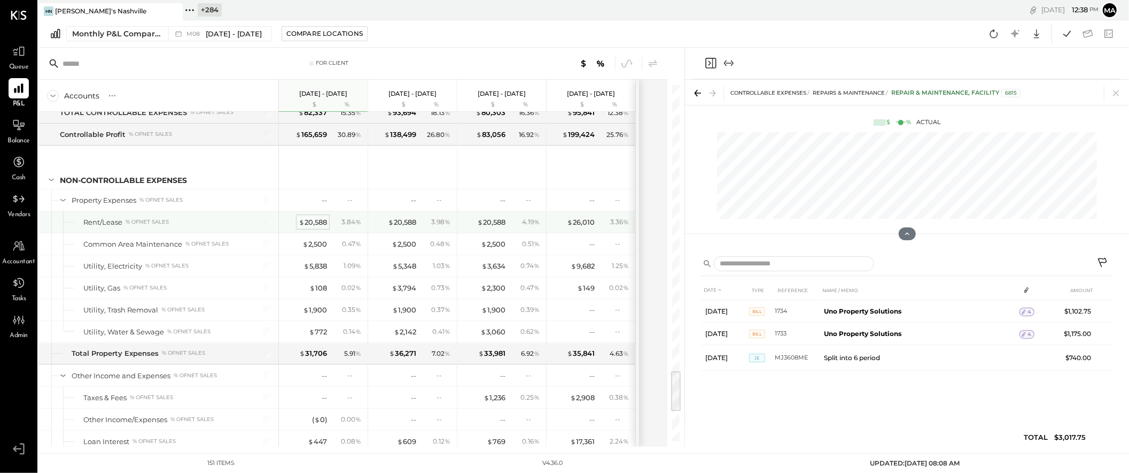
click at [318, 225] on div "$ 20,588" at bounding box center [313, 222] width 28 height 10
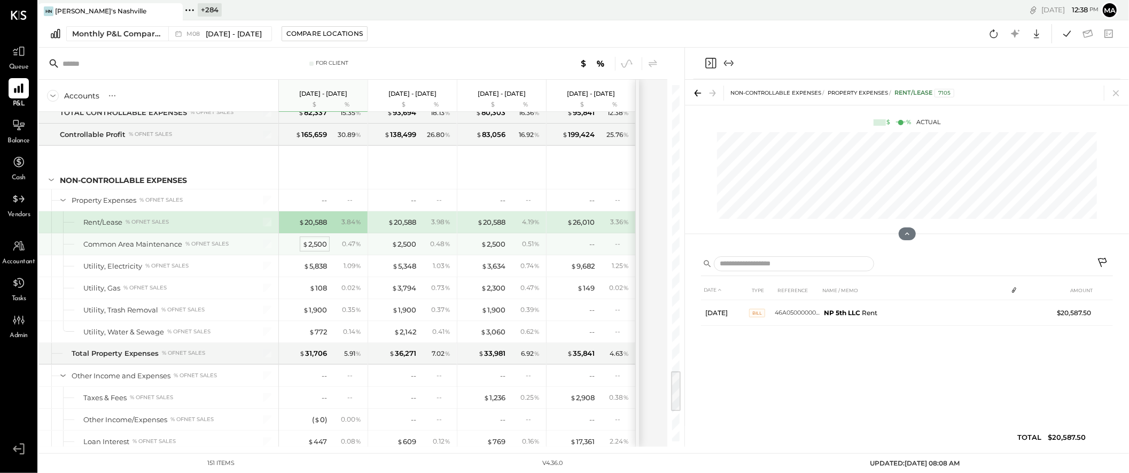
click at [316, 249] on div "$ 2,500" at bounding box center [315, 244] width 25 height 10
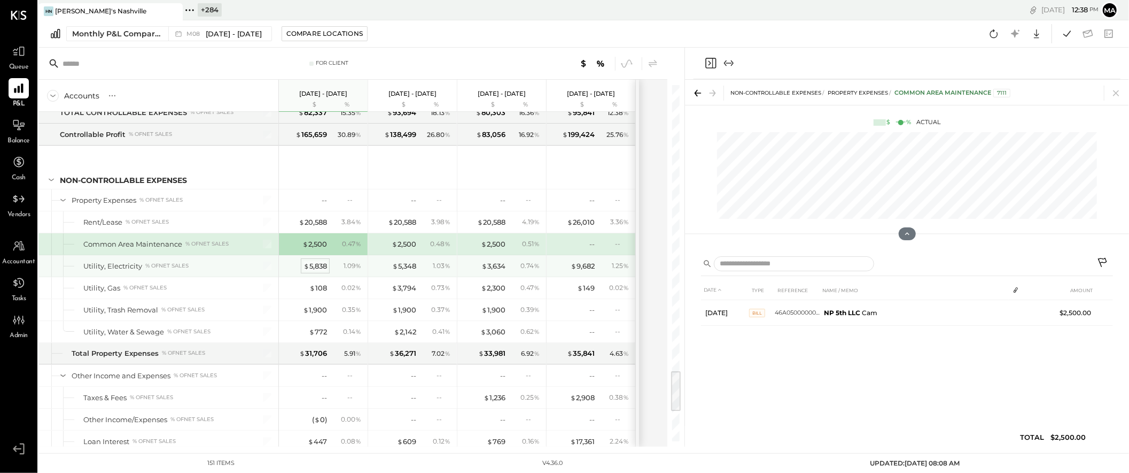
click at [314, 267] on div "$ 5,838" at bounding box center [316, 266] width 24 height 10
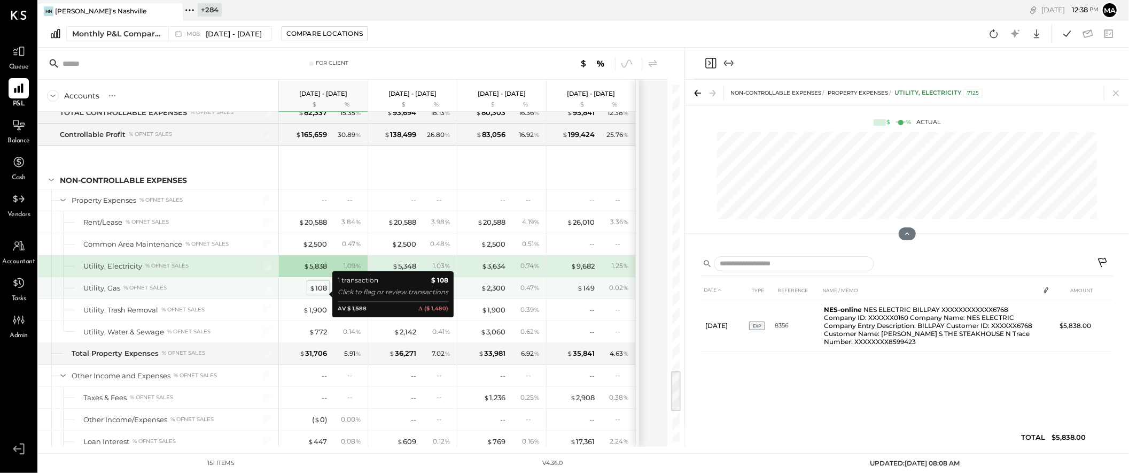
click at [321, 293] on div "$ 108" at bounding box center [318, 288] width 18 height 10
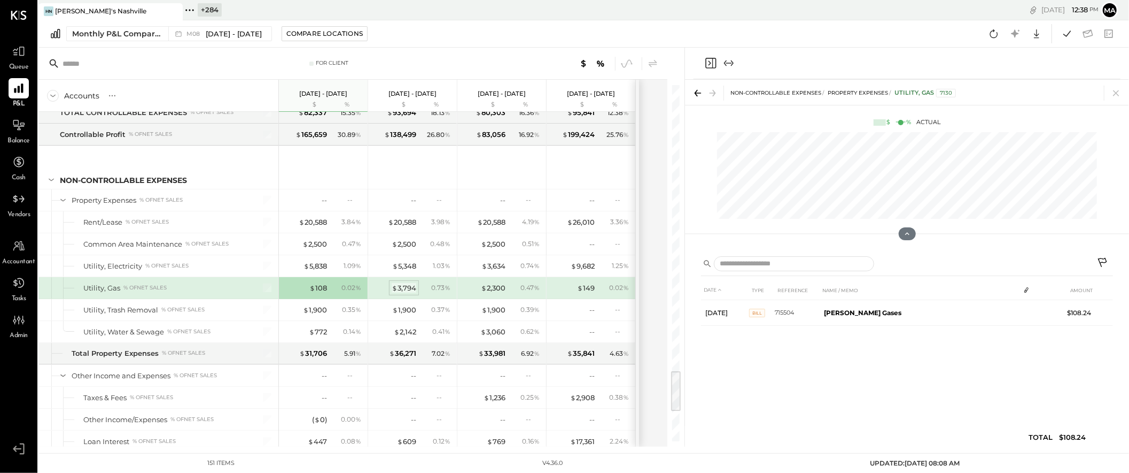
click at [405, 293] on div "$ 3,794" at bounding box center [404, 288] width 25 height 10
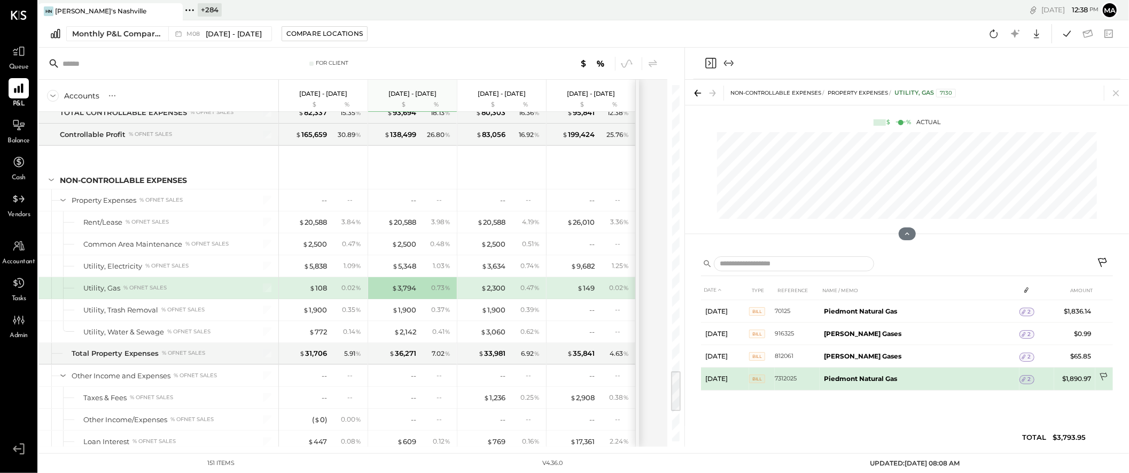
click at [1106, 374] on icon at bounding box center [1105, 377] width 11 height 11
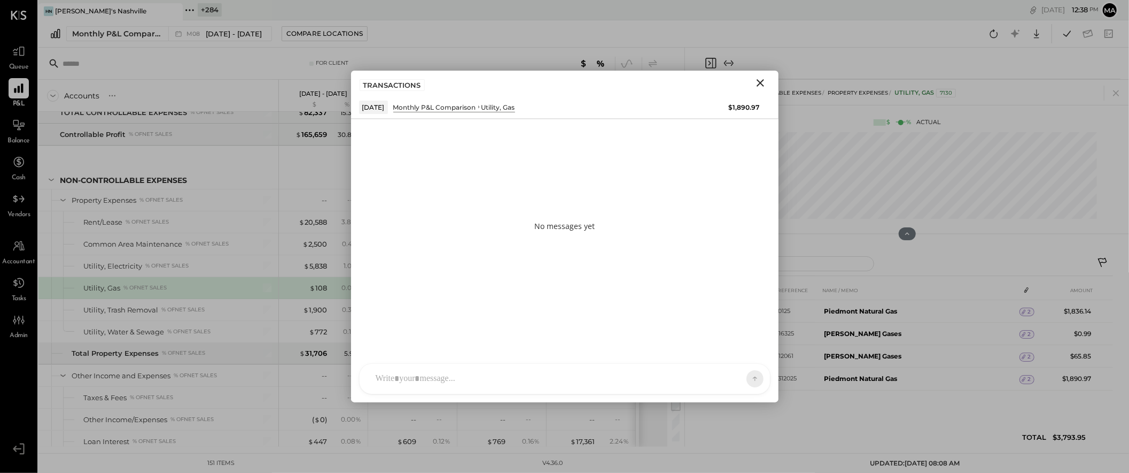
click at [626, 377] on div "AK [PERSON_NAME] [PERSON_NAME] [PERSON_NAME] MG [PERSON_NAME] HN [PERSON_NAME] …" at bounding box center [565, 378] width 412 height 31
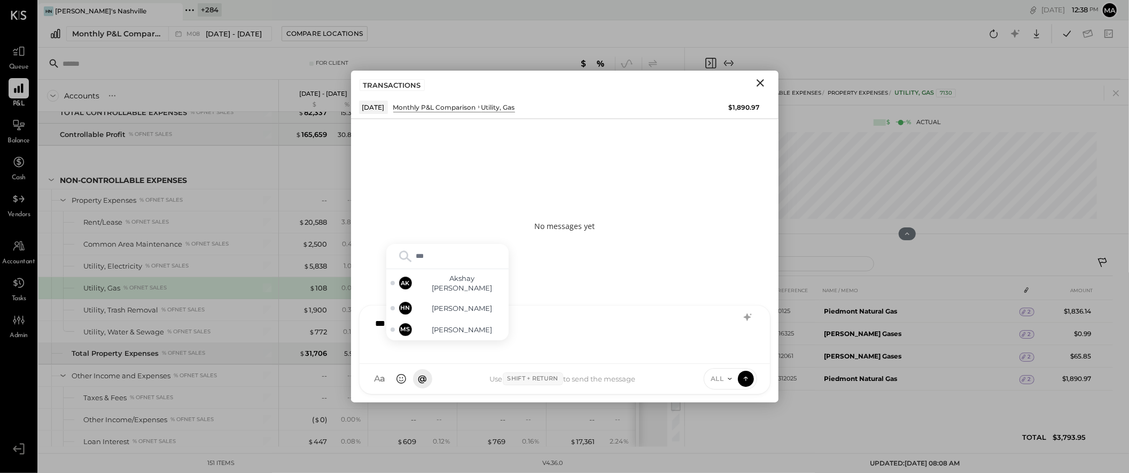
type input "****"
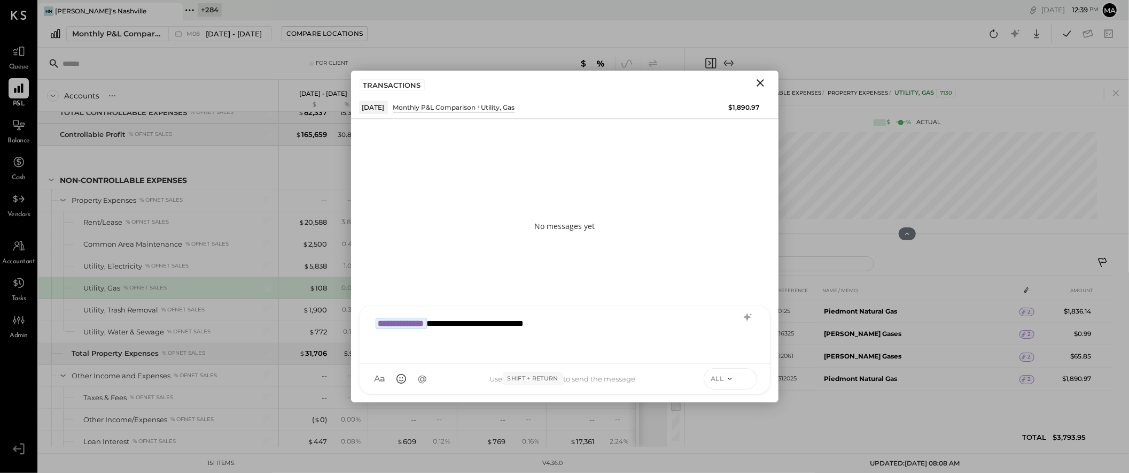
click at [745, 376] on icon at bounding box center [746, 378] width 10 height 11
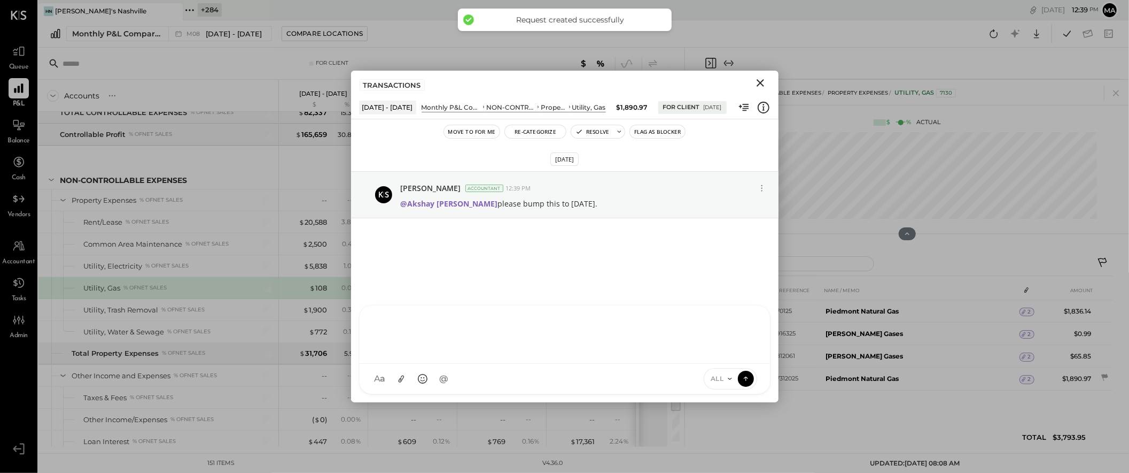
click at [759, 83] on icon "Close" at bounding box center [760, 82] width 7 height 7
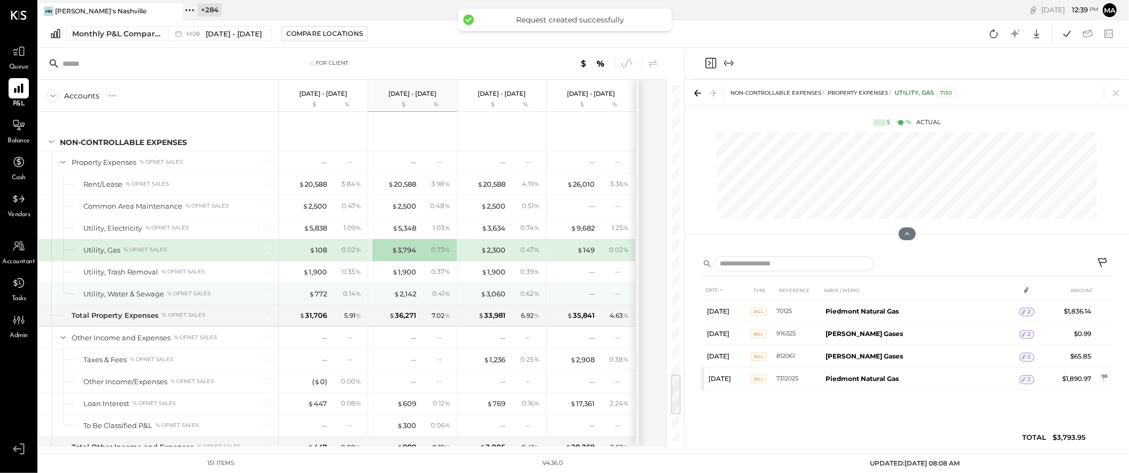
scroll to position [2460, 0]
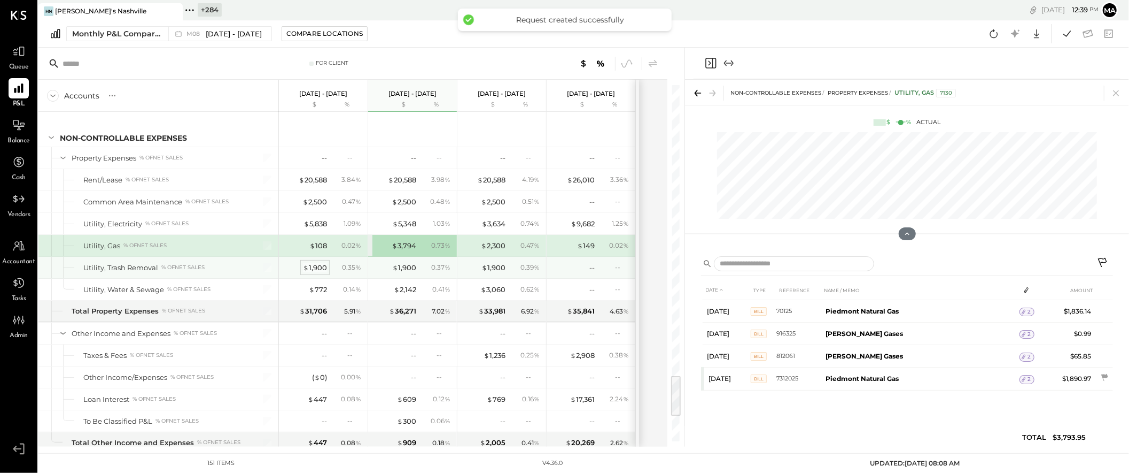
click at [322, 270] on div "$ 1,900" at bounding box center [315, 267] width 24 height 10
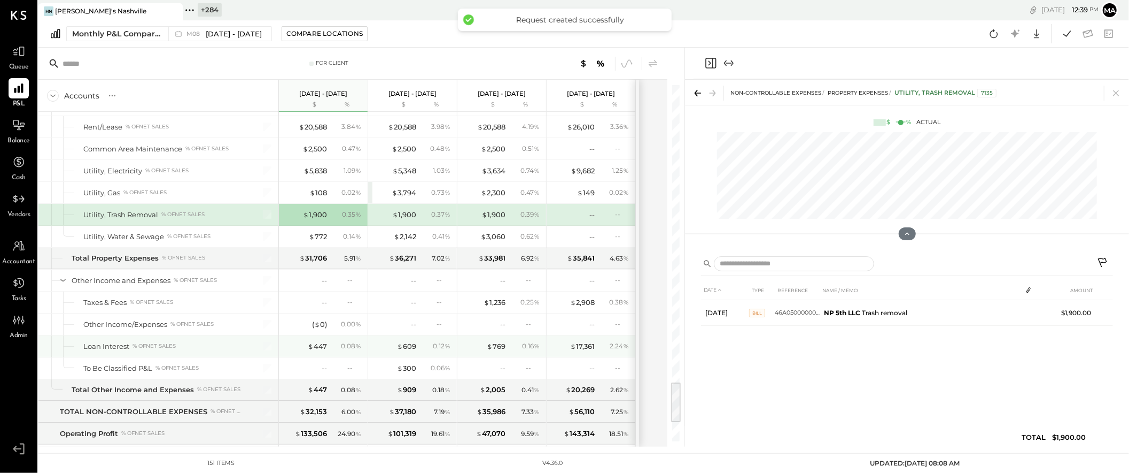
scroll to position [2514, 0]
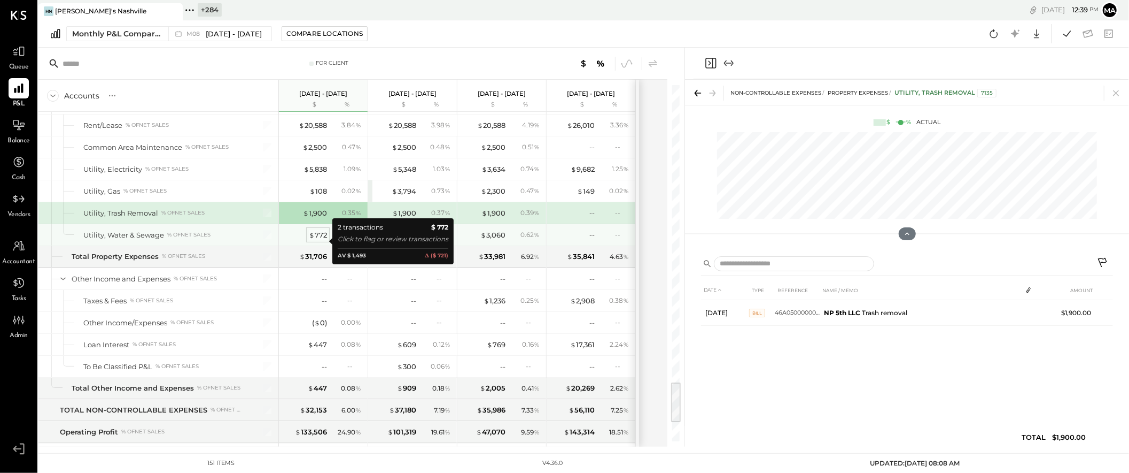
click at [319, 238] on div "$ 772" at bounding box center [318, 235] width 18 height 10
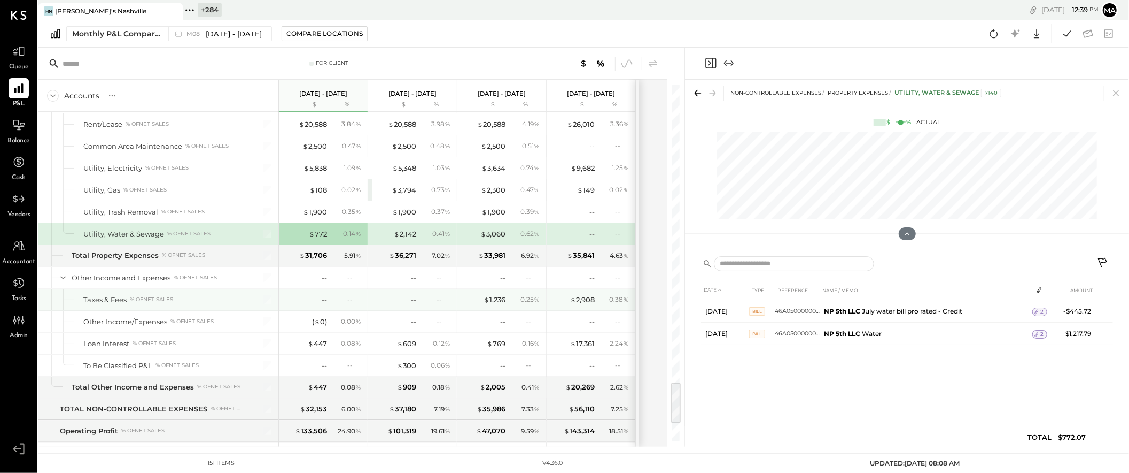
scroll to position [2517, 0]
click at [408, 236] on div "$ 2,142" at bounding box center [405, 233] width 22 height 10
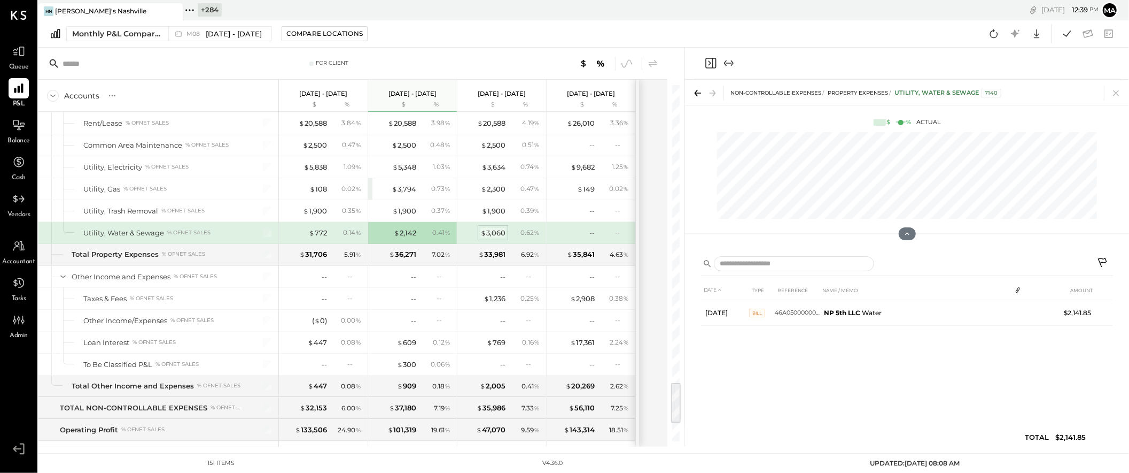
click at [495, 236] on div "$ 3,060" at bounding box center [493, 233] width 25 height 10
click at [406, 236] on div "$ 2,142" at bounding box center [405, 233] width 22 height 10
click at [319, 238] on div "$ 772" at bounding box center [318, 233] width 18 height 10
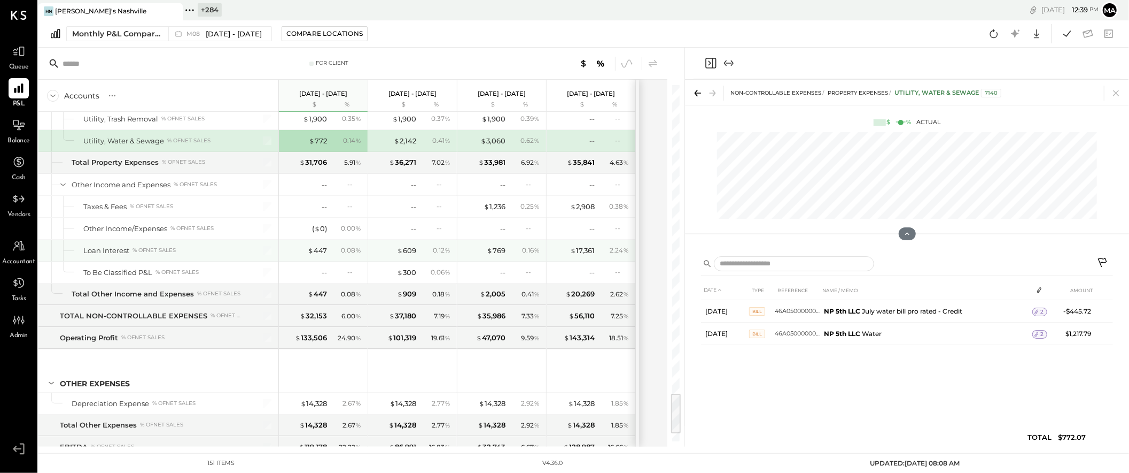
scroll to position [2613, 0]
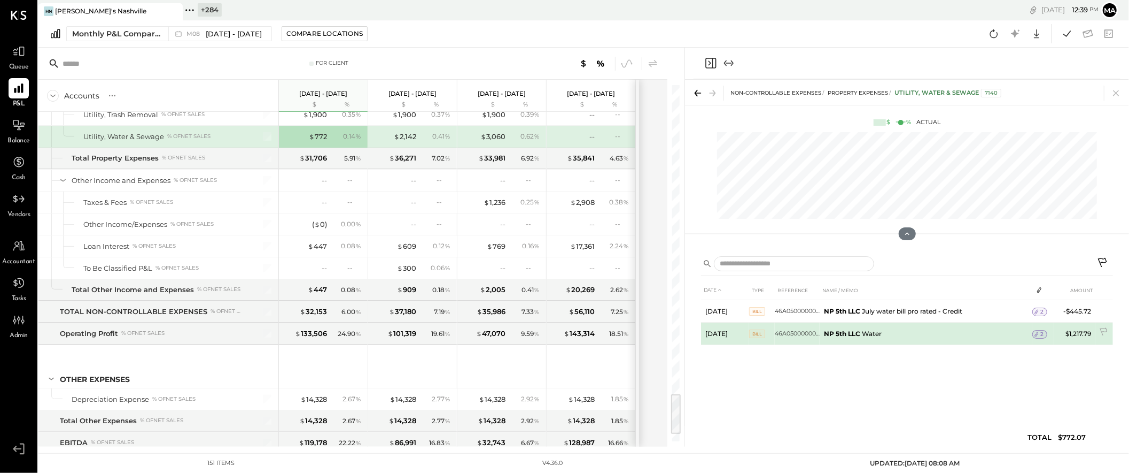
click at [1041, 332] on span "2" at bounding box center [1042, 333] width 3 height 7
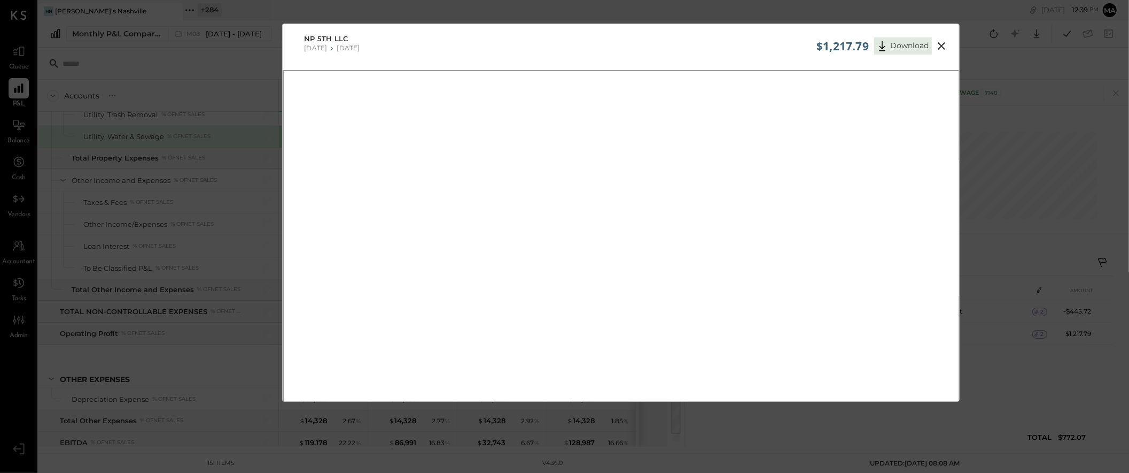
click at [941, 43] on icon at bounding box center [941, 46] width 13 height 13
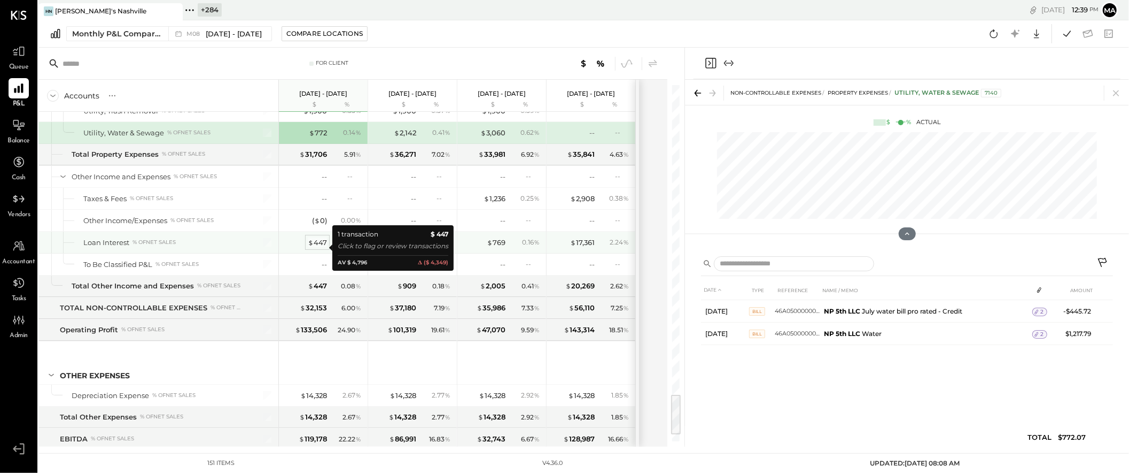
click at [318, 246] on div "$ 447" at bounding box center [317, 242] width 19 height 10
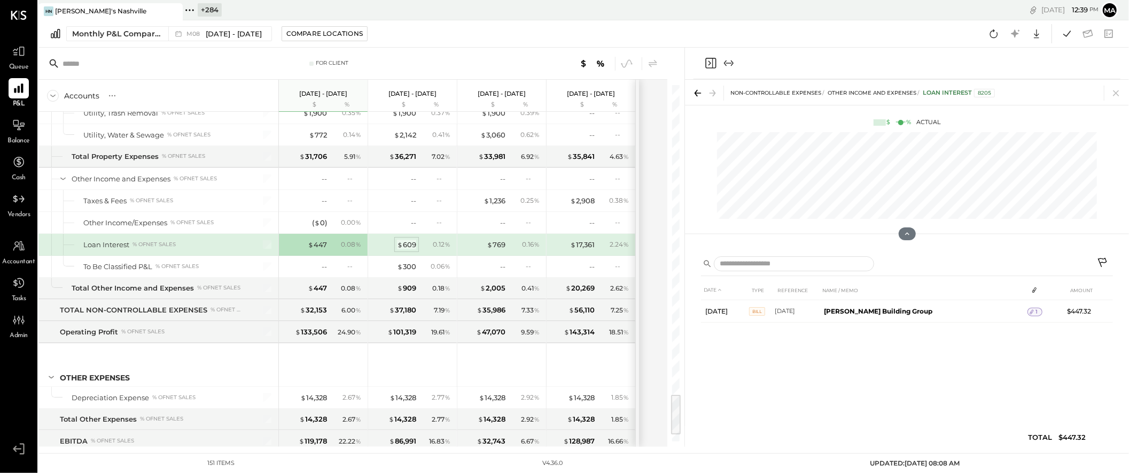
scroll to position [2615, 0]
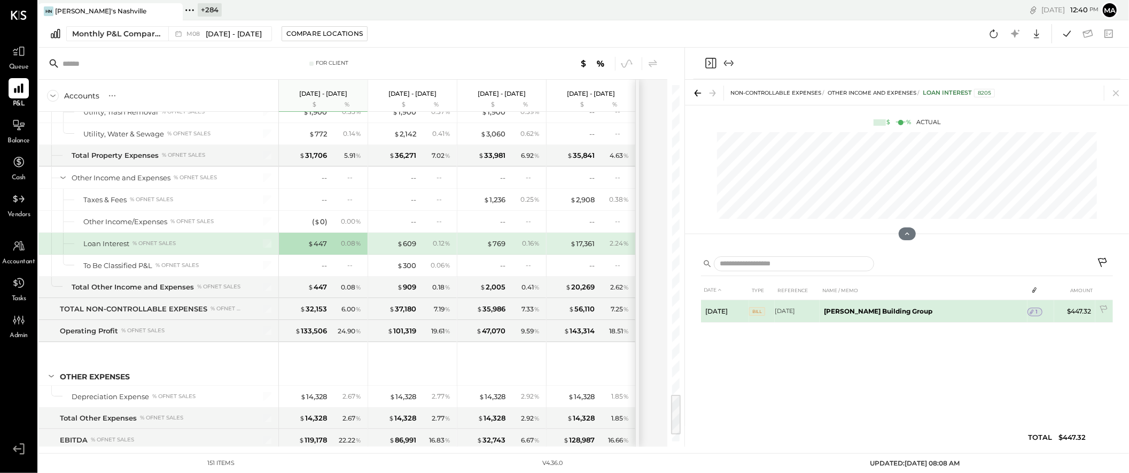
click at [1036, 313] on span "1" at bounding box center [1037, 311] width 2 height 7
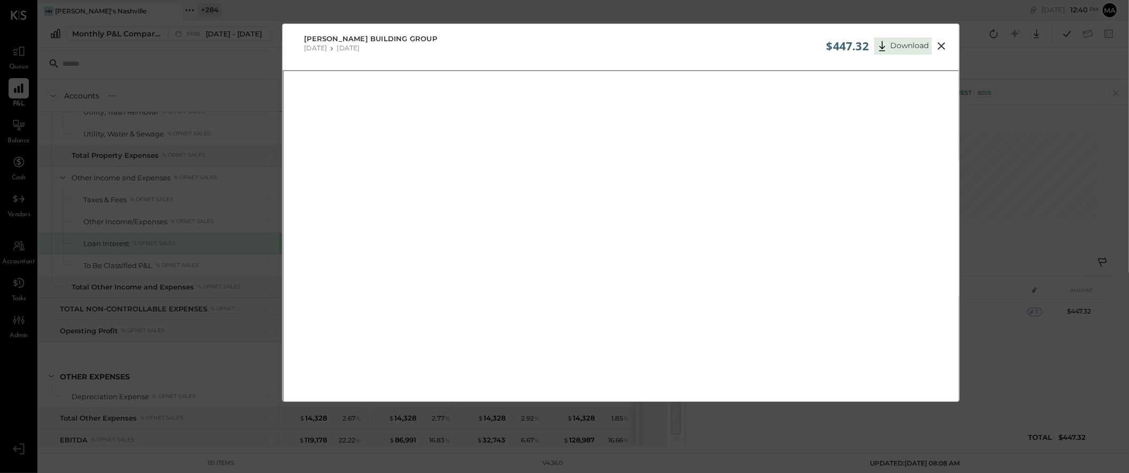
scroll to position [1, 0]
click at [941, 41] on icon at bounding box center [941, 44] width 13 height 13
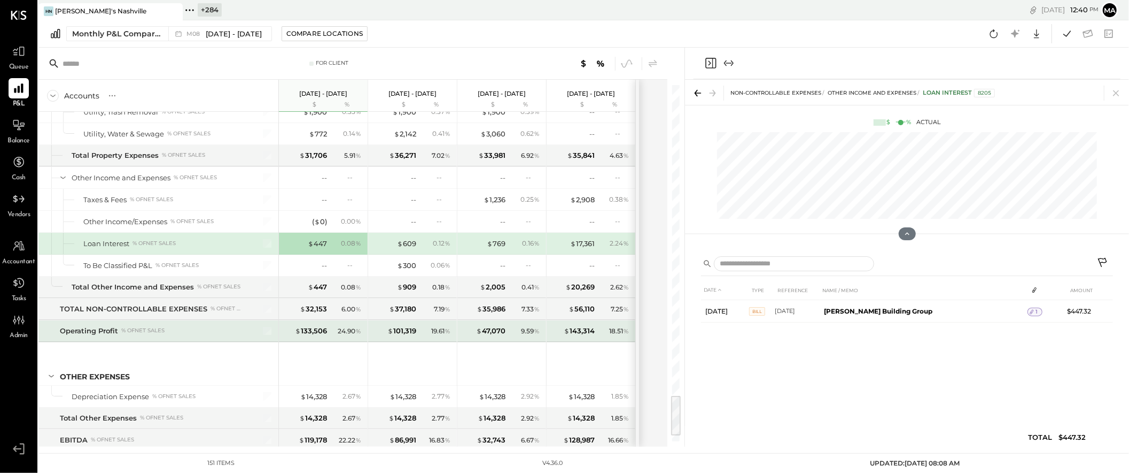
scroll to position [2675, 0]
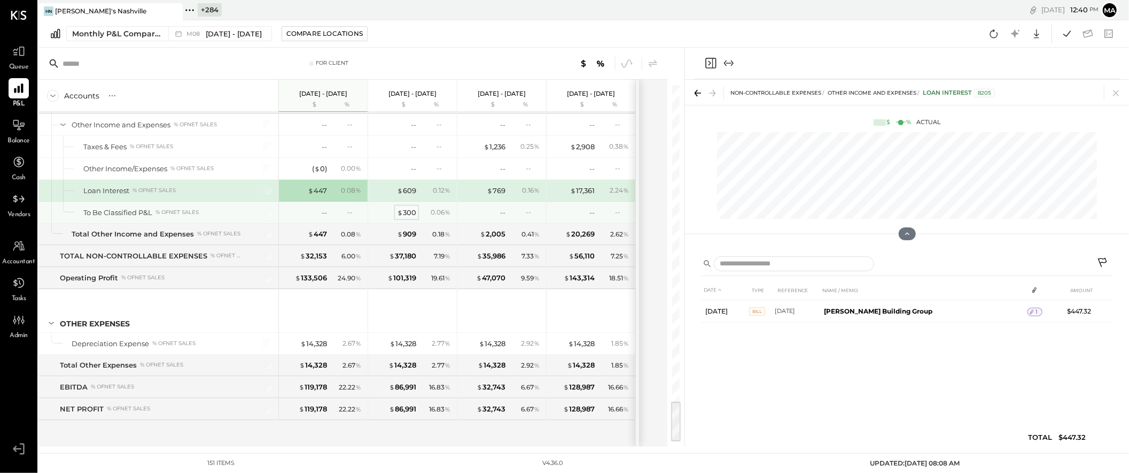
click at [410, 211] on div "$ 300" at bounding box center [406, 212] width 19 height 10
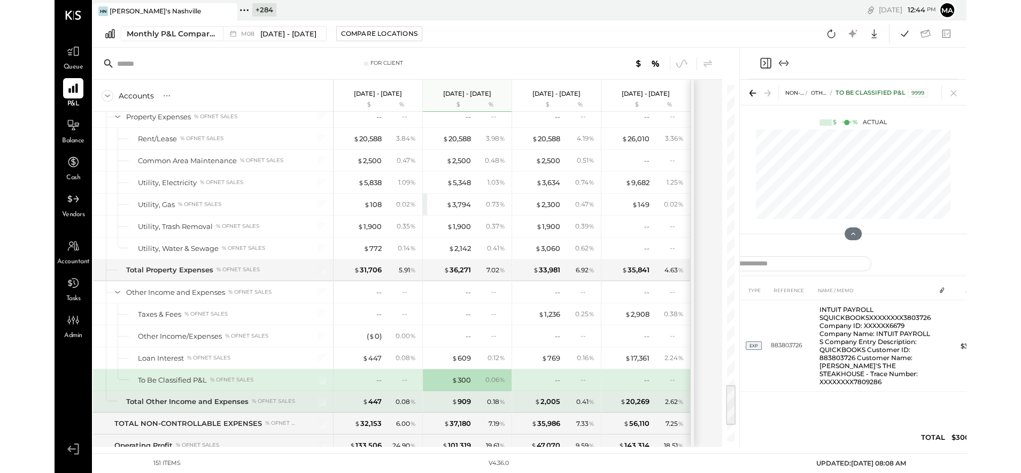
scroll to position [2527, 0]
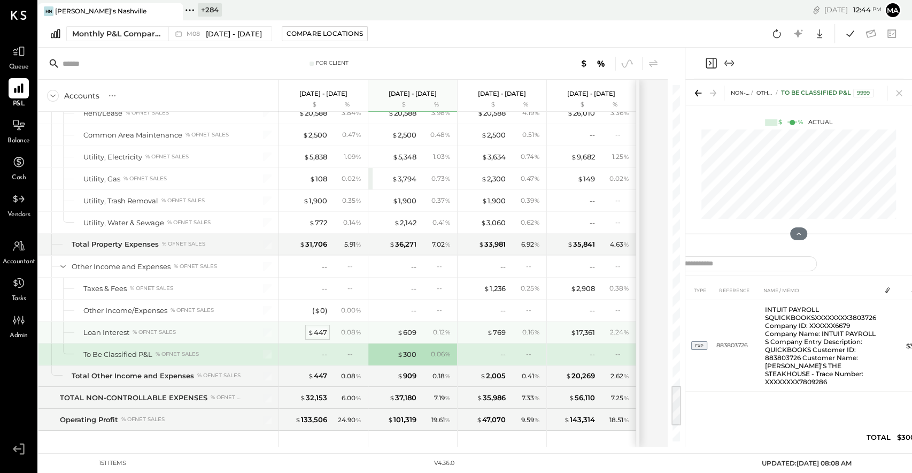
click at [317, 327] on div "$ 447" at bounding box center [317, 332] width 19 height 10
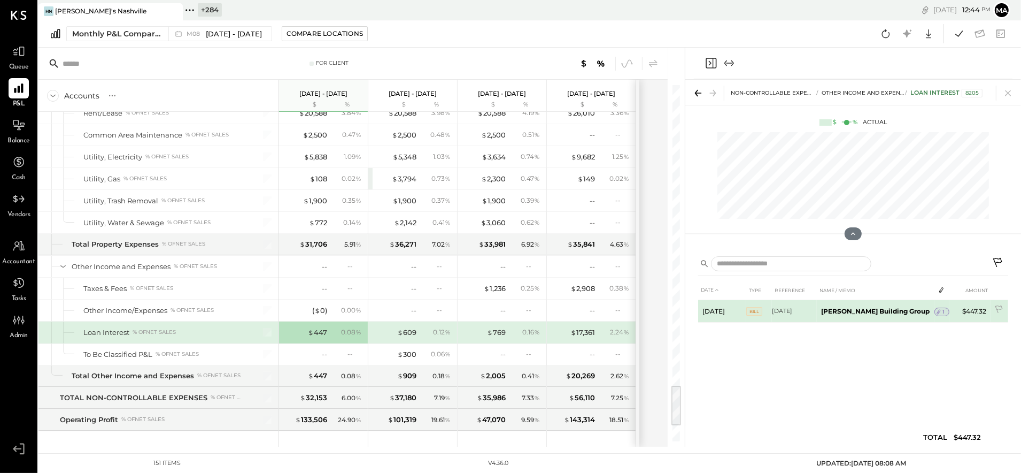
click at [942, 310] on span "1" at bounding box center [943, 311] width 2 height 7
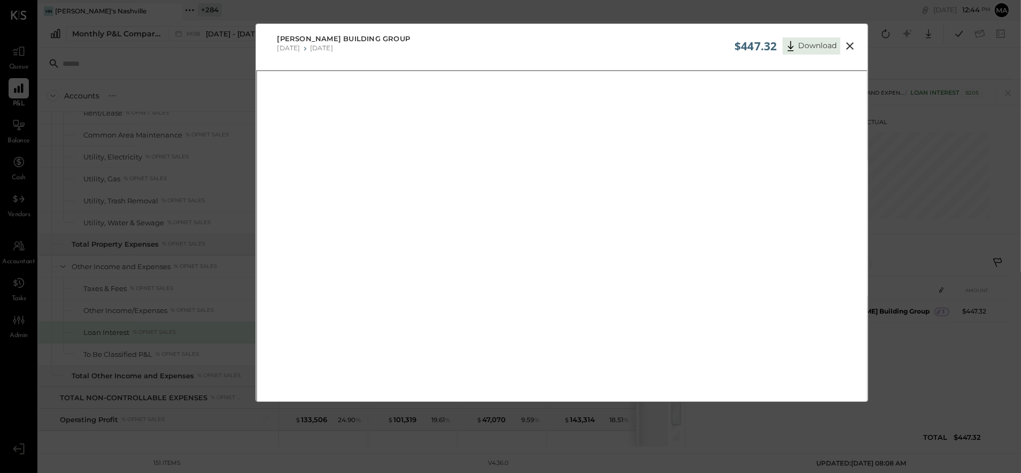
click at [851, 44] on icon at bounding box center [849, 45] width 7 height 7
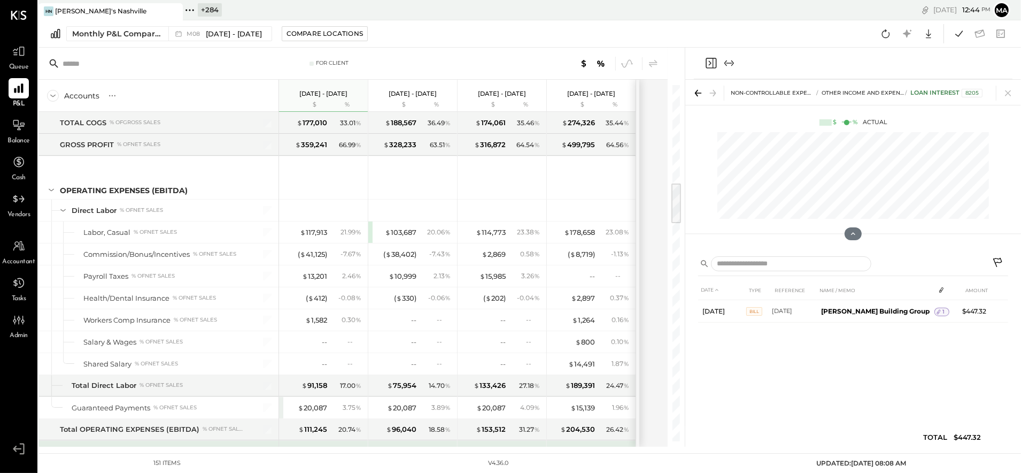
scroll to position [874, 0]
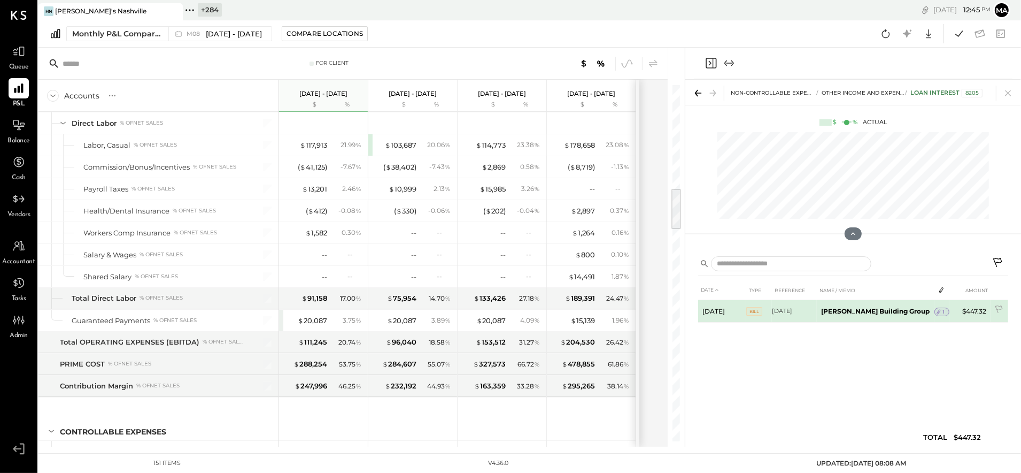
click at [941, 310] on div "1" at bounding box center [941, 311] width 15 height 9
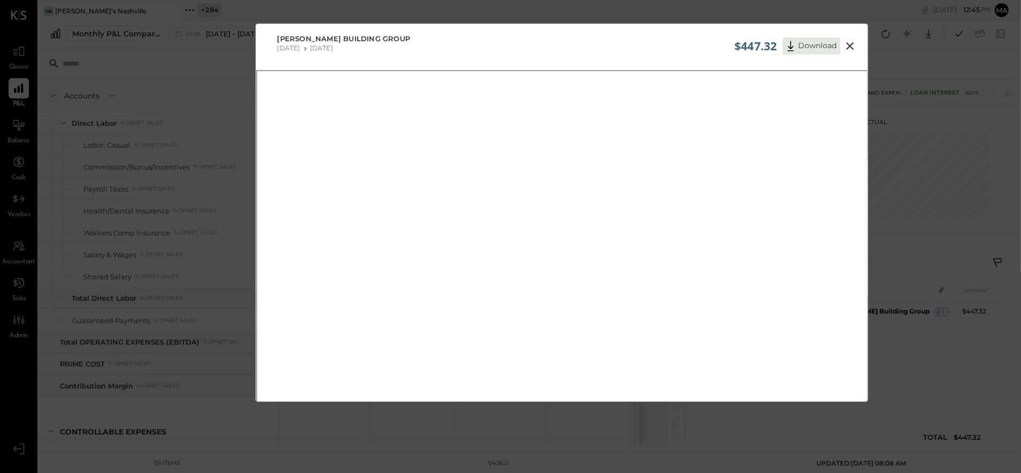
click at [848, 43] on icon at bounding box center [849, 46] width 13 height 13
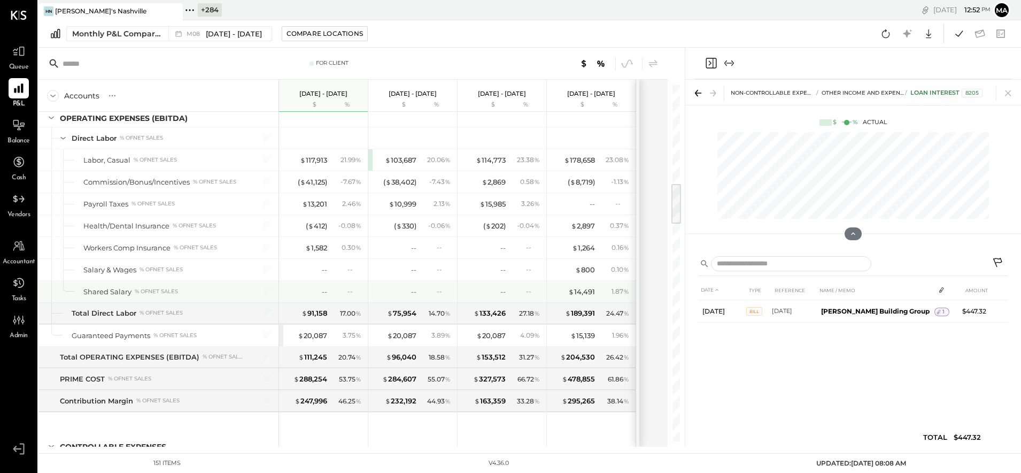
scroll to position [832, 0]
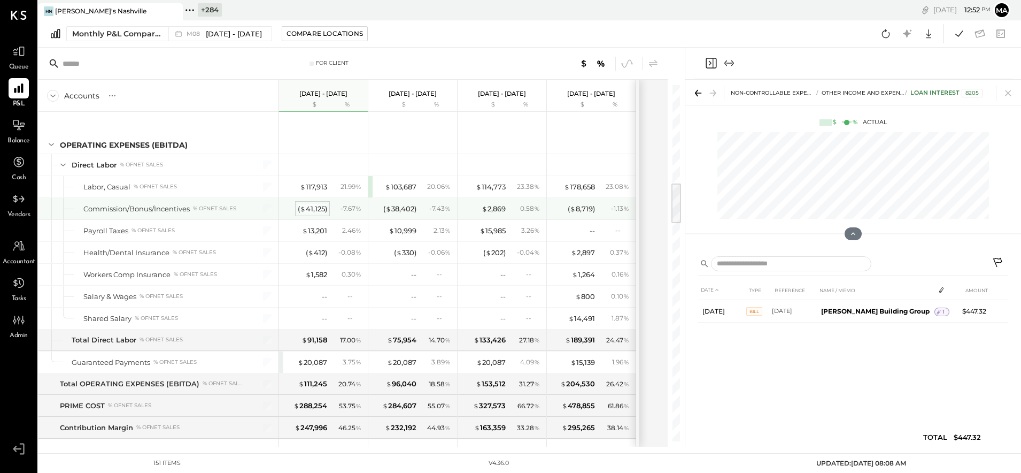
click at [320, 210] on div "( $ 41,125 )" at bounding box center [312, 209] width 29 height 10
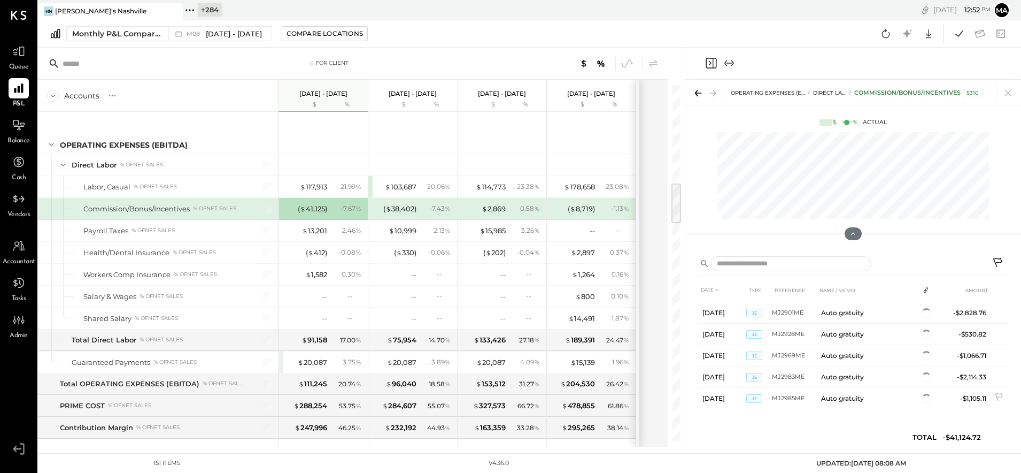
scroll to position [687, 0]
click at [1000, 260] on icon at bounding box center [998, 263] width 13 height 13
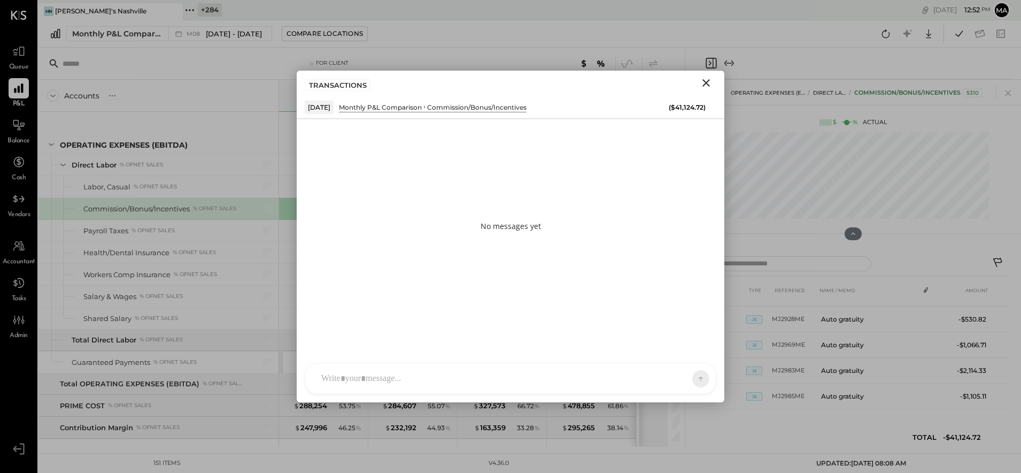
click at [449, 381] on div at bounding box center [510, 378] width 411 height 30
type input "*****"
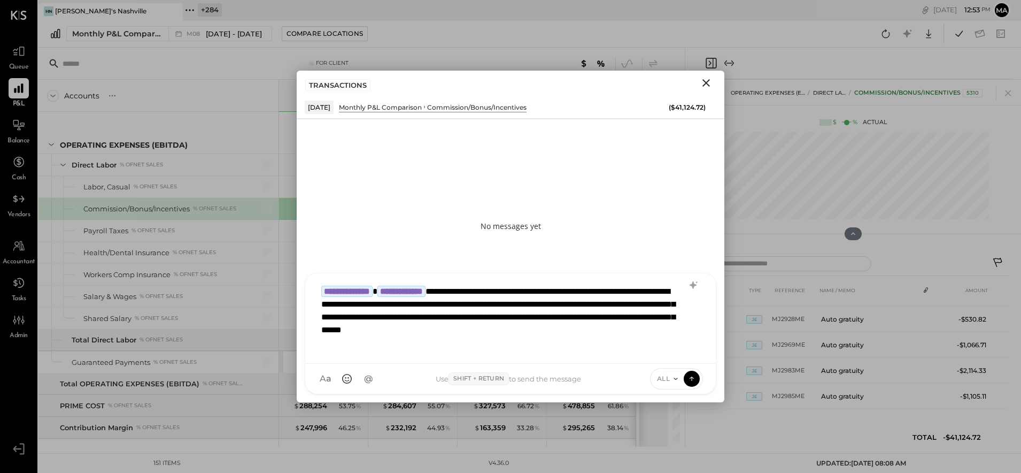
click at [350, 342] on div "**********" at bounding box center [510, 317] width 389 height 75
click at [693, 377] on icon at bounding box center [692, 378] width 10 height 11
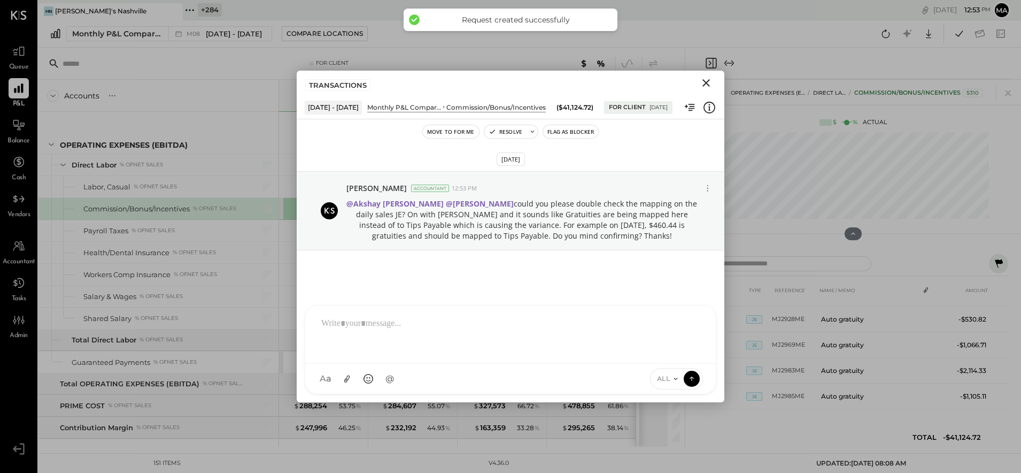
click at [707, 82] on icon "Close" at bounding box center [705, 82] width 7 height 7
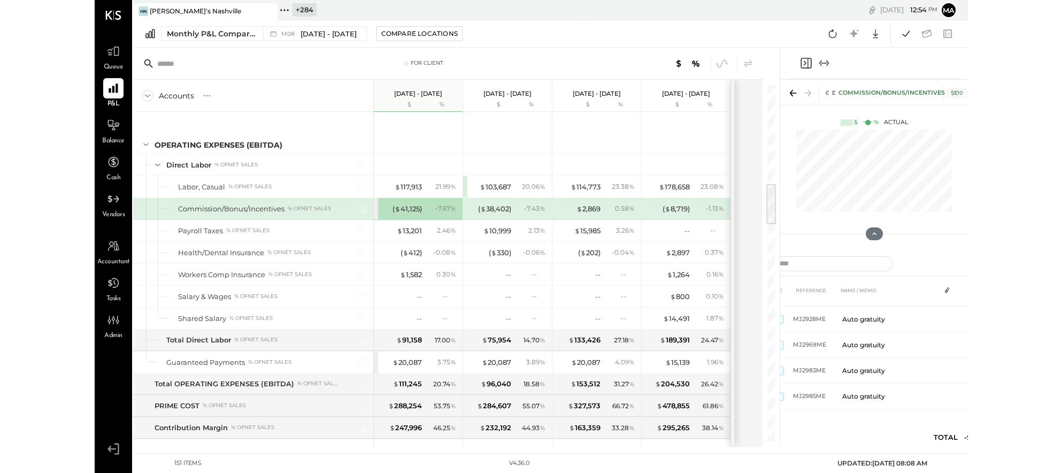
scroll to position [684, 0]
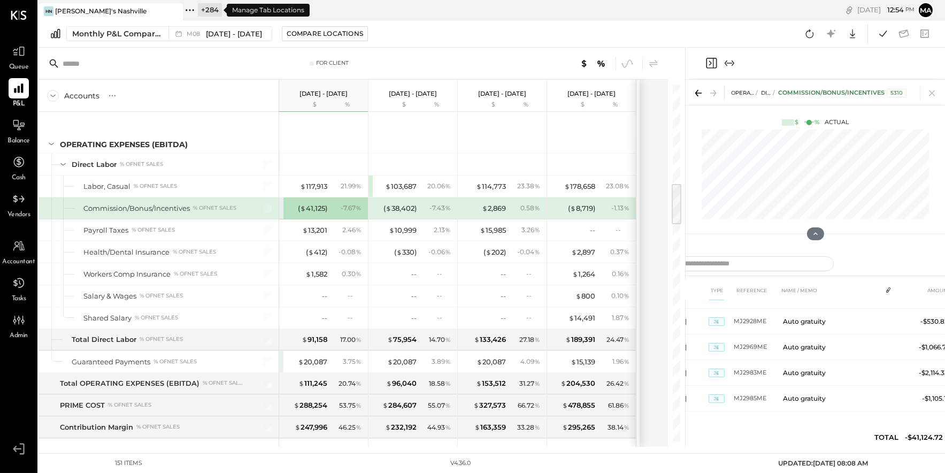
click at [190, 10] on icon at bounding box center [190, 10] width 2 height 2
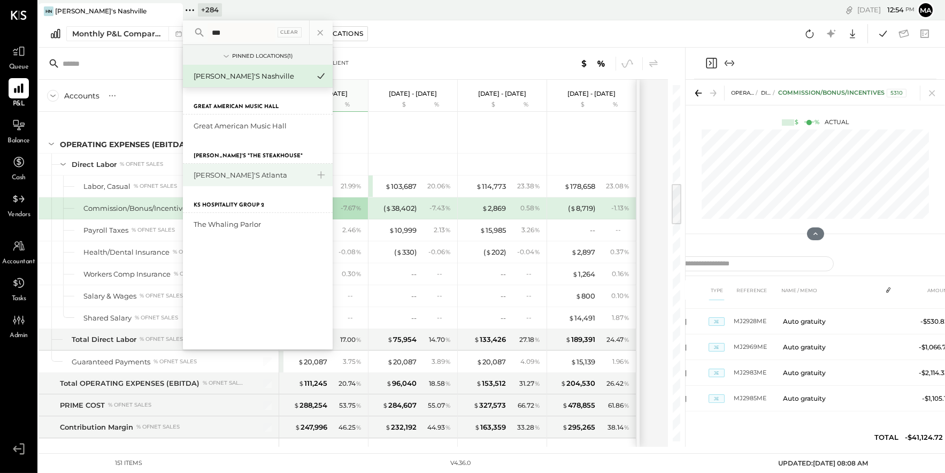
type input "***"
click at [213, 168] on div "[PERSON_NAME]'s Atlanta" at bounding box center [258, 175] width 150 height 22
click at [220, 174] on div "[PERSON_NAME]'s Atlanta" at bounding box center [250, 175] width 115 height 10
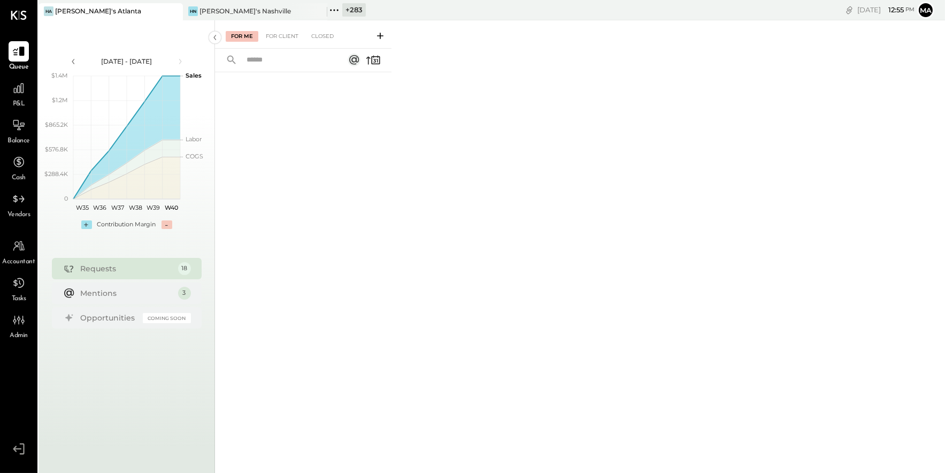
click at [17, 98] on div "P&L" at bounding box center [19, 93] width 20 height 31
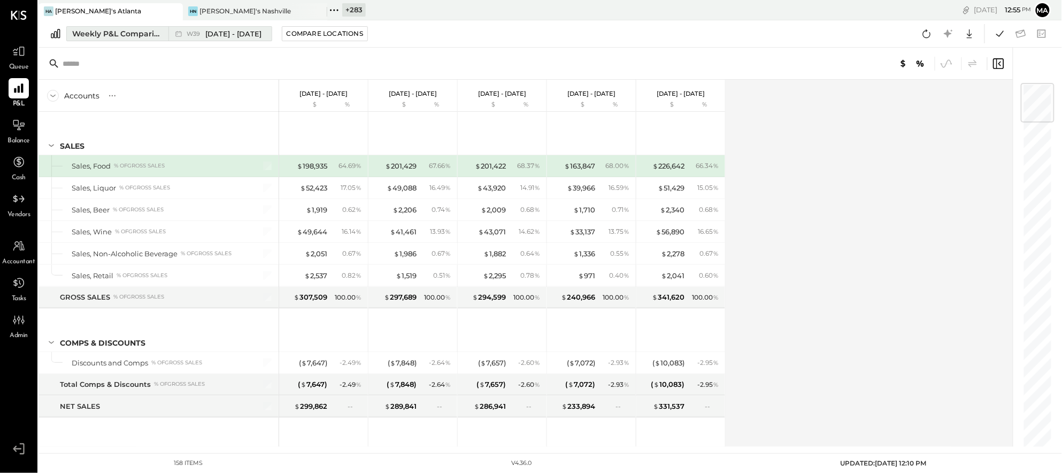
click at [180, 36] on icon at bounding box center [178, 33] width 11 height 11
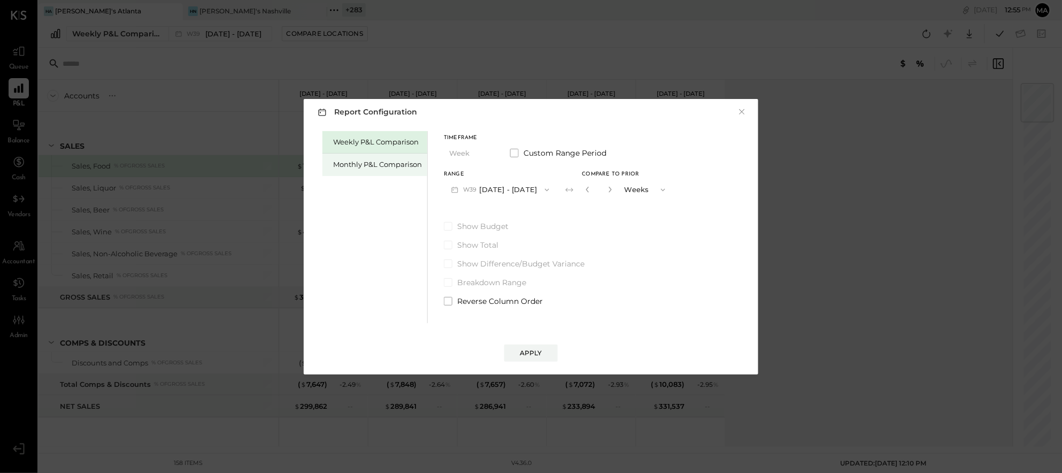
click at [376, 154] on div "Monthly P&L Comparison" at bounding box center [374, 164] width 105 height 22
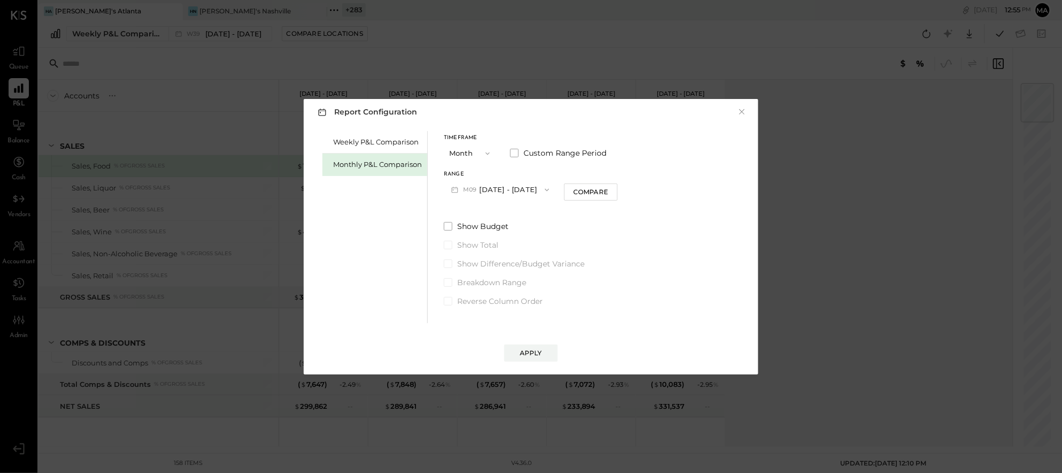
click at [507, 190] on button "M09 [DATE] - [DATE]" at bounding box center [500, 190] width 113 height 20
drag, startPoint x: 507, startPoint y: 211, endPoint x: 512, endPoint y: 212, distance: 5.4
click at [507, 211] on span "[DATE] - [DATE]" at bounding box center [495, 212] width 51 height 9
click at [575, 195] on div "Compare" at bounding box center [590, 191] width 35 height 9
click at [607, 188] on icon "button" at bounding box center [610, 189] width 6 height 6
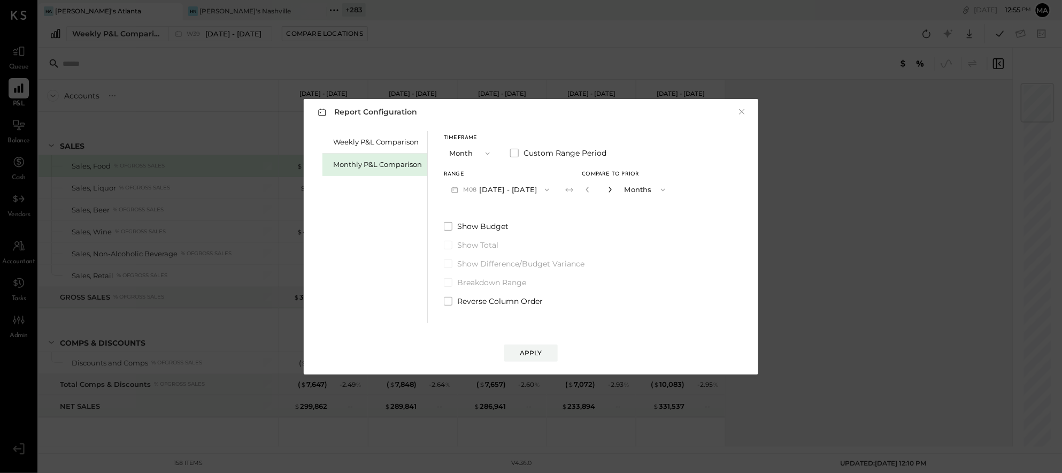
click at [607, 188] on icon "button" at bounding box center [610, 189] width 6 height 6
type input "*"
click at [522, 352] on div "Apply" at bounding box center [531, 352] width 22 height 9
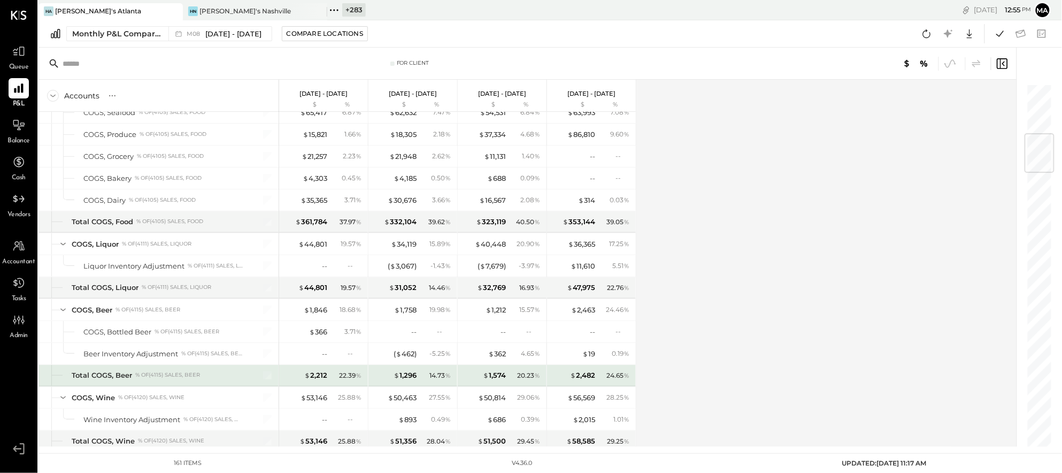
scroll to position [435, 0]
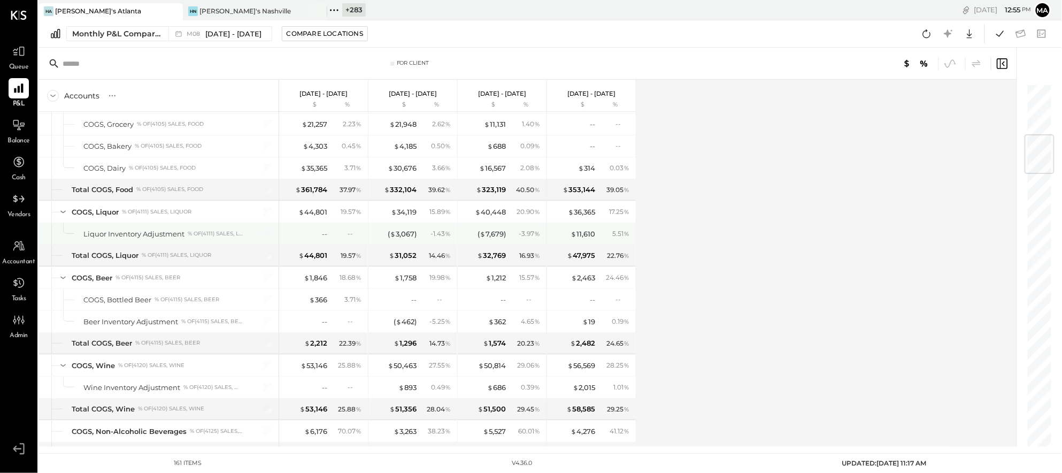
click at [320, 231] on div "--" at bounding box center [305, 234] width 43 height 10
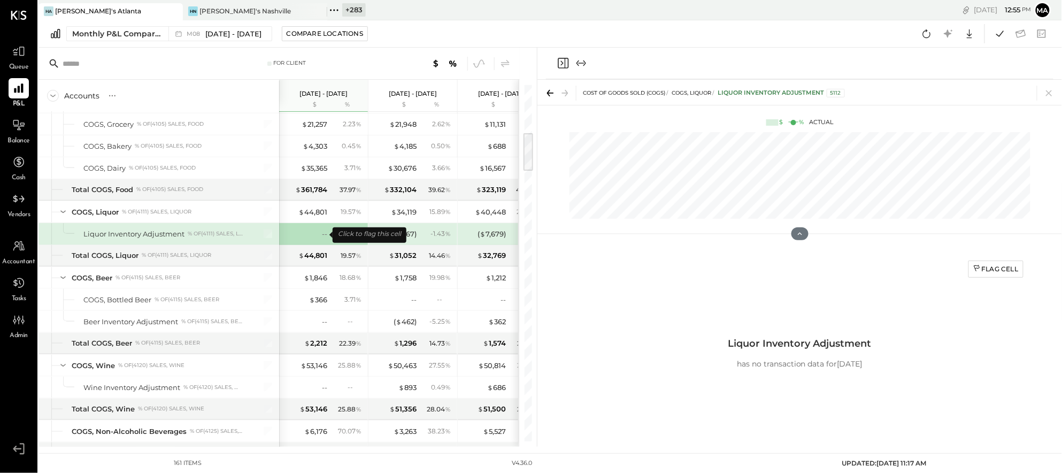
click at [320, 235] on div "--" at bounding box center [305, 234] width 43 height 10
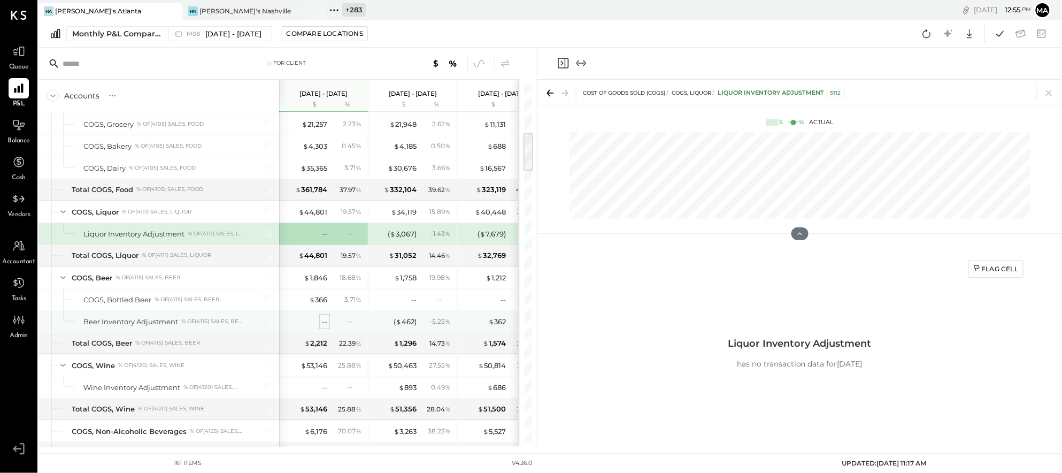
click at [326, 321] on div "--" at bounding box center [324, 321] width 5 height 10
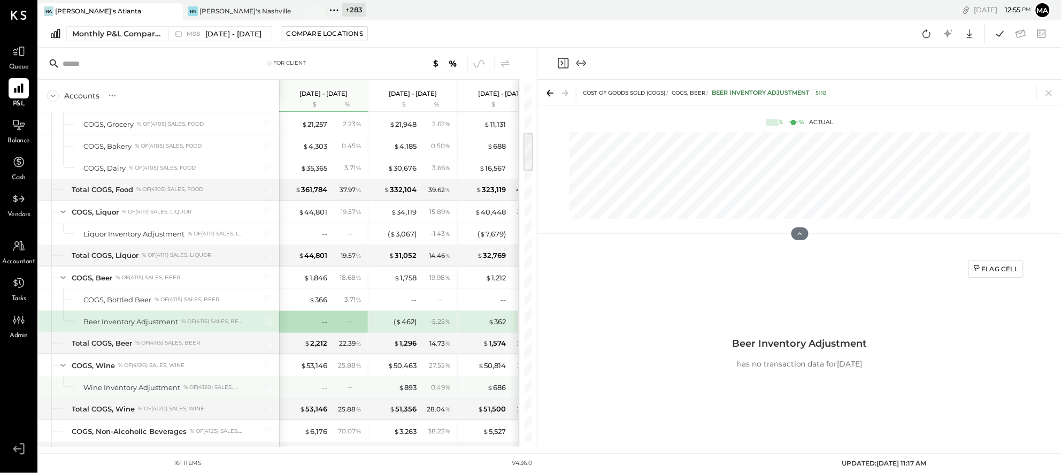
click at [321, 389] on div "--" at bounding box center [305, 387] width 43 height 10
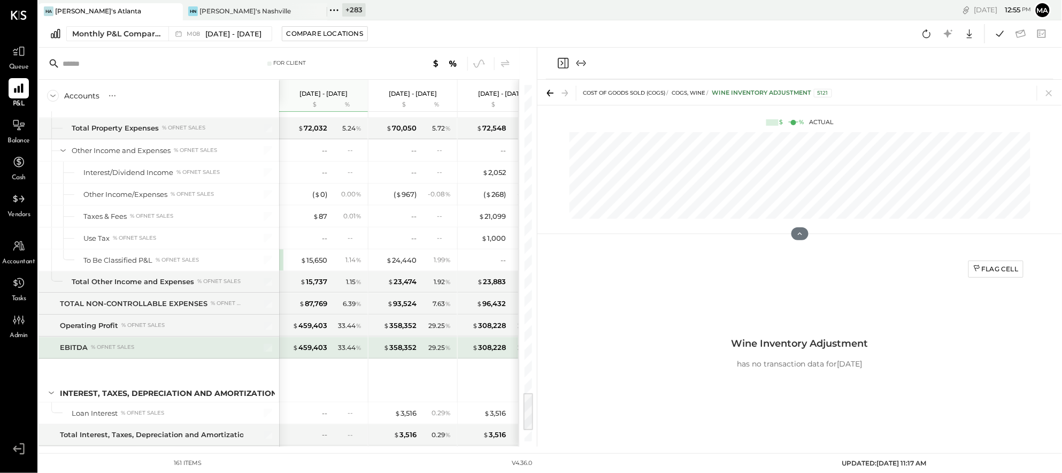
scroll to position [2873, 0]
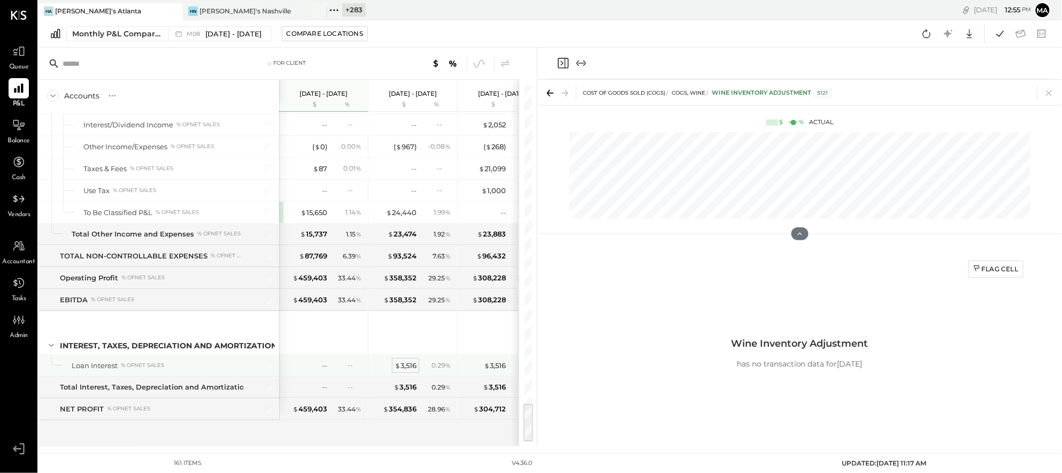
click at [405, 365] on div "$ 3,516" at bounding box center [405, 365] width 22 height 10
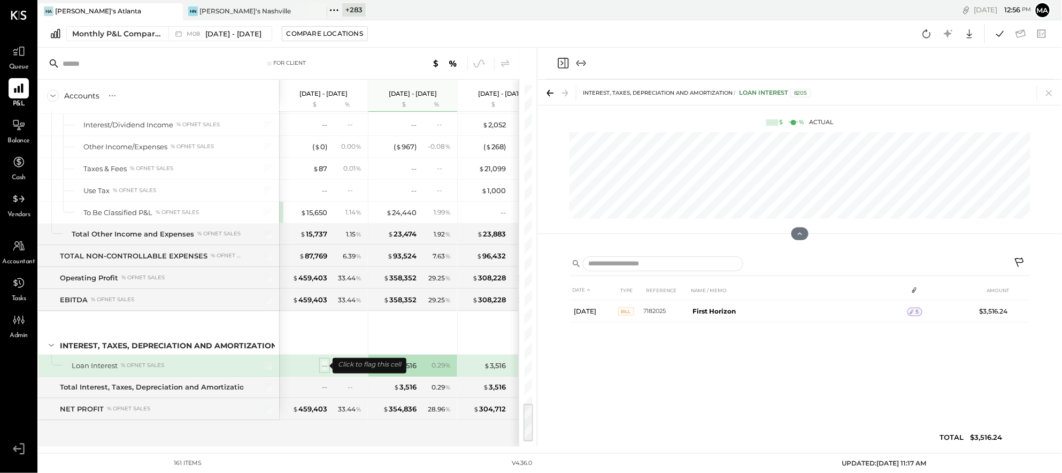
scroll to position [2869, 0]
click at [351, 369] on div "--" at bounding box center [354, 364] width 14 height 9
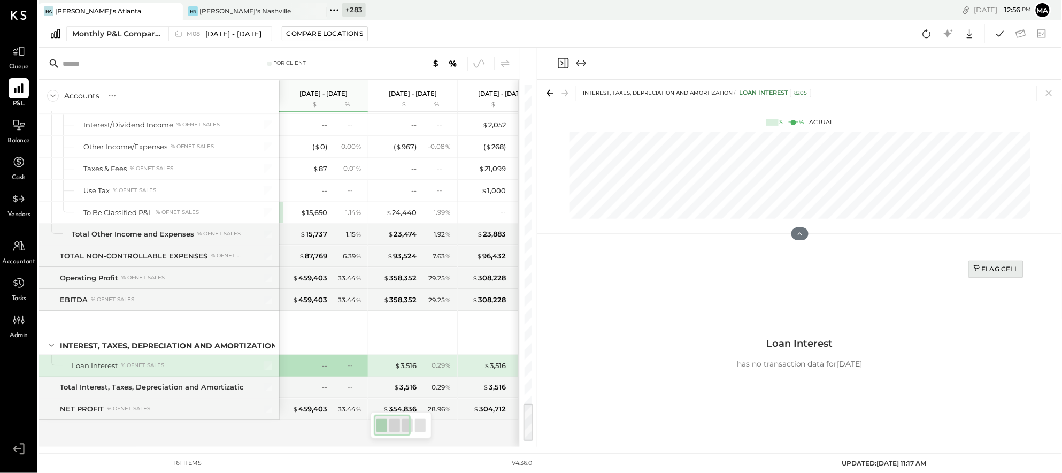
click at [997, 265] on div "Flag Cell" at bounding box center [995, 268] width 45 height 9
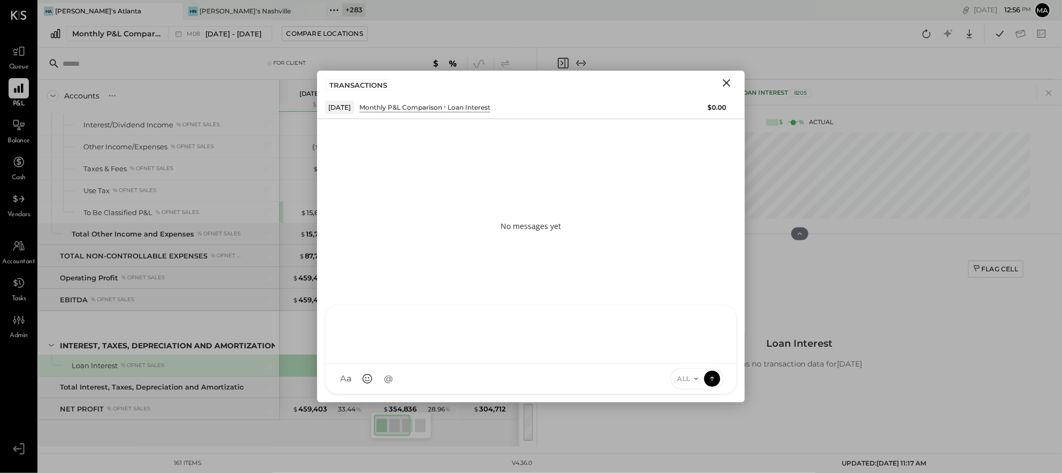
click at [372, 375] on div "AK [PERSON_NAME] [PERSON_NAME] [PERSON_NAME] MG [PERSON_NAME] HN [PERSON_NAME] …" at bounding box center [531, 349] width 412 height 89
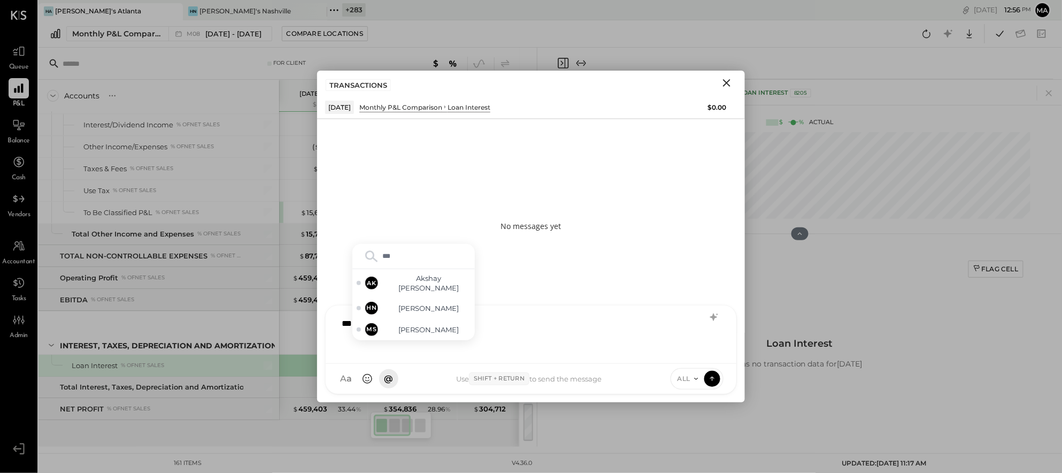
type input "****"
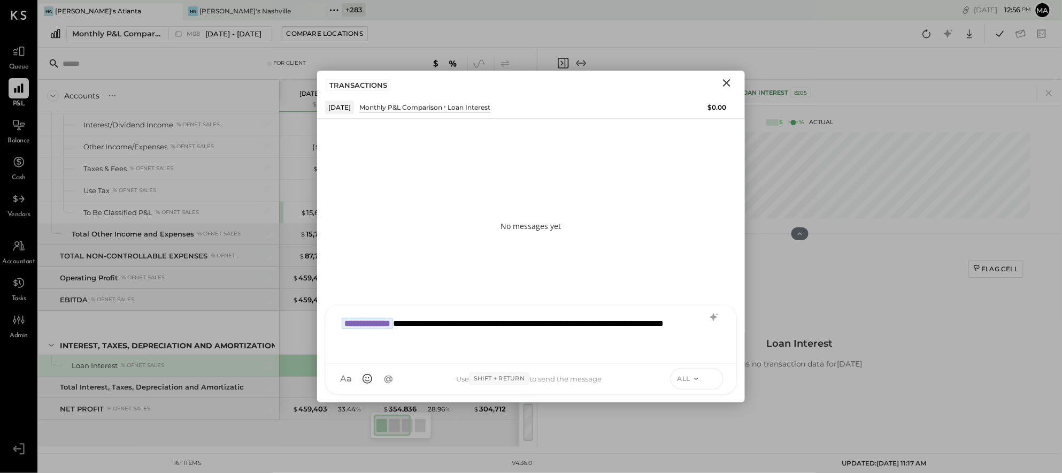
click at [714, 374] on icon at bounding box center [712, 378] width 10 height 11
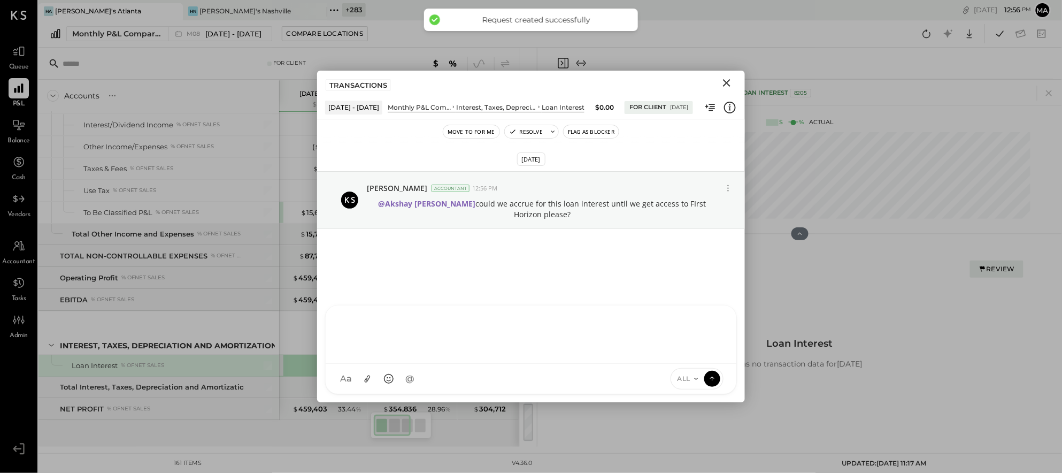
click at [725, 82] on icon "Close" at bounding box center [726, 82] width 7 height 7
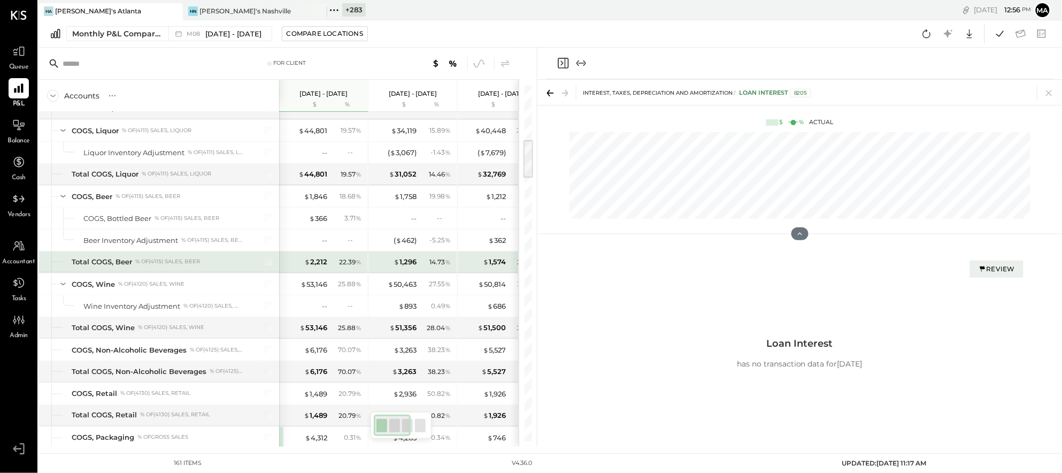
scroll to position [479, 0]
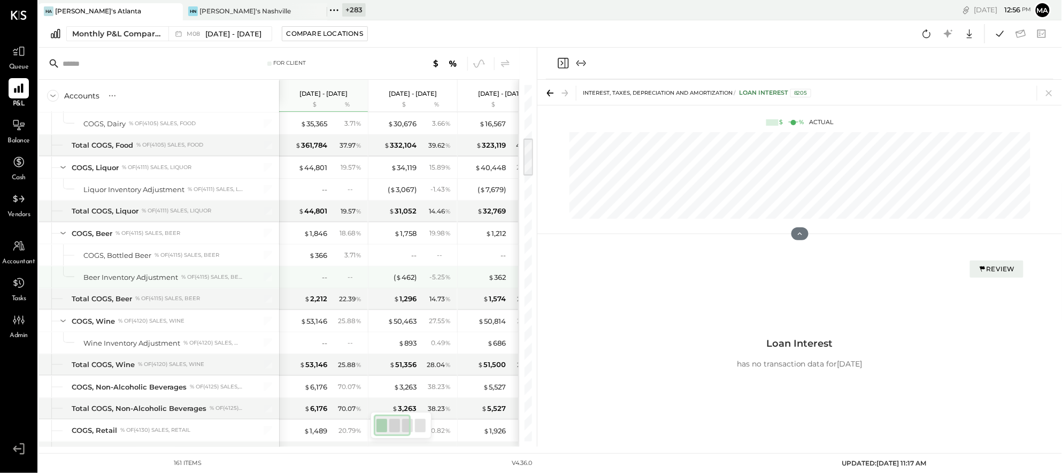
click at [348, 275] on div "--" at bounding box center [354, 276] width 14 height 9
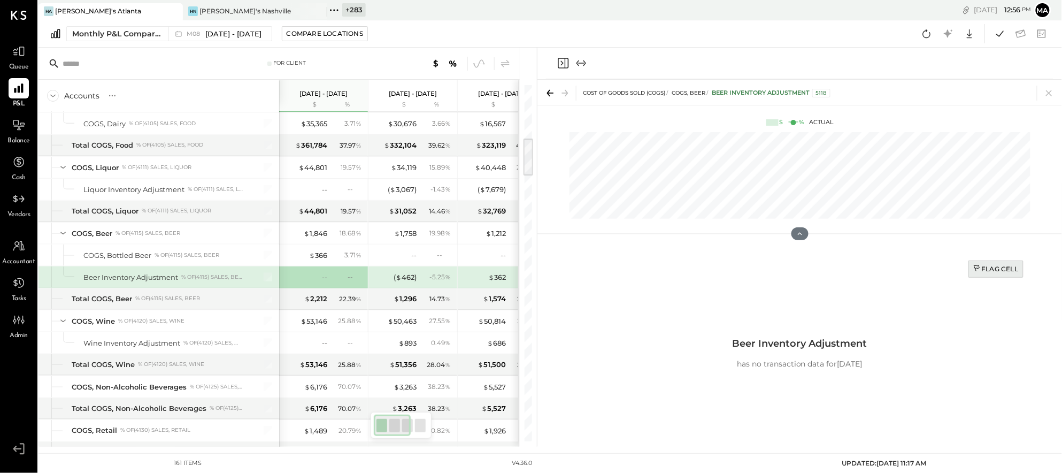
click at [1005, 267] on div "Flag Cell" at bounding box center [995, 268] width 45 height 9
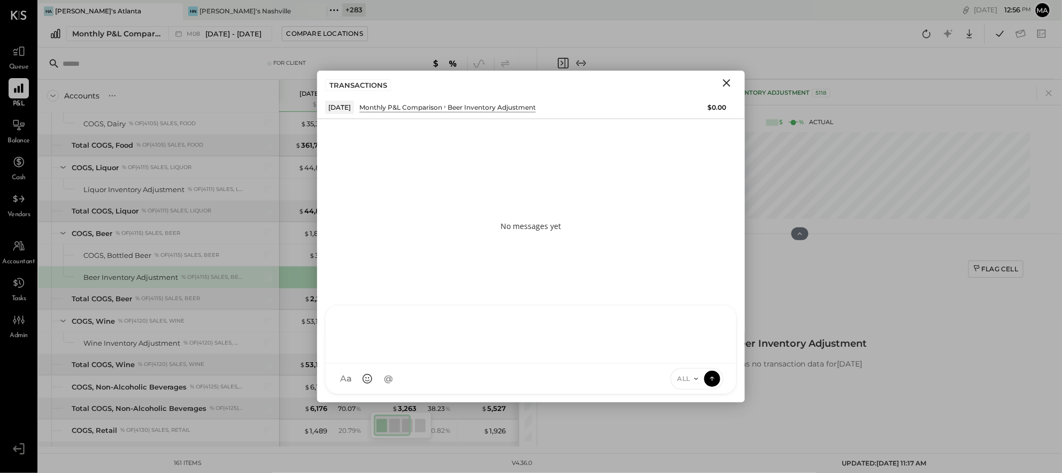
click at [454, 376] on div "AK [PERSON_NAME] [PERSON_NAME] [PERSON_NAME] MG [PERSON_NAME] HN [PERSON_NAME] …" at bounding box center [531, 349] width 412 height 89
type input "****"
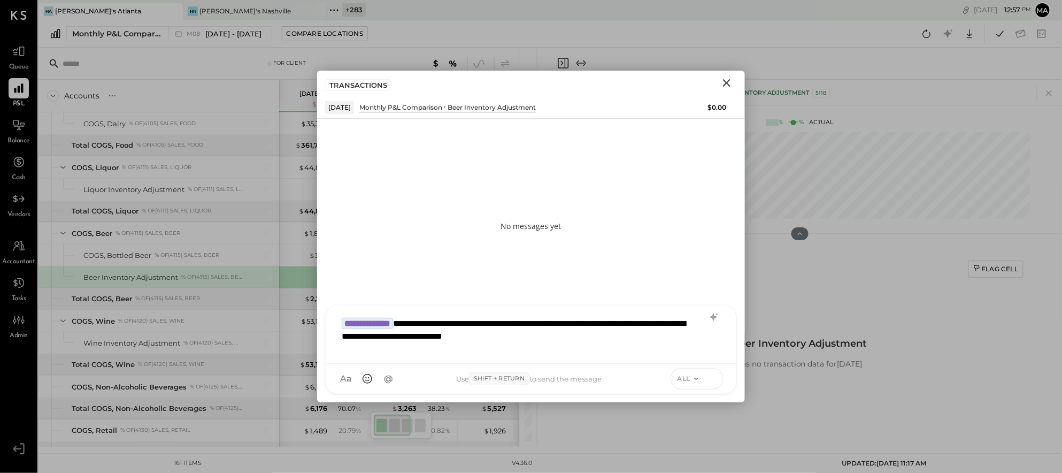
click at [710, 377] on icon at bounding box center [712, 377] width 4 height 2
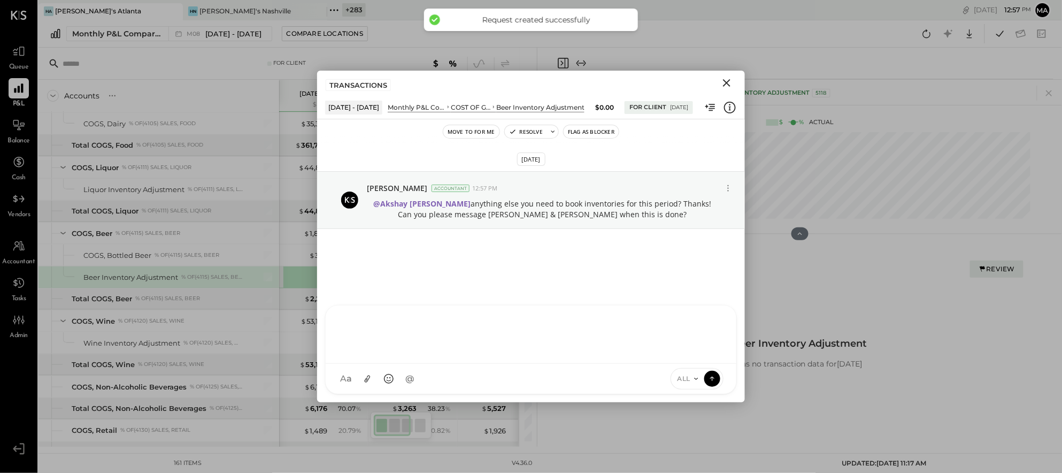
drag, startPoint x: 726, startPoint y: 80, endPoint x: 731, endPoint y: 84, distance: 6.1
click at [726, 80] on icon "Close" at bounding box center [726, 82] width 13 height 13
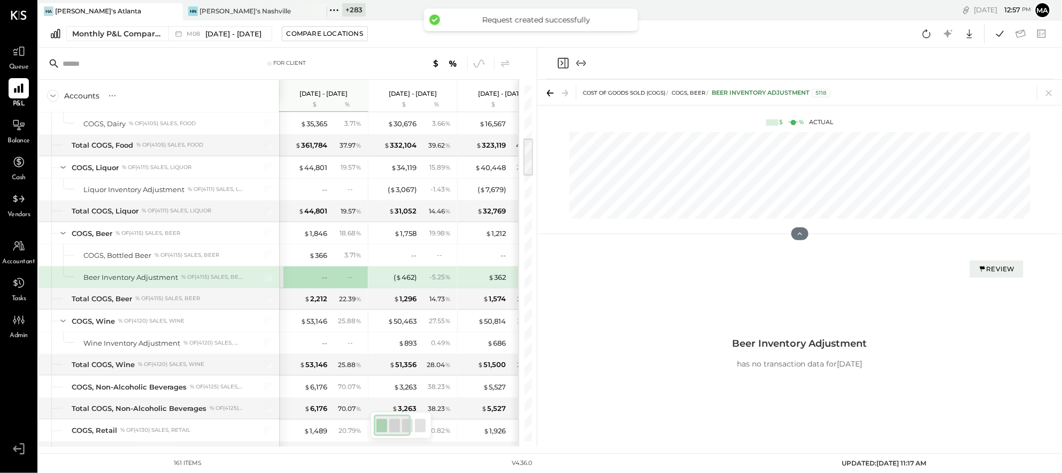
click at [533, 312] on div "For Client Accounts S % GL [DATE] - [DATE] $ % [DATE] - [DATE] $ % [DATE] - [DA…" at bounding box center [287, 247] width 498 height 399
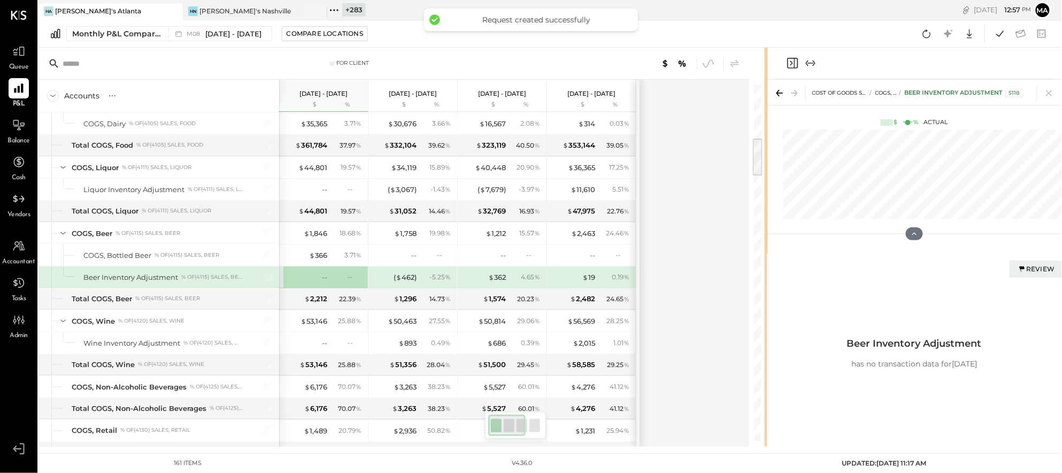
drag, startPoint x: 630, startPoint y: 313, endPoint x: 769, endPoint y: 309, distance: 138.5
click at [769, 309] on div "For Client Accounts S % GL [DATE] - [DATE] $ % [DATE] - [DATE] $ % [DATE] - [DA…" at bounding box center [549, 247] width 1023 height 399
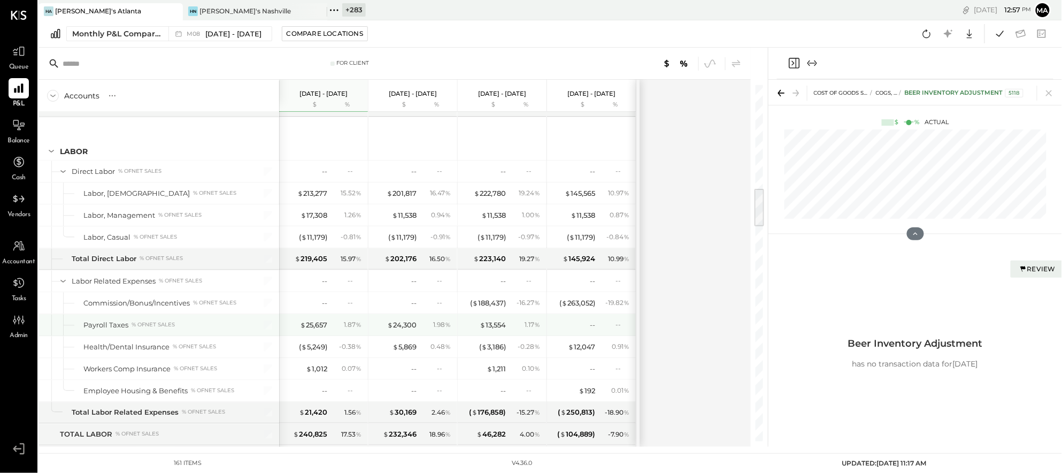
scroll to position [937, 0]
click at [19, 55] on icon at bounding box center [19, 51] width 14 height 14
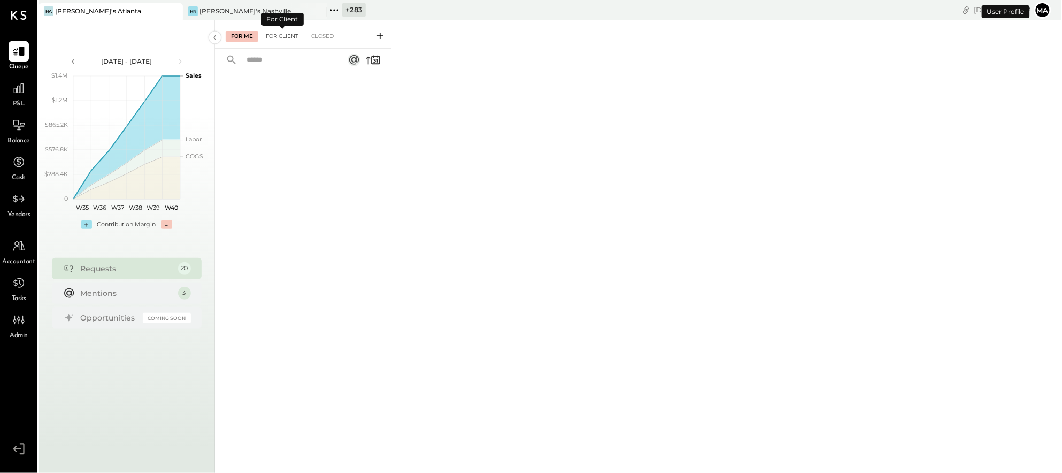
click at [280, 33] on div "For Client" at bounding box center [281, 36] width 43 height 11
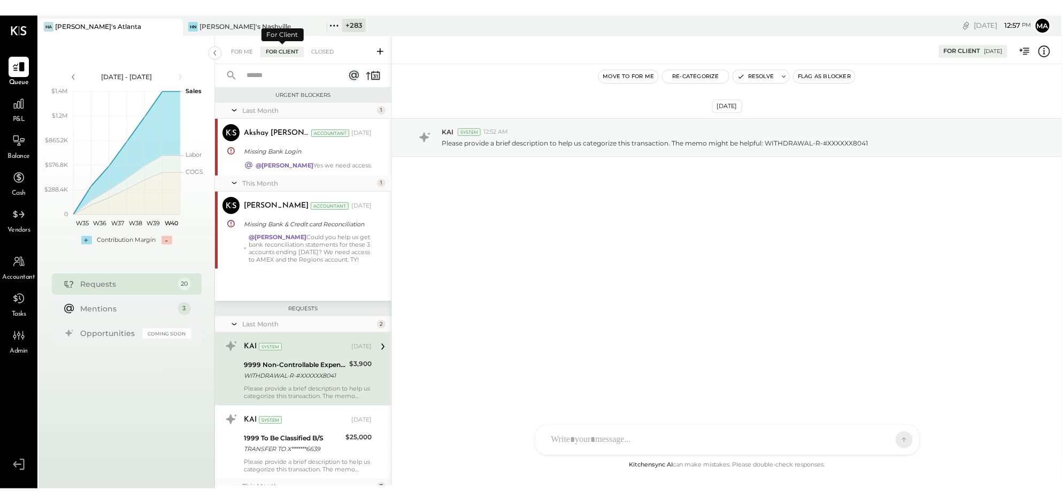
scroll to position [88, 0]
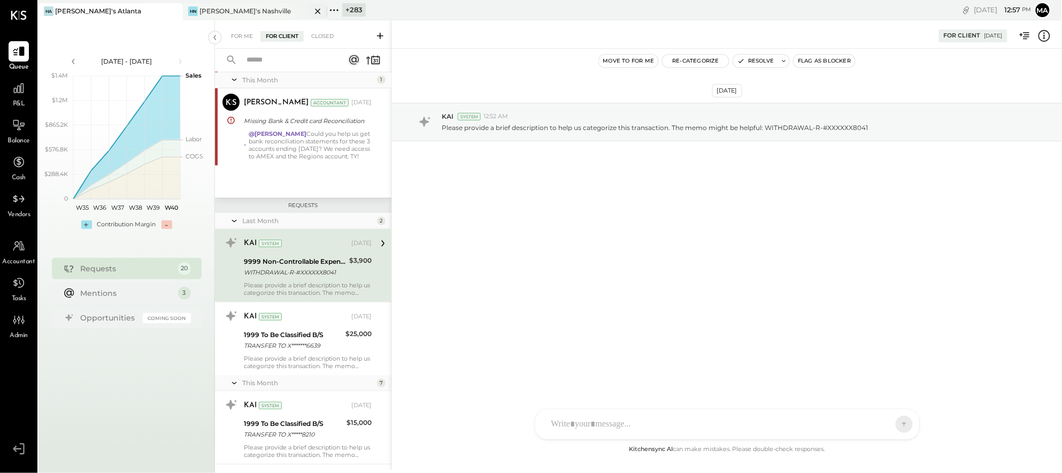
click at [222, 7] on div "[PERSON_NAME]'s Nashville" at bounding box center [244, 10] width 91 height 9
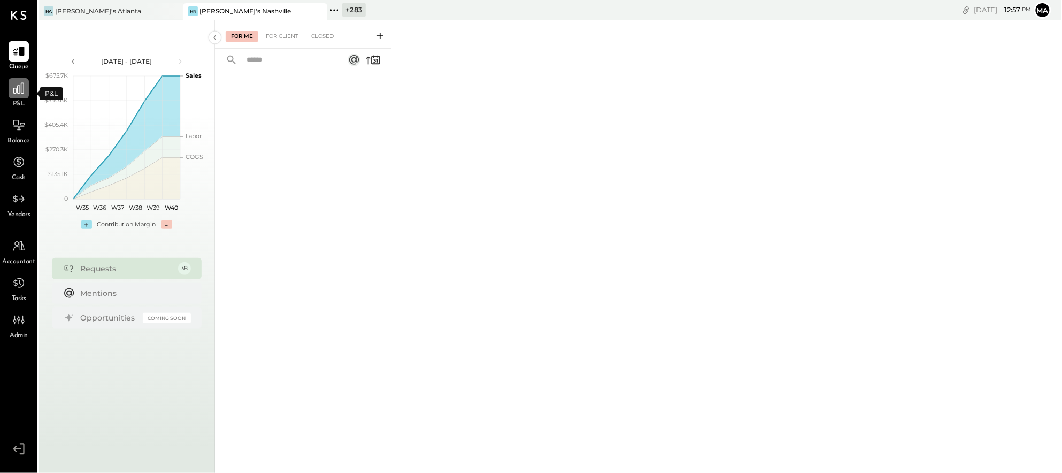
click at [21, 91] on icon at bounding box center [18, 88] width 11 height 11
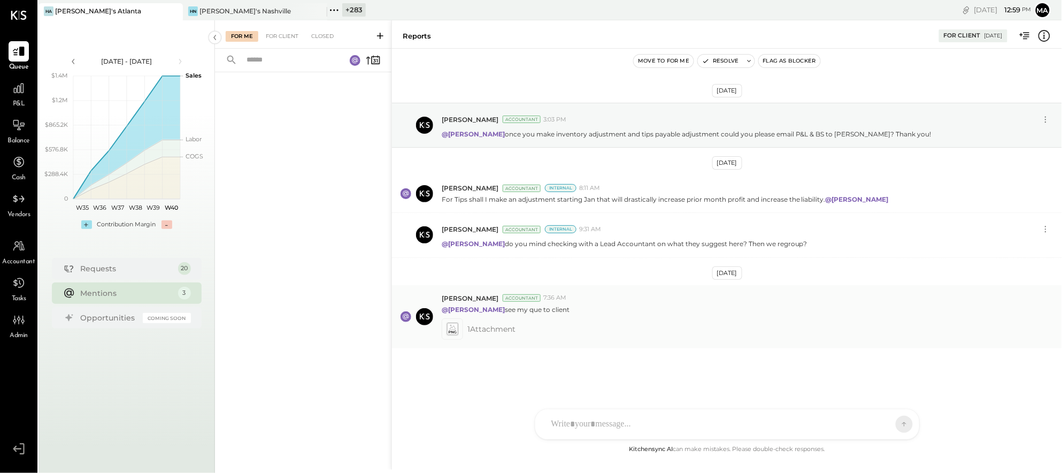
click at [451, 328] on icon at bounding box center [451, 328] width 11 height 12
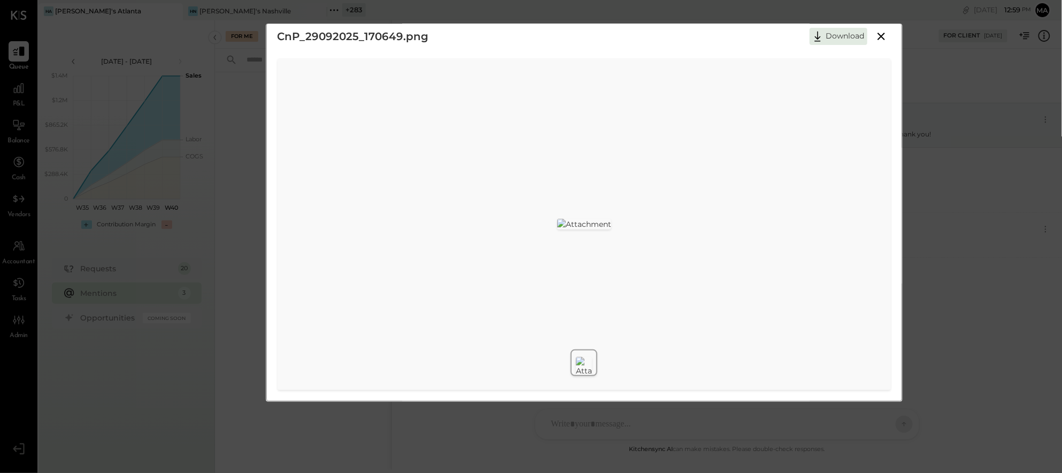
scroll to position [37, 0]
click at [583, 357] on img at bounding box center [584, 366] width 16 height 19
click at [594, 349] on div at bounding box center [583, 362] width 27 height 27
click at [155, 39] on div "CnP_29092025_170649.png Download" at bounding box center [531, 236] width 1062 height 473
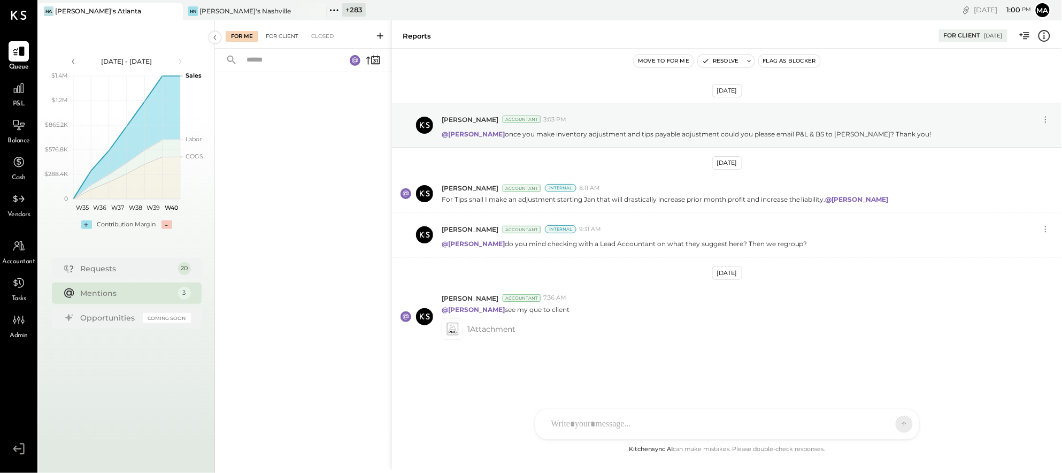
click at [282, 32] on div "For Client" at bounding box center [281, 36] width 43 height 11
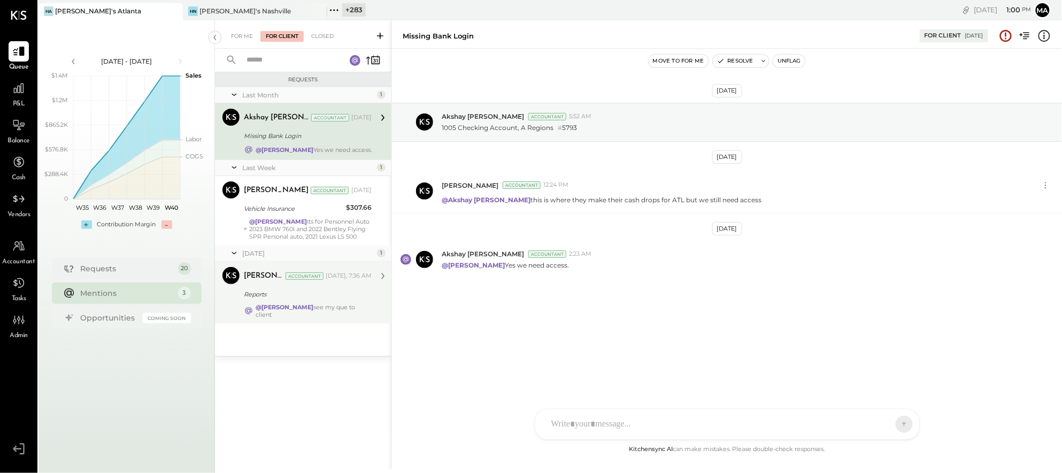
click at [302, 299] on div "Reports" at bounding box center [306, 294] width 125 height 13
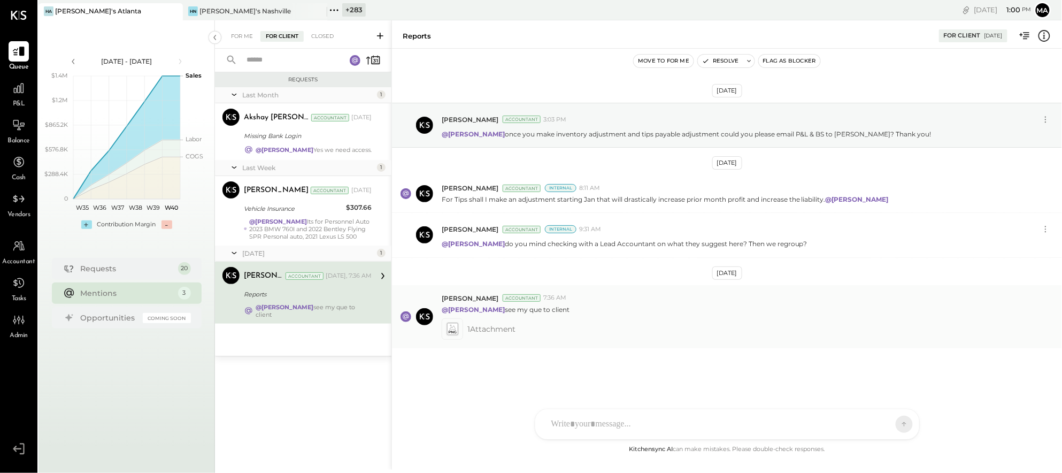
click at [453, 327] on icon at bounding box center [451, 328] width 11 height 12
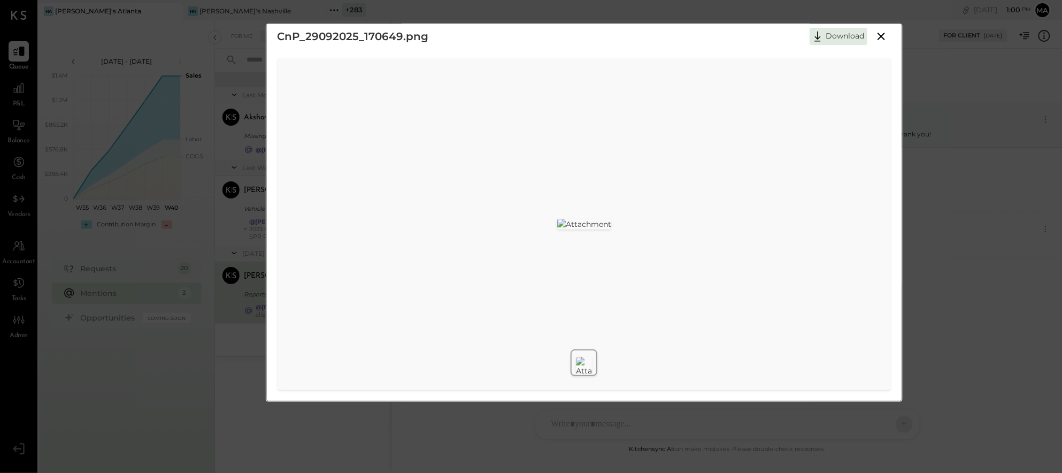
scroll to position [37, 0]
click at [583, 357] on img at bounding box center [584, 366] width 16 height 19
click at [397, 345] on div at bounding box center [584, 362] width 636 height 35
click at [395, 345] on div at bounding box center [584, 362] width 636 height 35
click at [436, 345] on div at bounding box center [584, 362] width 636 height 35
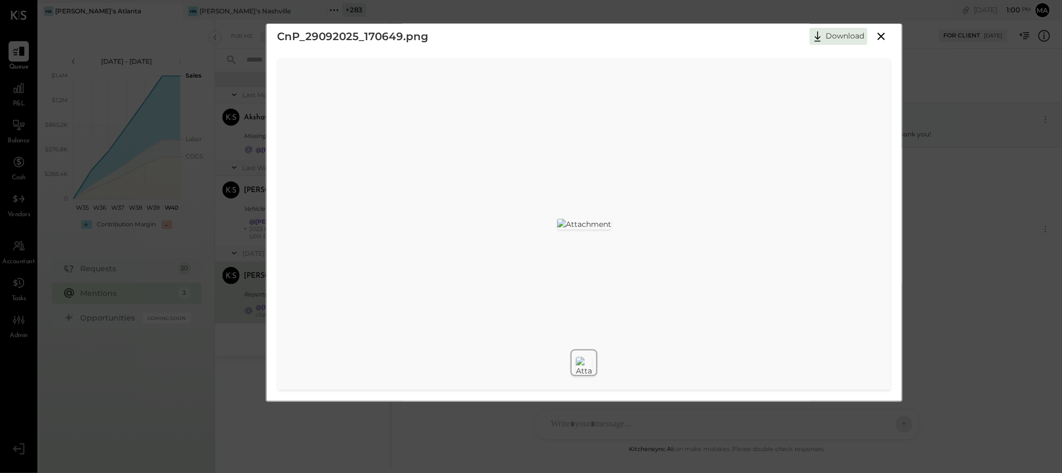
click at [396, 345] on div at bounding box center [584, 362] width 636 height 35
drag, startPoint x: 406, startPoint y: 331, endPoint x: 395, endPoint y: 331, distance: 10.7
click at [405, 345] on div at bounding box center [584, 362] width 636 height 35
drag, startPoint x: 388, startPoint y: 332, endPoint x: 425, endPoint y: 330, distance: 37.5
click at [389, 345] on div at bounding box center [584, 362] width 636 height 35
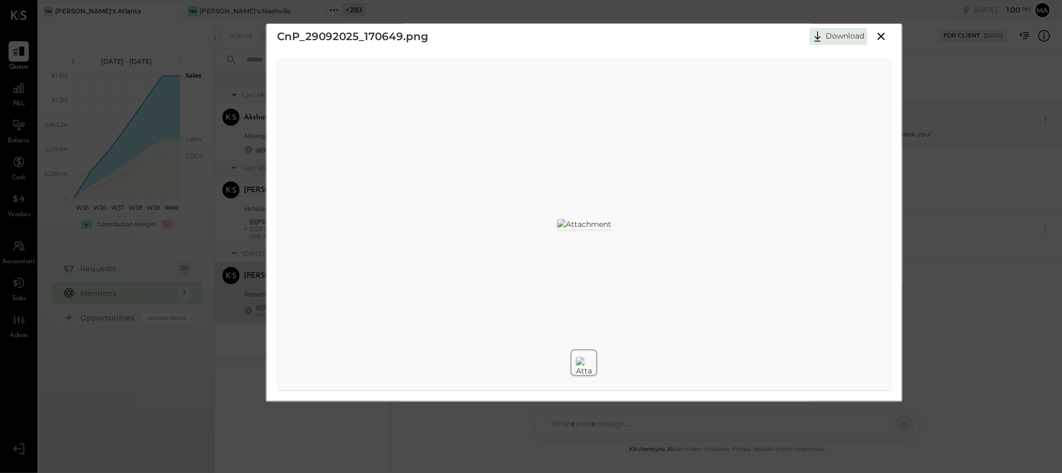
click at [417, 345] on div at bounding box center [584, 362] width 636 height 35
click at [671, 431] on div "CnP_29092025_170649.png Download" at bounding box center [531, 236] width 1062 height 473
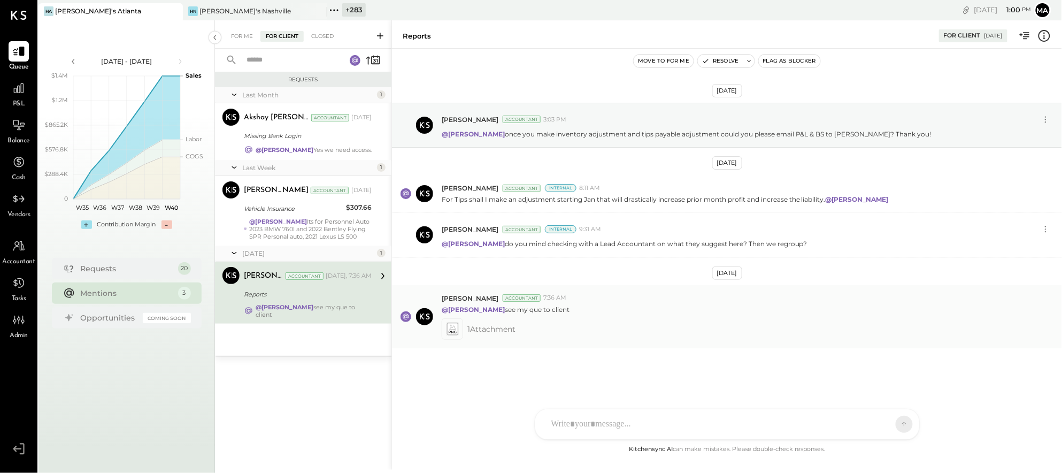
click at [454, 329] on icon at bounding box center [451, 328] width 11 height 12
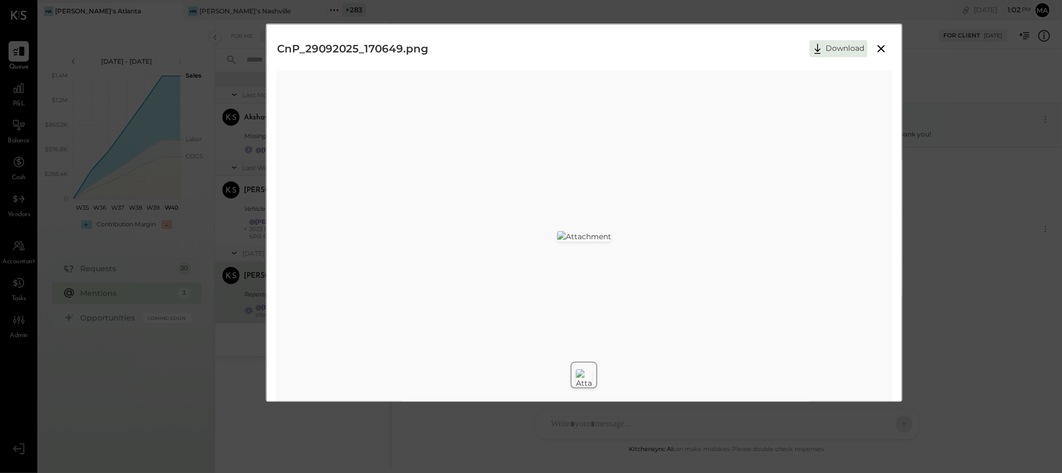
click at [881, 49] on icon at bounding box center [880, 48] width 7 height 7
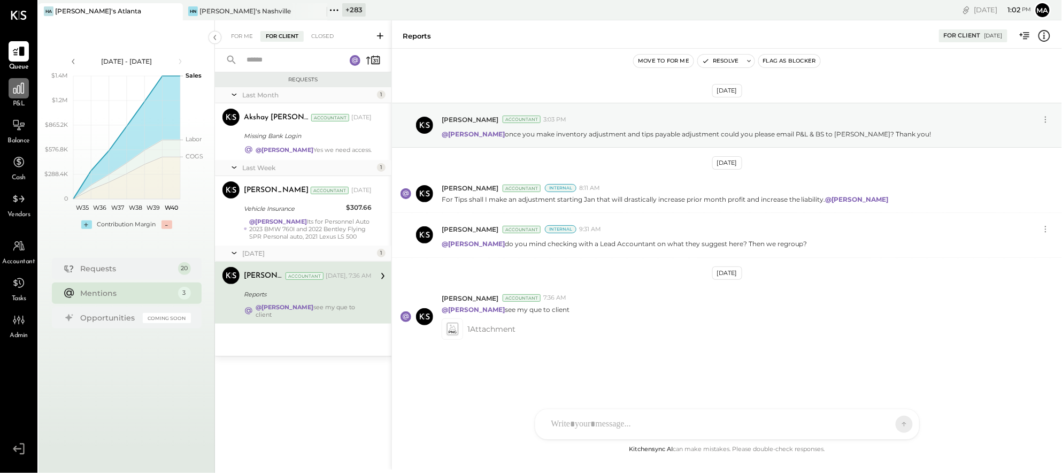
click at [19, 96] on div at bounding box center [19, 88] width 20 height 20
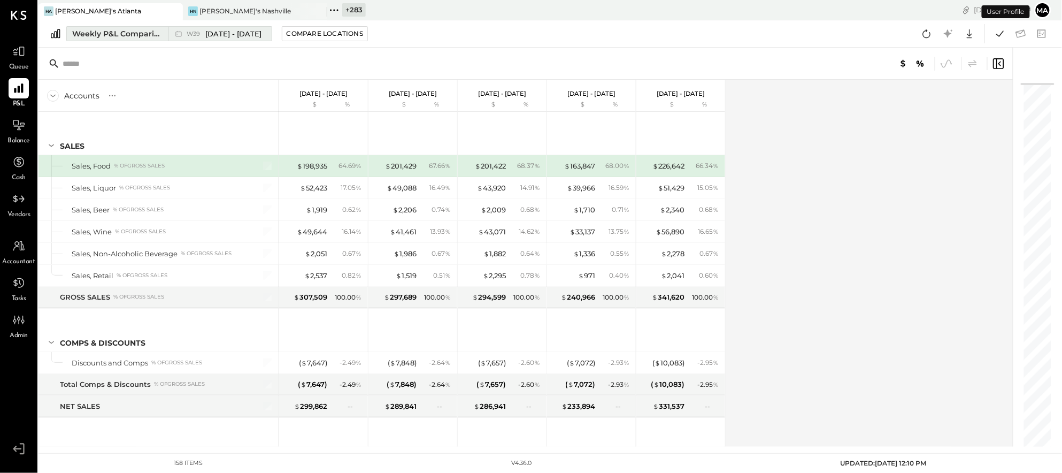
click at [168, 32] on div "W39 Sep 22 - 28, 2025" at bounding box center [217, 34] width 98 height 14
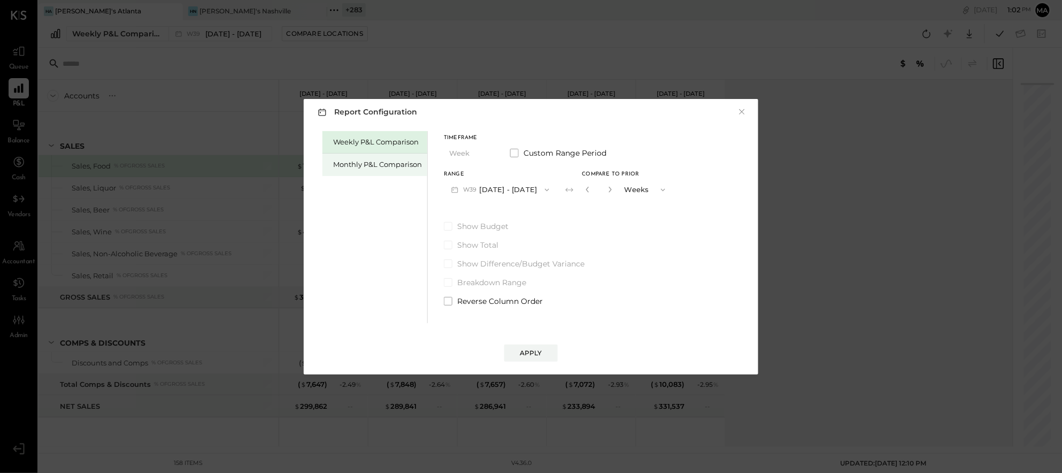
click at [359, 165] on div "Monthly P&L Comparison" at bounding box center [377, 164] width 89 height 10
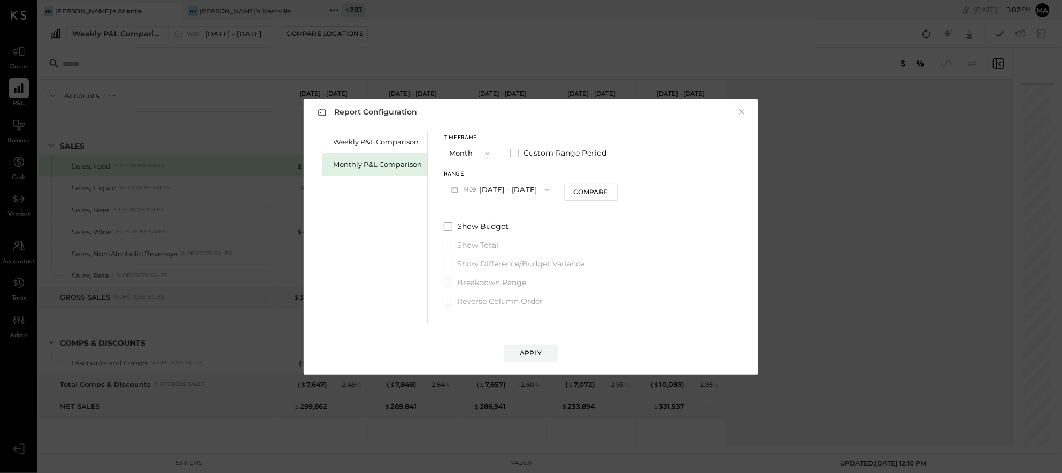
click at [507, 189] on button "M09 [DATE] - [DATE]" at bounding box center [500, 190] width 113 height 20
click at [502, 210] on span "[DATE] - [DATE]" at bounding box center [495, 212] width 51 height 9
click at [587, 197] on button "Compare" at bounding box center [590, 191] width 53 height 17
click at [607, 188] on icon "button" at bounding box center [610, 189] width 6 height 6
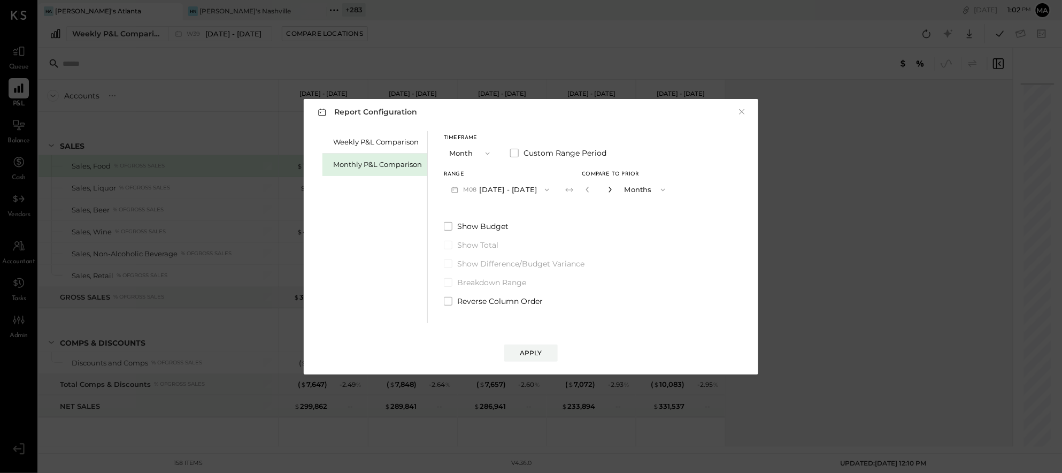
click at [607, 188] on icon "button" at bounding box center [610, 189] width 6 height 6
type input "*"
click at [536, 346] on button "Apply" at bounding box center [530, 352] width 53 height 17
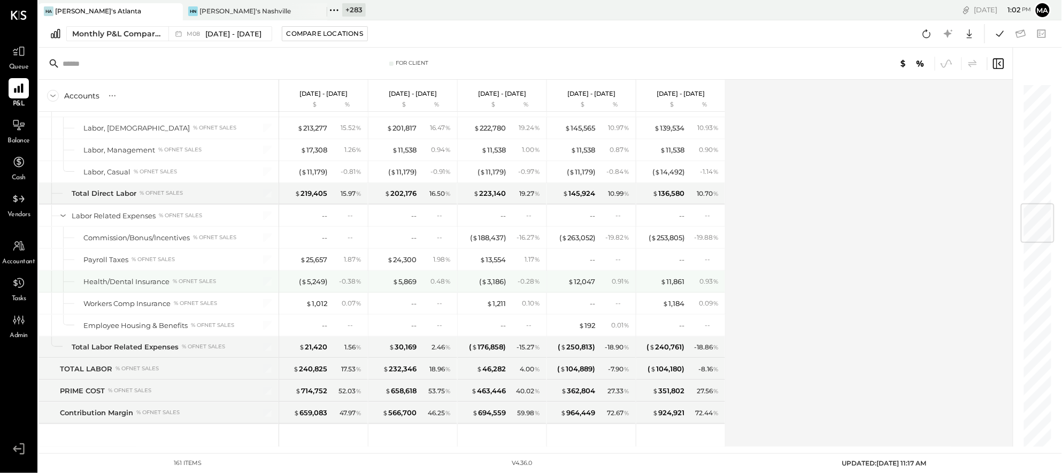
scroll to position [1018, 0]
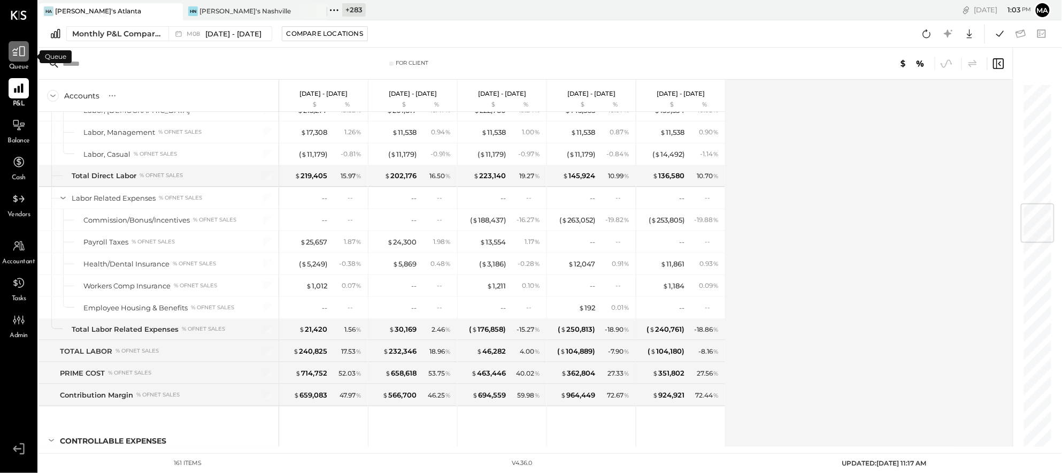
click at [18, 52] on icon at bounding box center [19, 51] width 14 height 14
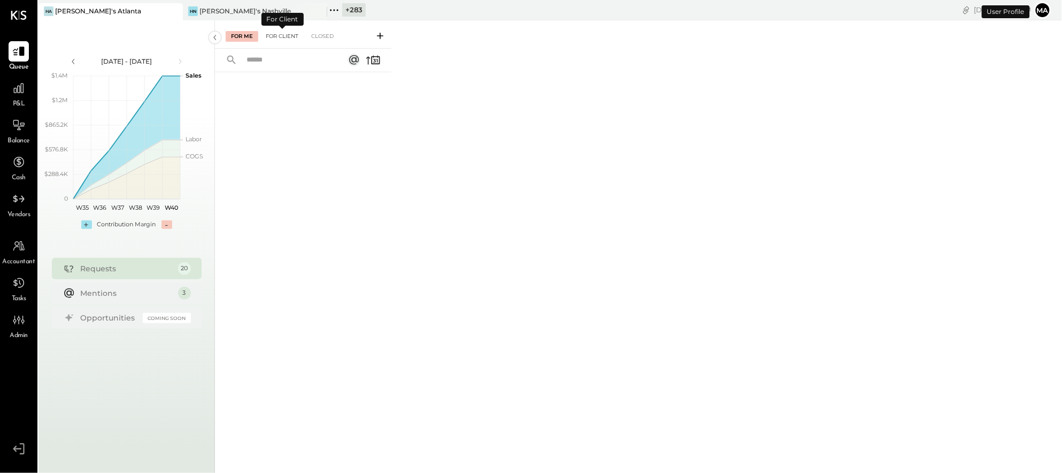
click at [277, 34] on div "For Client" at bounding box center [281, 36] width 43 height 11
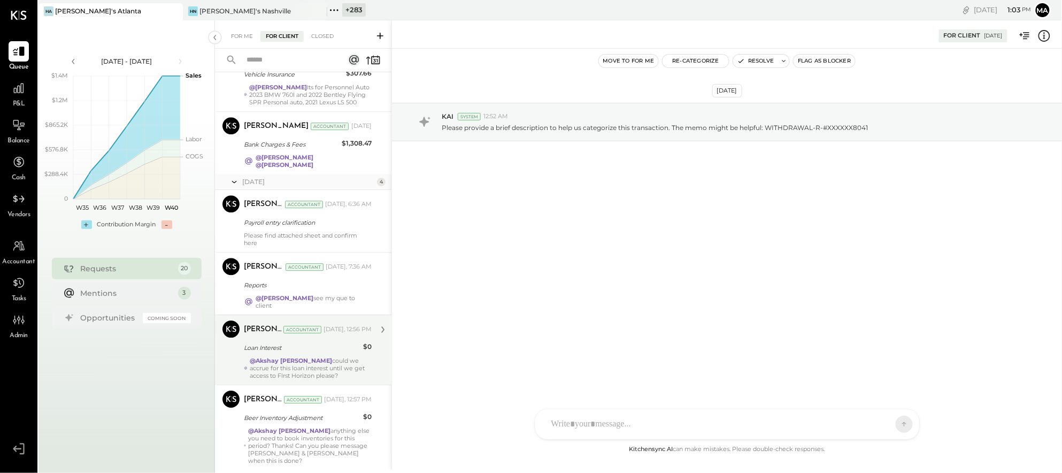
scroll to position [1187, 0]
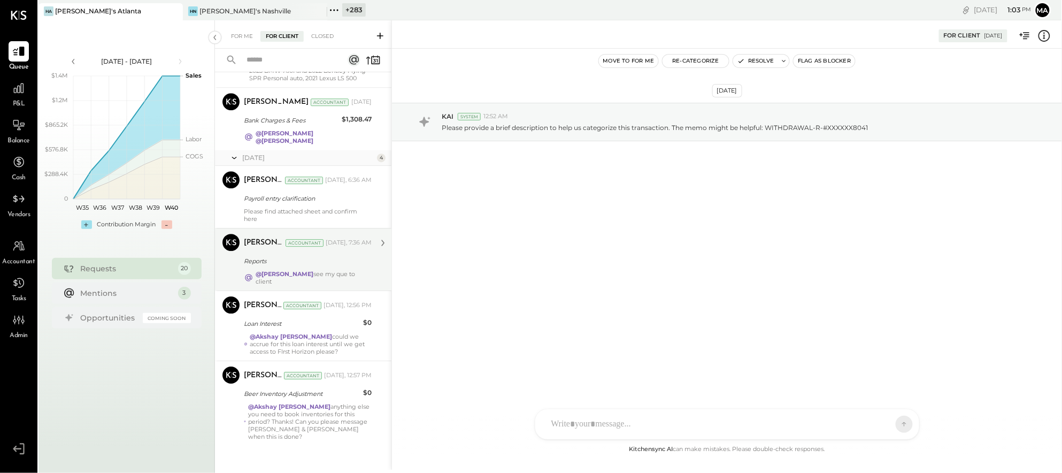
click at [300, 246] on div "Accountant" at bounding box center [304, 242] width 38 height 7
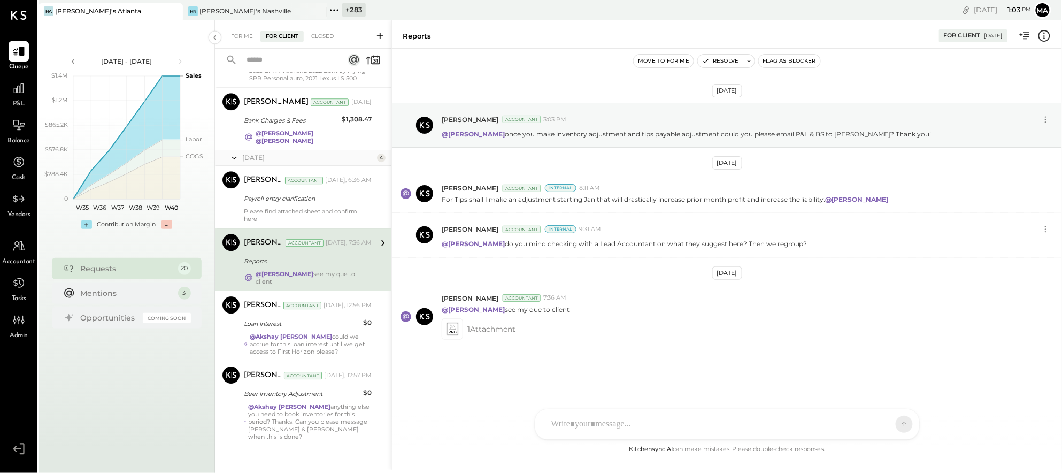
click at [575, 428] on div "AK [PERSON_NAME] [PERSON_NAME] [PERSON_NAME] MG [PERSON_NAME] HN [PERSON_NAME] …" at bounding box center [727, 423] width 385 height 31
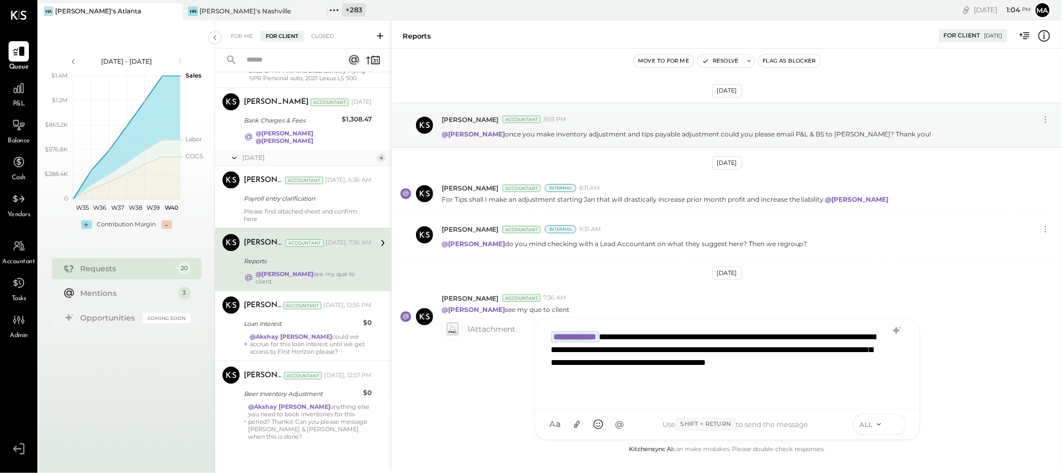
click at [891, 423] on icon at bounding box center [895, 423] width 10 height 11
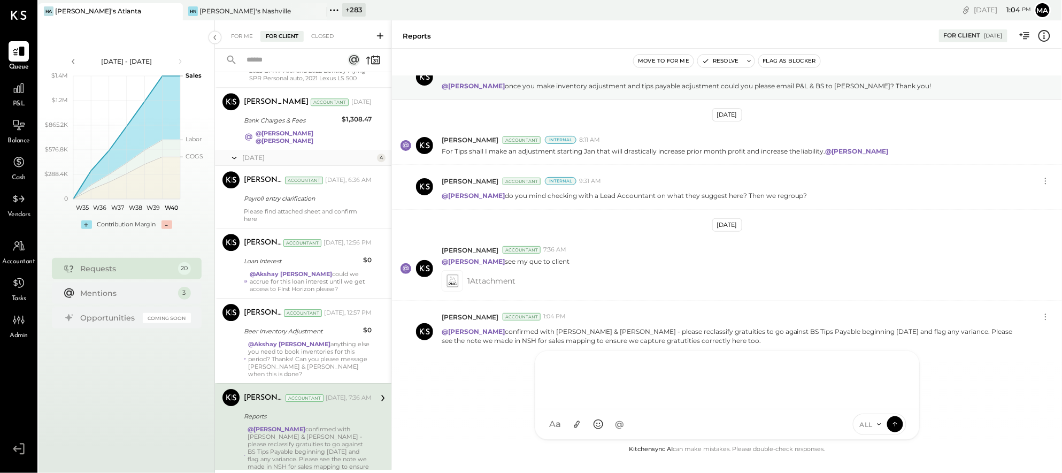
scroll to position [1235, 0]
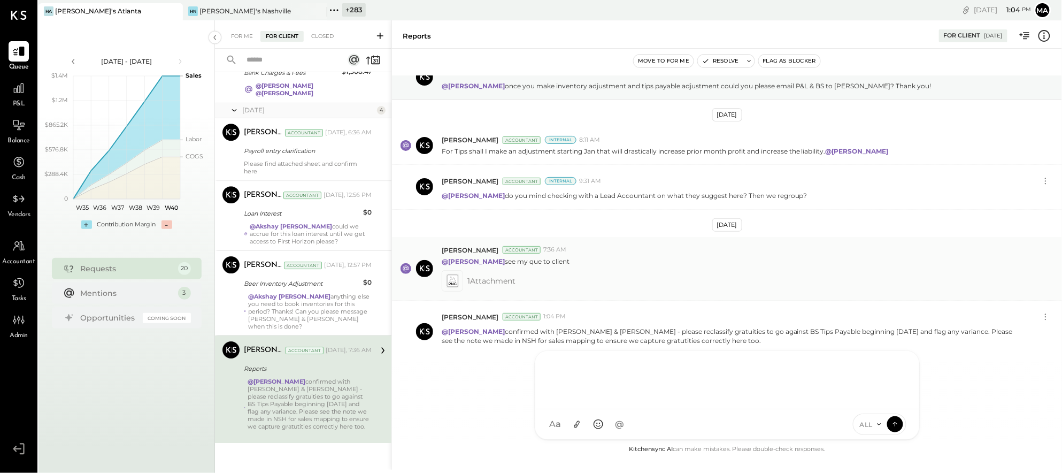
click at [451, 278] on icon at bounding box center [452, 278] width 6 height 5
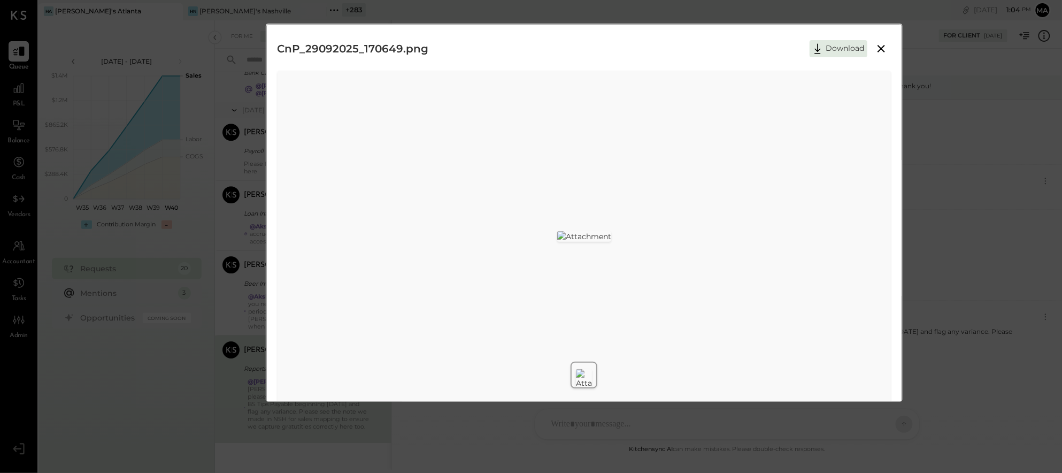
click at [881, 47] on icon at bounding box center [880, 48] width 13 height 13
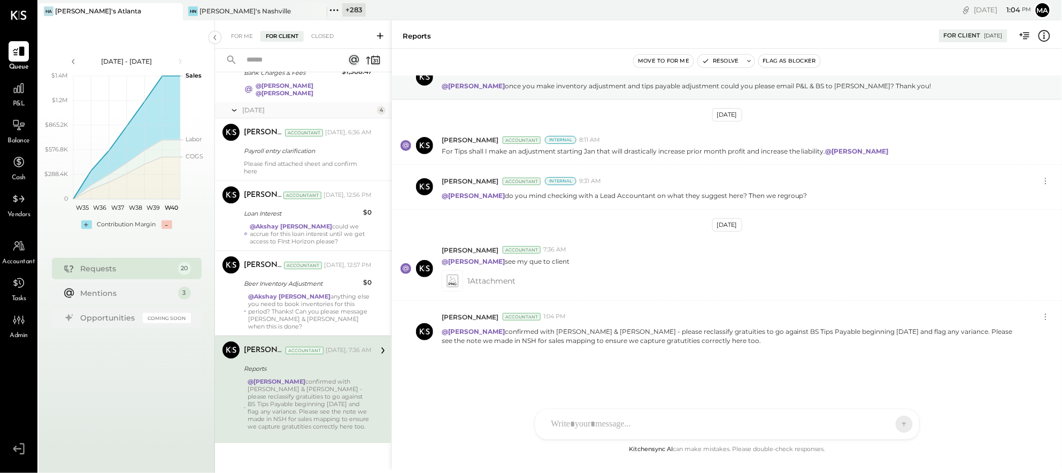
click at [636, 425] on div at bounding box center [727, 424] width 384 height 30
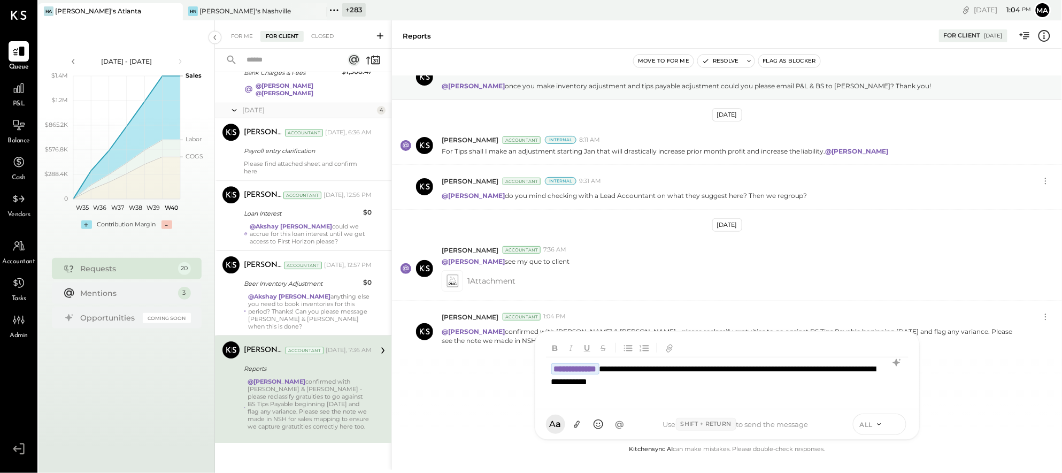
click at [896, 421] on icon at bounding box center [895, 423] width 10 height 11
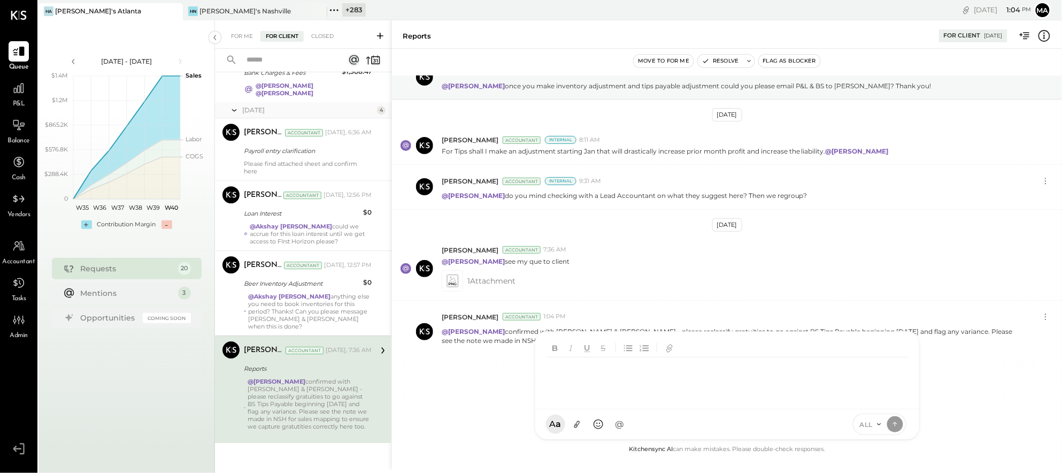
scroll to position [1208, 0]
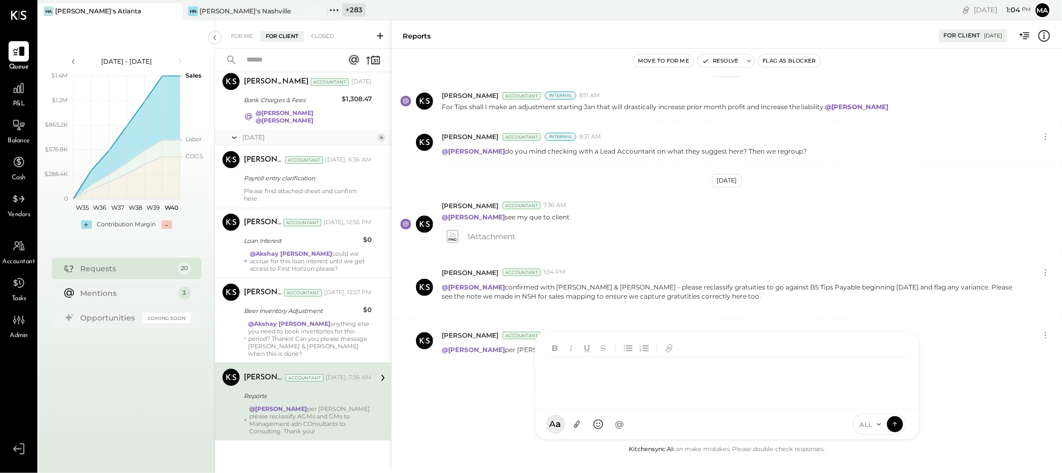
click at [628, 376] on div at bounding box center [727, 378] width 362 height 43
type input "*"
type input "****"
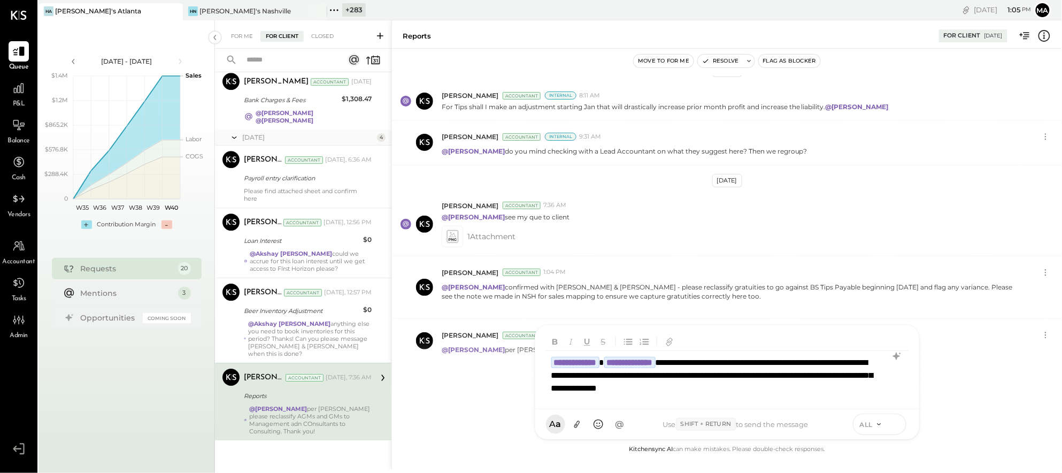
click at [895, 422] on icon at bounding box center [895, 423] width 10 height 11
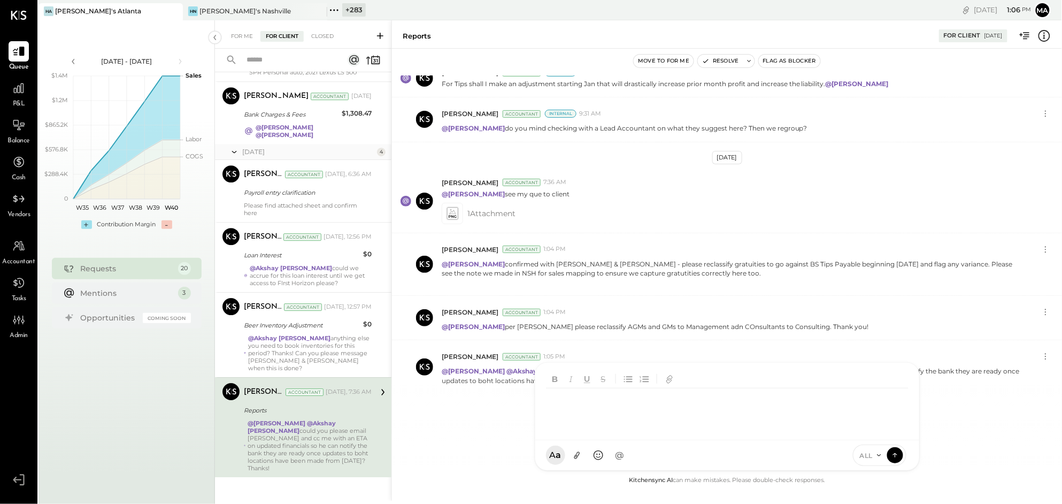
scroll to position [115, 0]
